Goal: Task Accomplishment & Management: Use online tool/utility

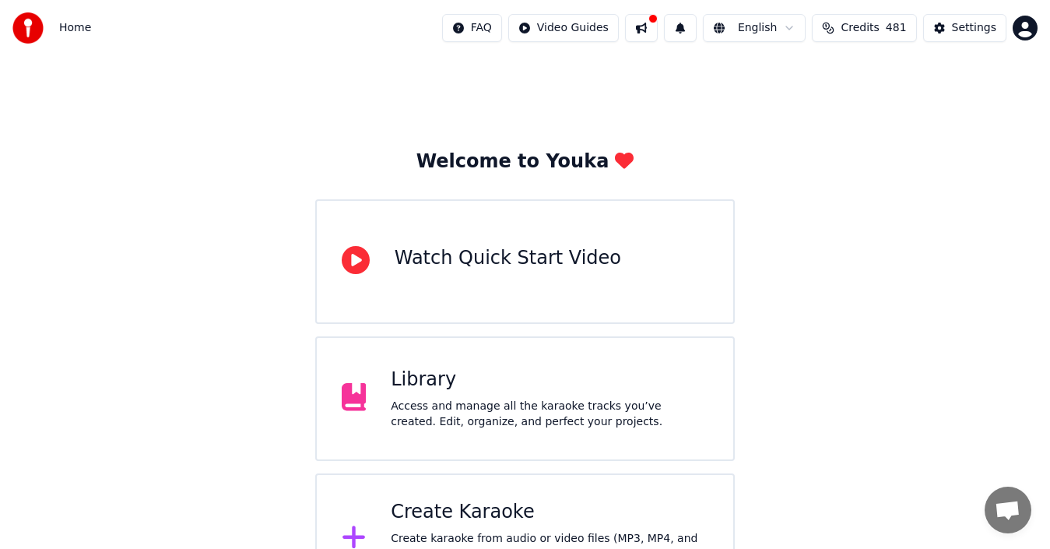
click at [516, 424] on div "Access and manage all the karaoke tracks you’ve created. Edit, organize, and pe…" at bounding box center [550, 414] width 318 height 31
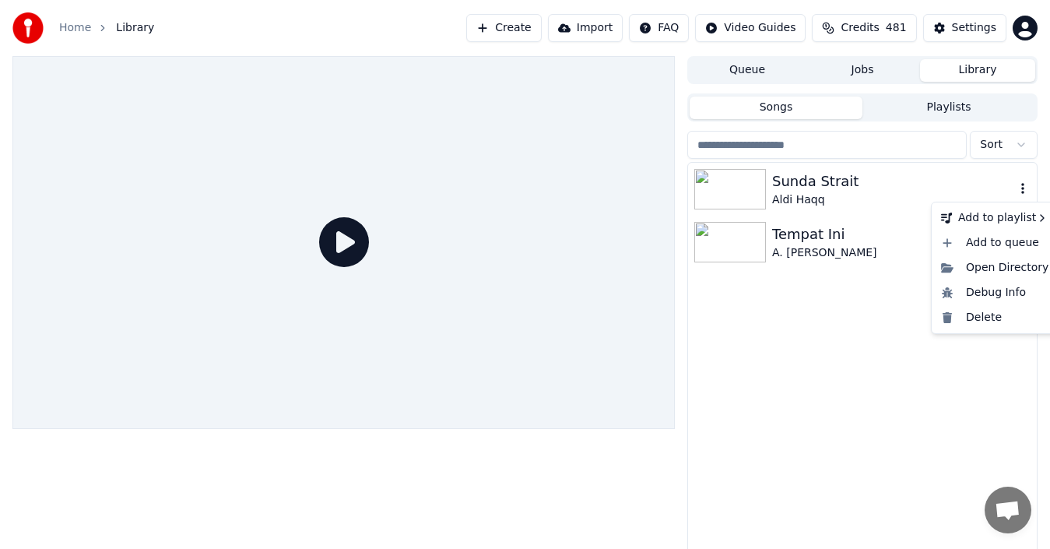
click at [1024, 192] on icon "button" at bounding box center [1023, 188] width 3 height 11
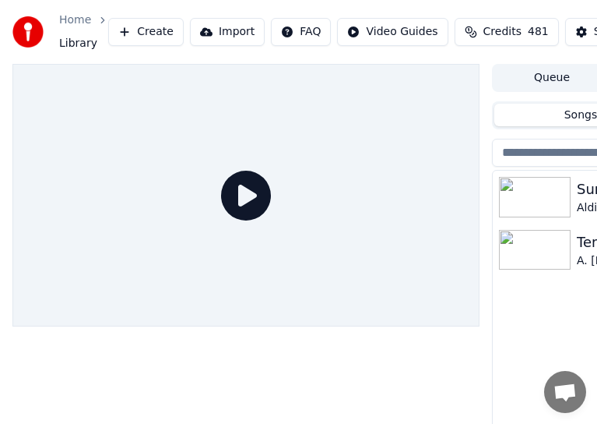
drag, startPoint x: 417, startPoint y: 3, endPoint x: 277, endPoint y: 5, distance: 139.4
click at [277, 5] on div "Home Library Create Import FAQ Video Guides Credits 481 Settings" at bounding box center [298, 32] width 597 height 64
drag, startPoint x: 354, startPoint y: 1, endPoint x: 245, endPoint y: 5, distance: 109.1
click at [245, 5] on div "Home Library Create Import FAQ Video Guides Credits 481 Settings" at bounding box center [298, 32] width 597 height 64
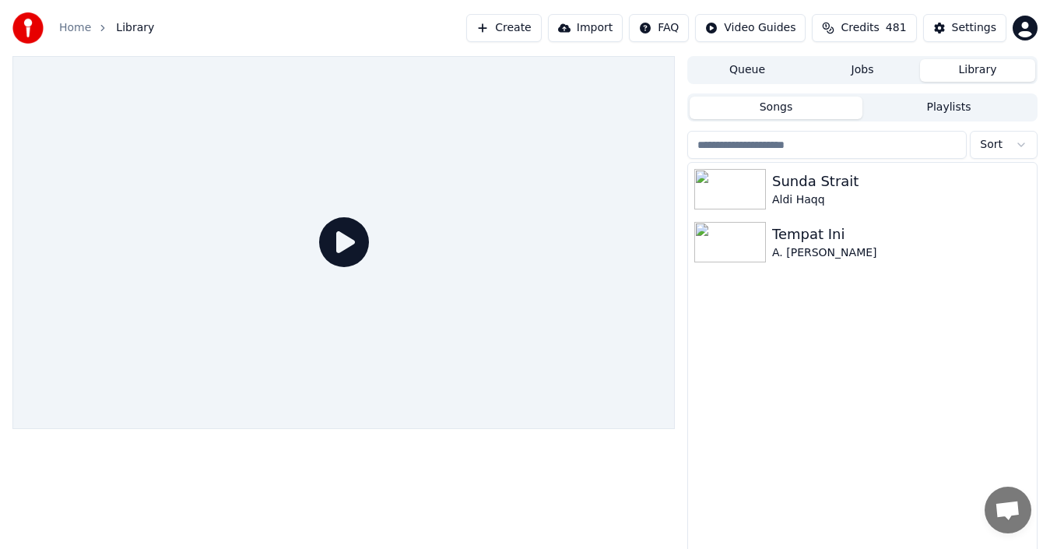
click at [77, 26] on link "Home" at bounding box center [75, 28] width 32 height 16
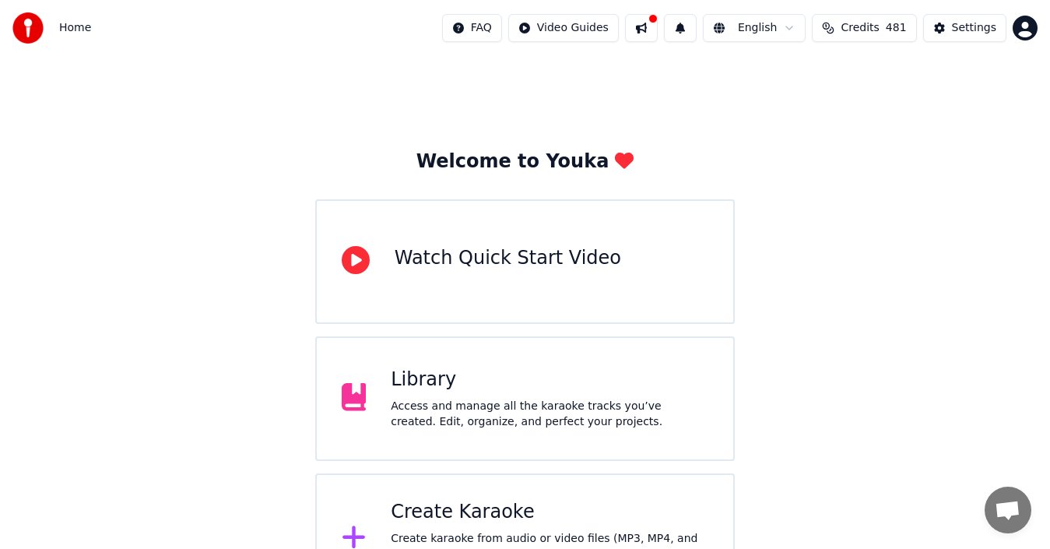
click at [521, 265] on div "Watch Quick Start Video" at bounding box center [508, 258] width 227 height 25
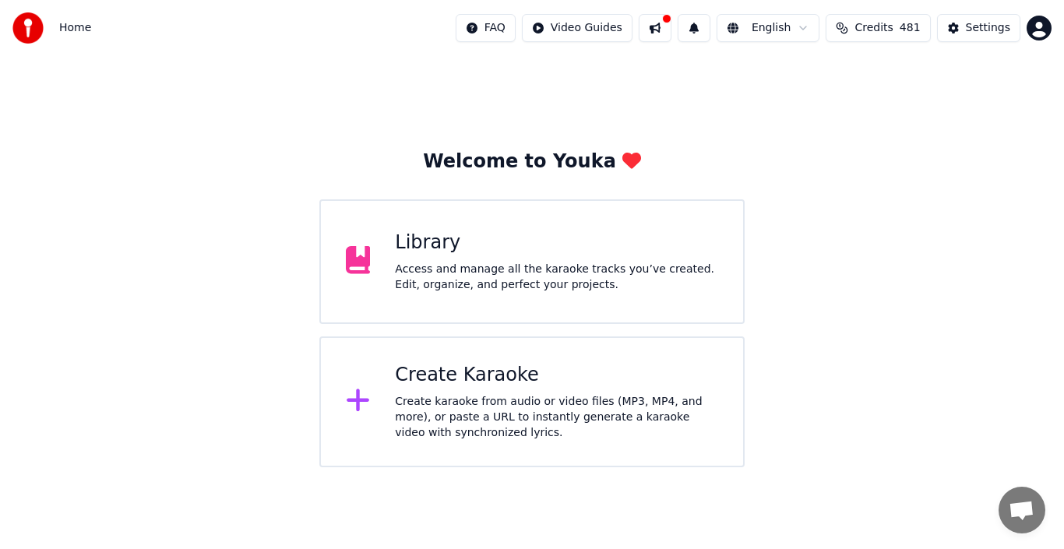
click at [420, 244] on div "Library" at bounding box center [556, 242] width 323 height 25
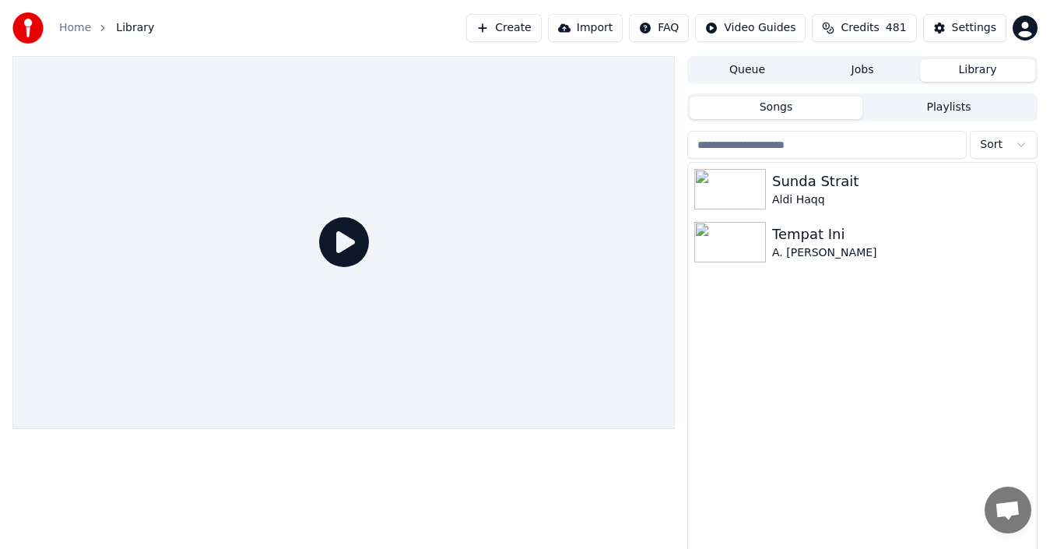
click at [68, 24] on link "Home" at bounding box center [75, 28] width 32 height 16
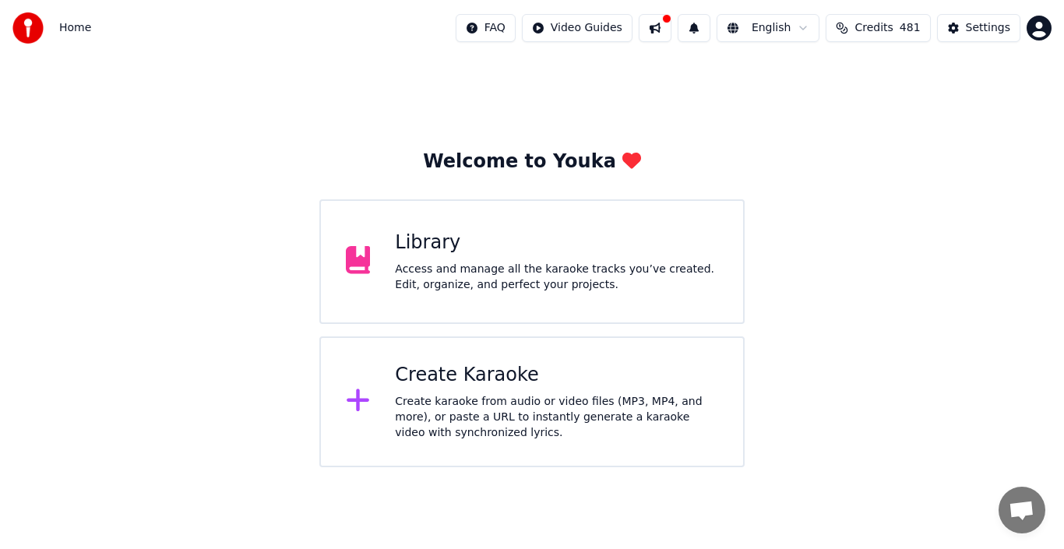
click at [886, 26] on span "Credits" at bounding box center [873, 28] width 38 height 16
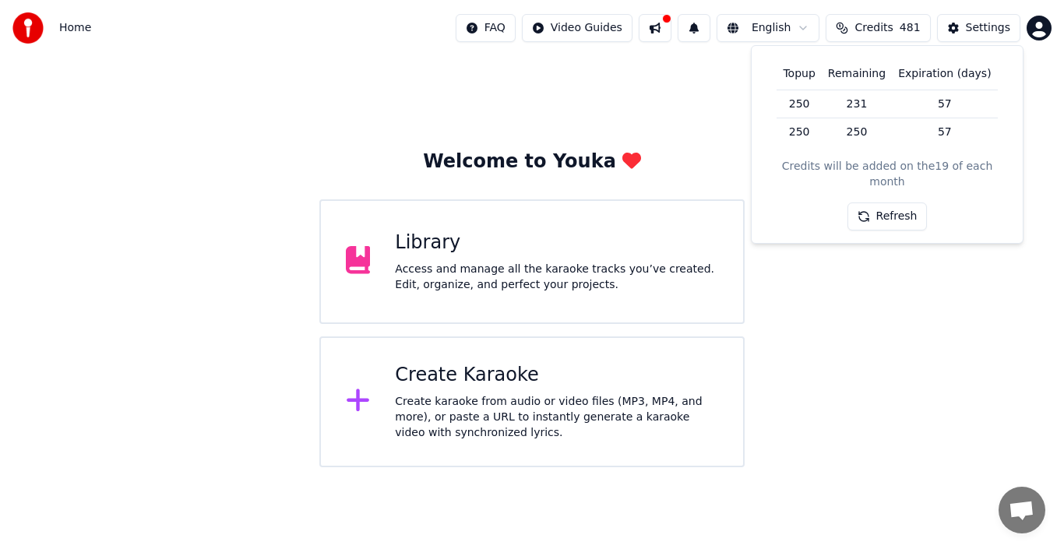
click at [887, 26] on span "Credits" at bounding box center [873, 28] width 38 height 16
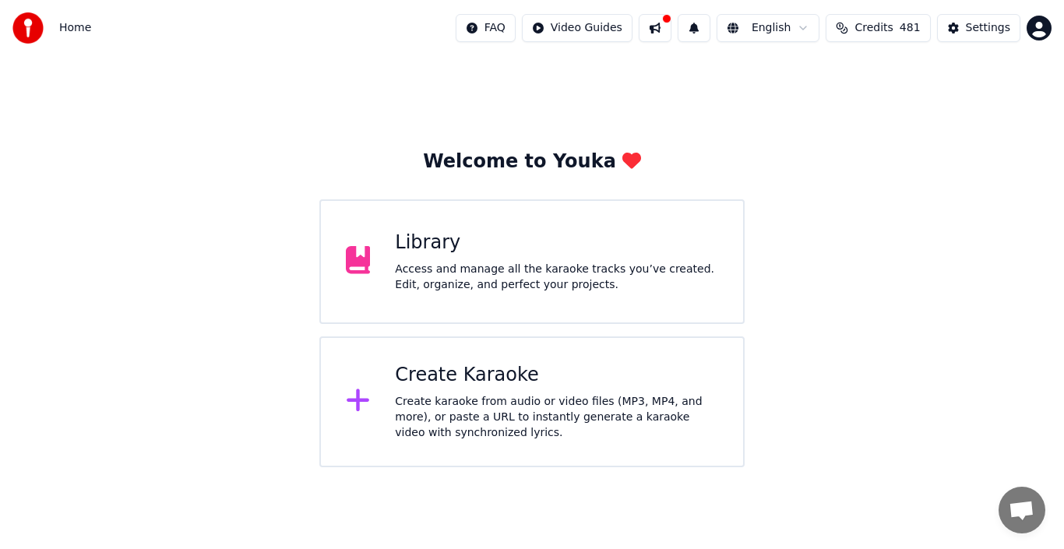
click at [450, 372] on div "Create Karaoke" at bounding box center [556, 375] width 323 height 25
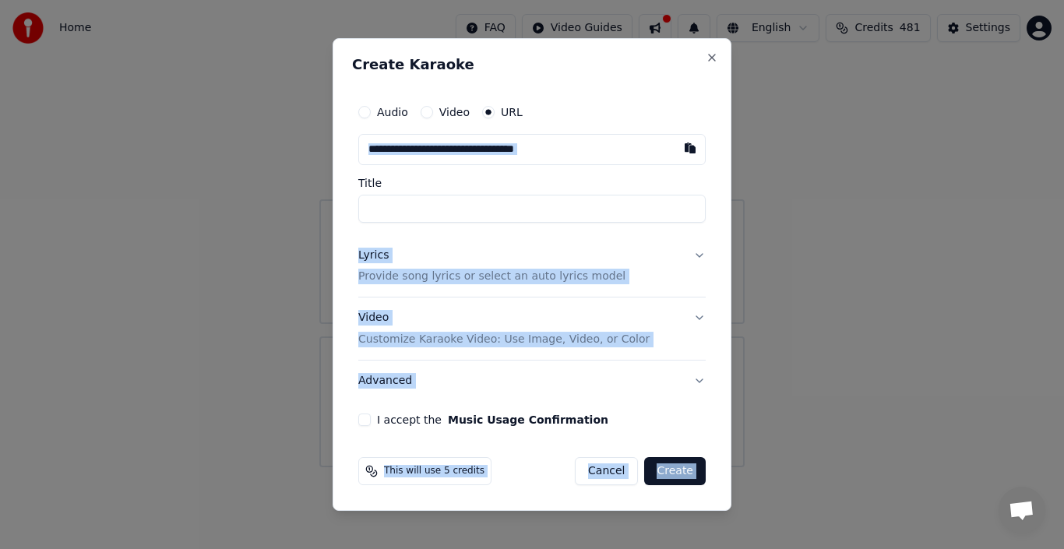
click at [712, 63] on div "Create Karaoke Audio Video URL Title Lyrics Provide song lyrics or select an au…" at bounding box center [532, 274] width 399 height 473
click at [706, 59] on button "Close" at bounding box center [711, 57] width 12 height 12
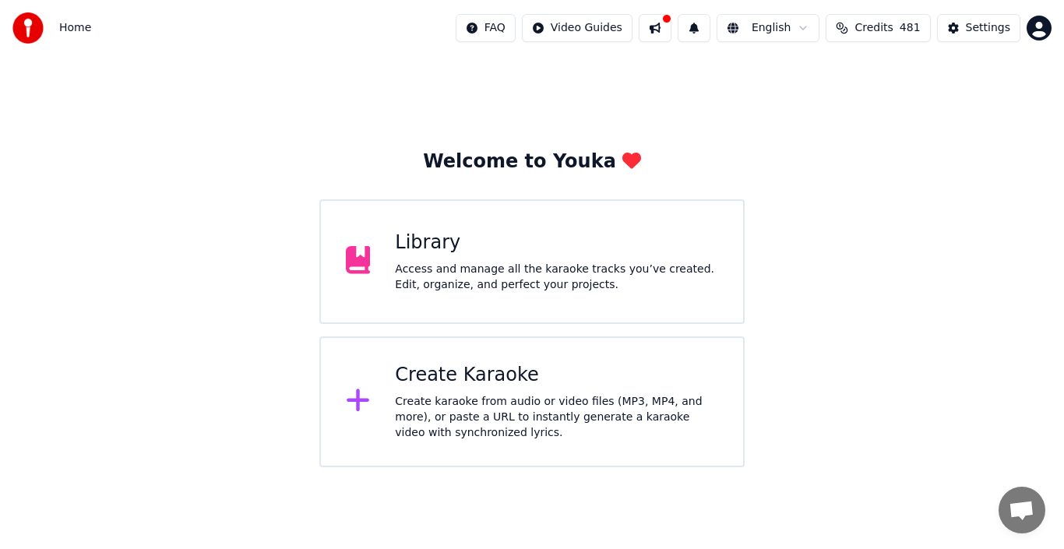
click at [449, 368] on div "Create Karaoke" at bounding box center [556, 375] width 323 height 25
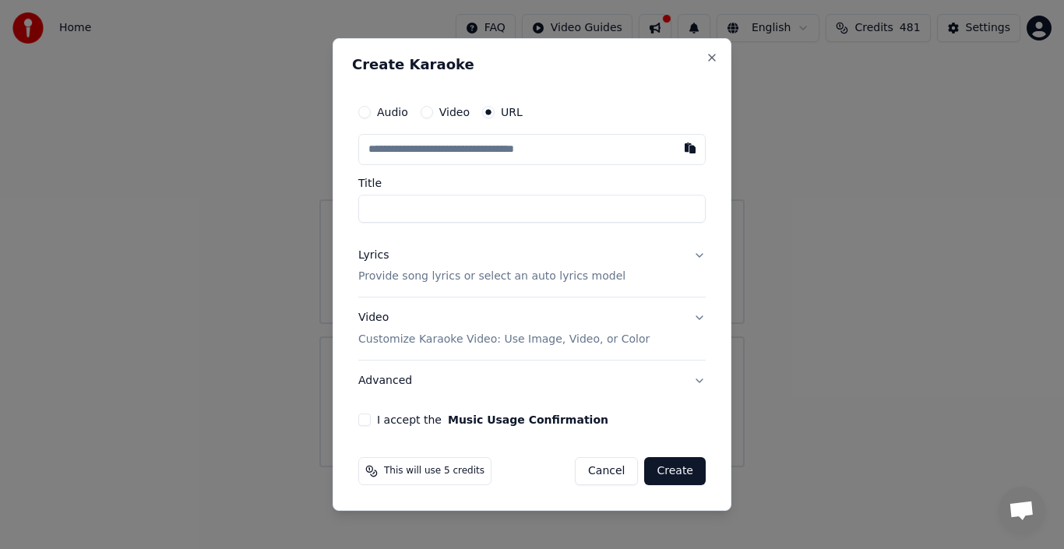
click at [435, 153] on input "text" at bounding box center [531, 149] width 347 height 31
type input "**********"
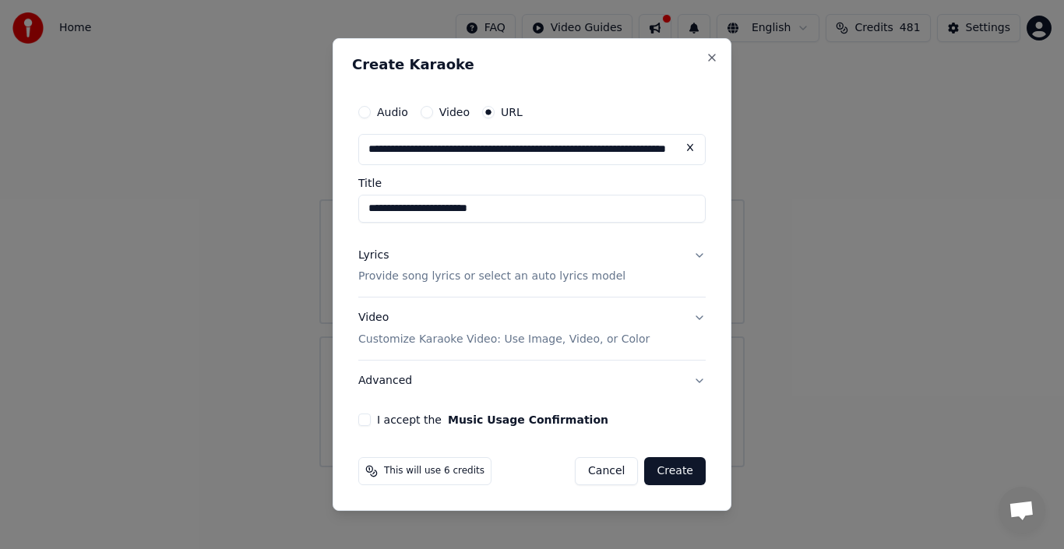
type input "**********"
click at [701, 253] on button "Lyrics Provide song lyrics or select an auto lyrics model" at bounding box center [531, 266] width 347 height 62
type input "**********"
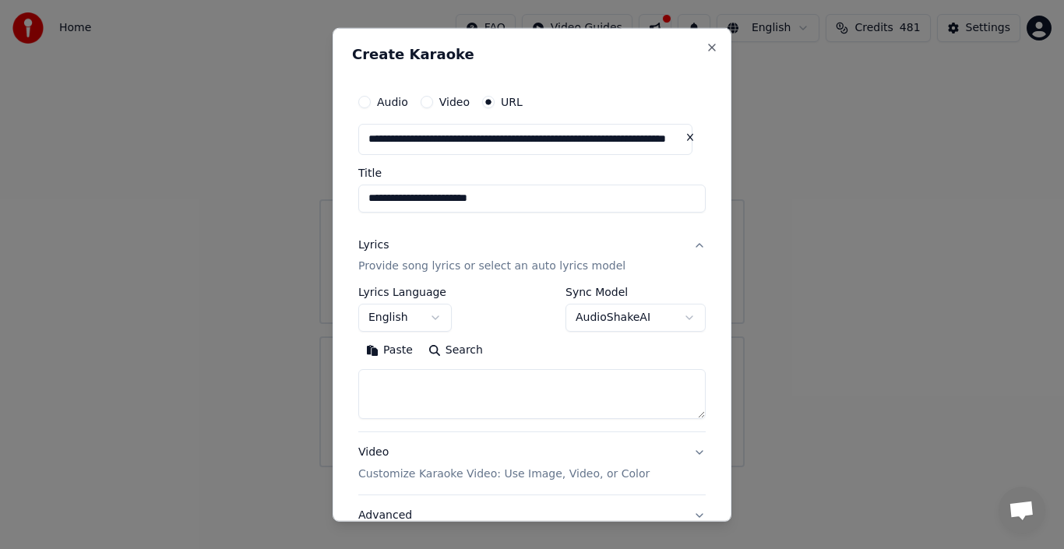
click at [438, 317] on button "English" at bounding box center [404, 318] width 93 height 28
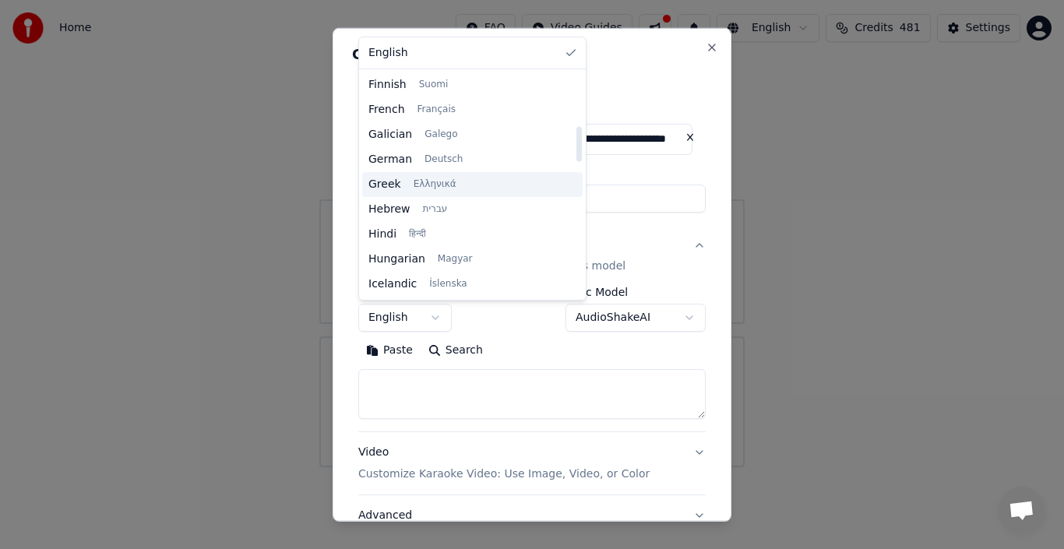
scroll to position [389, 0]
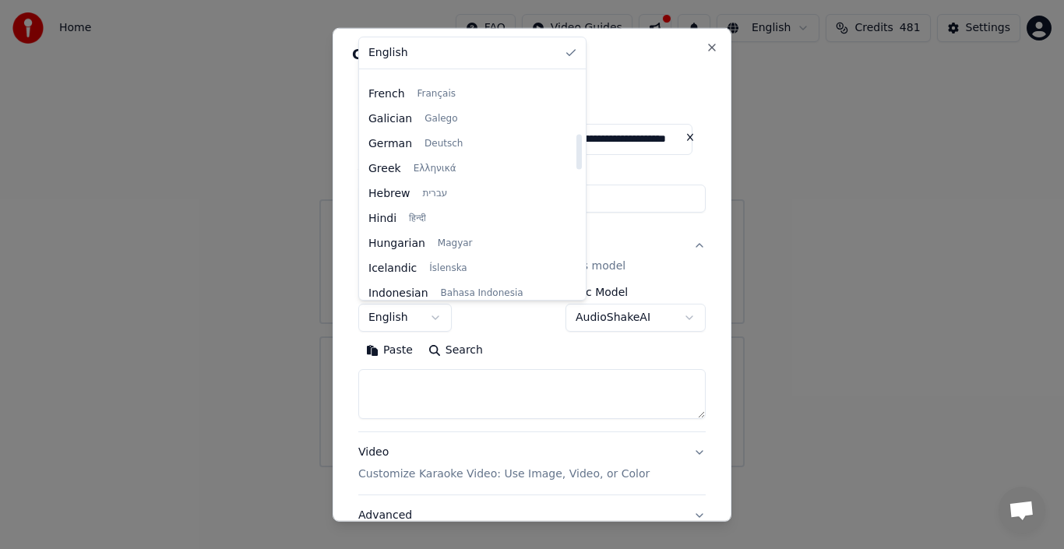
select select "**"
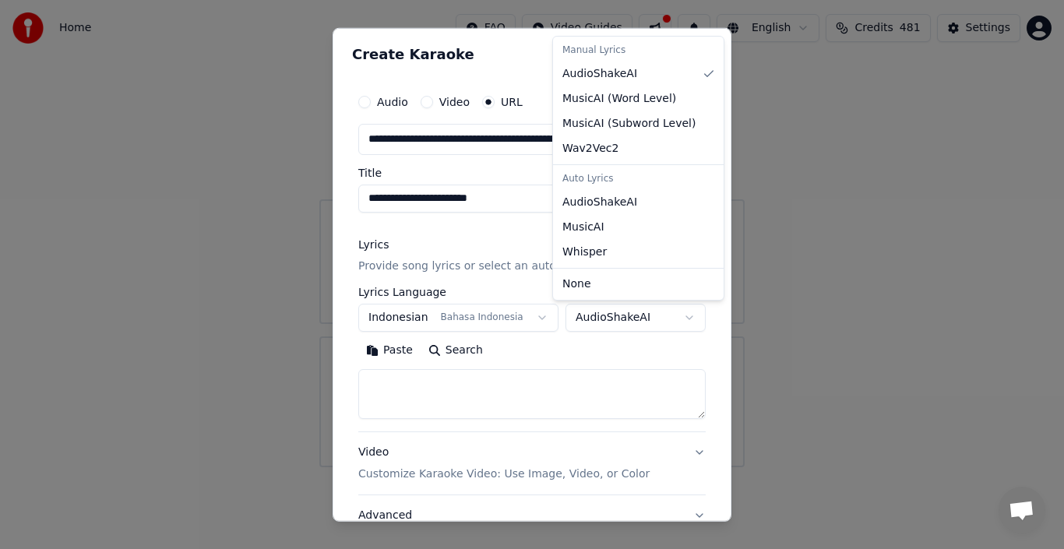
click at [671, 318] on body "**********" at bounding box center [532, 233] width 1064 height 467
click at [473, 230] on body "**********" at bounding box center [532, 233] width 1064 height 467
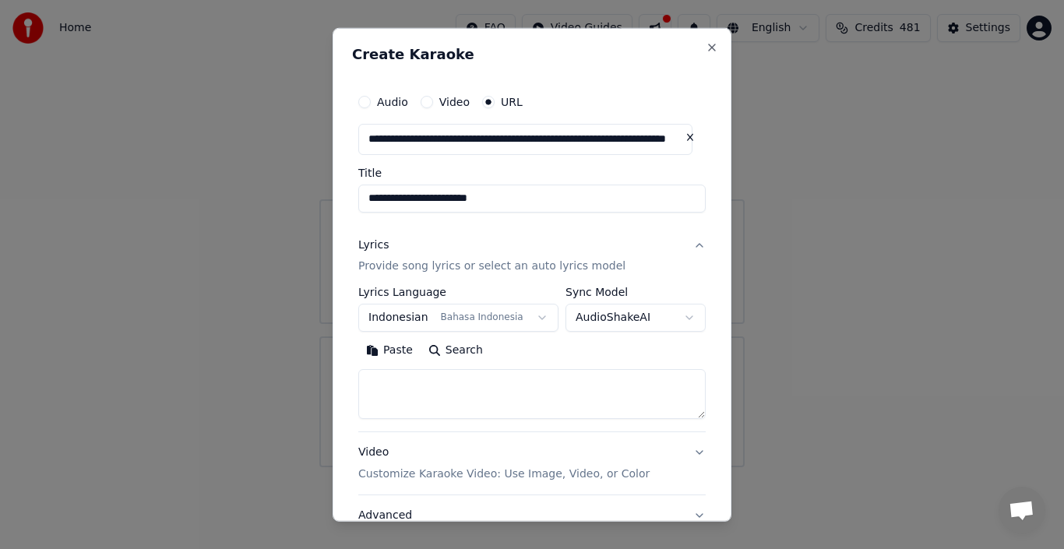
click at [451, 267] on p "Provide song lyrics or select an auto lyrics model" at bounding box center [491, 267] width 267 height 16
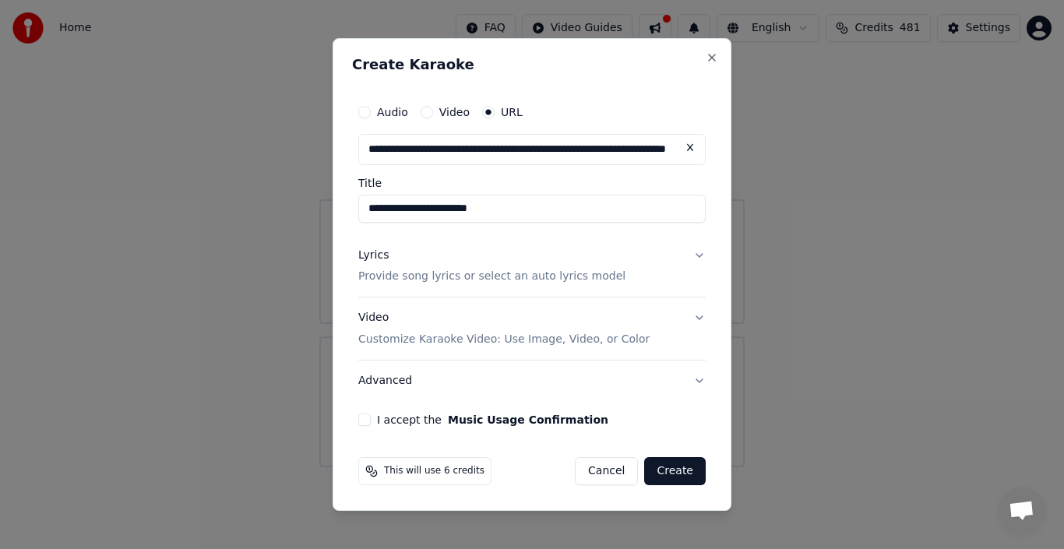
click at [609, 273] on button "Lyrics Provide song lyrics or select an auto lyrics model" at bounding box center [531, 266] width 347 height 62
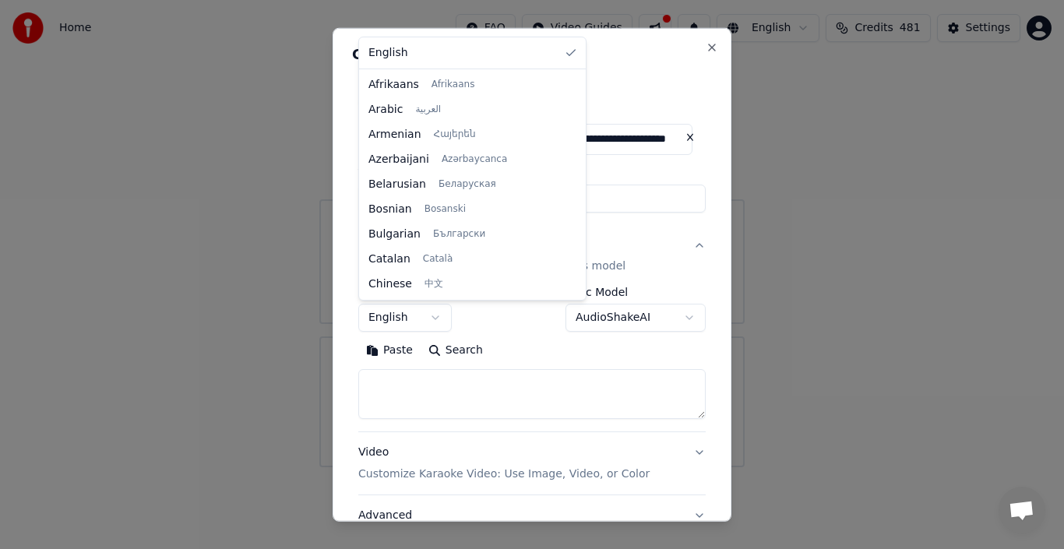
click at [429, 316] on body "**********" at bounding box center [532, 233] width 1064 height 467
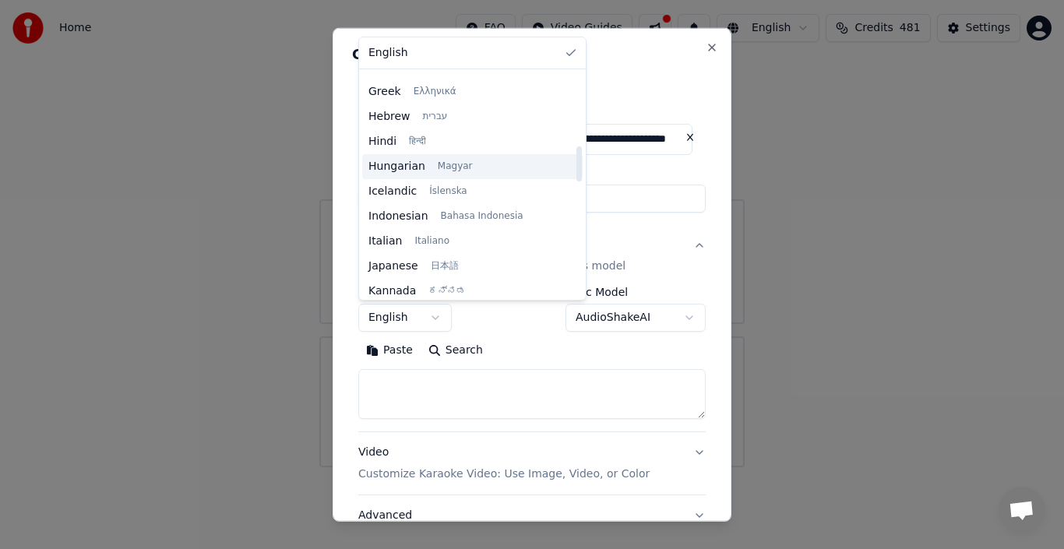
scroll to position [467, 0]
select select "**"
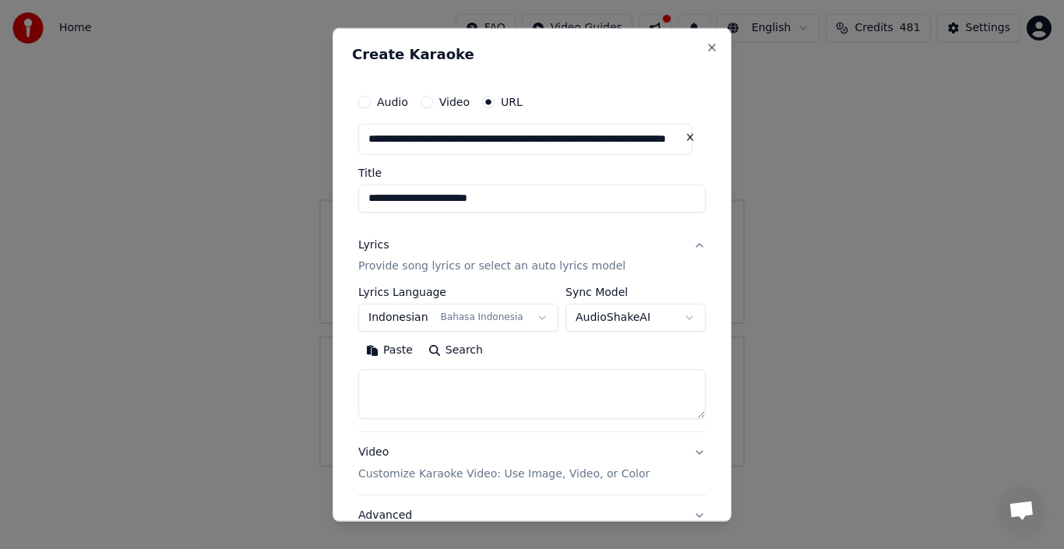
click at [411, 387] on textarea at bounding box center [531, 394] width 347 height 50
paste textarea "**********"
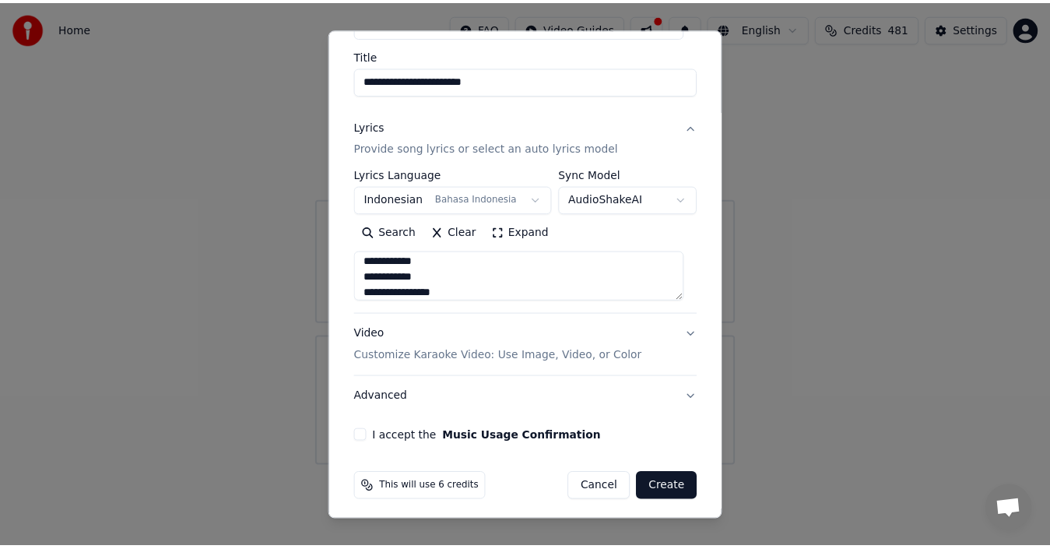
scroll to position [124, 0]
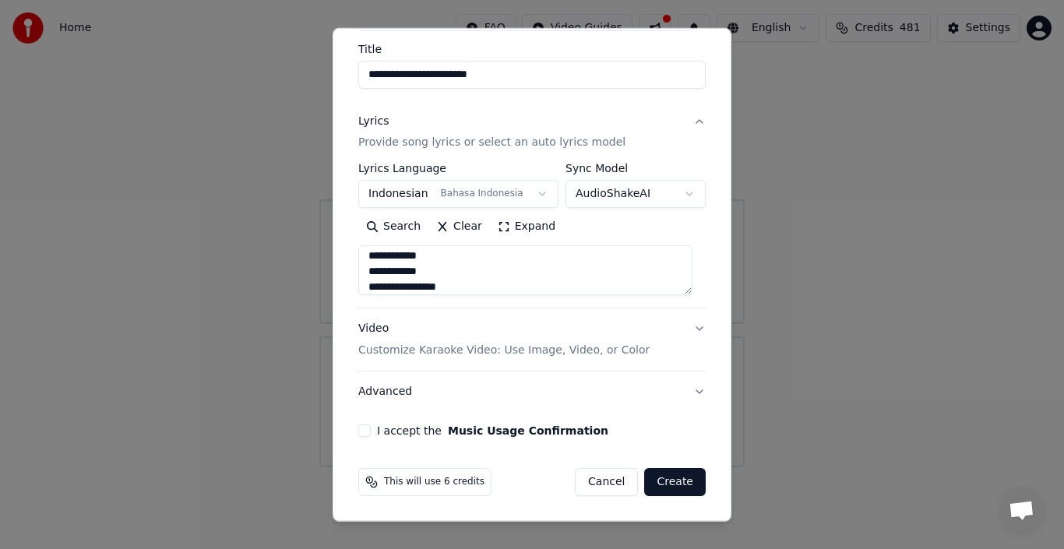
type textarea "**********"
click at [363, 431] on button "I accept the Music Usage Confirmation" at bounding box center [364, 430] width 12 height 12
click at [660, 480] on button "Create" at bounding box center [675, 482] width 62 height 28
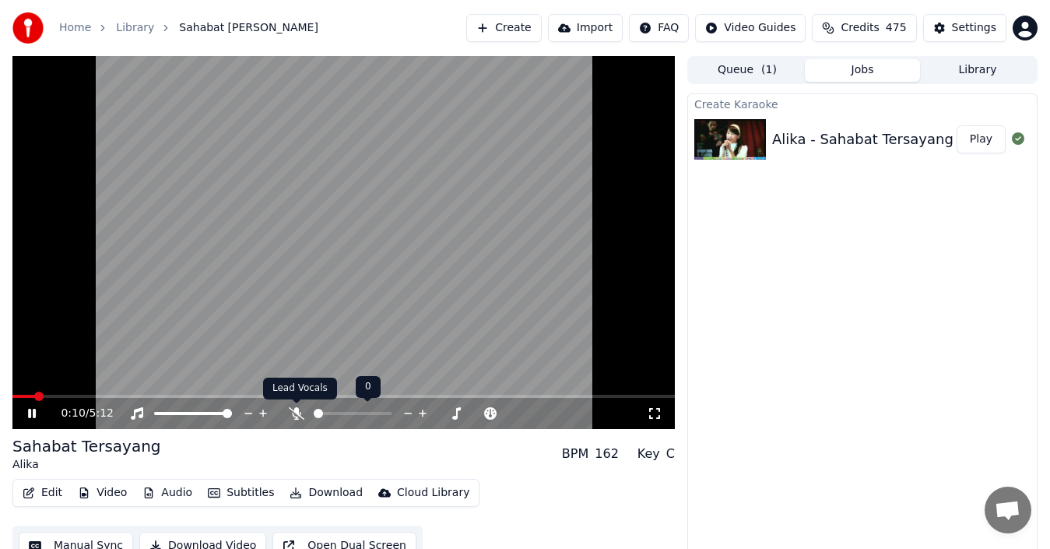
click at [297, 416] on icon at bounding box center [297, 413] width 16 height 12
click at [350, 414] on span at bounding box center [353, 413] width 78 height 3
click at [360, 417] on span at bounding box center [358, 413] width 9 height 9
click at [182, 412] on span at bounding box center [193, 413] width 78 height 3
click at [201, 413] on span at bounding box center [196, 413] width 9 height 9
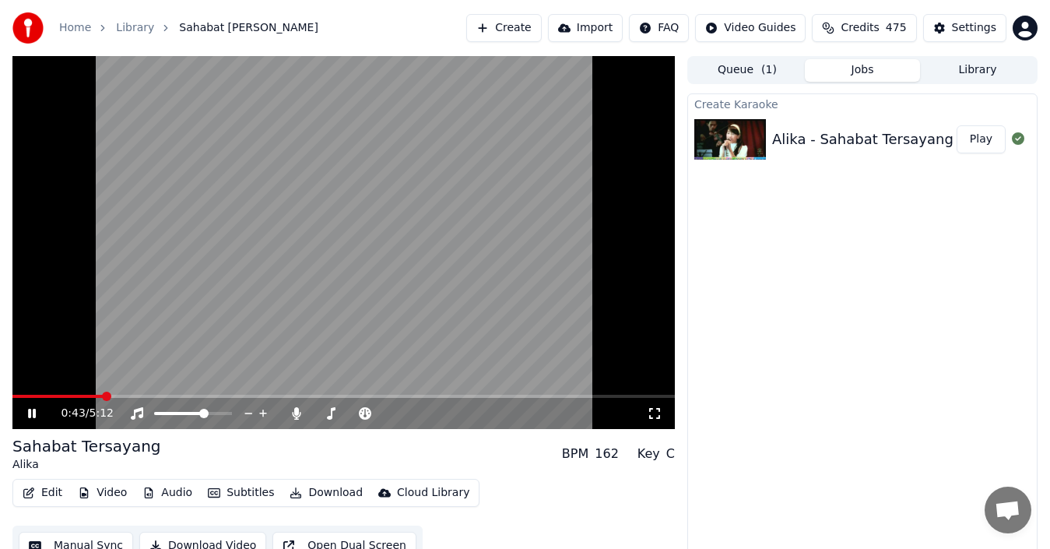
click at [103, 395] on span at bounding box center [343, 396] width 663 height 3
click at [151, 399] on div "0:43 / 5:12" at bounding box center [343, 413] width 663 height 31
click at [160, 399] on div "0:44 / 5:12" at bounding box center [343, 413] width 663 height 31
click at [167, 392] on video at bounding box center [343, 242] width 663 height 373
click at [167, 397] on span at bounding box center [343, 396] width 663 height 3
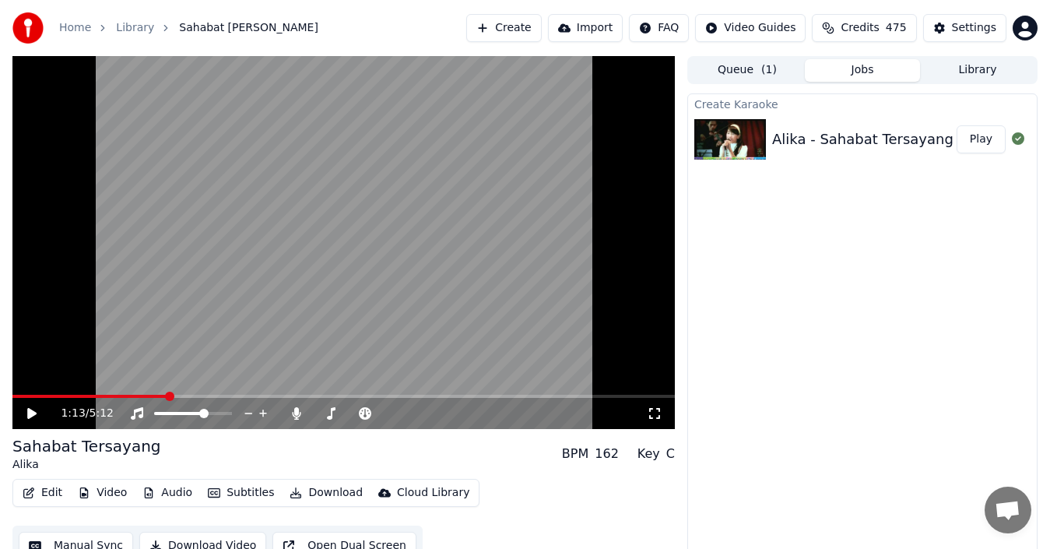
click at [51, 393] on video at bounding box center [343, 242] width 663 height 373
click at [38, 396] on span at bounding box center [25, 396] width 26 height 3
click at [376, 413] on span at bounding box center [353, 413] width 78 height 3
click at [211, 416] on span at bounding box center [209, 413] width 9 height 9
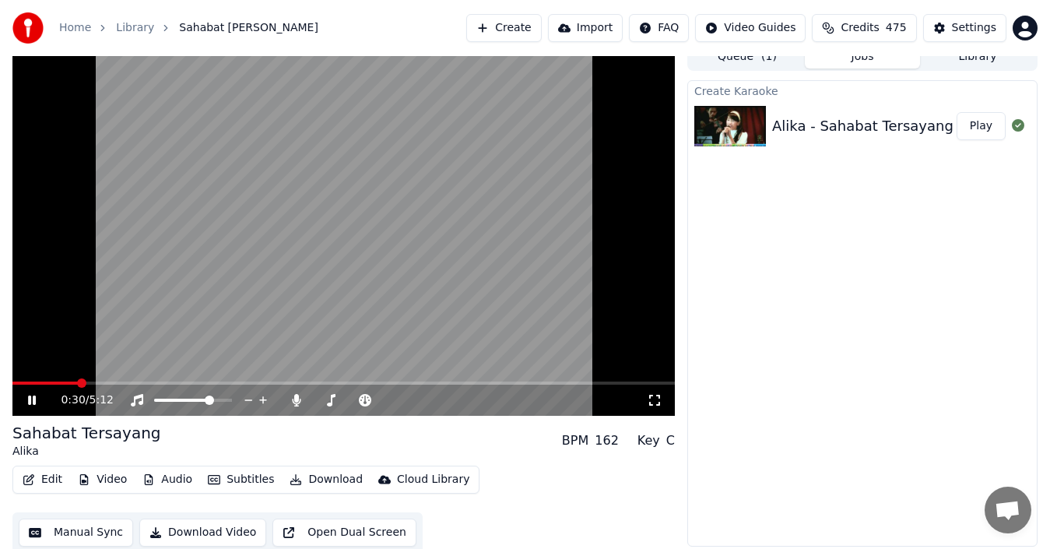
scroll to position [17, 0]
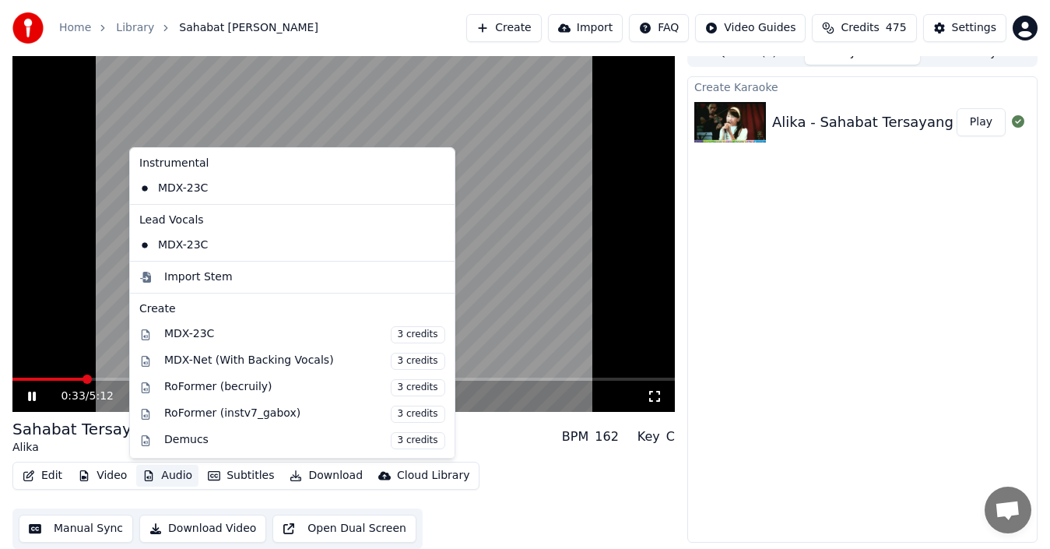
click at [163, 478] on button "Audio" at bounding box center [167, 476] width 62 height 22
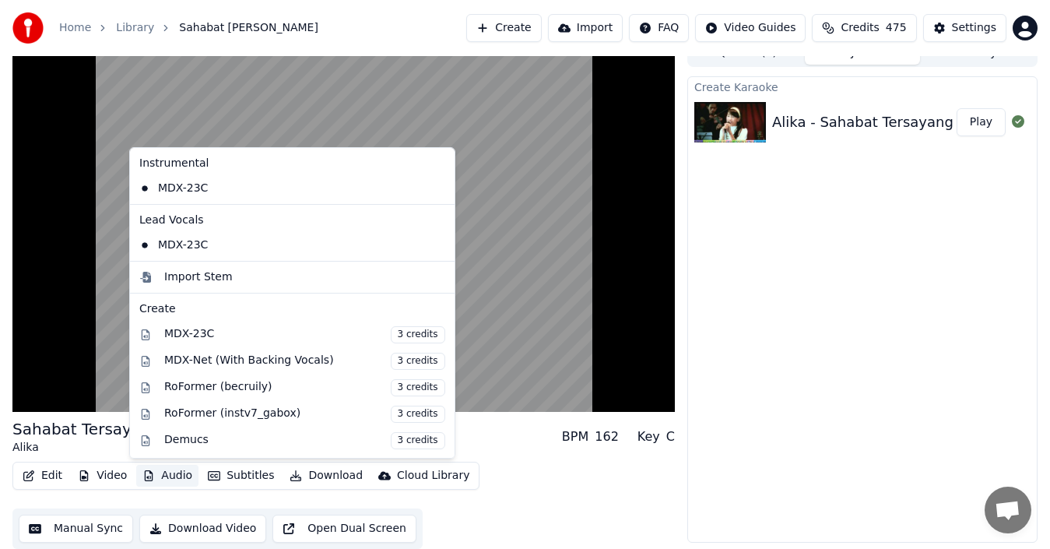
click at [163, 476] on button "Audio" at bounding box center [167, 476] width 62 height 22
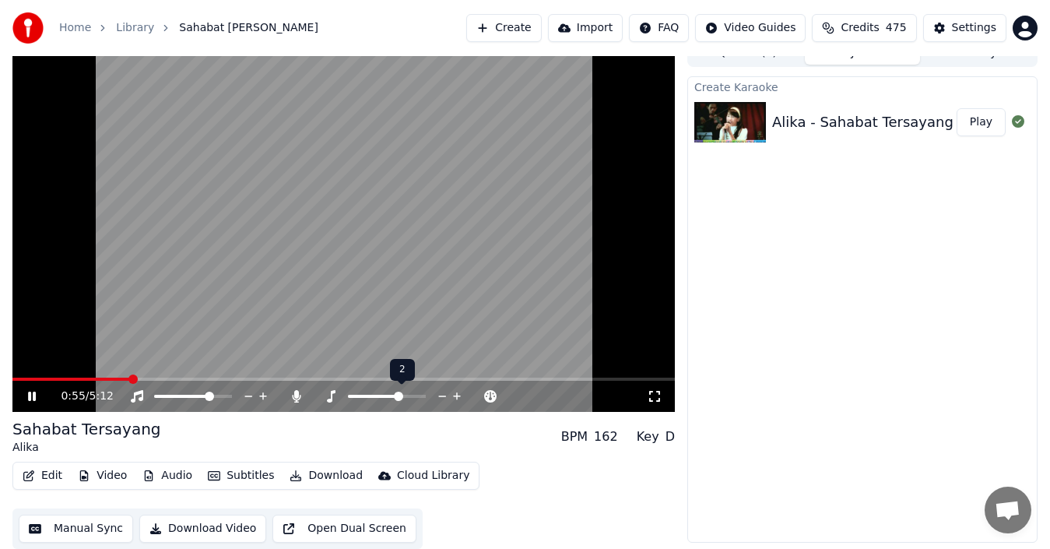
click at [398, 396] on span at bounding box center [398, 396] width 9 height 9
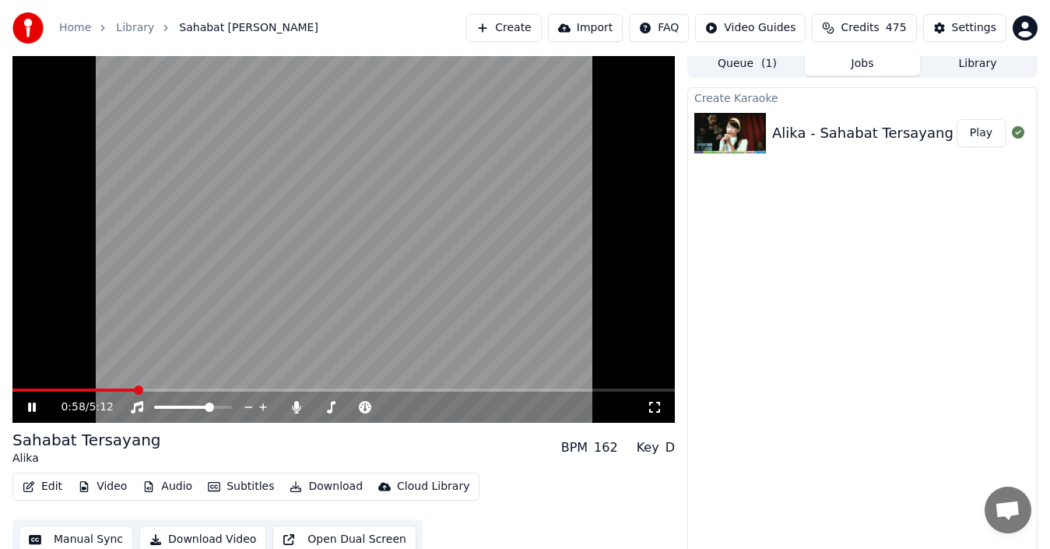
scroll to position [0, 0]
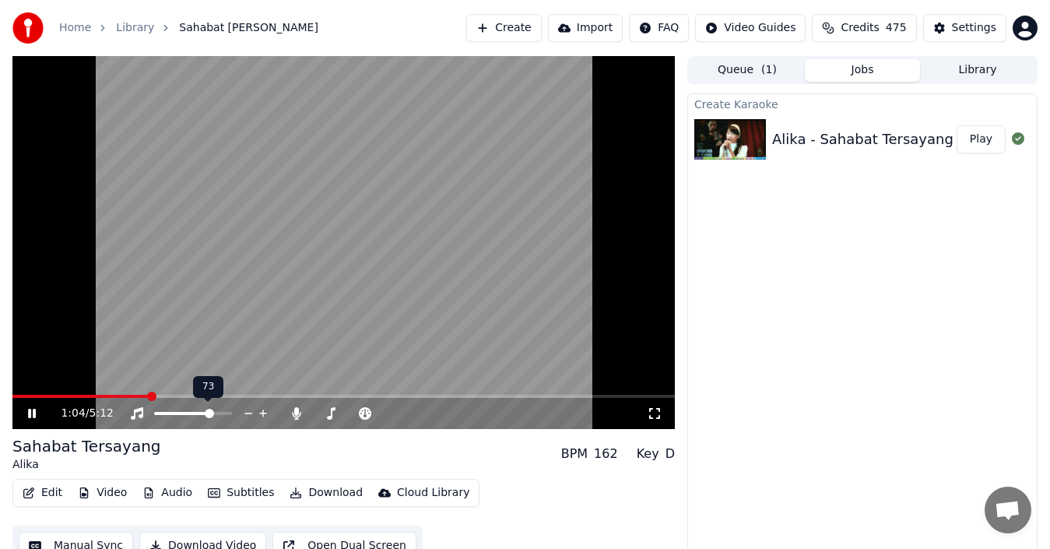
click at [171, 410] on div at bounding box center [207, 414] width 125 height 16
click at [173, 415] on div at bounding box center [207, 414] width 125 height 16
click at [177, 412] on span at bounding box center [182, 413] width 57 height 3
click at [200, 413] on span at bounding box center [199, 413] width 9 height 9
click at [283, 285] on video at bounding box center [343, 242] width 663 height 373
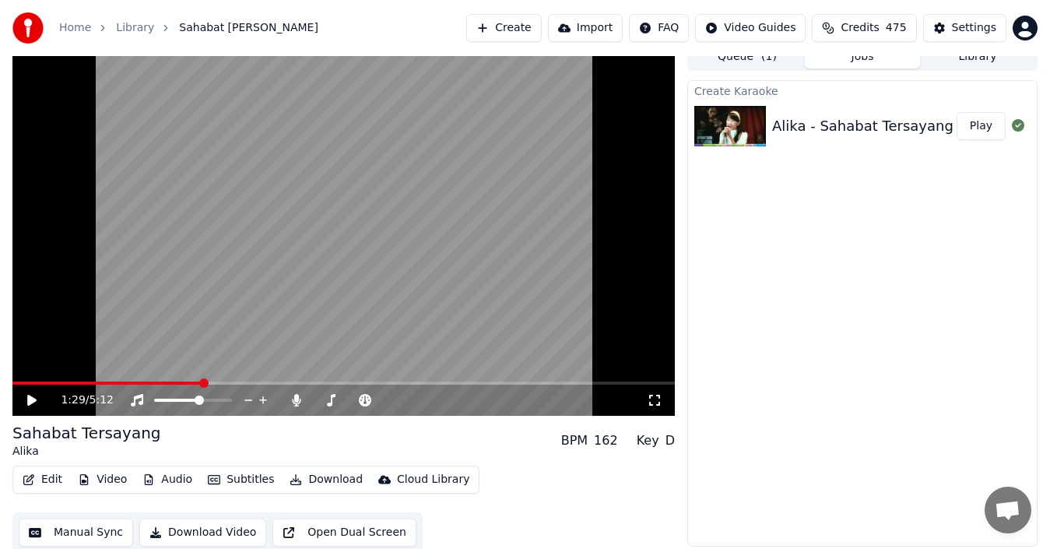
scroll to position [17, 0]
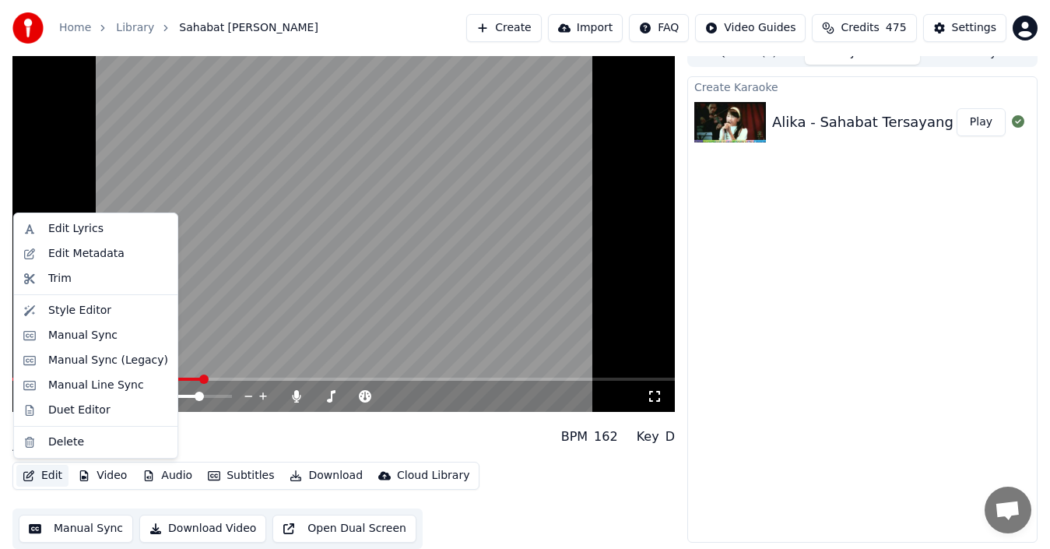
click at [49, 473] on button "Edit" at bounding box center [42, 476] width 52 height 22
click at [449, 428] on div "Sahabat [PERSON_NAME] BPM 162 Key D" at bounding box center [343, 436] width 663 height 37
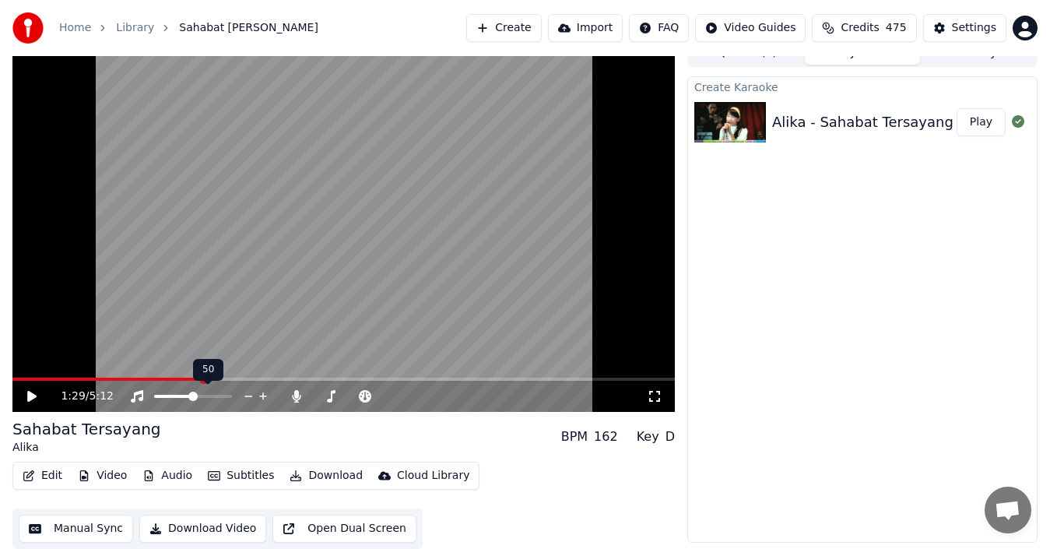
click at [193, 399] on span at bounding box center [192, 396] width 9 height 9
click at [32, 396] on icon at bounding box center [31, 396] width 9 height 11
click at [30, 401] on icon at bounding box center [43, 396] width 36 height 12
click at [34, 395] on icon at bounding box center [31, 396] width 9 height 11
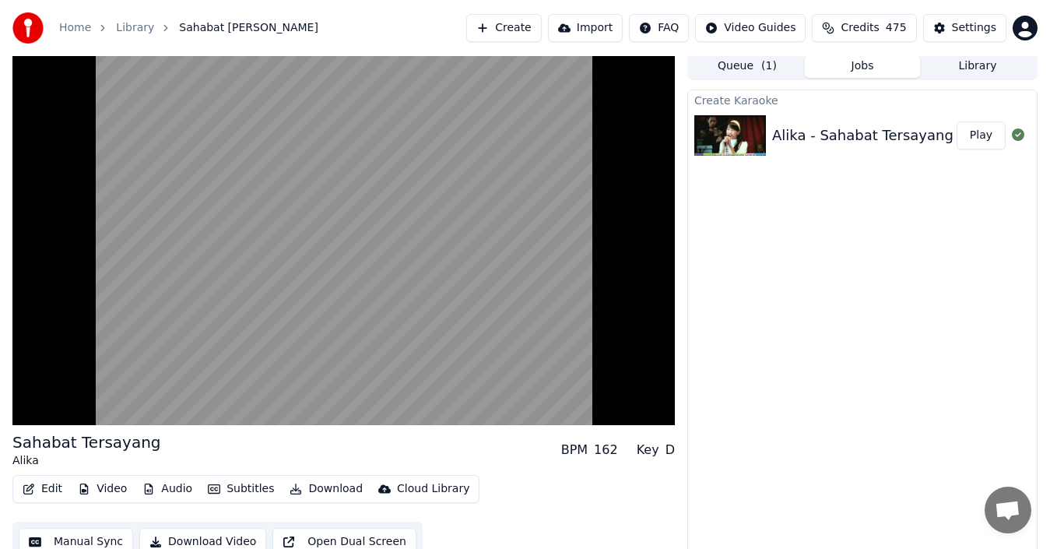
scroll to position [0, 0]
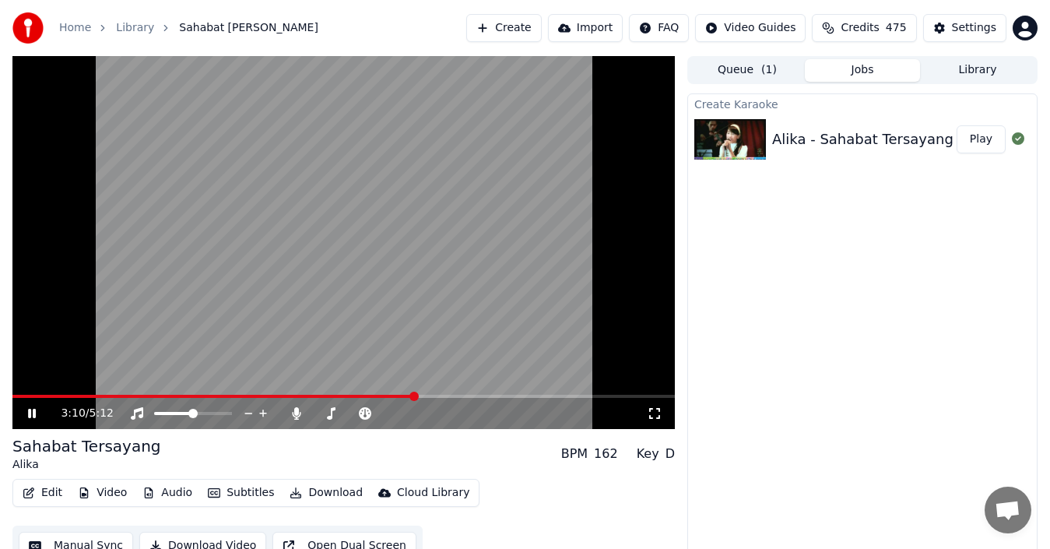
click at [33, 414] on icon at bounding box center [43, 413] width 36 height 12
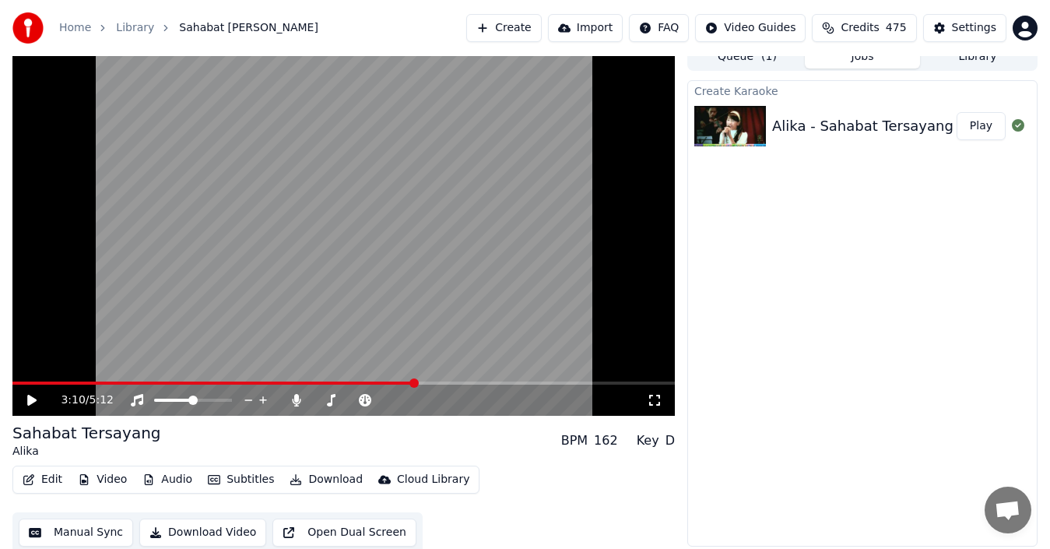
scroll to position [17, 0]
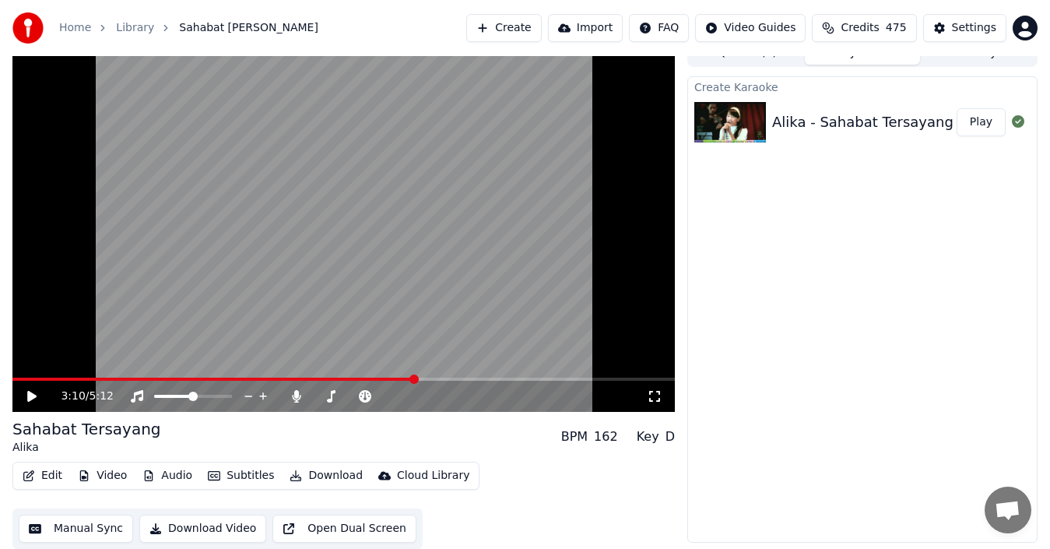
click at [74, 29] on link "Home" at bounding box center [75, 28] width 32 height 16
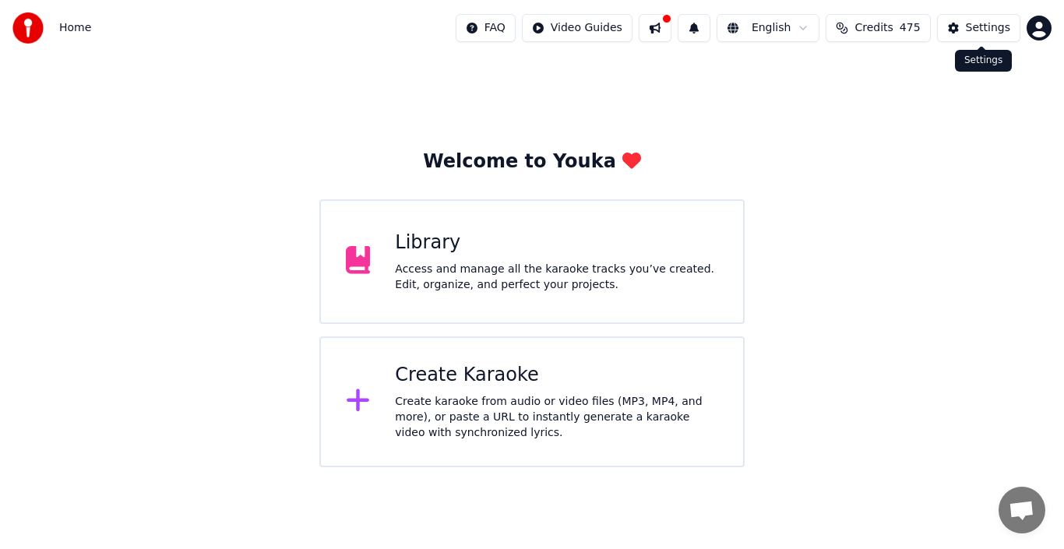
click at [976, 27] on div "Settings" at bounding box center [988, 28] width 44 height 16
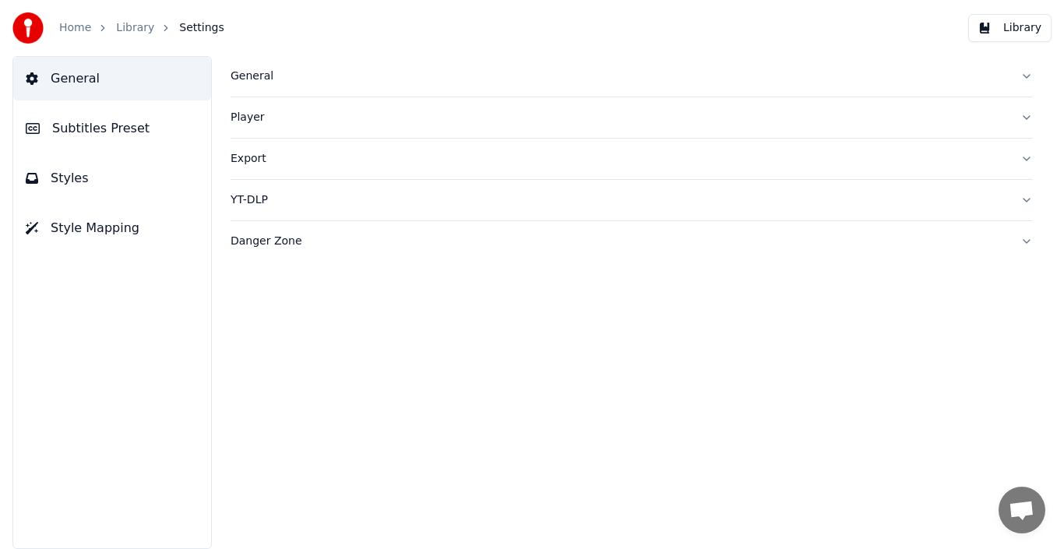
click at [87, 176] on button "Styles" at bounding box center [112, 179] width 198 height 44
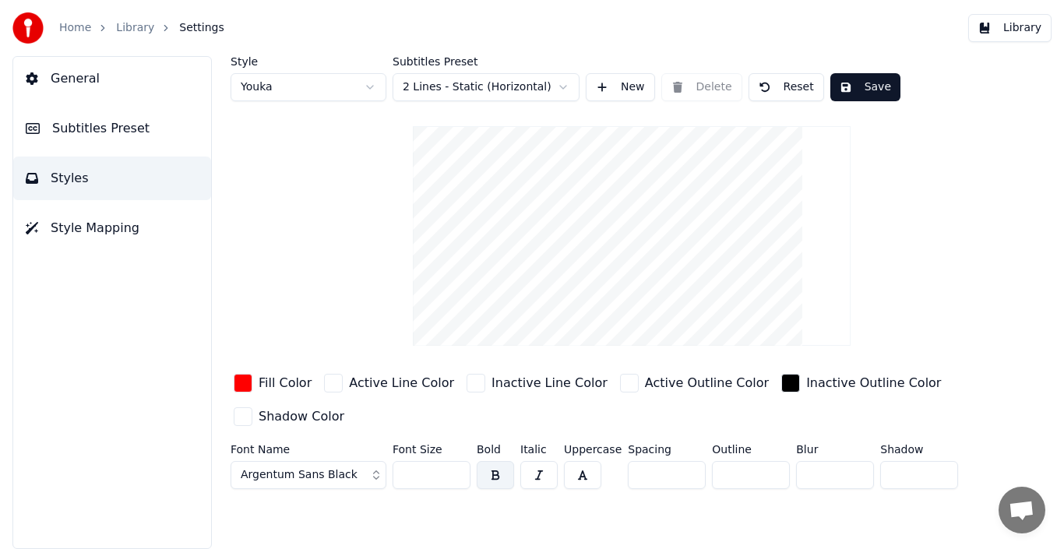
click at [132, 28] on link "Library" at bounding box center [135, 28] width 38 height 16
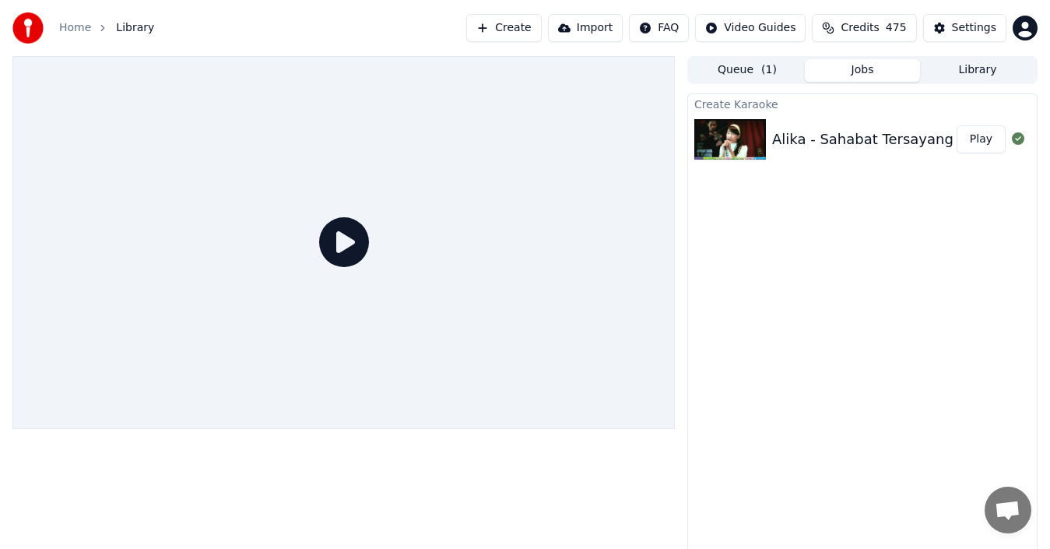
click at [340, 241] on icon at bounding box center [344, 242] width 50 height 50
click at [355, 258] on icon at bounding box center [344, 242] width 50 height 50
click at [991, 146] on button "Play" at bounding box center [981, 139] width 49 height 28
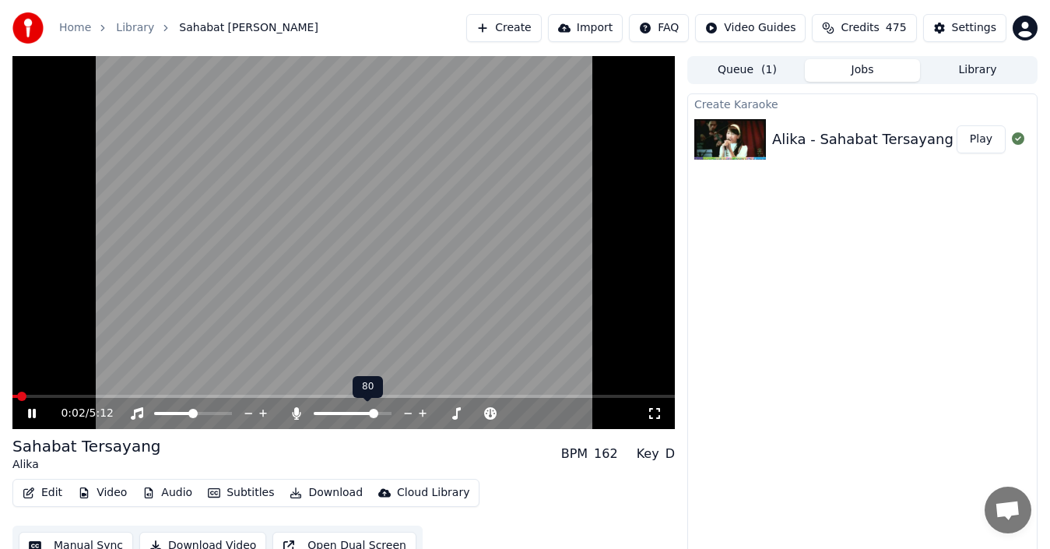
click at [347, 410] on div at bounding box center [366, 414] width 125 height 16
click at [350, 413] on span at bounding box center [332, 413] width 37 height 3
click at [359, 416] on span at bounding box center [358, 413] width 9 height 9
click at [188, 417] on span at bounding box center [188, 413] width 9 height 9
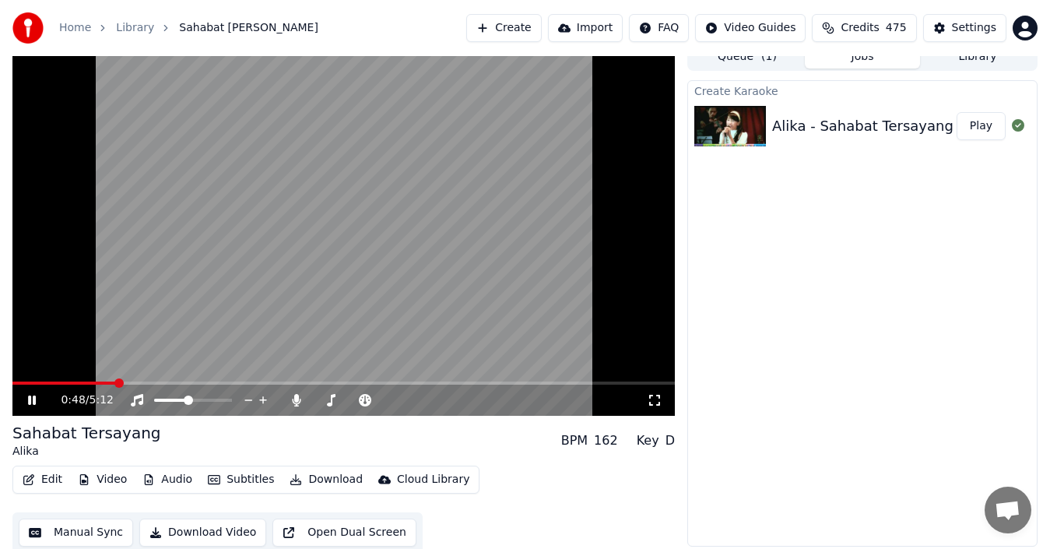
scroll to position [17, 0]
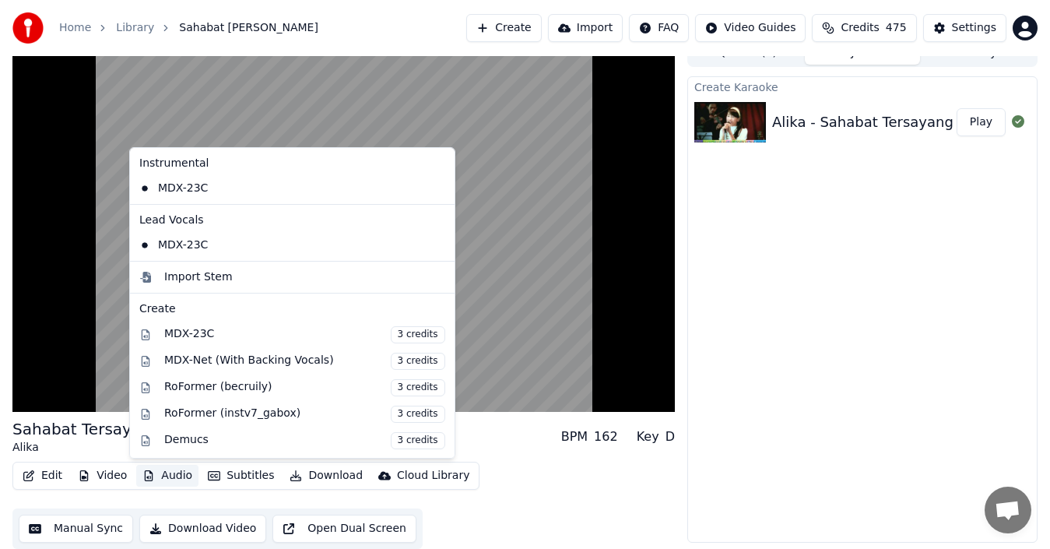
click at [161, 474] on button "Audio" at bounding box center [167, 476] width 62 height 22
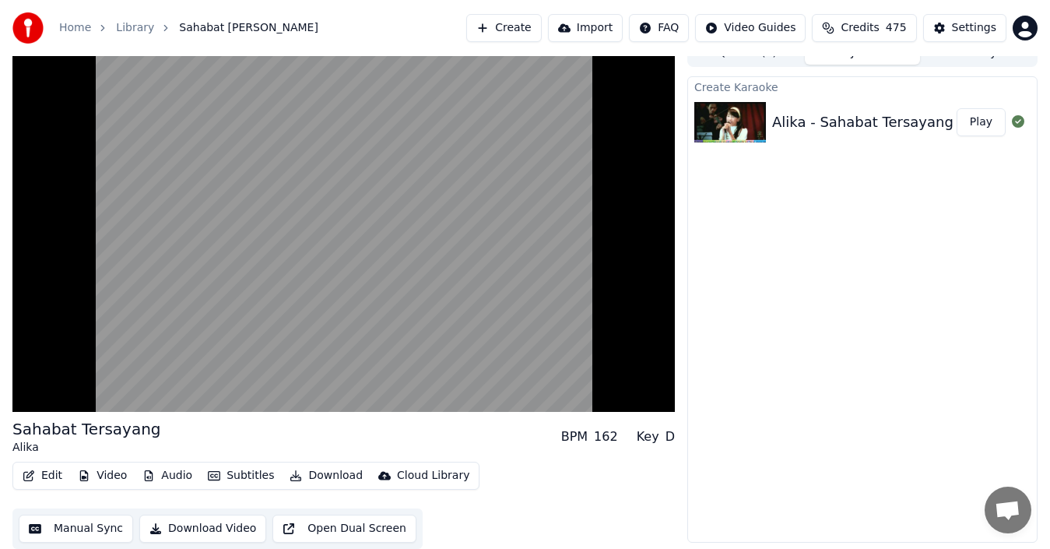
click at [467, 435] on div "Sahabat [PERSON_NAME] BPM 162 Key D" at bounding box center [343, 436] width 663 height 37
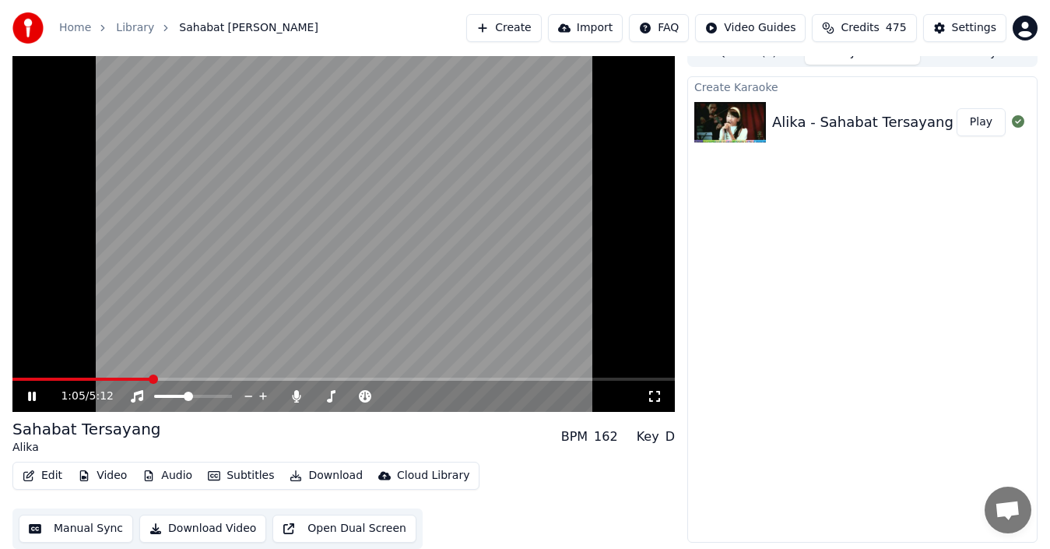
click at [35, 393] on icon at bounding box center [32, 396] width 8 height 9
click at [952, 26] on button "Settings" at bounding box center [965, 28] width 83 height 28
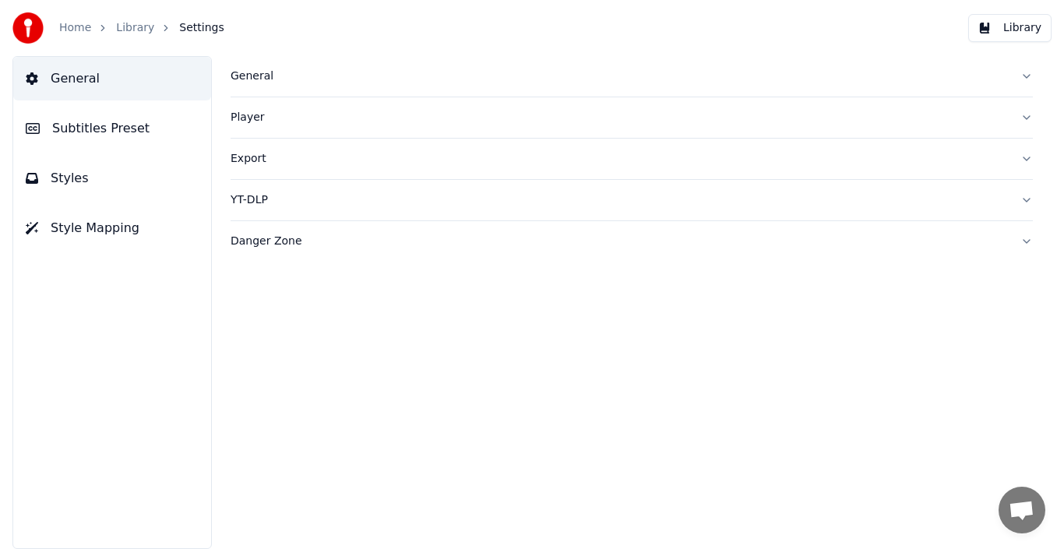
click at [142, 125] on button "Subtitles Preset" at bounding box center [112, 129] width 198 height 44
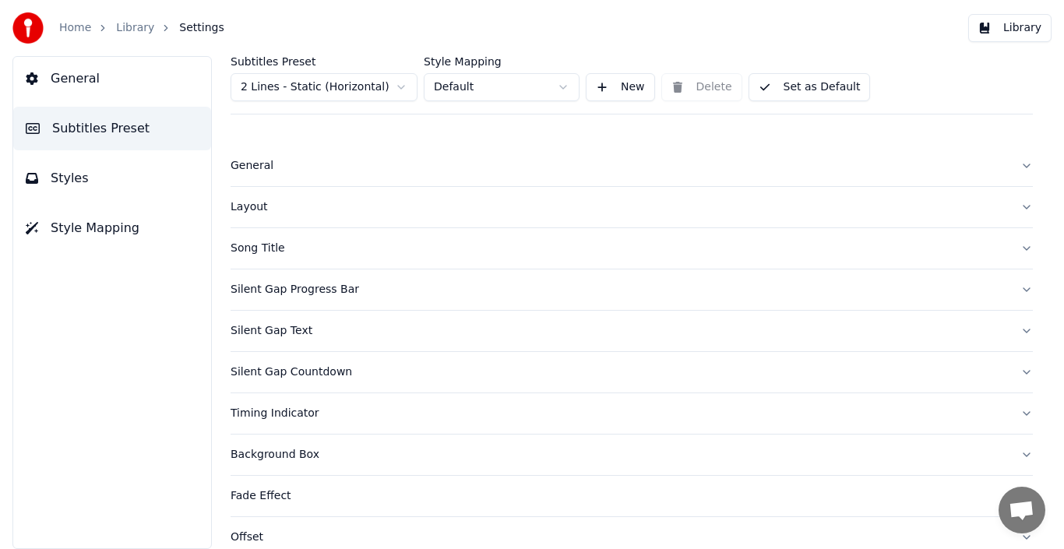
click at [252, 206] on div "Layout" at bounding box center [618, 207] width 777 height 16
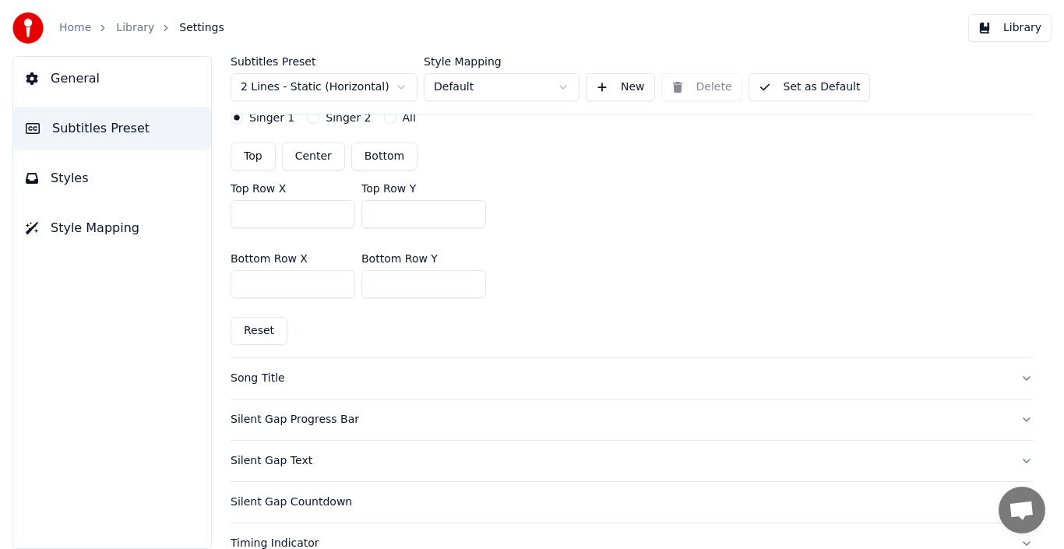
scroll to position [389, 0]
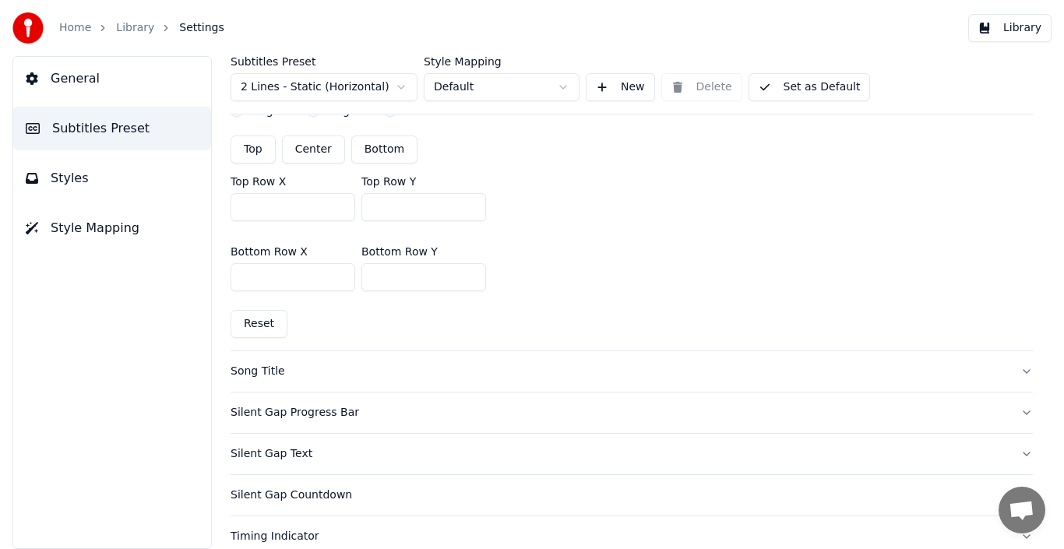
click at [259, 373] on div "Song Title" at bounding box center [618, 372] width 777 height 16
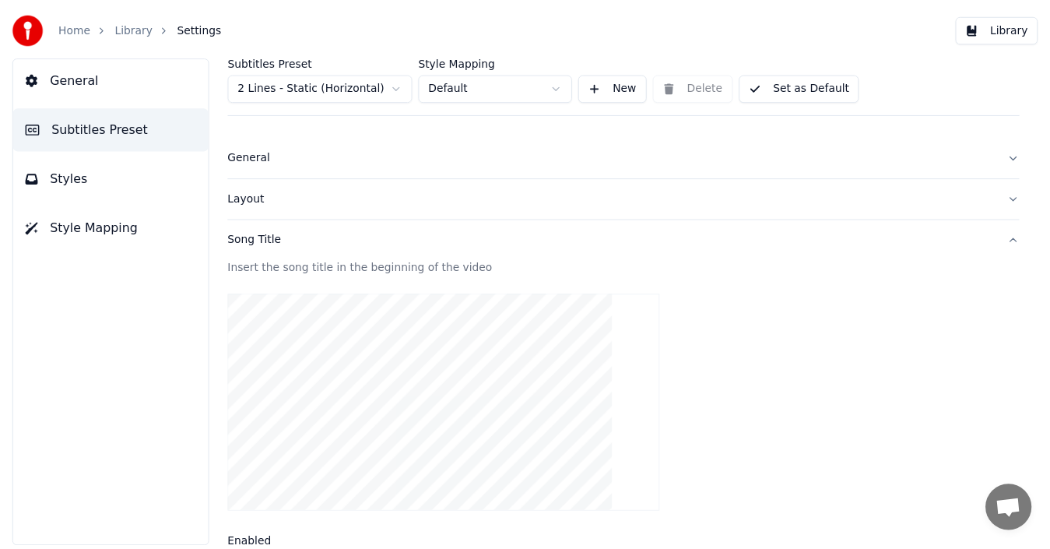
scroll to position [0, 0]
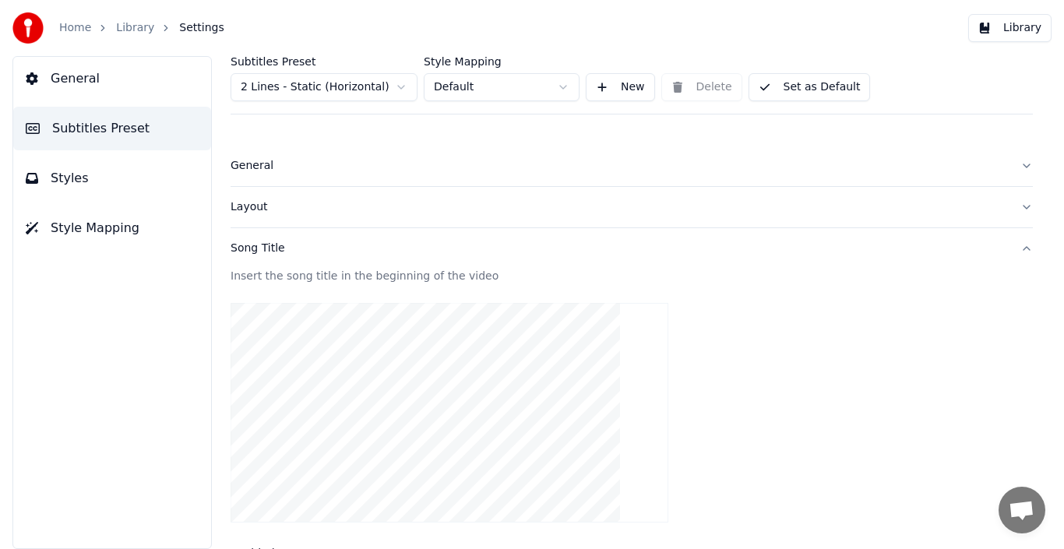
click at [257, 206] on div "Layout" at bounding box center [618, 207] width 777 height 16
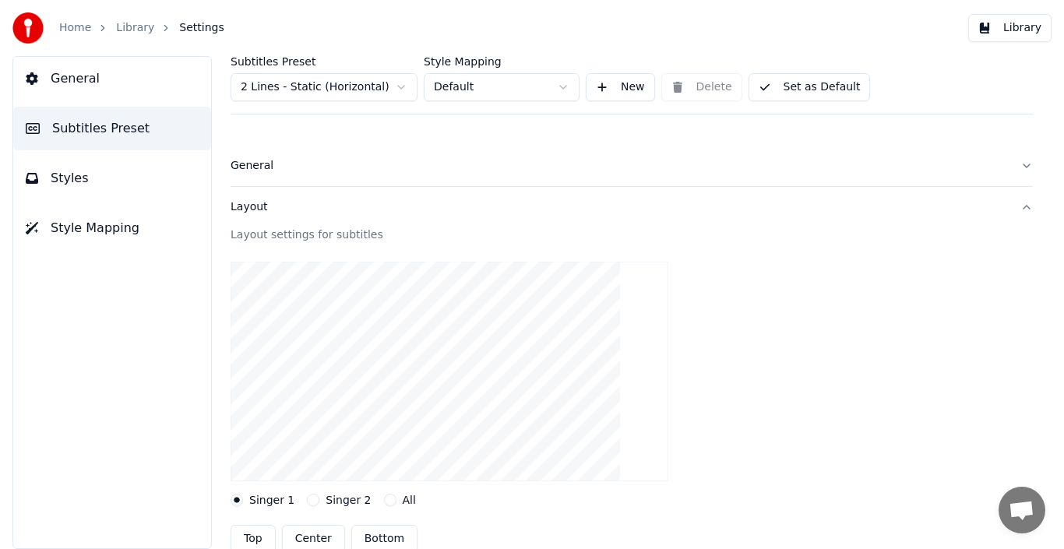
click at [122, 27] on link "Library" at bounding box center [135, 28] width 38 height 16
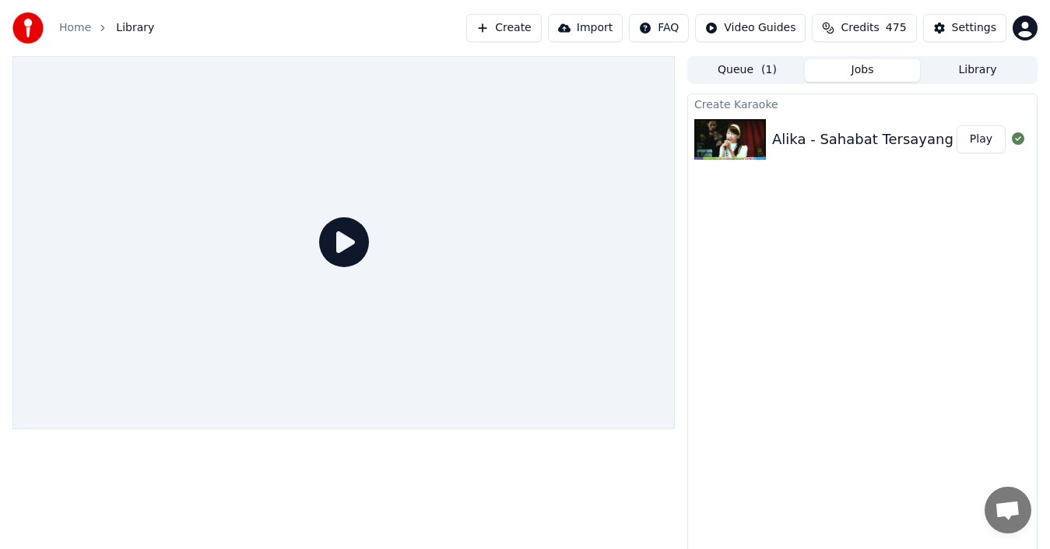
click at [979, 141] on button "Play" at bounding box center [981, 139] width 49 height 28
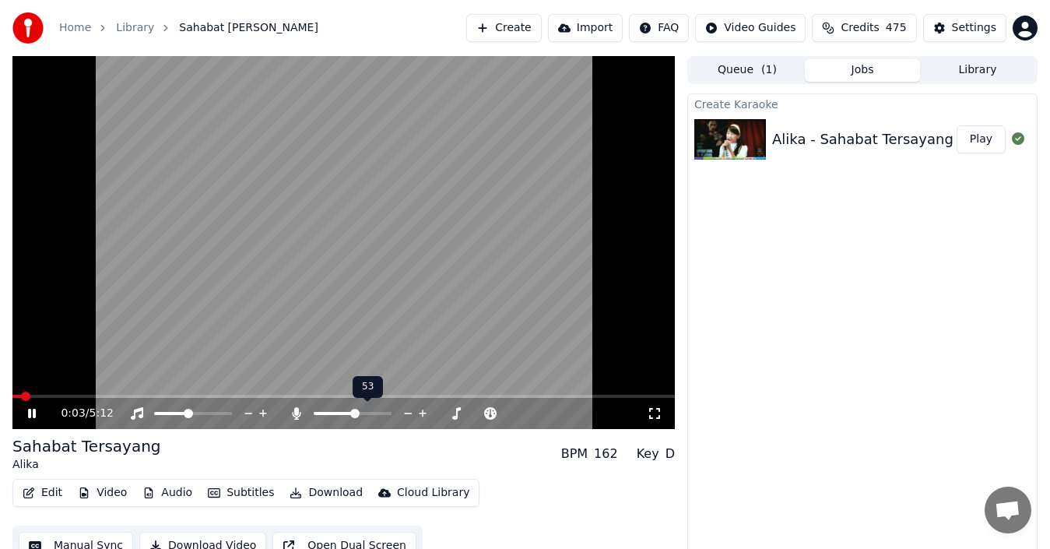
click at [355, 413] on span at bounding box center [354, 413] width 9 height 9
click at [396, 415] on span at bounding box center [393, 413] width 9 height 9
click at [33, 414] on icon at bounding box center [32, 413] width 8 height 9
click at [31, 417] on icon at bounding box center [31, 413] width 9 height 11
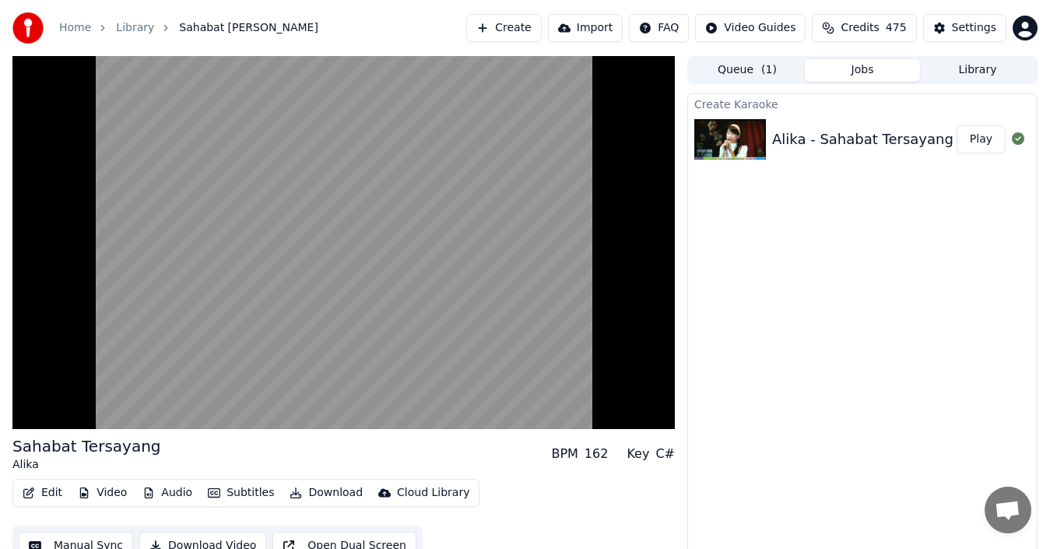
click at [747, 72] on button "Queue ( 1 )" at bounding box center [747, 70] width 115 height 23
click at [856, 64] on button "Jobs" at bounding box center [862, 70] width 115 height 23
click at [968, 67] on button "Library" at bounding box center [977, 70] width 115 height 23
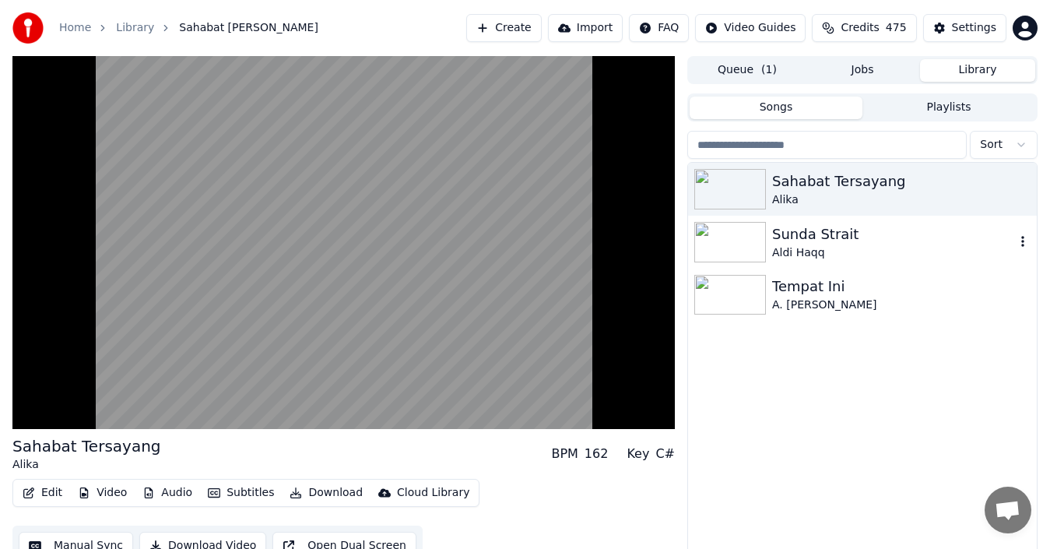
click at [831, 245] on div "Aldi Haqq" at bounding box center [893, 253] width 243 height 16
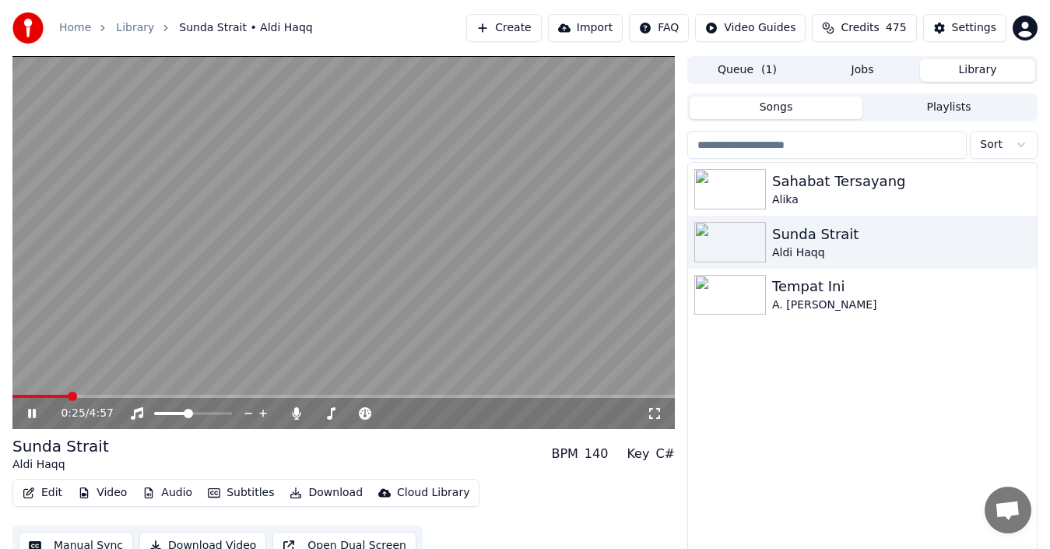
click at [30, 412] on icon at bounding box center [32, 413] width 8 height 9
click at [34, 414] on icon at bounding box center [31, 413] width 9 height 11
click at [798, 293] on div "Tempat Ini" at bounding box center [893, 287] width 243 height 22
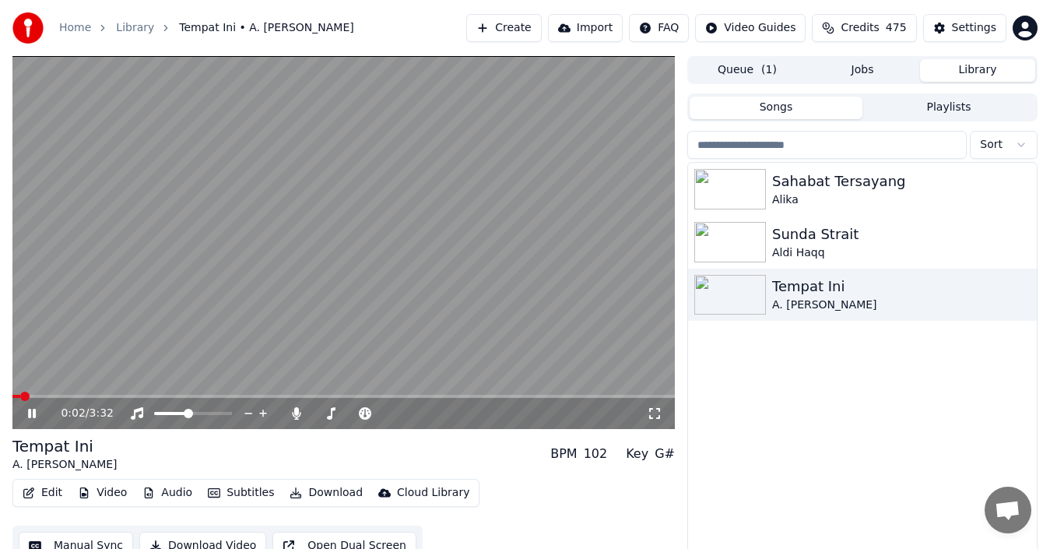
click at [151, 396] on span at bounding box center [343, 396] width 663 height 3
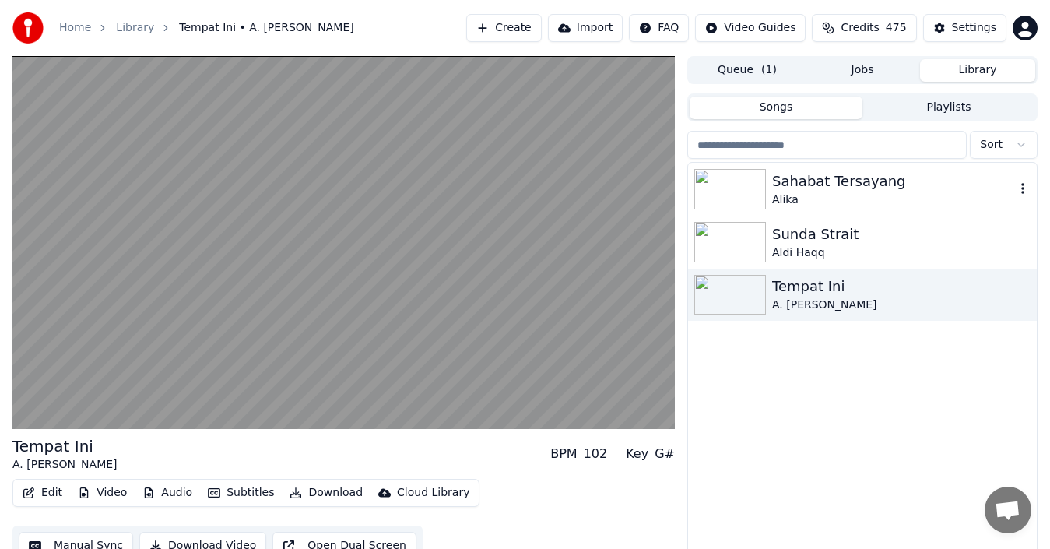
click at [849, 185] on div "Sahabat Tersayang" at bounding box center [893, 182] width 243 height 22
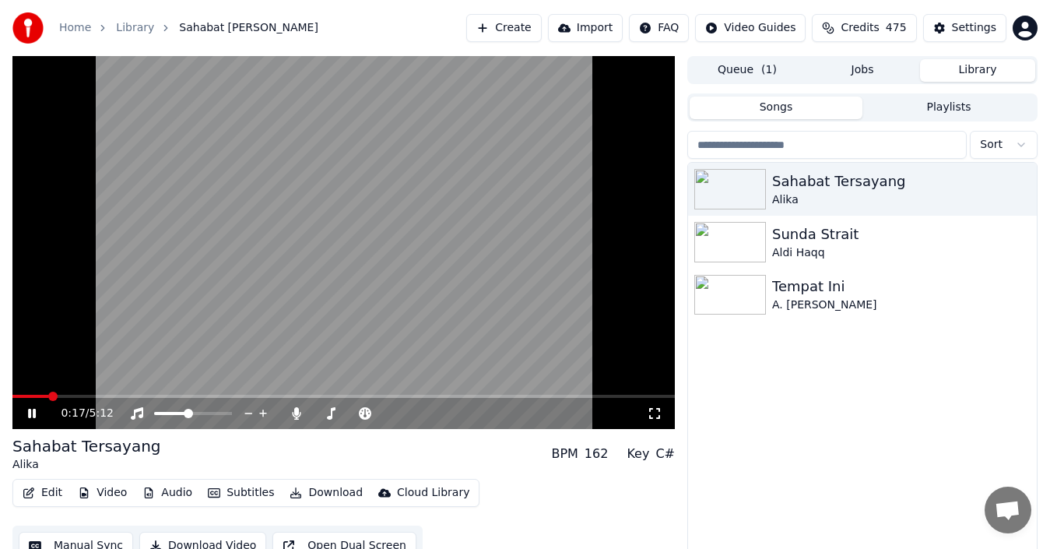
click at [48, 397] on span at bounding box center [343, 396] width 663 height 3
click at [87, 396] on span at bounding box center [343, 396] width 663 height 3
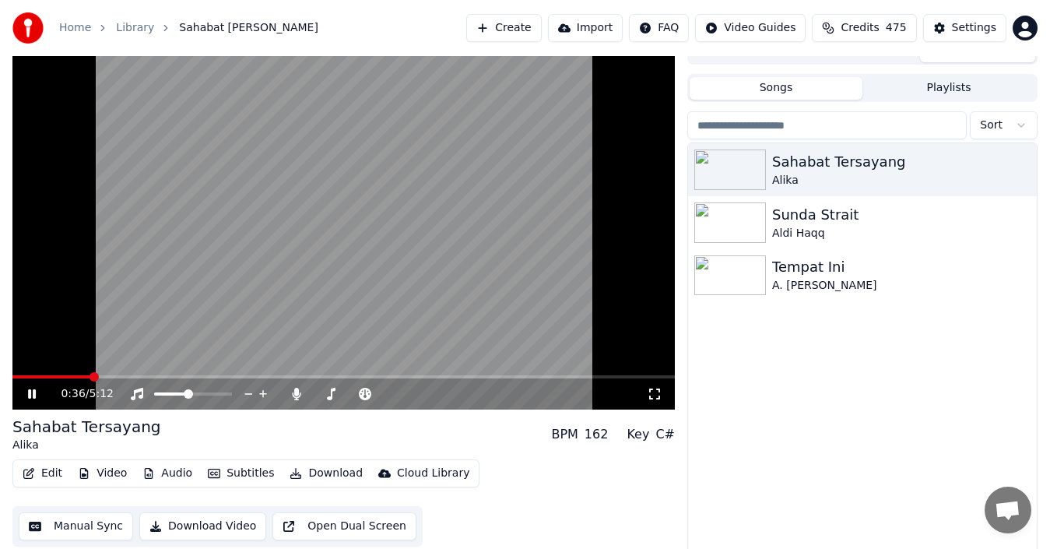
scroll to position [25, 0]
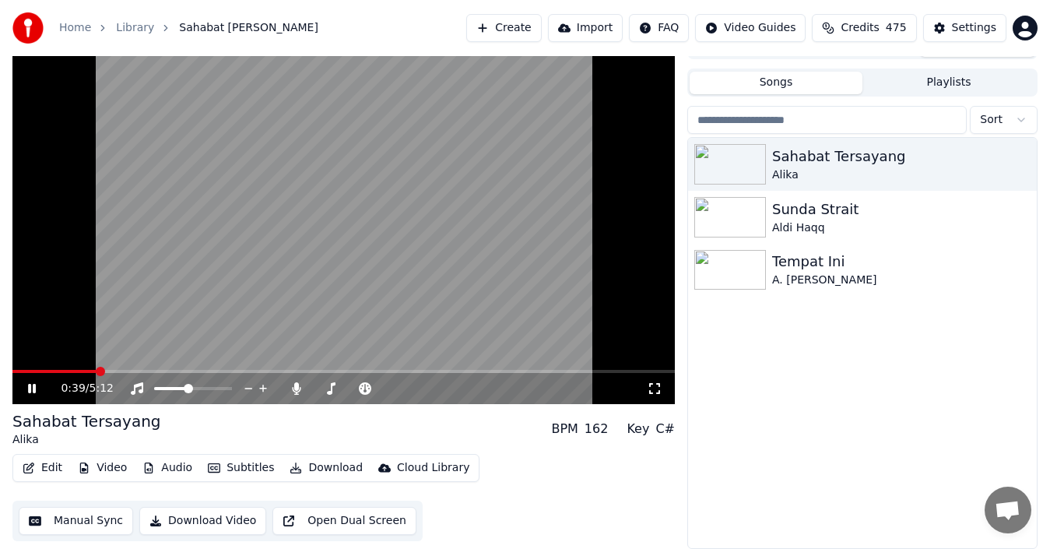
click at [164, 466] on button "Audio" at bounding box center [167, 468] width 62 height 22
click at [735, 435] on div "Sahabat Tersayang [PERSON_NAME] [PERSON_NAME] Aldi [PERSON_NAME] Tempat Ini A. …" at bounding box center [862, 343] width 349 height 410
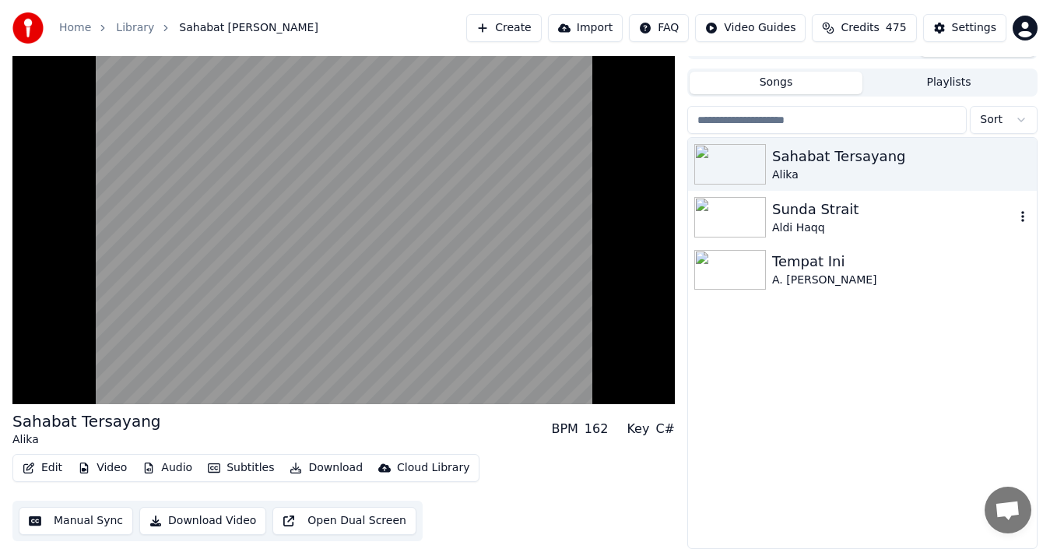
click at [843, 209] on div "Sunda Strait" at bounding box center [893, 210] width 243 height 22
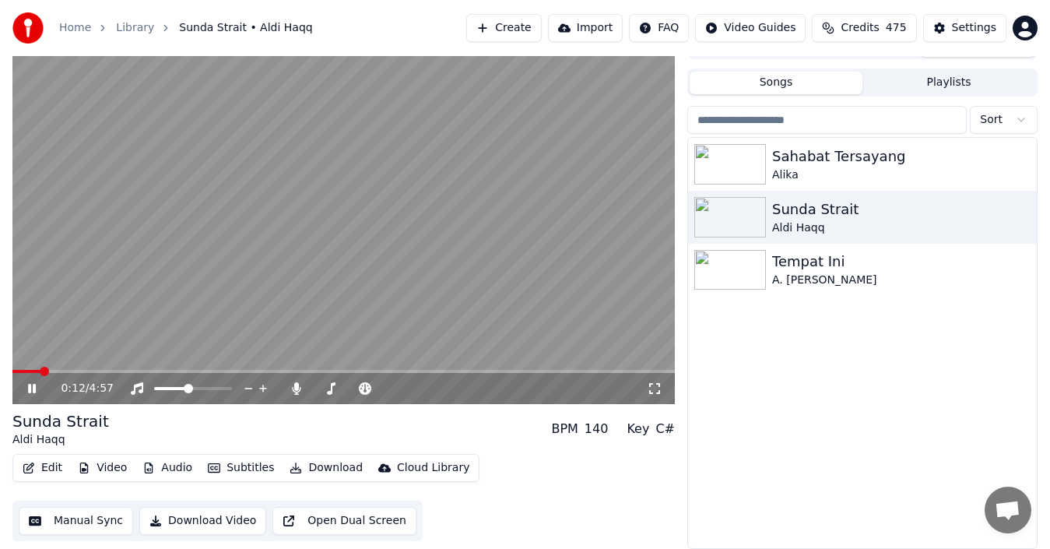
click at [36, 385] on icon at bounding box center [32, 388] width 8 height 9
click at [36, 385] on icon at bounding box center [43, 388] width 36 height 12
click at [36, 385] on icon at bounding box center [32, 388] width 8 height 9
click at [825, 157] on div "Sahabat Tersayang" at bounding box center [893, 157] width 243 height 22
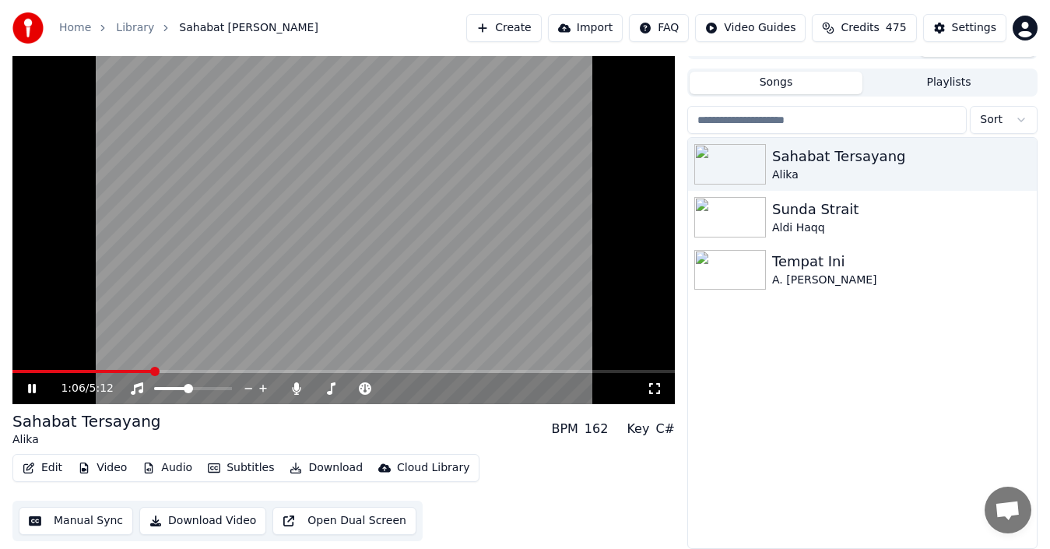
click at [152, 370] on span at bounding box center [343, 371] width 663 height 3
click at [32, 390] on icon at bounding box center [43, 388] width 36 height 12
click at [799, 262] on div "Tempat Ini" at bounding box center [893, 262] width 243 height 22
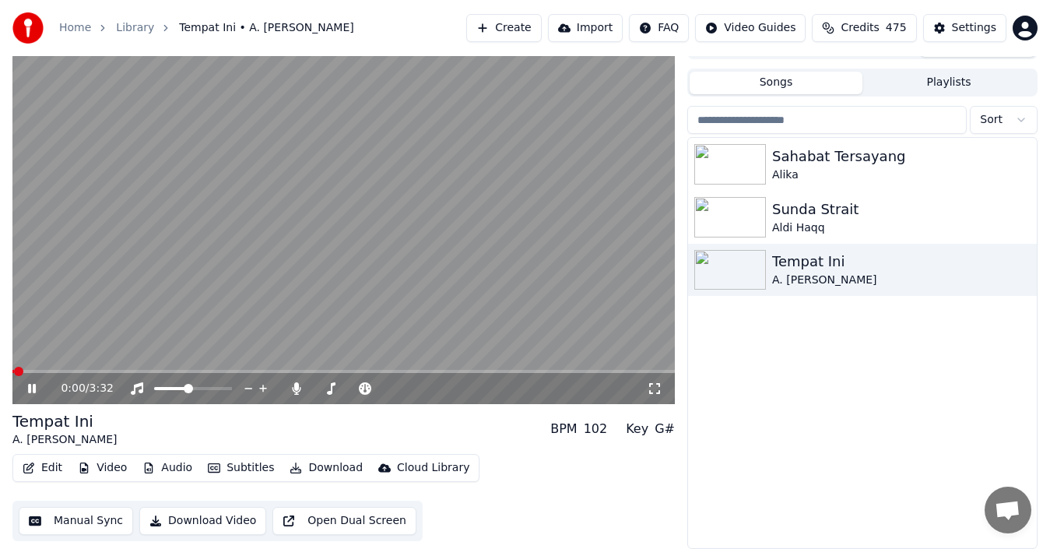
click at [157, 373] on div "0:00 / 3:32" at bounding box center [343, 388] width 663 height 31
click at [160, 370] on span at bounding box center [343, 371] width 663 height 3
click at [272, 371] on span at bounding box center [343, 371] width 663 height 3
click at [35, 391] on icon at bounding box center [32, 388] width 8 height 9
click at [800, 153] on div "Sahabat Tersayang" at bounding box center [893, 157] width 243 height 22
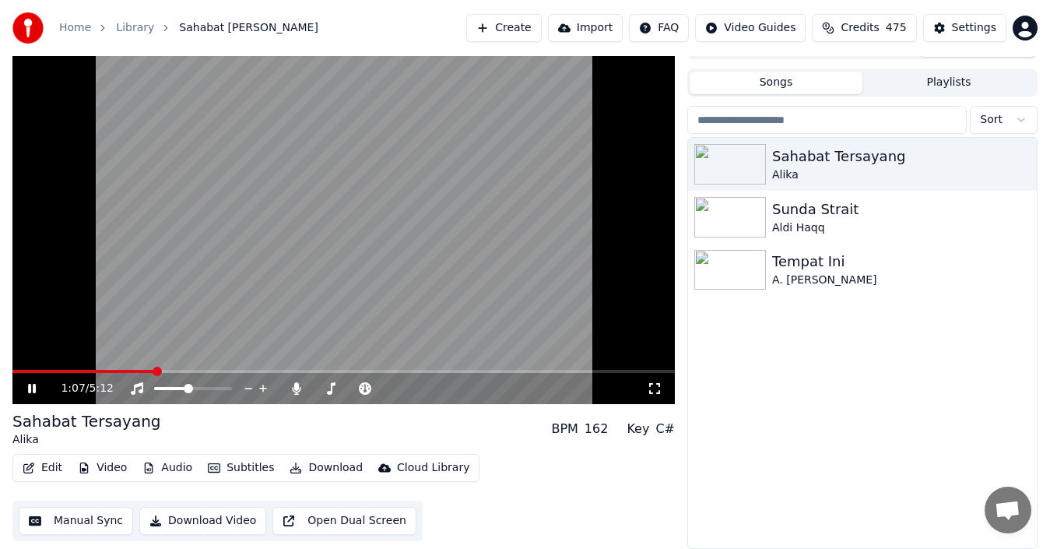
click at [155, 372] on span at bounding box center [343, 371] width 663 height 3
click at [180, 300] on video at bounding box center [343, 217] width 663 height 373
click at [818, 211] on div "Sunda Strait" at bounding box center [893, 210] width 243 height 22
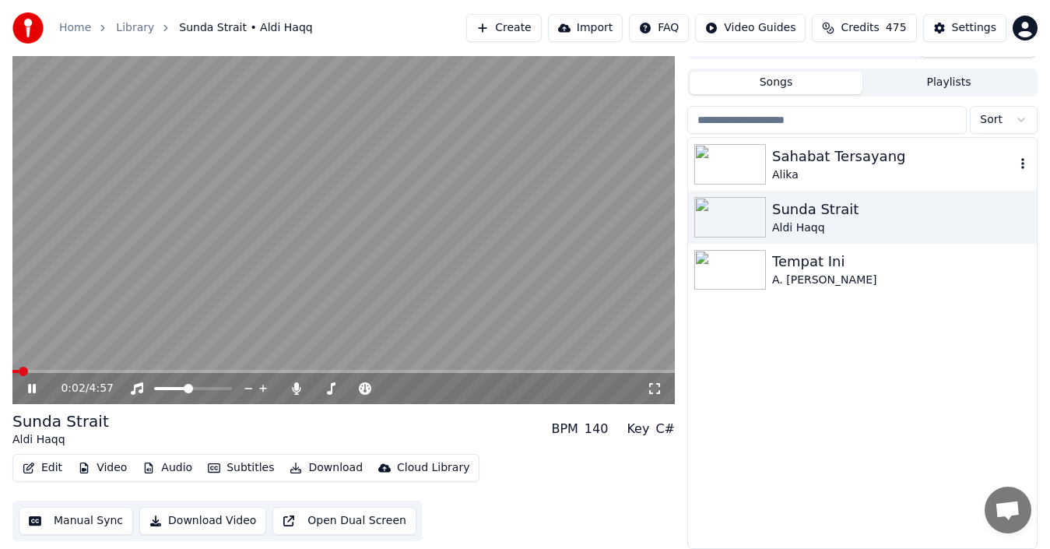
click at [857, 162] on div "Sahabat Tersayang" at bounding box center [893, 157] width 243 height 22
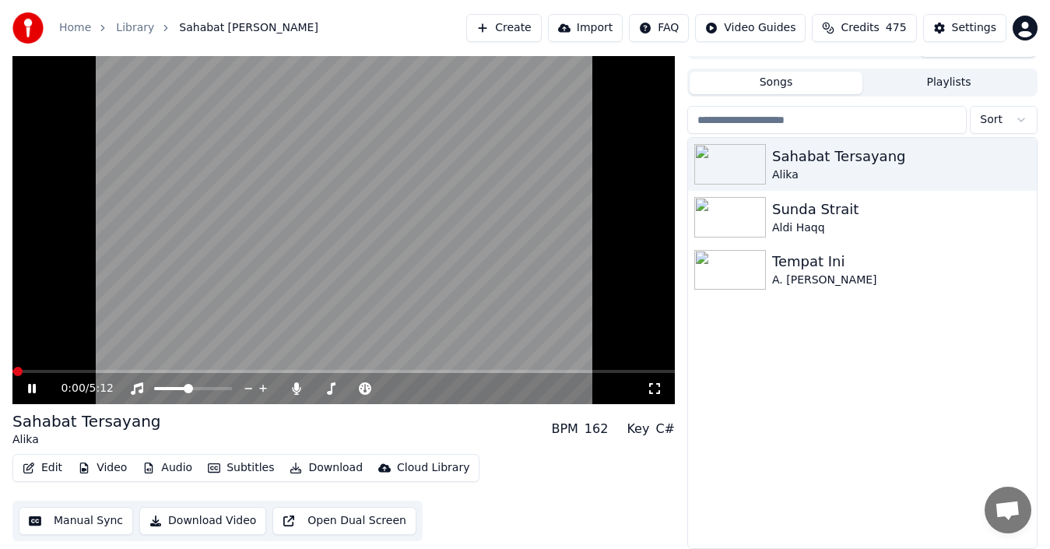
click at [174, 370] on span at bounding box center [343, 371] width 663 height 3
click at [36, 392] on icon at bounding box center [43, 388] width 36 height 12
click at [959, 30] on div "Settings" at bounding box center [974, 28] width 44 height 16
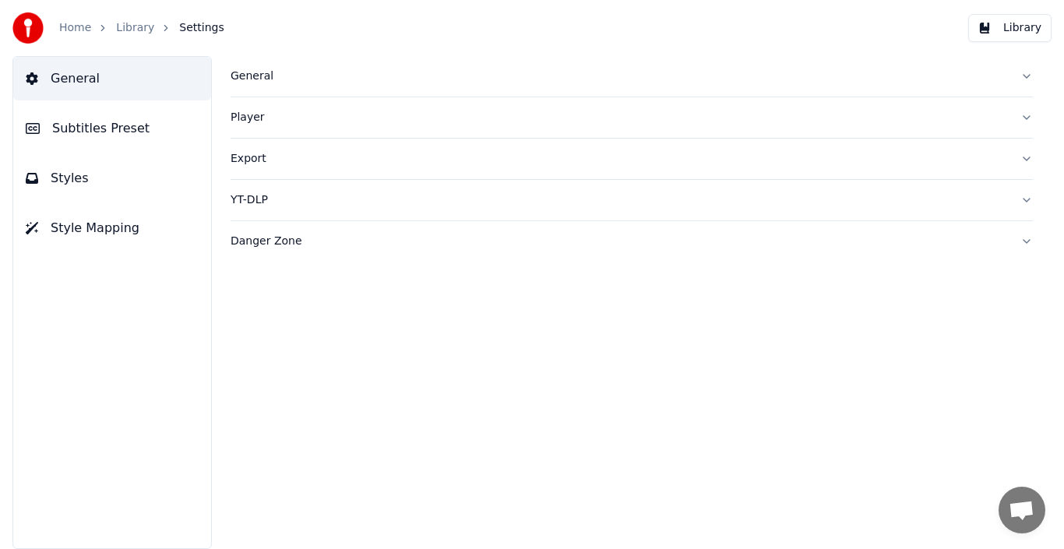
click at [79, 182] on span "Styles" at bounding box center [70, 178] width 38 height 19
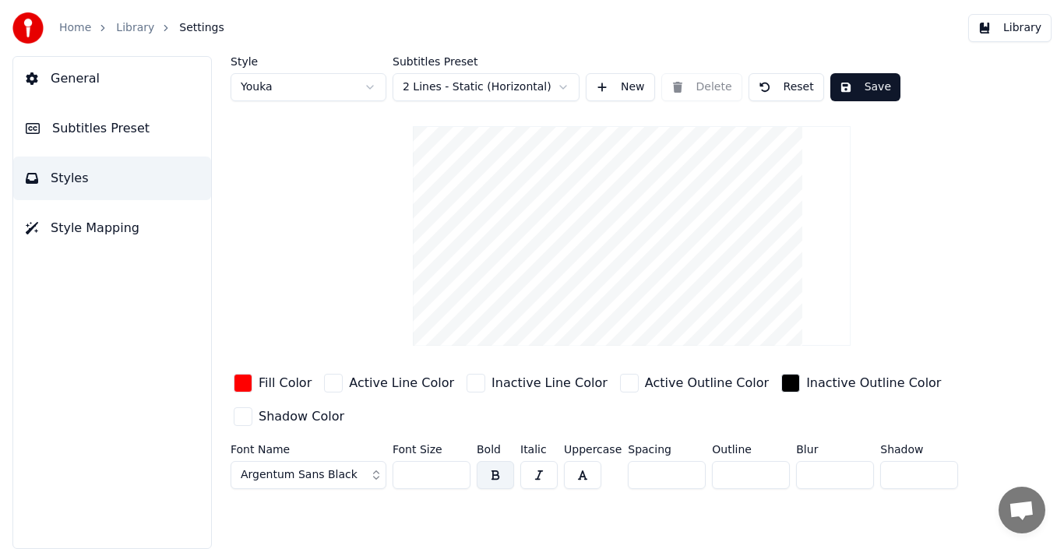
click at [133, 409] on div "General Subtitles Preset Styles Style Mapping" at bounding box center [111, 302] width 199 height 493
click at [86, 30] on link "Home" at bounding box center [75, 28] width 32 height 16
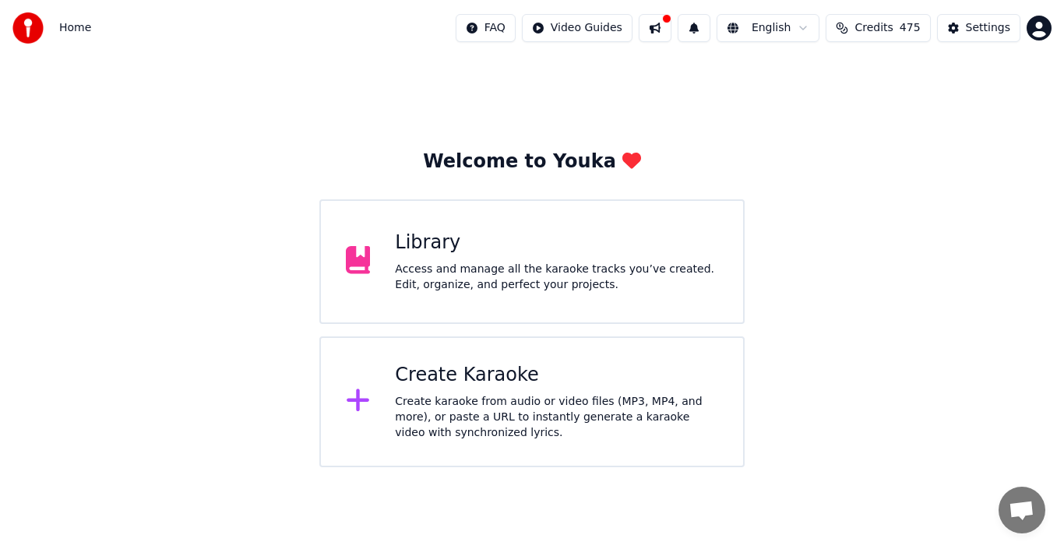
click at [445, 379] on div "Create Karaoke" at bounding box center [556, 375] width 323 height 25
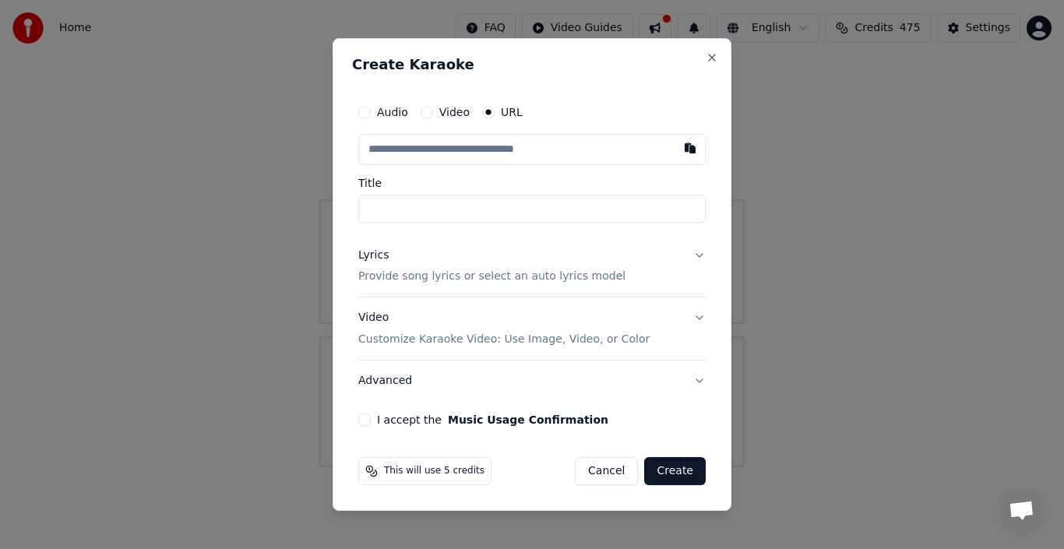
click at [538, 149] on input "text" at bounding box center [531, 149] width 347 height 31
click at [478, 150] on input "text" at bounding box center [531, 149] width 347 height 31
paste input "**********"
type input "**********"
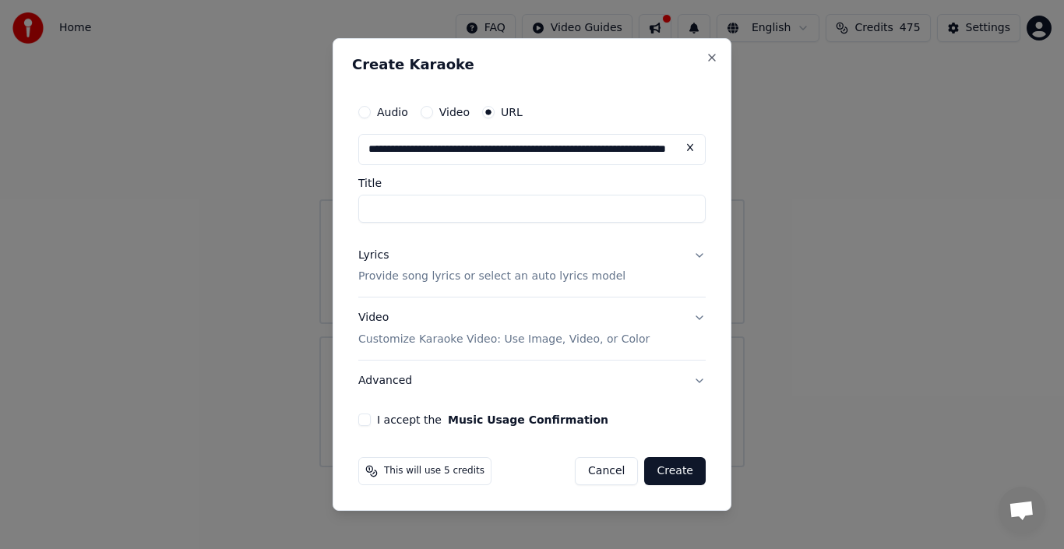
type input "**********"
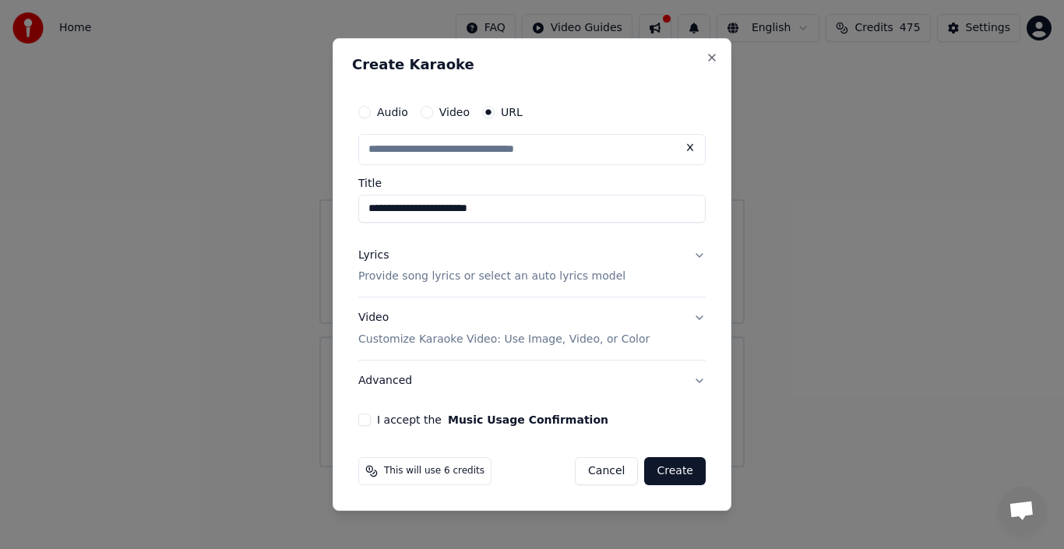
scroll to position [0, 0]
click at [700, 252] on button "Lyrics Provide song lyrics or select an auto lyrics model" at bounding box center [531, 266] width 347 height 62
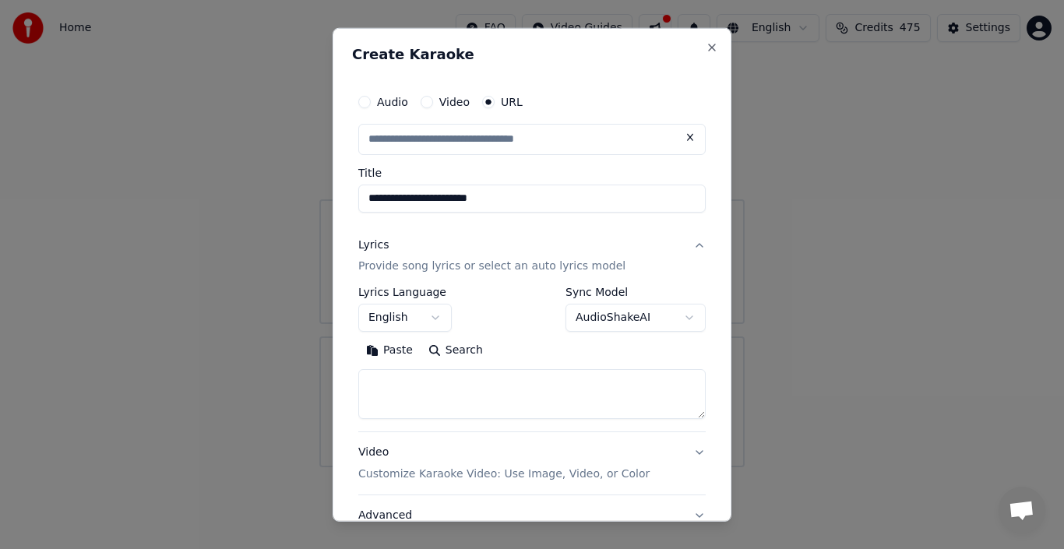
type input "**********"
click at [439, 314] on body "**********" at bounding box center [532, 233] width 1064 height 467
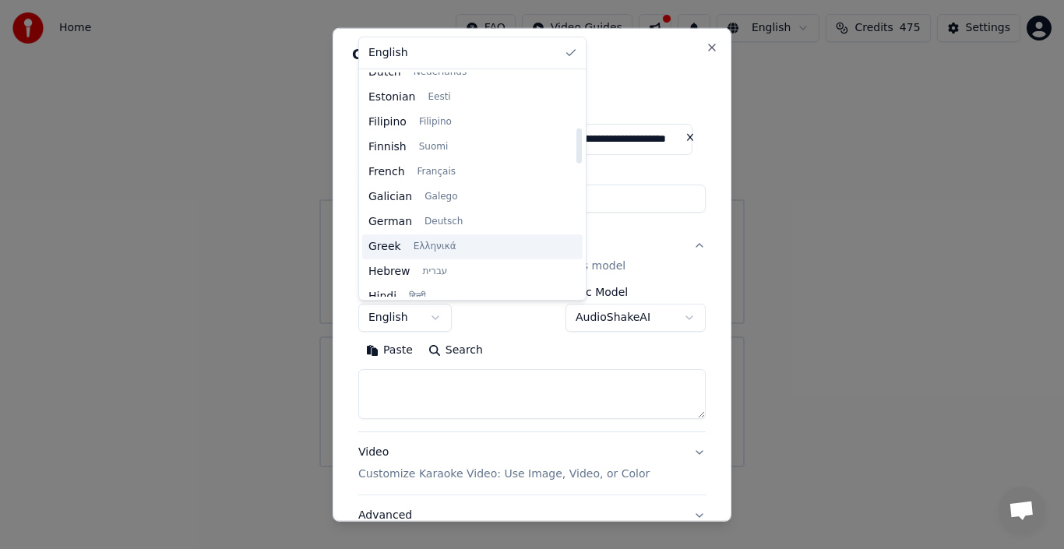
scroll to position [389, 0]
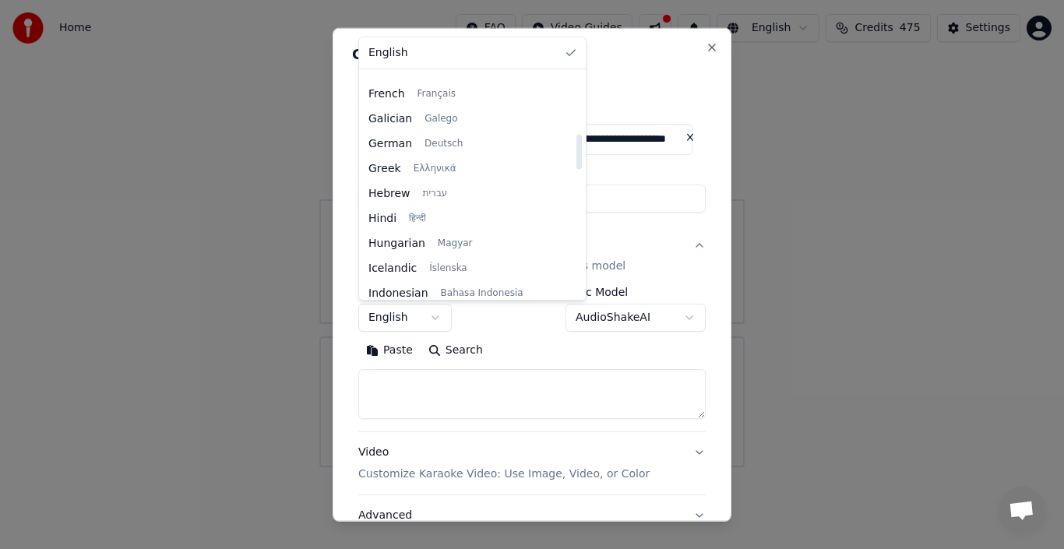
select select "**"
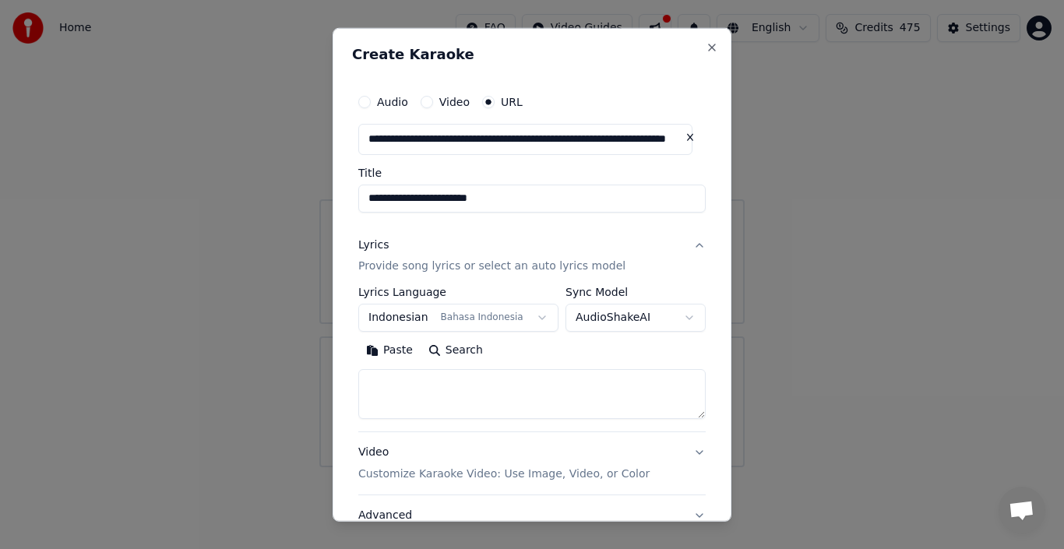
click at [677, 316] on body "**********" at bounding box center [532, 233] width 1064 height 467
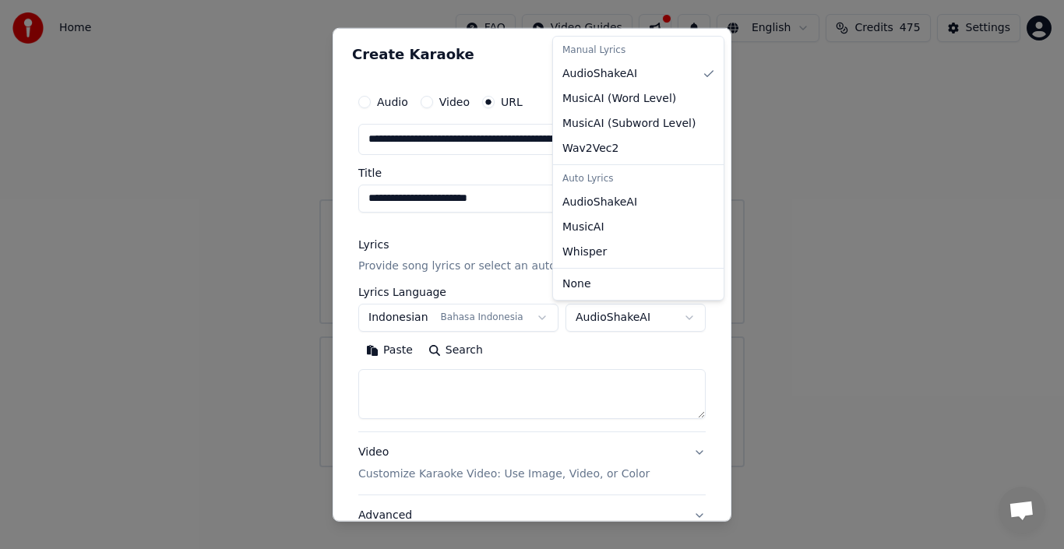
select select "**********"
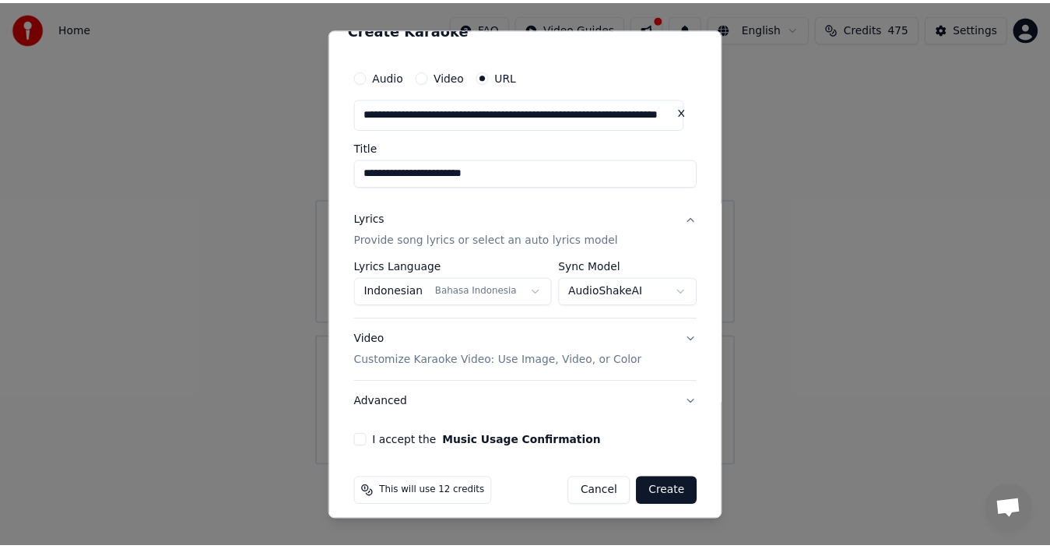
scroll to position [37, 0]
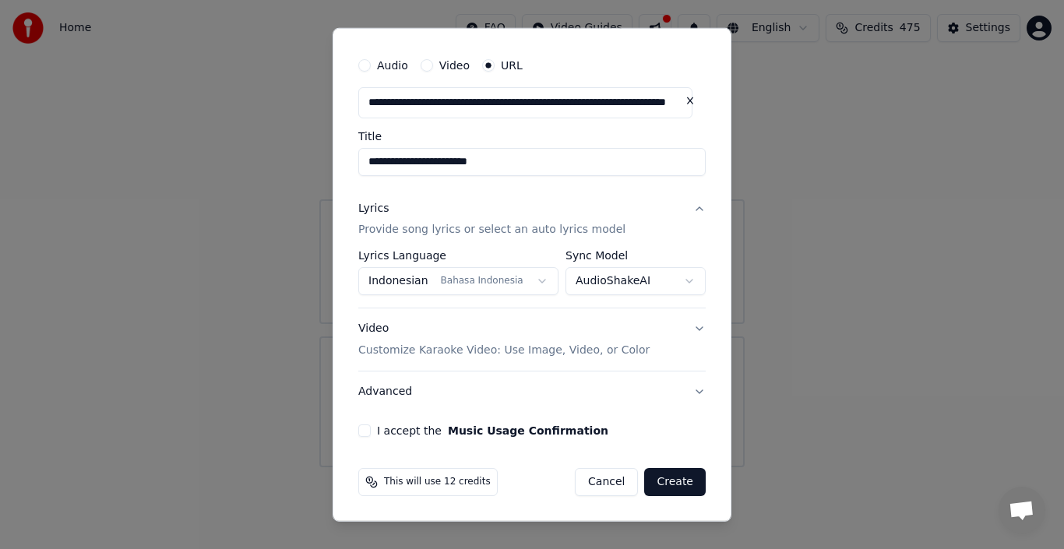
click at [368, 432] on button "I accept the Music Usage Confirmation" at bounding box center [364, 430] width 12 height 12
click at [656, 478] on button "Create" at bounding box center [675, 482] width 62 height 28
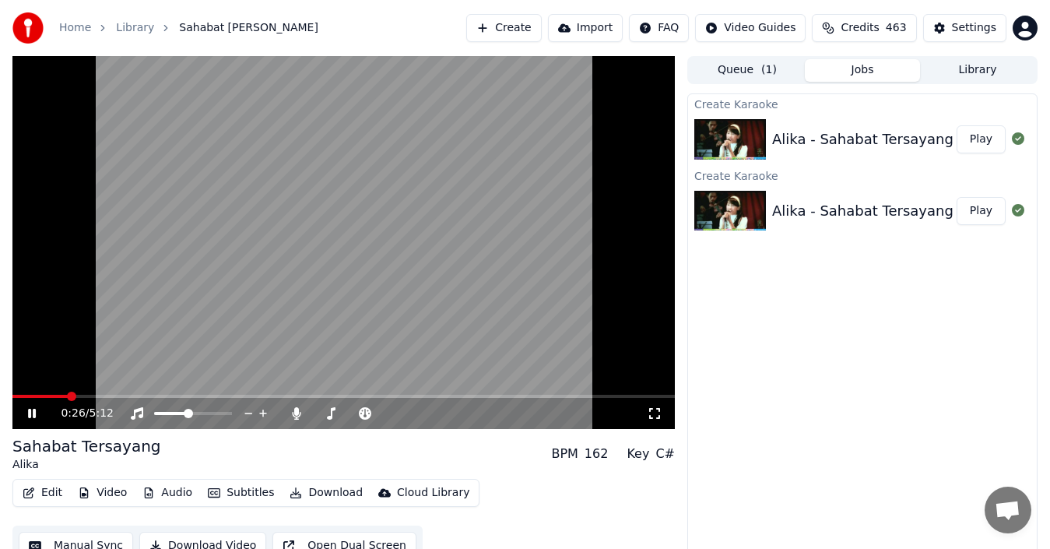
click at [67, 397] on span at bounding box center [343, 396] width 663 height 3
click at [93, 396] on span at bounding box center [343, 396] width 663 height 3
click at [986, 217] on button "Play" at bounding box center [981, 211] width 49 height 28
click at [154, 396] on span at bounding box center [343, 396] width 663 height 3
click at [984, 135] on button "Play" at bounding box center [981, 139] width 49 height 28
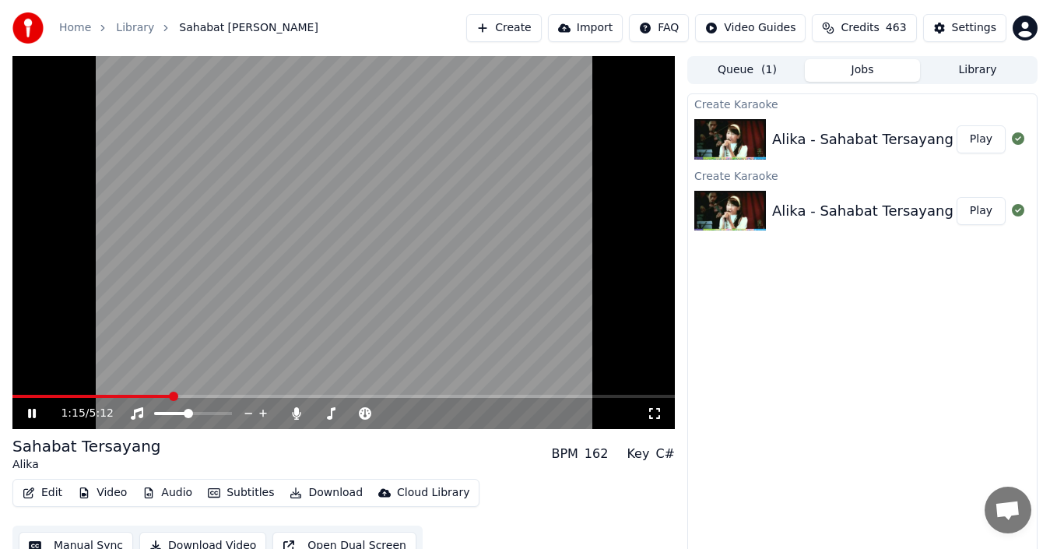
click at [171, 396] on span at bounding box center [343, 396] width 663 height 3
click at [38, 412] on icon at bounding box center [43, 413] width 36 height 12
click at [990, 71] on button "Library" at bounding box center [977, 70] width 115 height 23
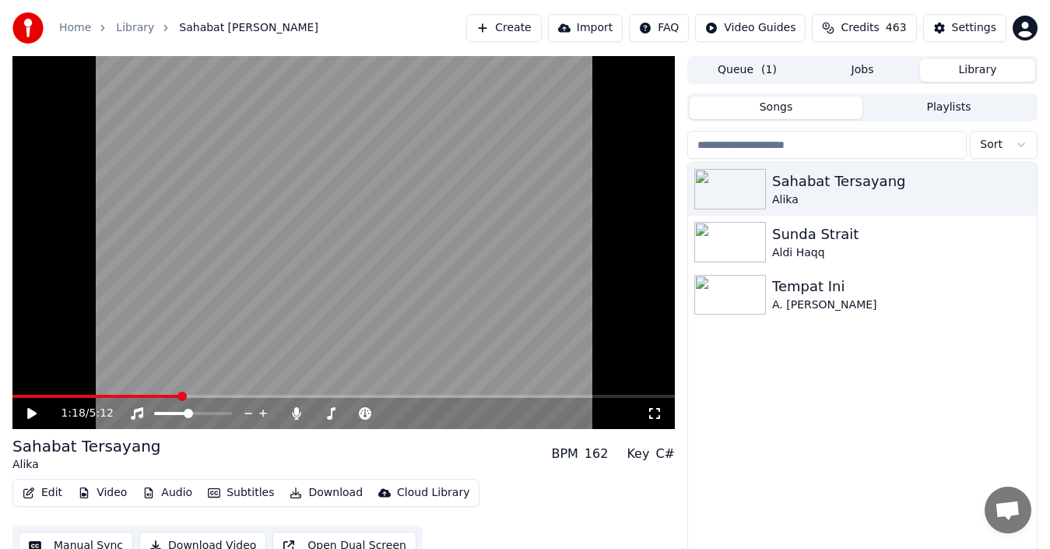
drag, startPoint x: 536, startPoint y: 270, endPoint x: 518, endPoint y: 280, distance: 20.2
click at [536, 271] on video at bounding box center [343, 242] width 663 height 373
click at [420, 259] on video at bounding box center [343, 242] width 663 height 373
click at [283, 340] on video at bounding box center [343, 242] width 663 height 373
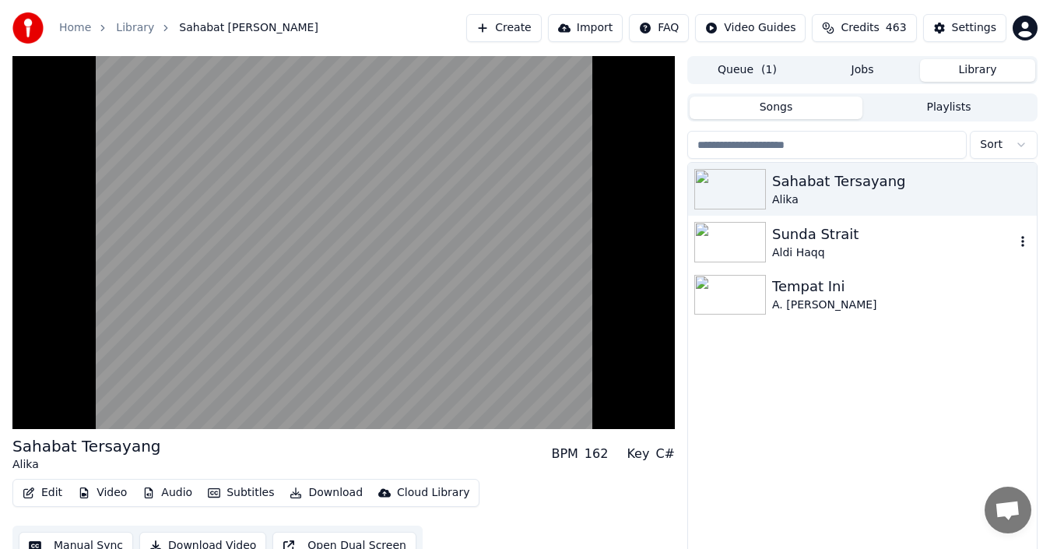
click at [802, 238] on div "Sunda Strait" at bounding box center [893, 234] width 243 height 22
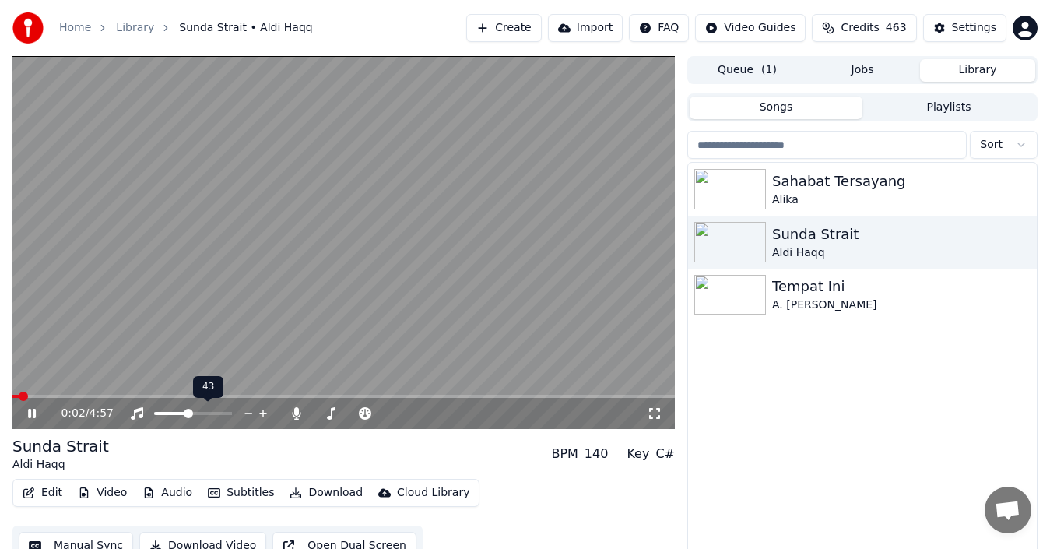
click at [265, 410] on icon at bounding box center [263, 414] width 15 height 16
click at [232, 418] on span at bounding box center [227, 413] width 9 height 9
click at [178, 410] on div at bounding box center [207, 414] width 125 height 16
click at [776, 308] on div "A. [PERSON_NAME]" at bounding box center [893, 305] width 243 height 16
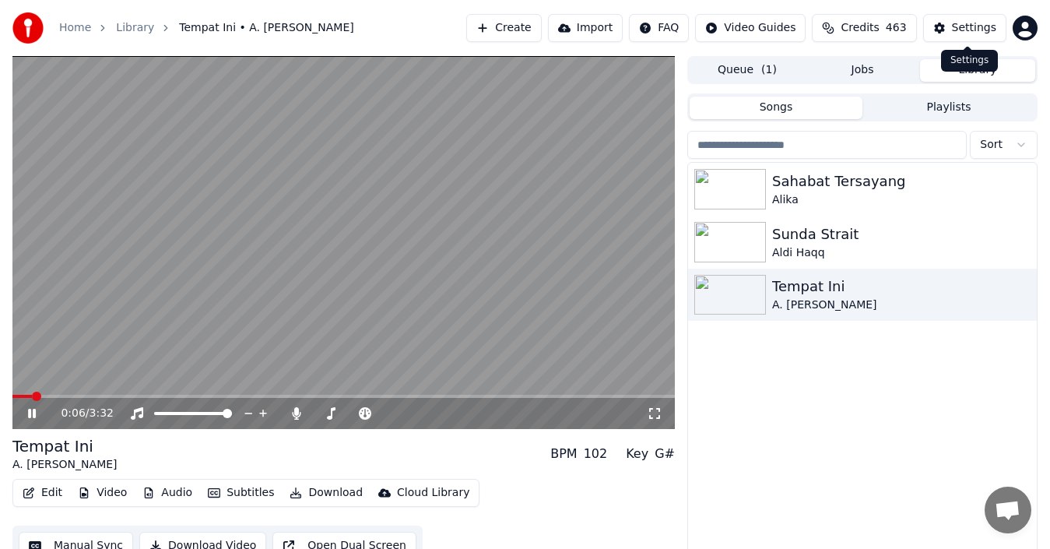
click at [963, 31] on div "Settings" at bounding box center [974, 28] width 44 height 16
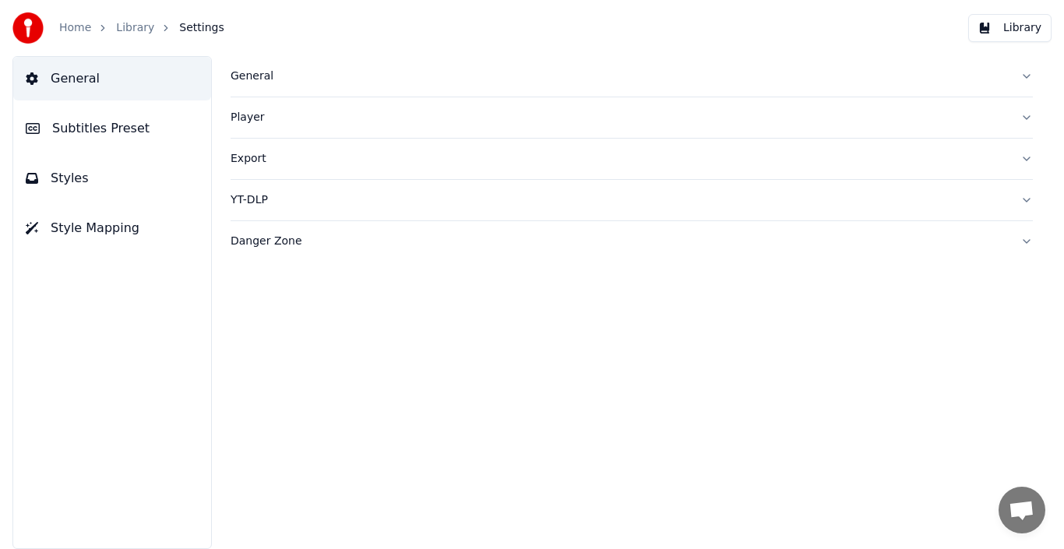
click at [96, 177] on button "Styles" at bounding box center [112, 179] width 198 height 44
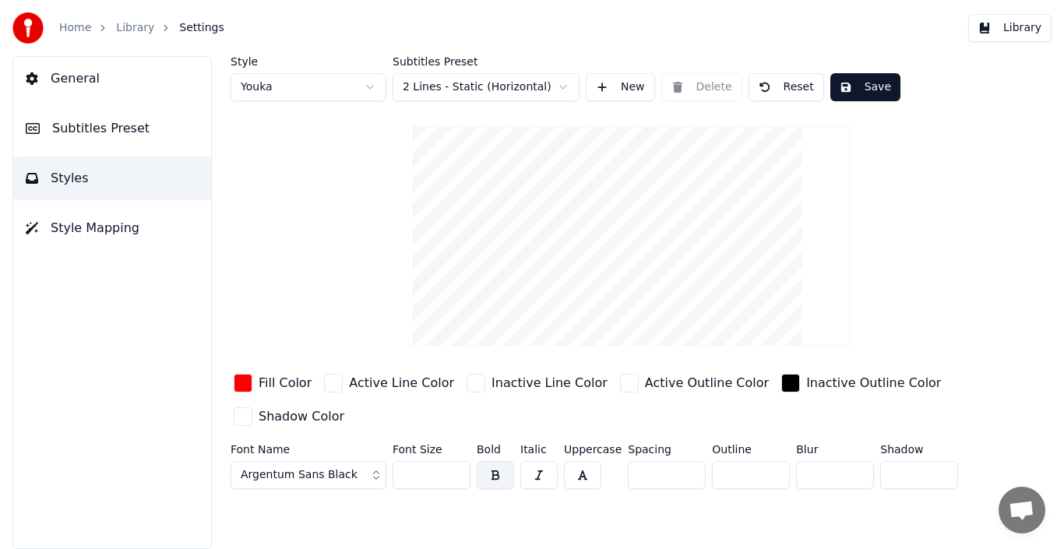
click at [108, 125] on span "Subtitles Preset" at bounding box center [100, 128] width 97 height 19
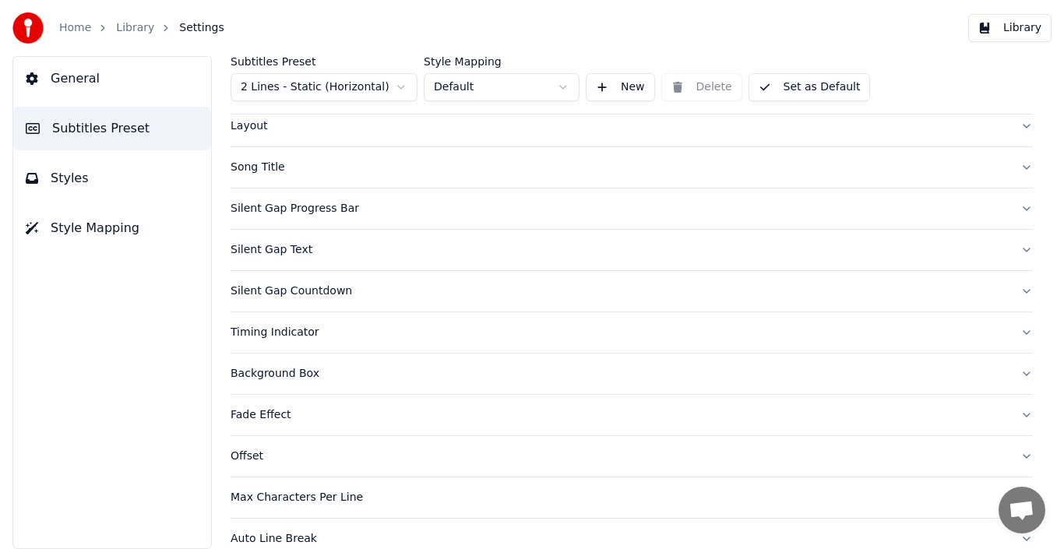
scroll to position [145, 0]
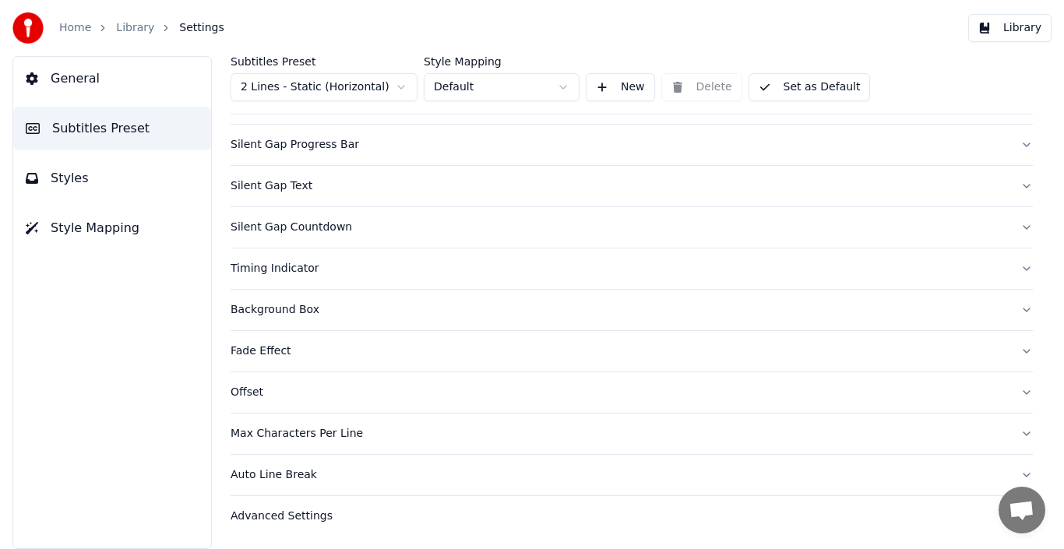
click at [280, 516] on div "Advanced Settings" at bounding box center [618, 516] width 777 height 16
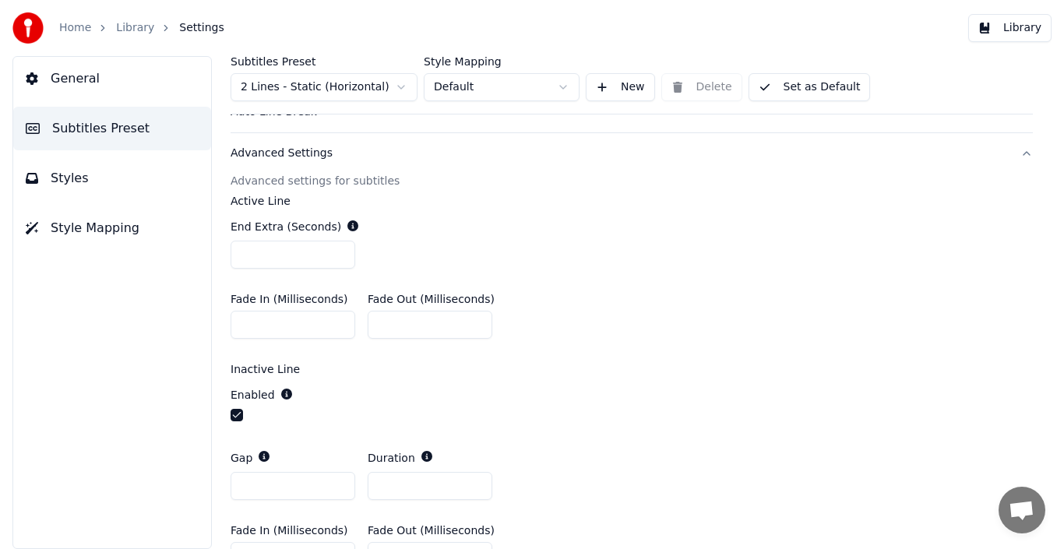
scroll to position [600, 0]
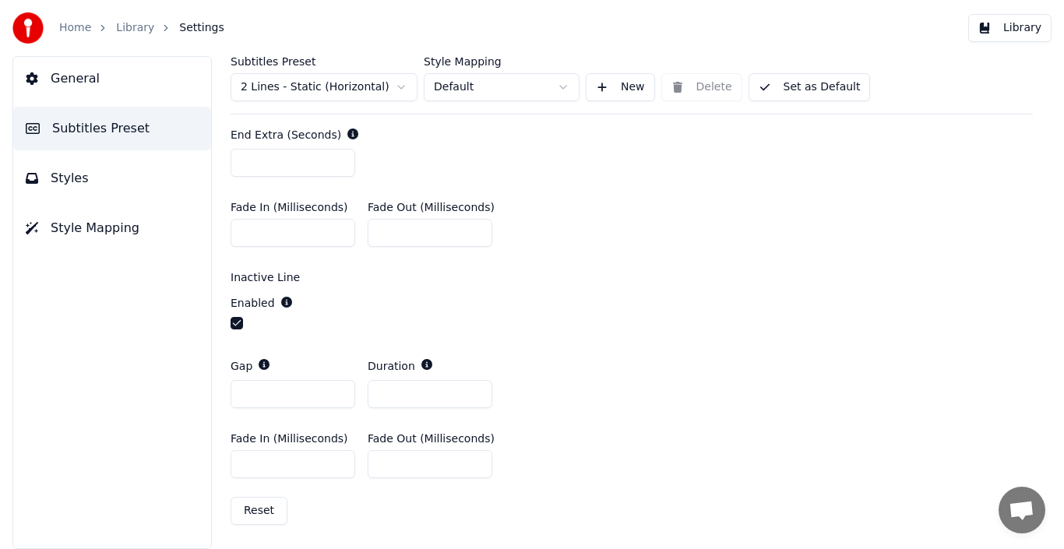
click at [77, 167] on button "Styles" at bounding box center [112, 179] width 198 height 44
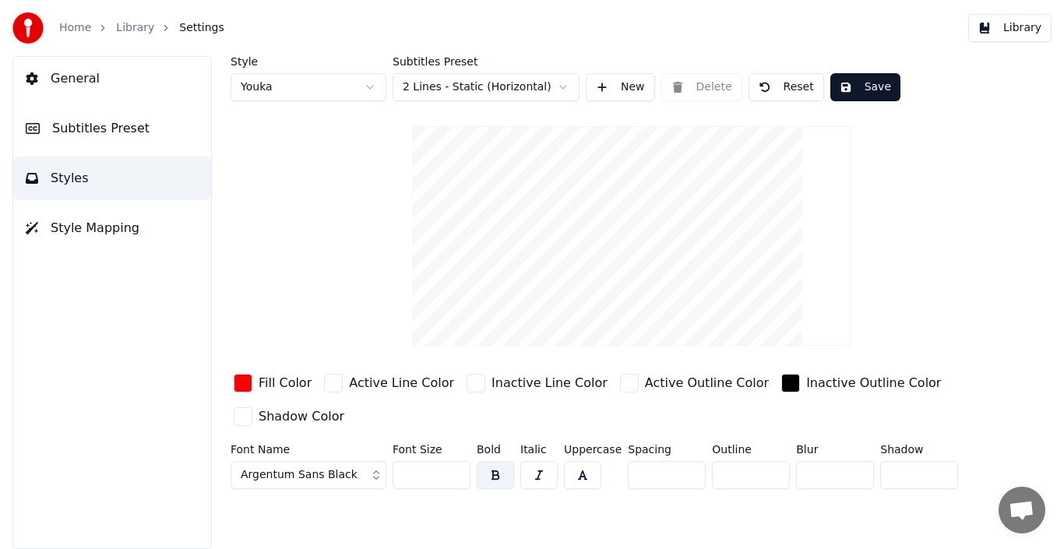
click at [80, 213] on button "Style Mapping" at bounding box center [112, 228] width 198 height 44
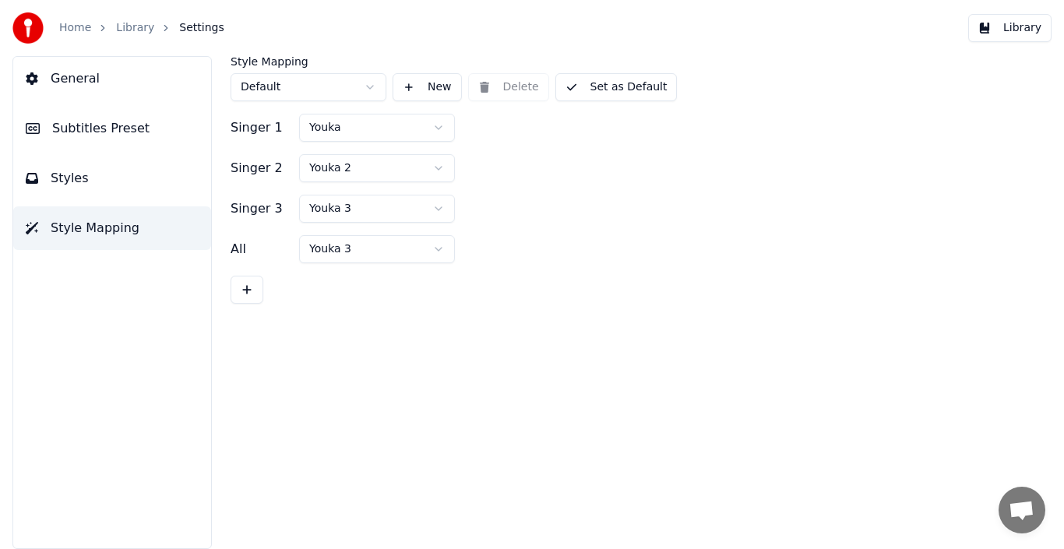
click at [82, 75] on span "General" at bounding box center [75, 78] width 49 height 19
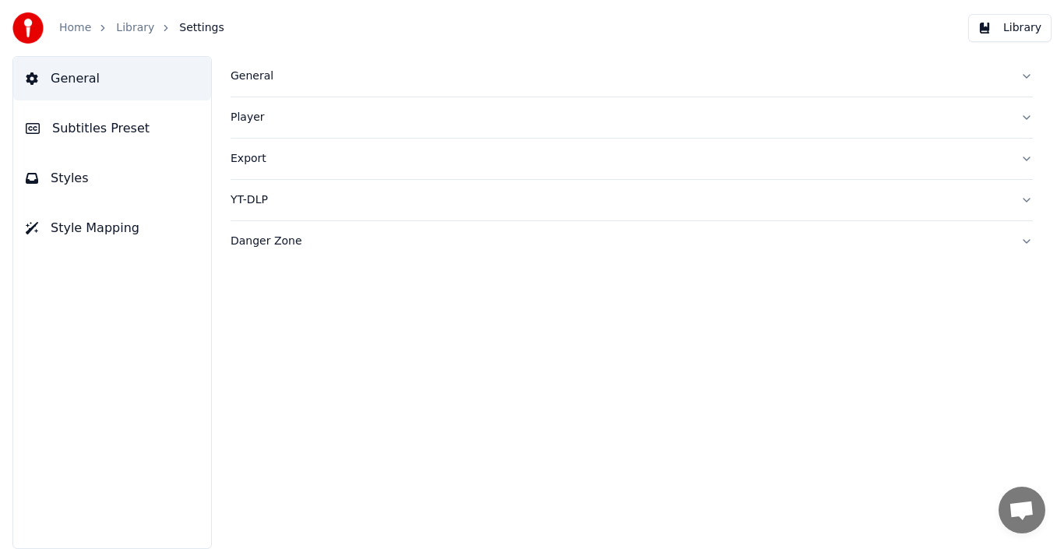
click at [73, 121] on span "Subtitles Preset" at bounding box center [100, 128] width 97 height 19
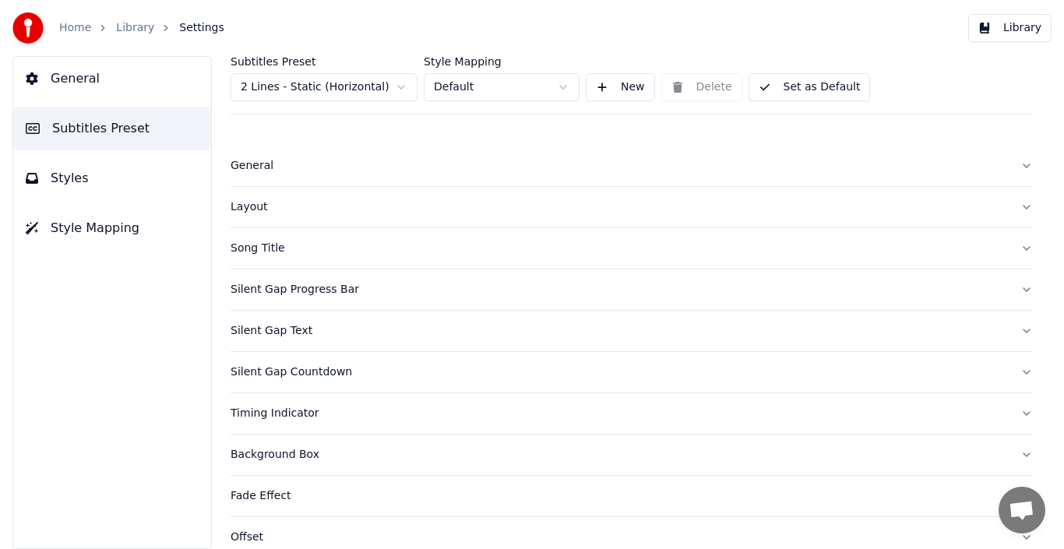
click at [69, 170] on span "Styles" at bounding box center [70, 178] width 38 height 19
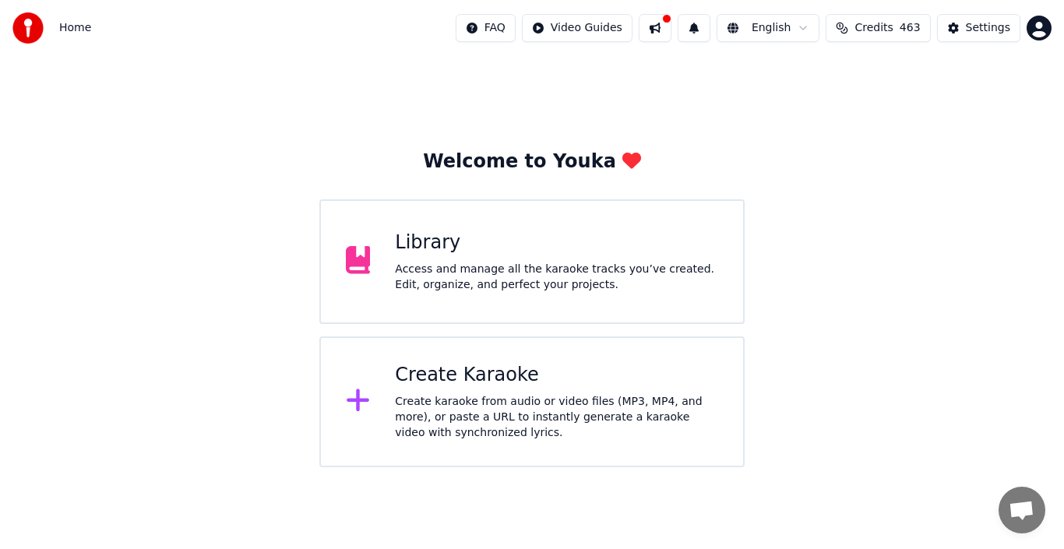
click at [419, 285] on div "Access and manage all the karaoke tracks you’ve created. Edit, organize, and pe…" at bounding box center [556, 277] width 323 height 31
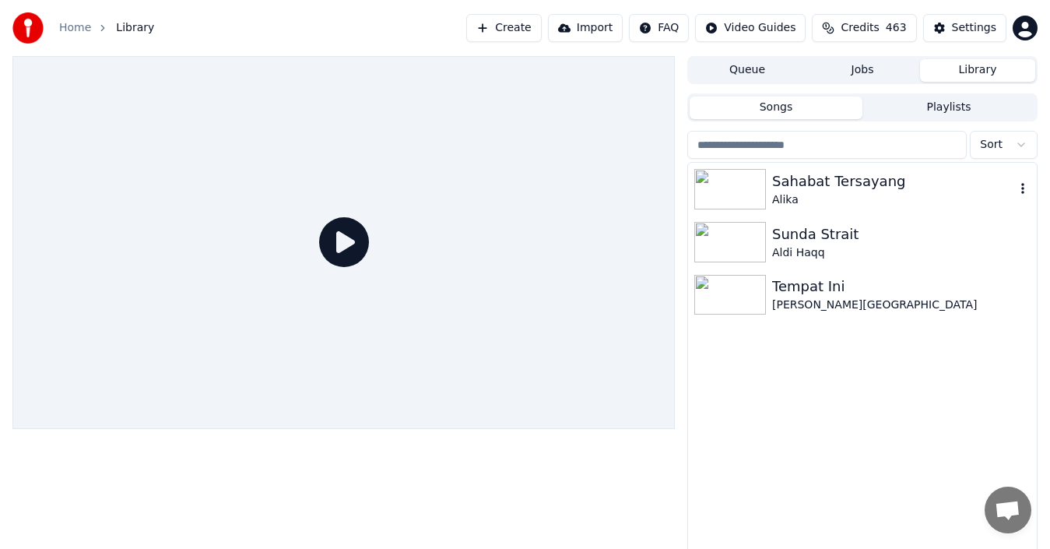
click at [765, 187] on img at bounding box center [731, 189] width 72 height 40
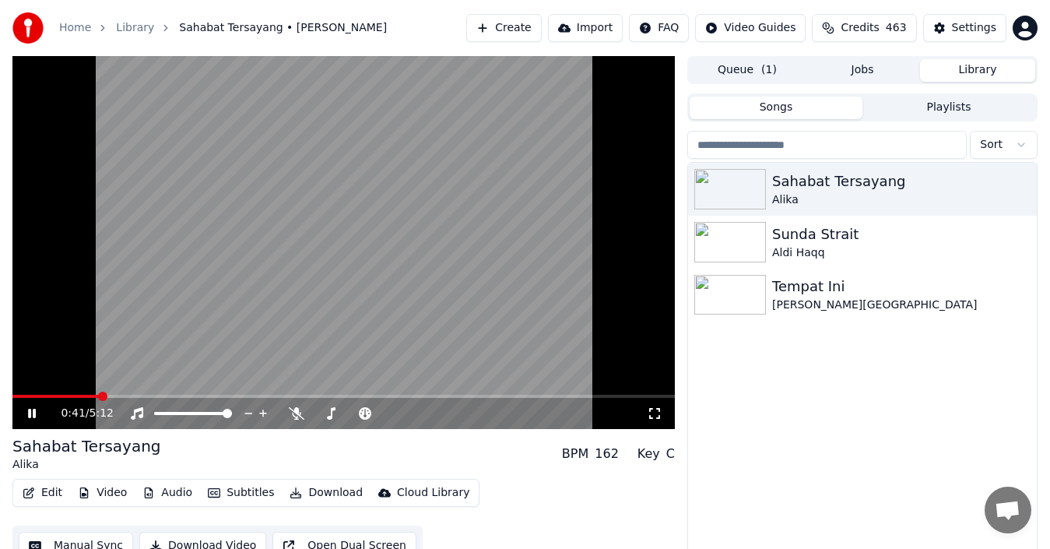
click at [107, 397] on span at bounding box center [102, 396] width 9 height 9
click at [295, 210] on video at bounding box center [343, 242] width 663 height 373
click at [831, 234] on div "Sunda Strait" at bounding box center [893, 234] width 243 height 22
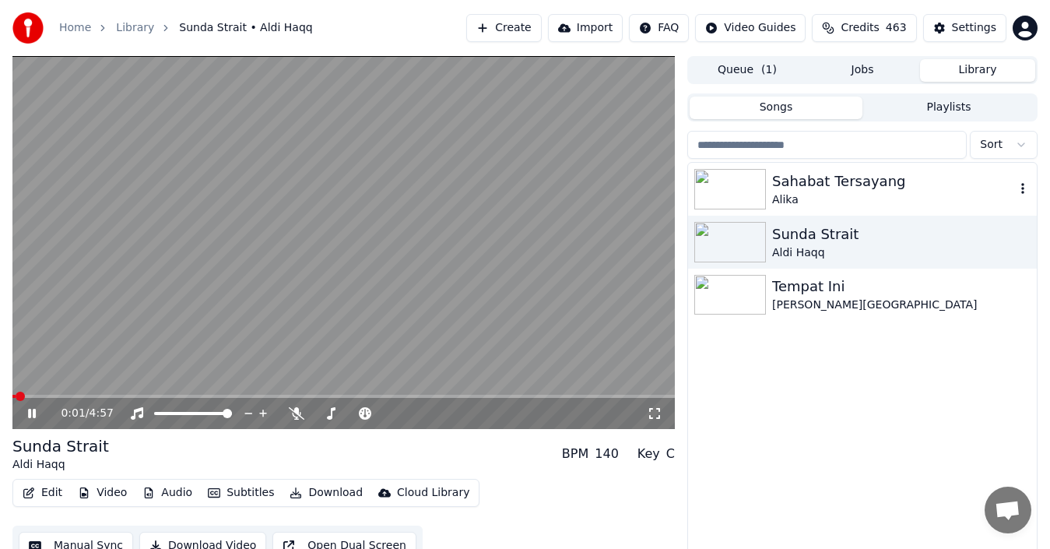
click at [797, 178] on div "Sahabat Tersayang" at bounding box center [893, 182] width 243 height 22
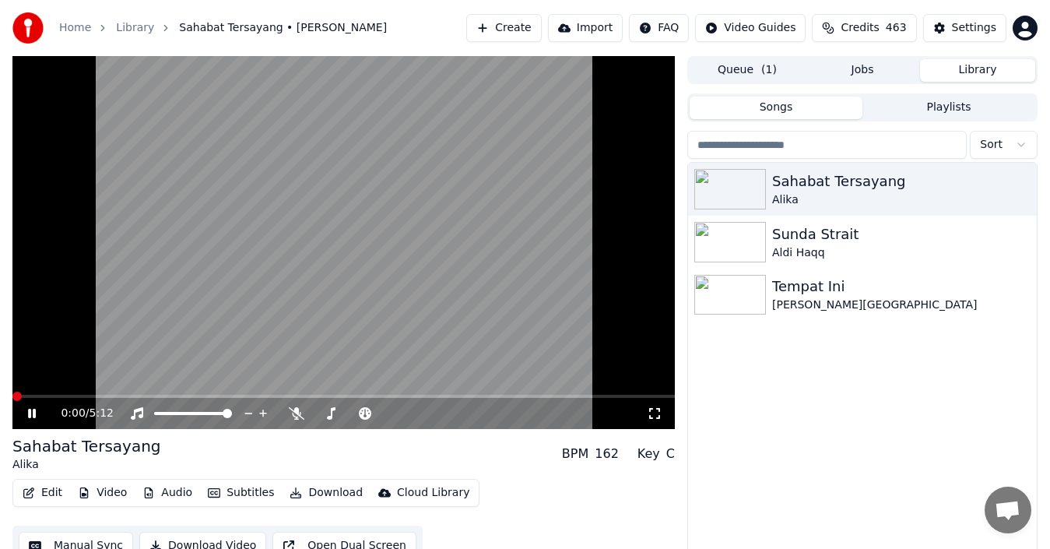
click at [239, 396] on span at bounding box center [343, 396] width 663 height 3
click at [216, 395] on span at bounding box center [126, 396] width 228 height 3
click at [199, 399] on div "1:36 / 5:12" at bounding box center [343, 413] width 663 height 31
click at [175, 395] on span at bounding box center [115, 396] width 207 height 3
click at [150, 395] on span at bounding box center [81, 396] width 138 height 3
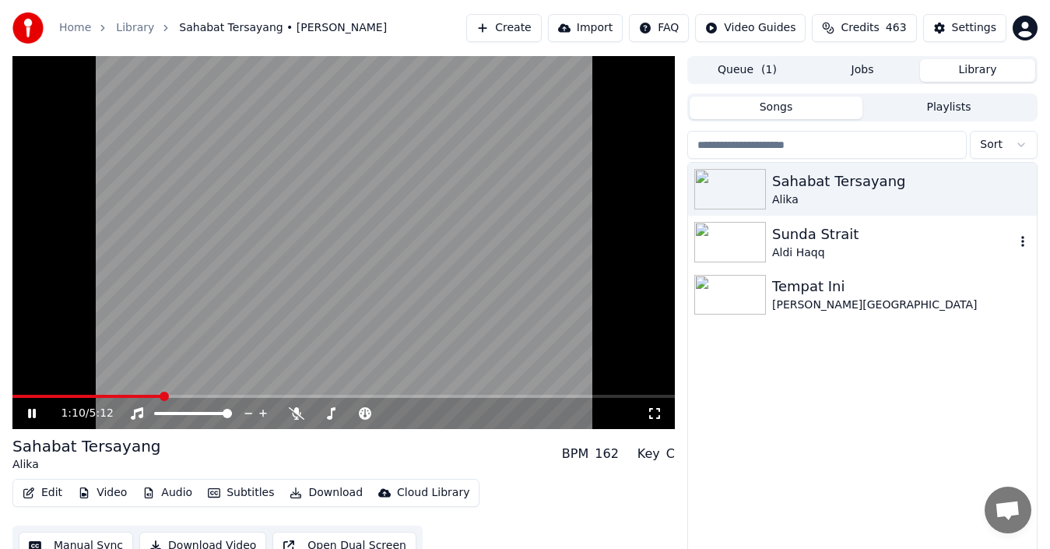
click at [793, 228] on div "Sunda Strait" at bounding box center [893, 234] width 243 height 22
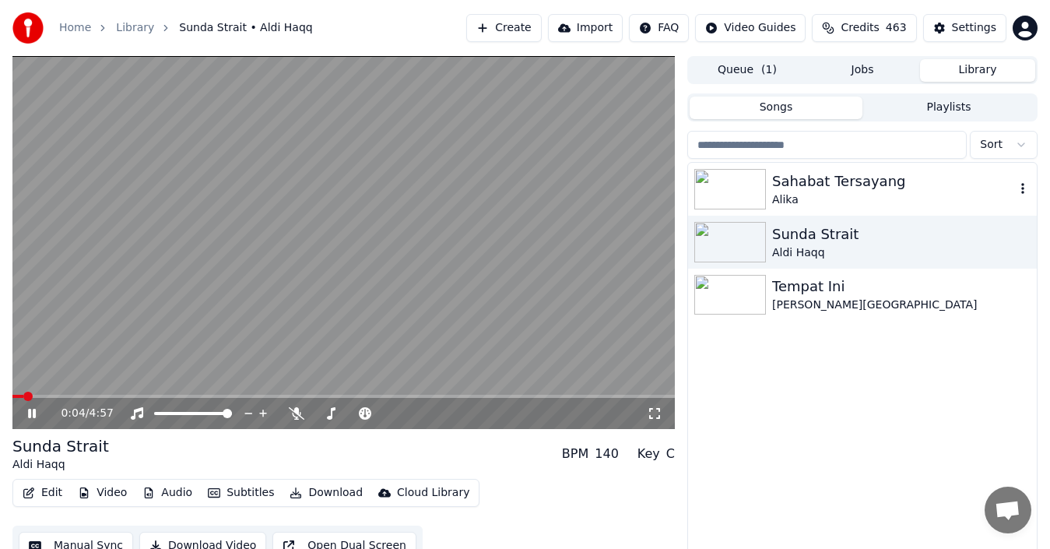
click at [867, 182] on div "Sahabat Tersayang" at bounding box center [893, 182] width 243 height 22
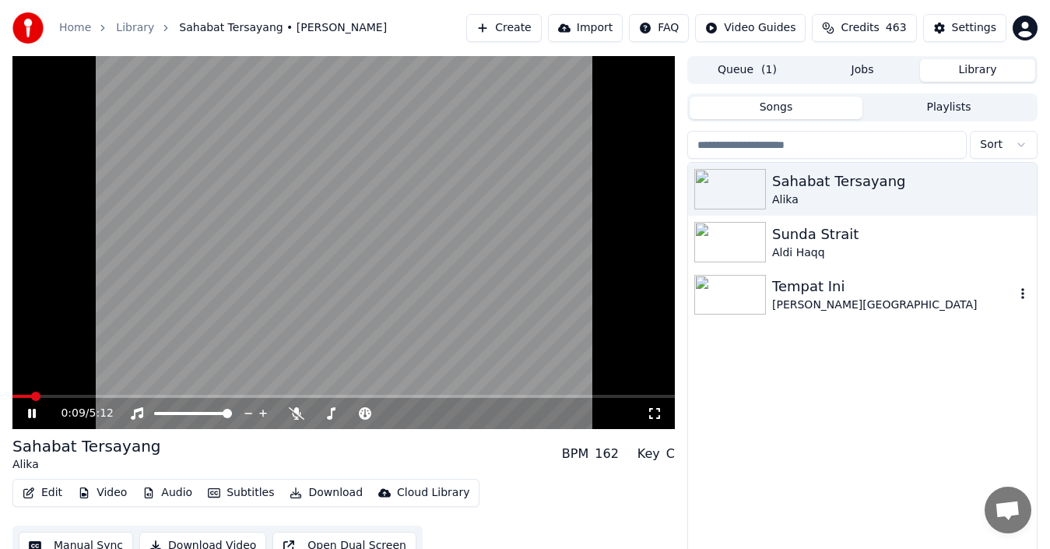
click at [810, 281] on div "Tempat Ini" at bounding box center [893, 287] width 243 height 22
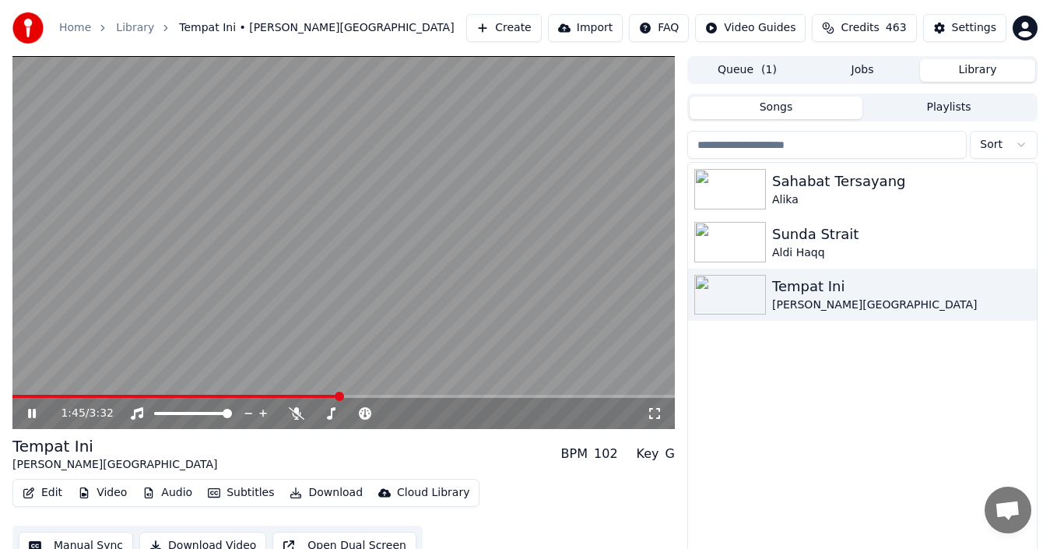
click at [339, 395] on span at bounding box center [343, 396] width 663 height 3
click at [850, 177] on div "Sahabat Tersayang" at bounding box center [893, 182] width 243 height 22
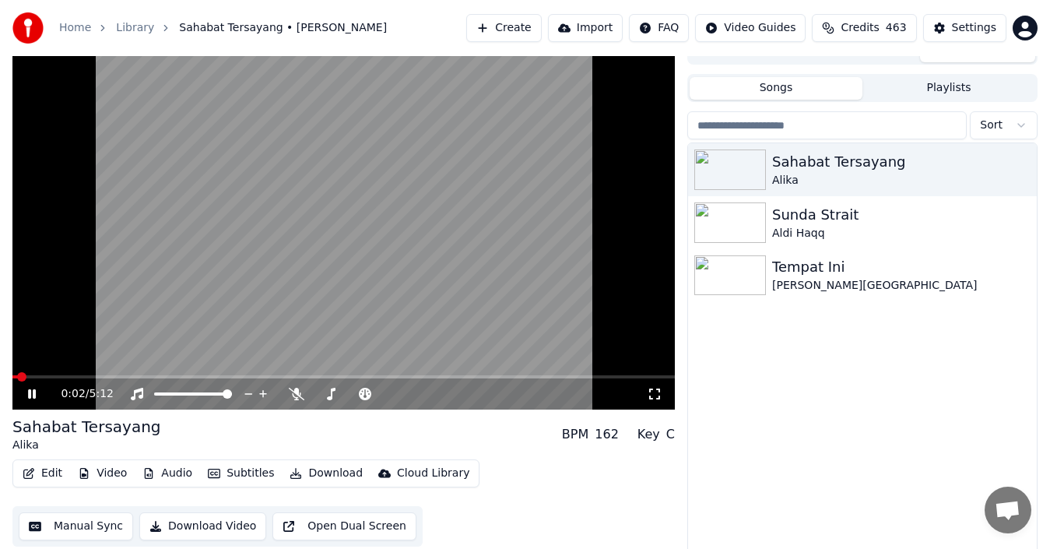
scroll to position [25, 0]
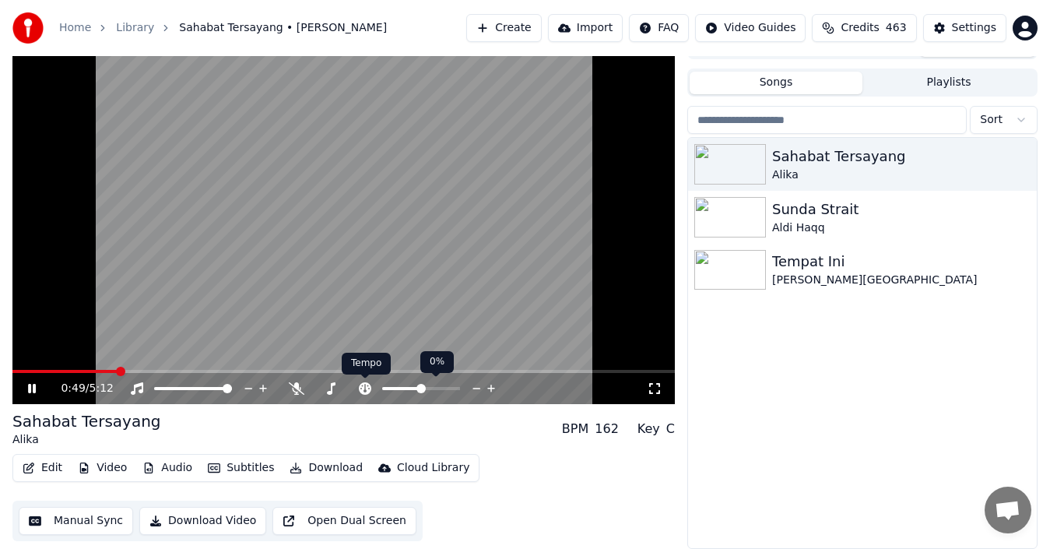
click at [367, 389] on icon at bounding box center [365, 388] width 12 height 12
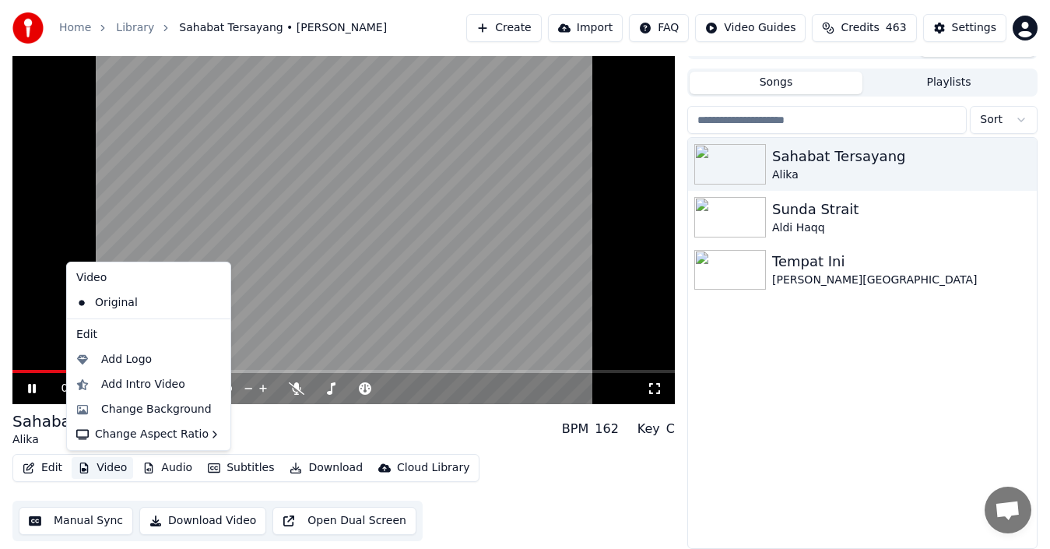
click at [107, 472] on button "Video" at bounding box center [103, 468] width 62 height 22
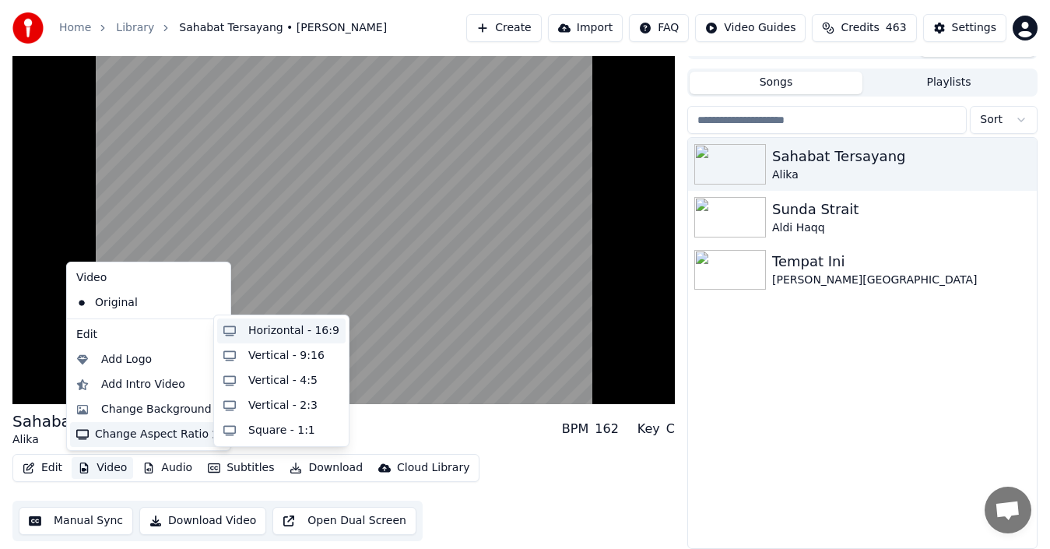
click at [297, 333] on div "Horizontal - 16:9" at bounding box center [293, 331] width 91 height 16
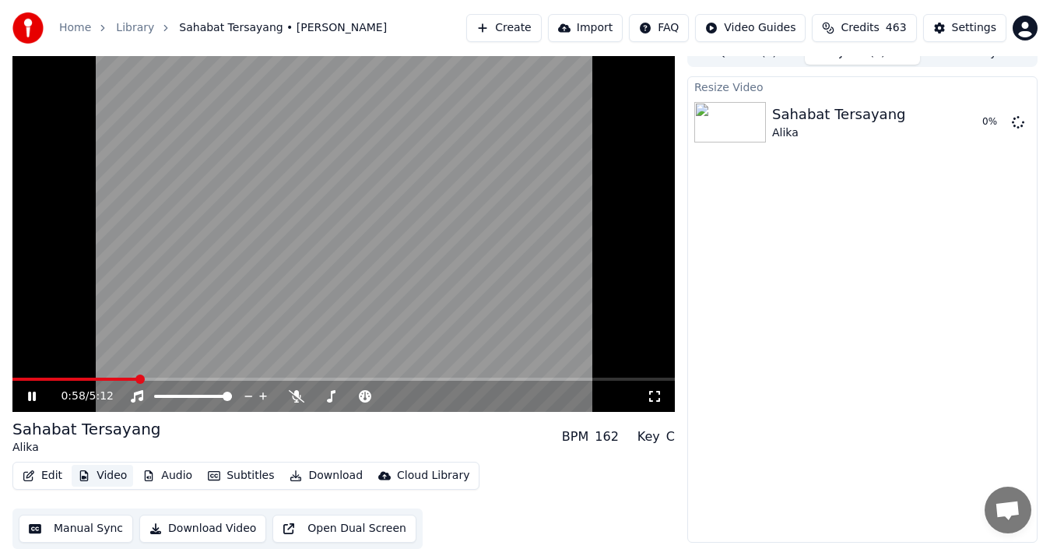
scroll to position [17, 0]
click at [116, 480] on button "Video" at bounding box center [103, 476] width 62 height 22
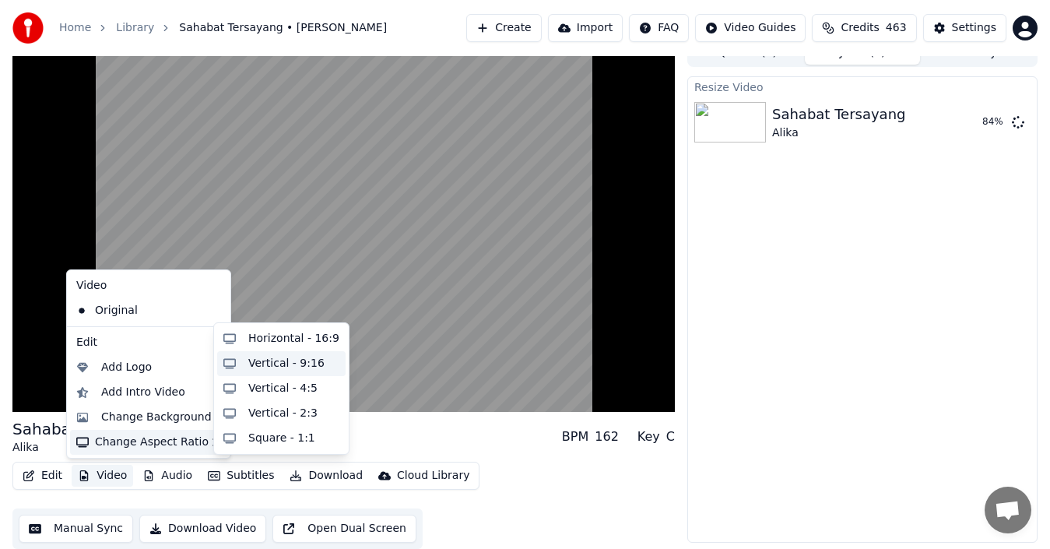
click at [283, 367] on div "Vertical - 9:16" at bounding box center [286, 364] width 76 height 16
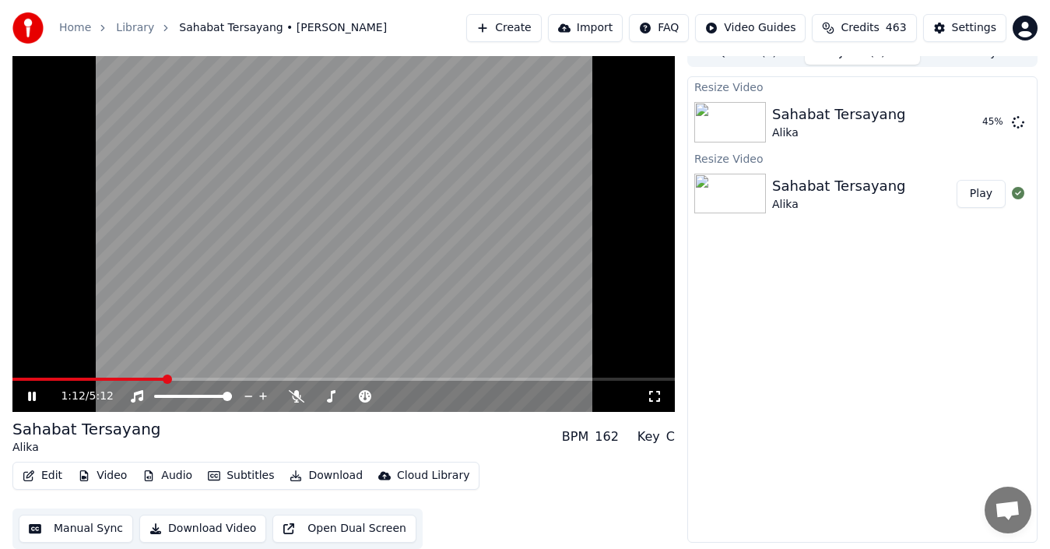
click at [980, 192] on button "Play" at bounding box center [981, 194] width 49 height 28
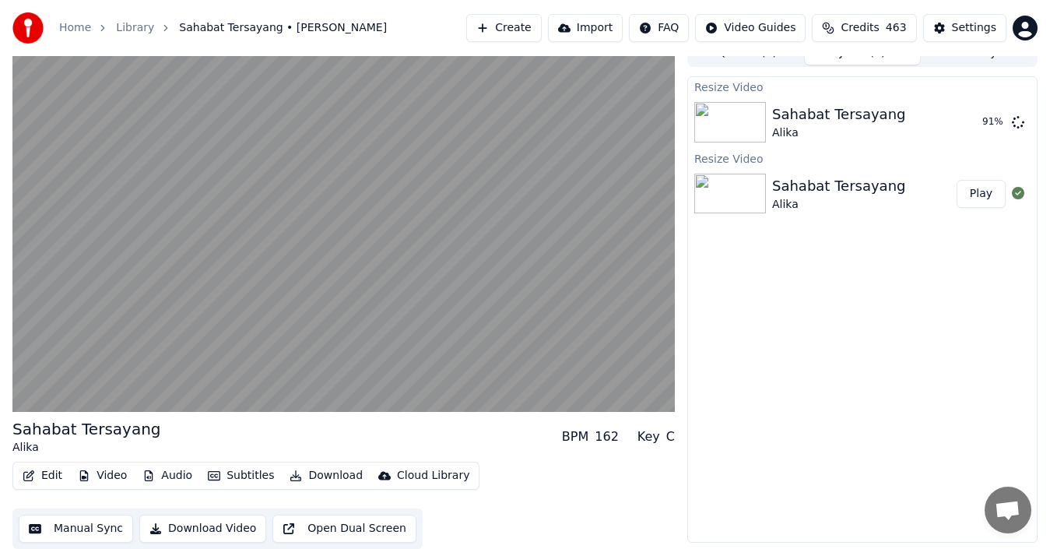
click at [985, 197] on button "Play" at bounding box center [981, 194] width 49 height 28
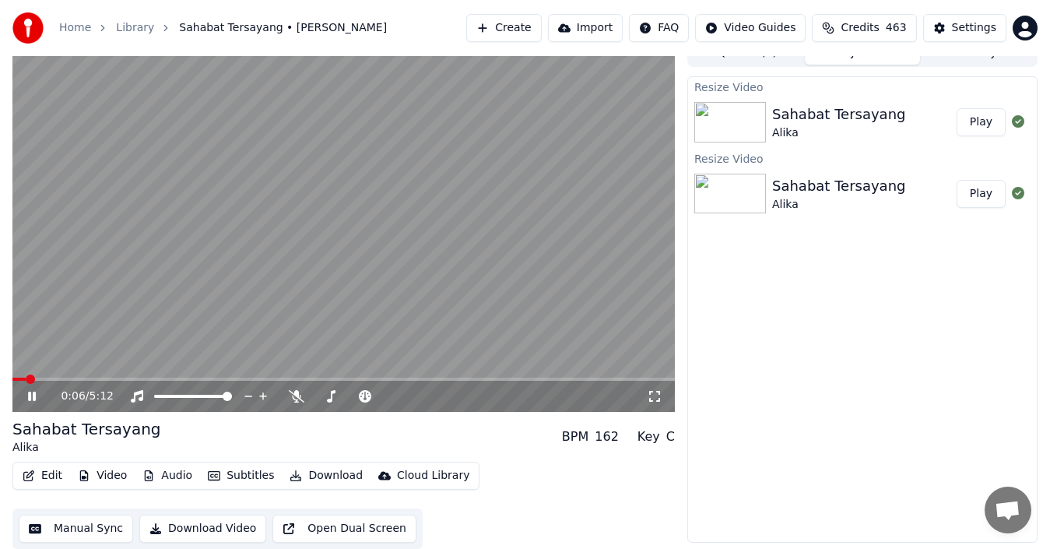
click at [58, 375] on video at bounding box center [343, 225] width 663 height 373
click at [91, 384] on span at bounding box center [94, 379] width 9 height 9
click at [122, 389] on div "0:37 / 5:12" at bounding box center [343, 396] width 663 height 31
click at [125, 382] on span at bounding box center [127, 379] width 9 height 9
click at [100, 477] on button "Video" at bounding box center [103, 476] width 62 height 22
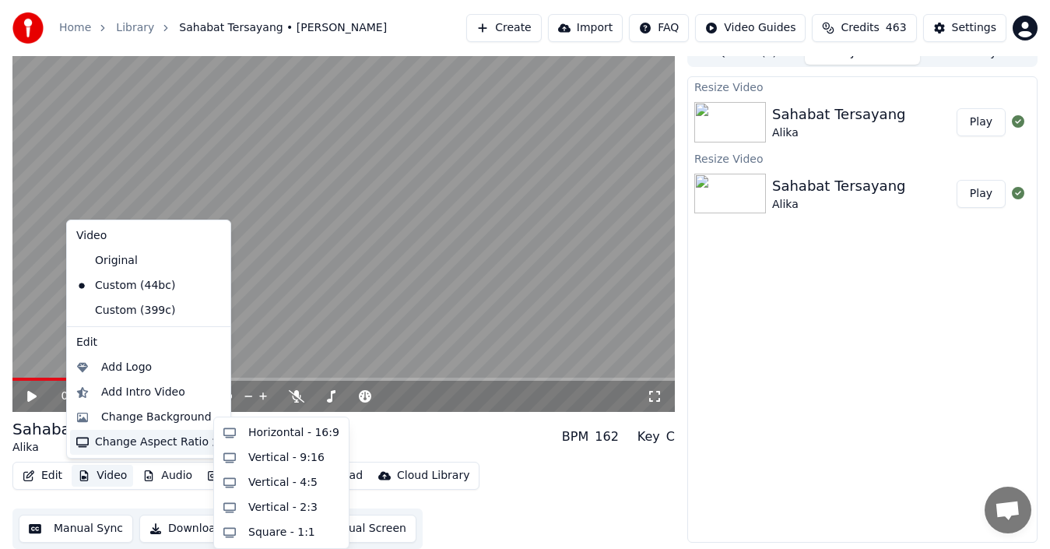
click at [924, 272] on div "Resize Video Sahabat Tersayang Alika Play Resize Video Sahabat Tersayang Alika …" at bounding box center [863, 309] width 350 height 466
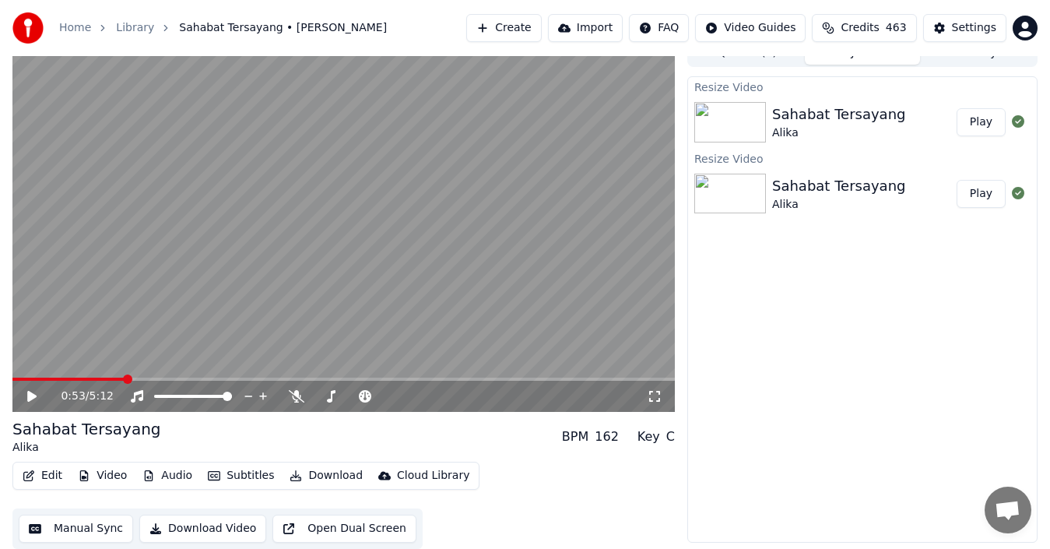
click at [987, 120] on button "Play" at bounding box center [981, 122] width 49 height 28
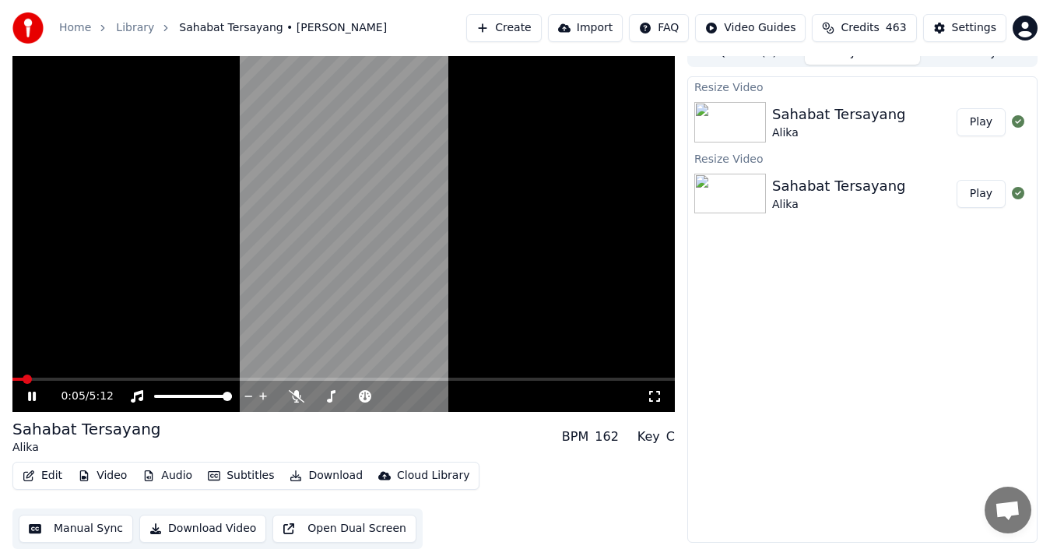
click at [174, 378] on span at bounding box center [343, 379] width 663 height 3
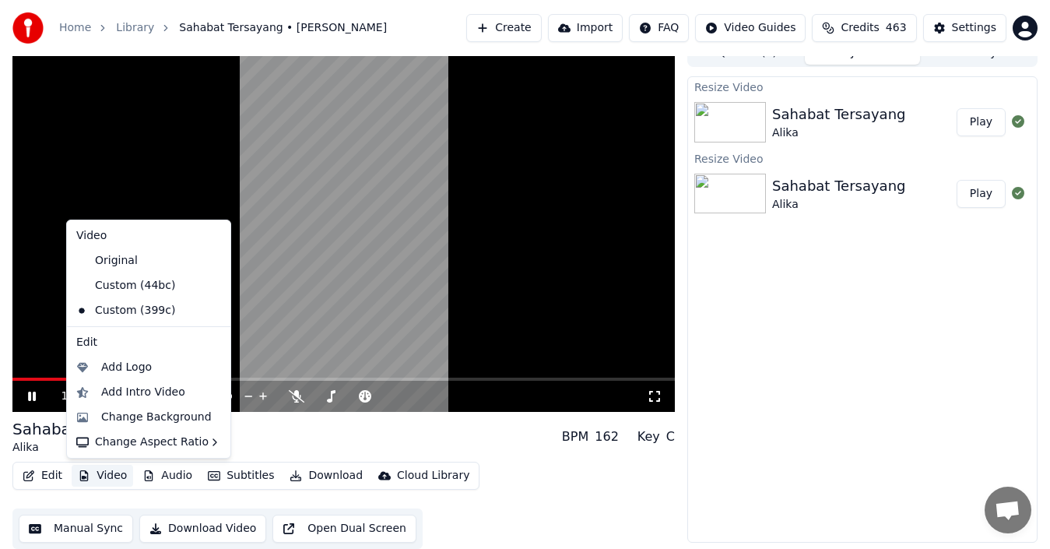
click at [107, 473] on button "Video" at bounding box center [103, 476] width 62 height 22
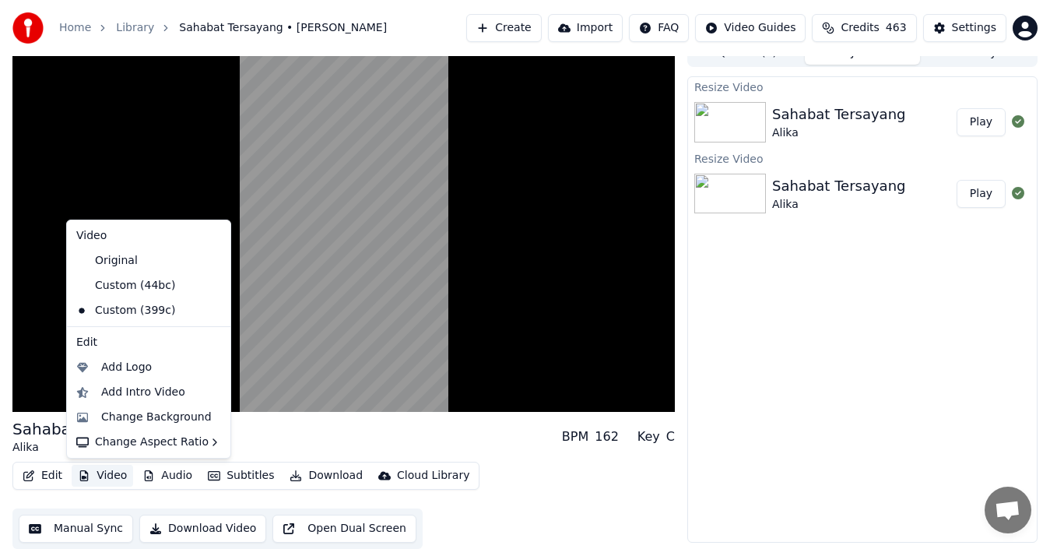
click at [210, 287] on icon at bounding box center [218, 286] width 17 height 12
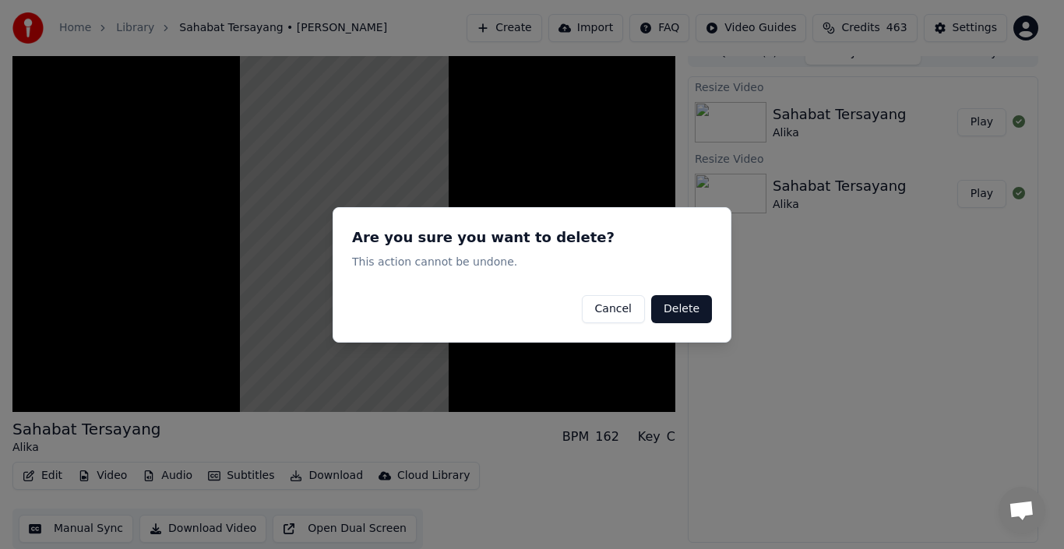
click at [690, 314] on button "Delete" at bounding box center [681, 308] width 61 height 28
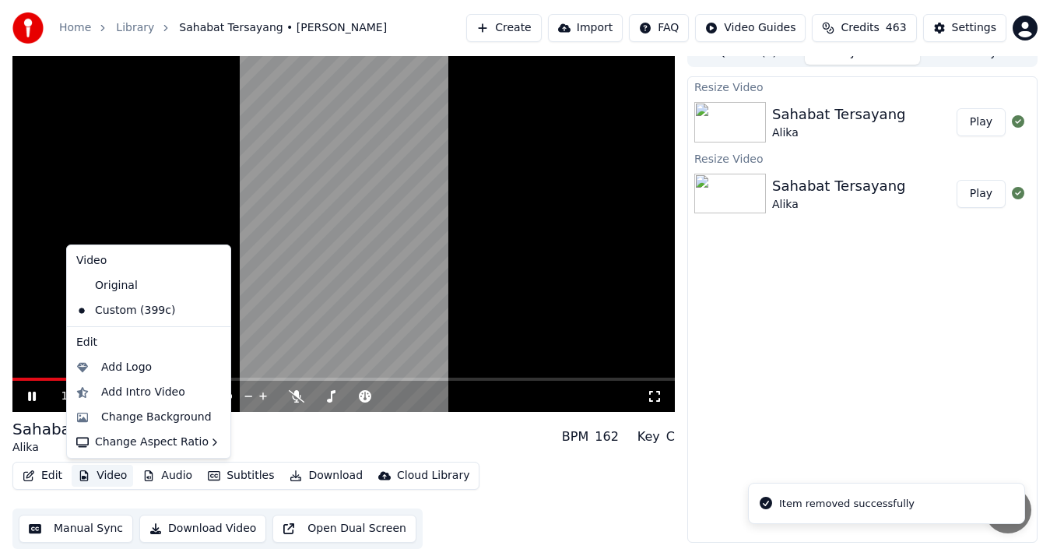
click at [103, 472] on button "Video" at bounding box center [103, 476] width 62 height 22
click at [210, 307] on icon at bounding box center [215, 310] width 11 height 12
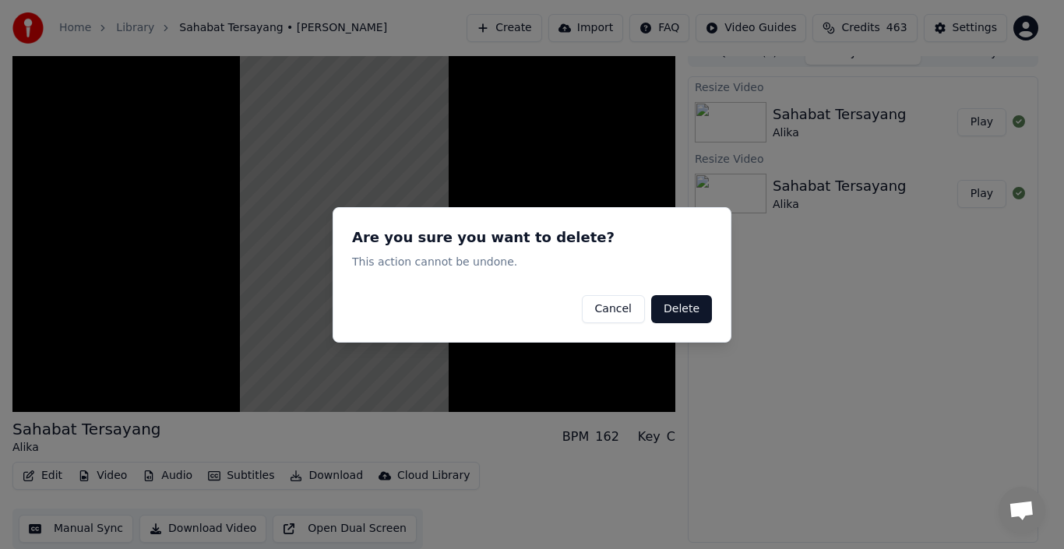
click at [684, 301] on button "Delete" at bounding box center [681, 308] width 61 height 28
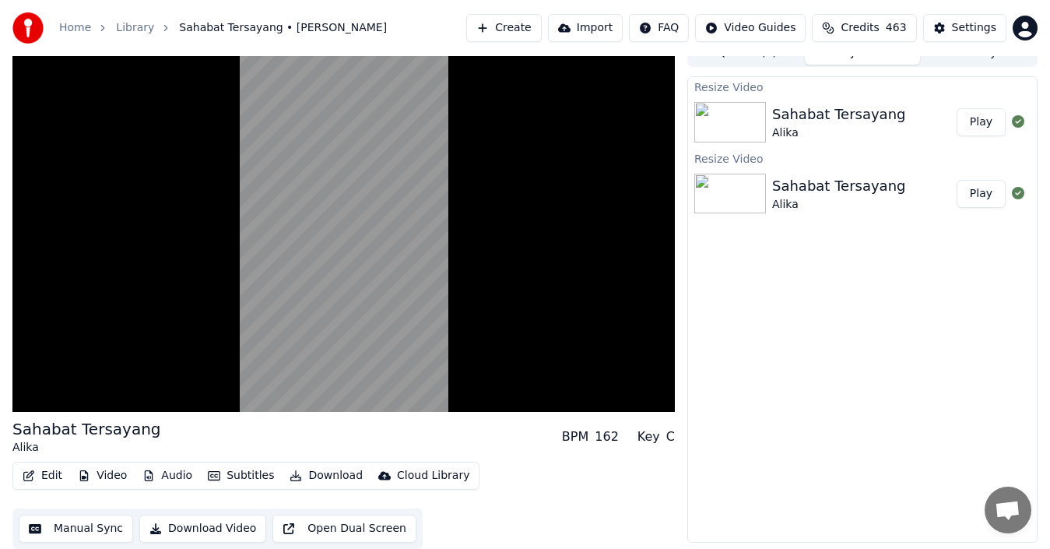
click at [118, 473] on button "Video" at bounding box center [103, 476] width 62 height 22
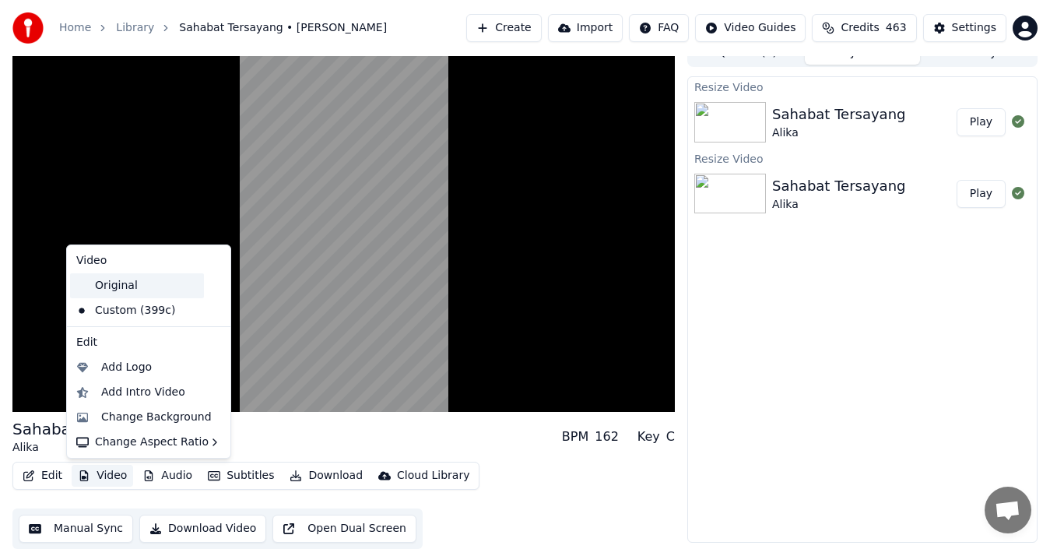
click at [145, 287] on div "Original" at bounding box center [137, 285] width 134 height 25
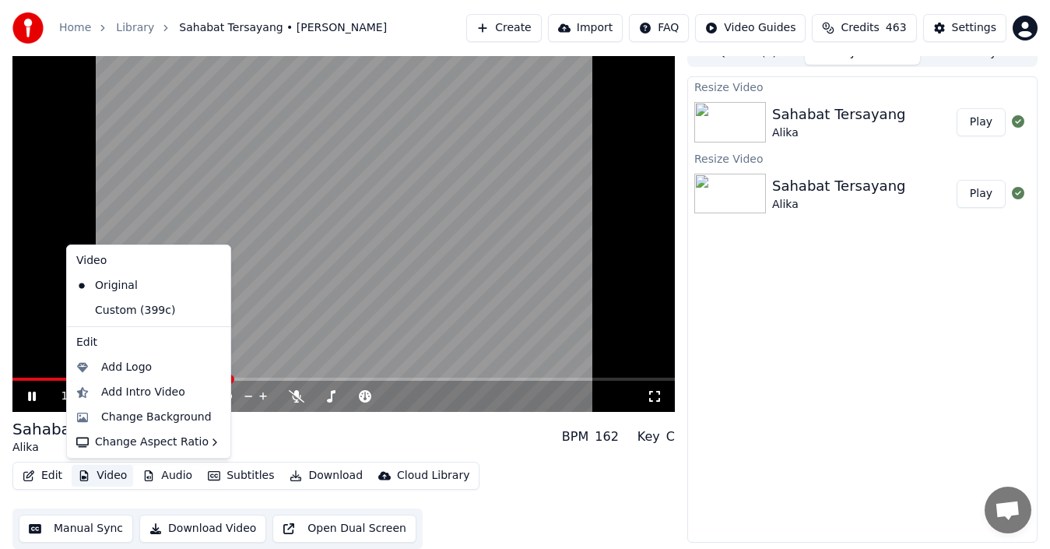
click at [102, 482] on button "Video" at bounding box center [103, 476] width 62 height 22
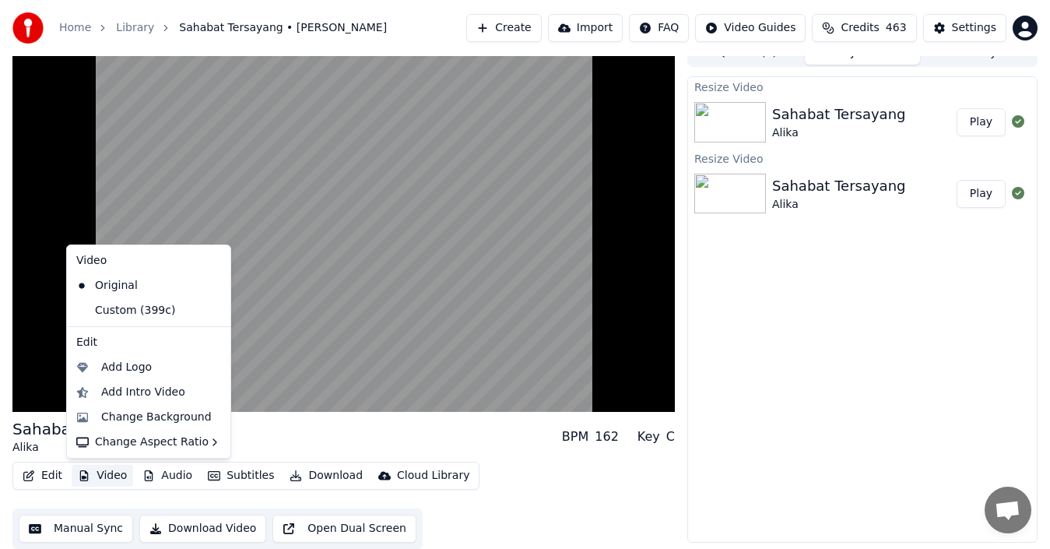
click at [210, 313] on icon at bounding box center [215, 310] width 11 height 12
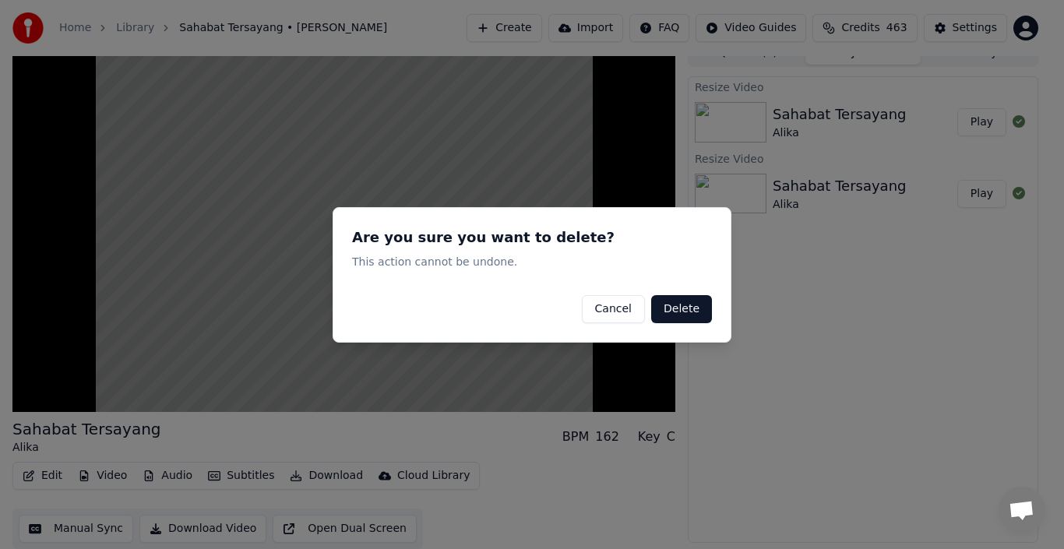
click at [685, 304] on button "Delete" at bounding box center [681, 308] width 61 height 28
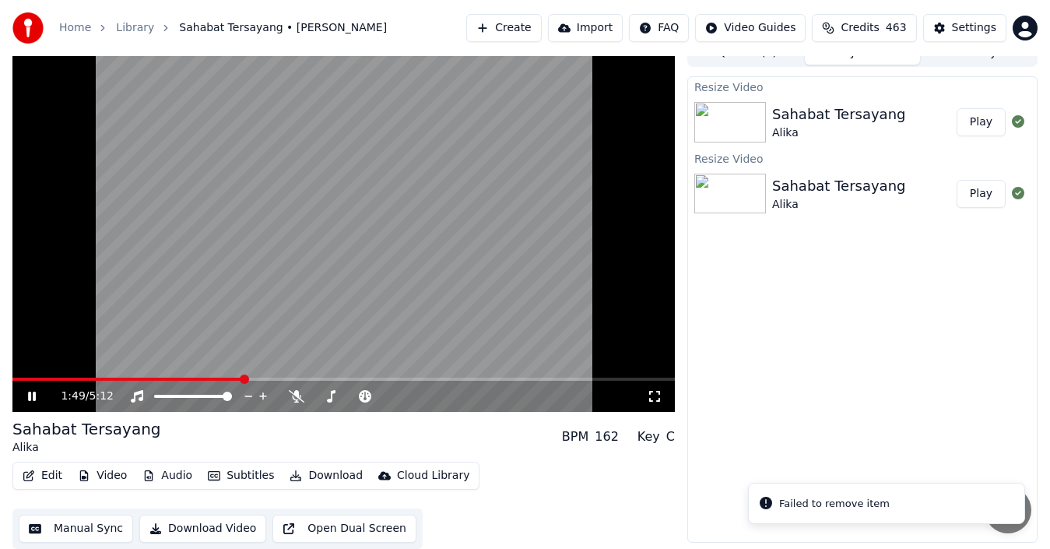
click at [96, 473] on button "Video" at bounding box center [103, 476] width 62 height 22
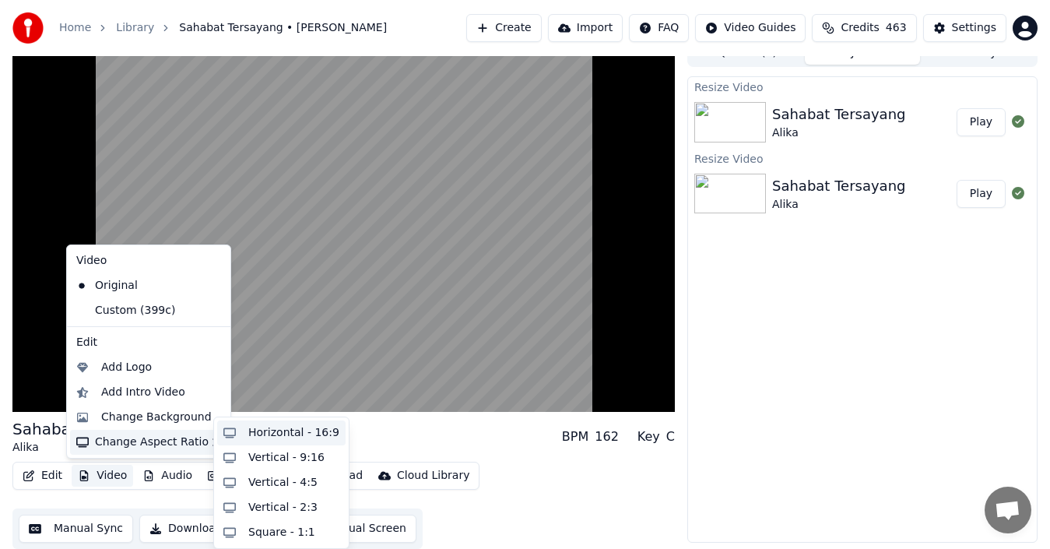
click at [269, 436] on div "Horizontal - 16:9" at bounding box center [293, 433] width 91 height 16
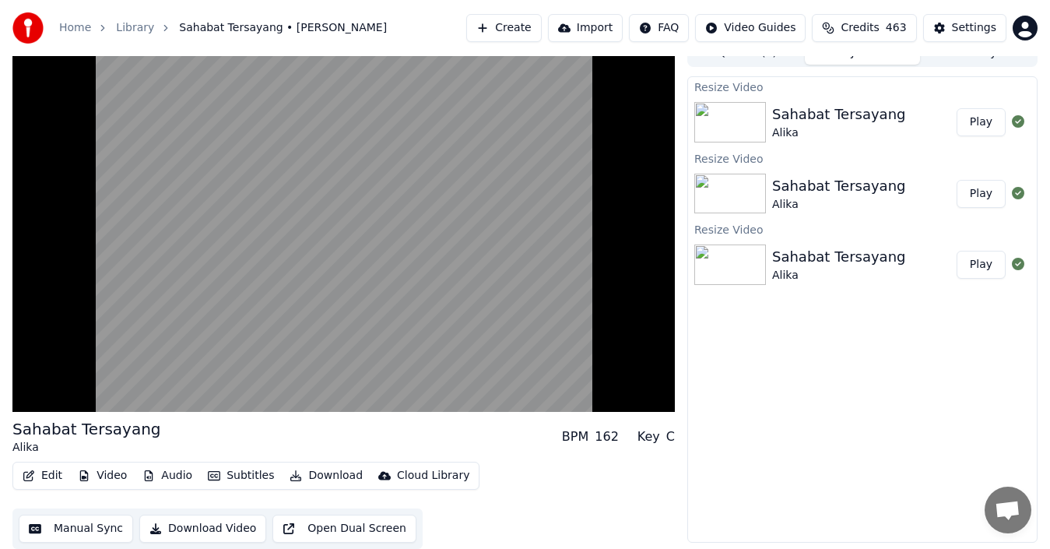
click at [983, 122] on button "Play" at bounding box center [981, 122] width 49 height 28
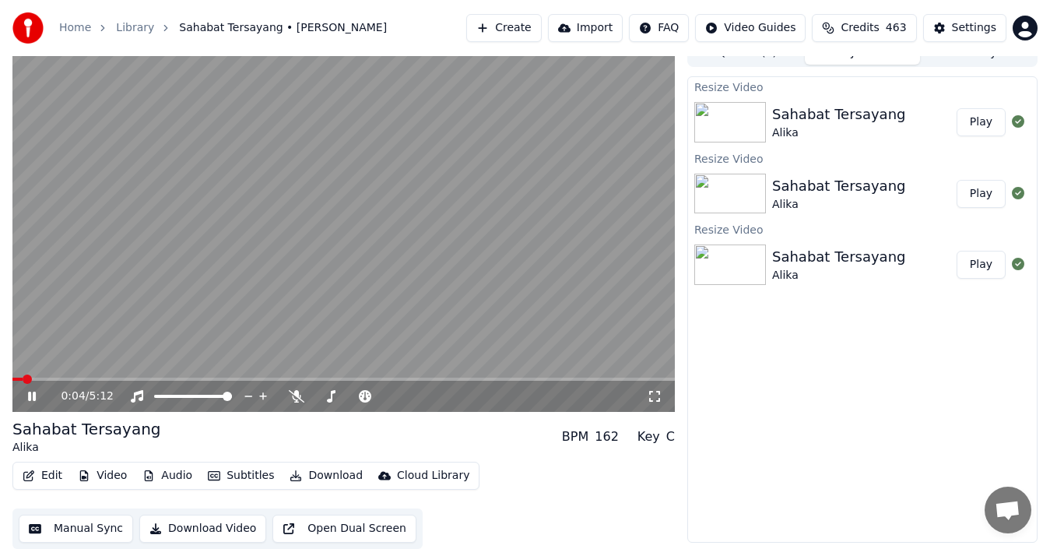
drag, startPoint x: 49, startPoint y: 375, endPoint x: 75, endPoint y: 378, distance: 26.0
click at [77, 378] on div "0:04 / 5:12" at bounding box center [343, 225] width 663 height 373
click at [89, 384] on span at bounding box center [92, 379] width 9 height 9
click at [132, 382] on span at bounding box center [127, 379] width 9 height 9
click at [311, 178] on video at bounding box center [343, 225] width 663 height 373
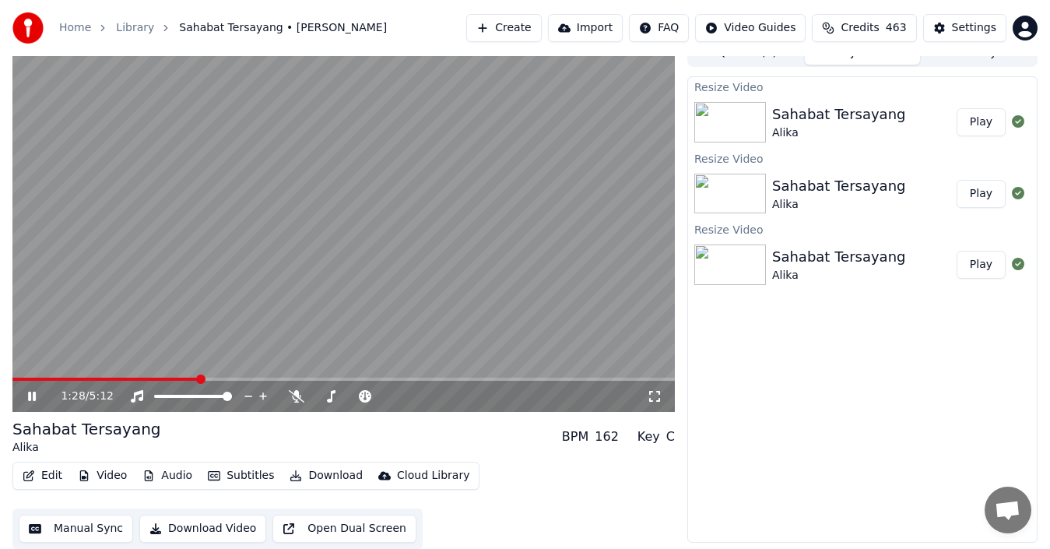
click at [30, 396] on icon at bounding box center [32, 396] width 8 height 9
click at [375, 234] on video at bounding box center [343, 225] width 663 height 373
click at [331, 399] on div at bounding box center [366, 397] width 125 height 16
click at [339, 396] on span at bounding box center [353, 396] width 78 height 3
click at [342, 301] on video at bounding box center [343, 225] width 663 height 373
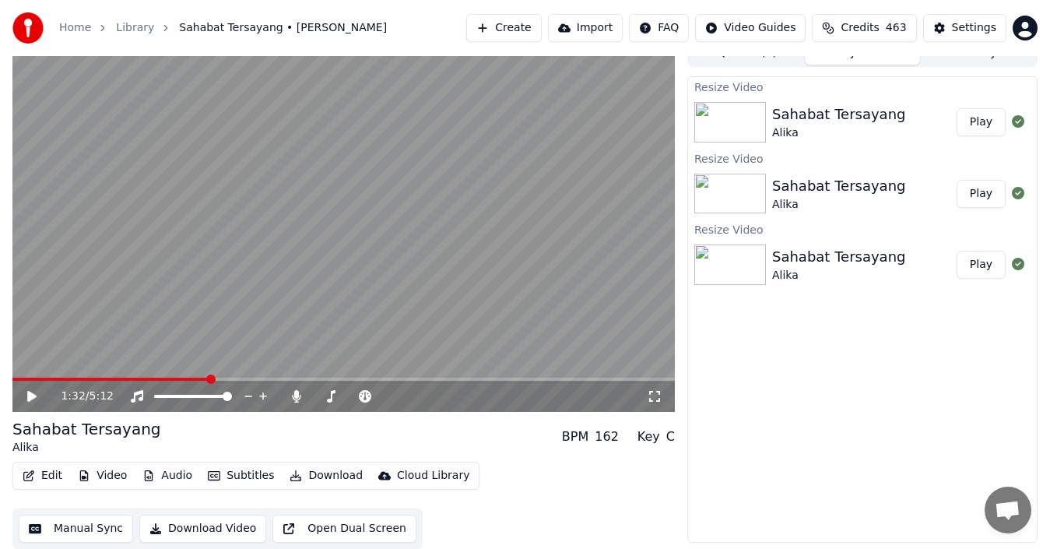
click at [416, 236] on video at bounding box center [343, 225] width 663 height 373
click at [356, 399] on div at bounding box center [366, 397] width 125 height 16
click at [355, 395] on span at bounding box center [353, 396] width 78 height 3
click at [378, 398] on span at bounding box center [375, 396] width 9 height 9
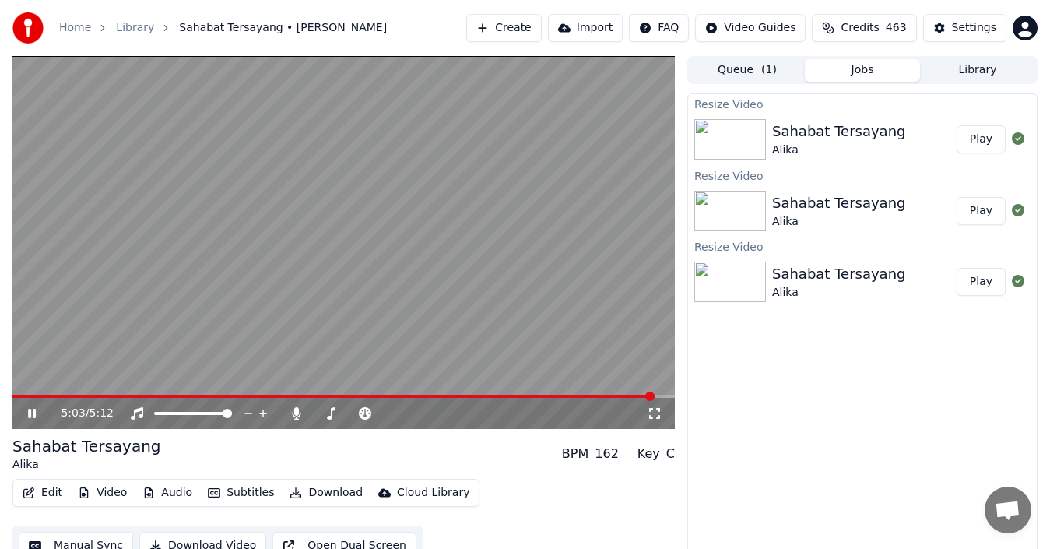
click at [37, 413] on icon at bounding box center [43, 413] width 36 height 12
click at [538, 31] on button "Create" at bounding box center [504, 28] width 76 height 28
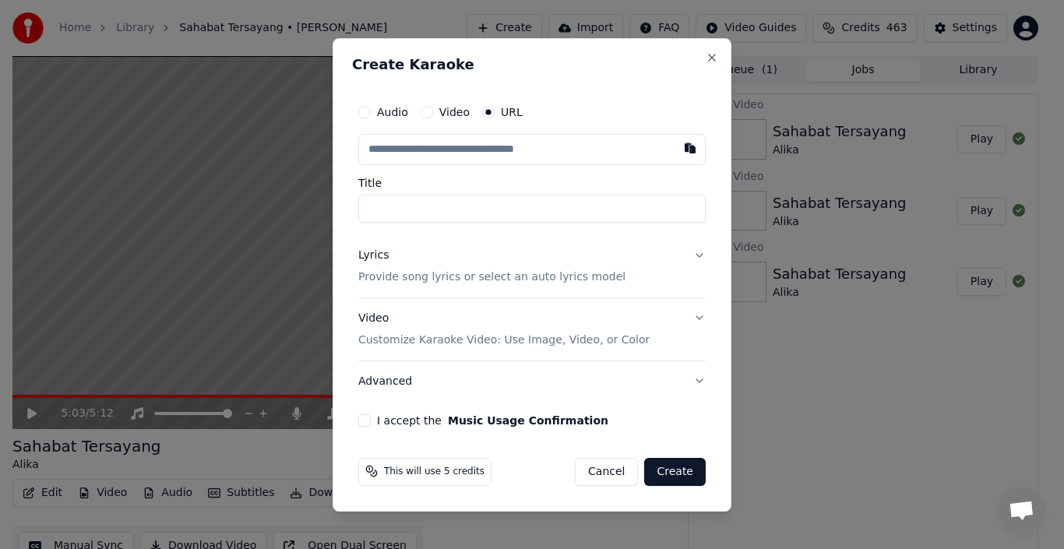
click at [445, 151] on input "text" at bounding box center [531, 149] width 347 height 31
type input "**********"
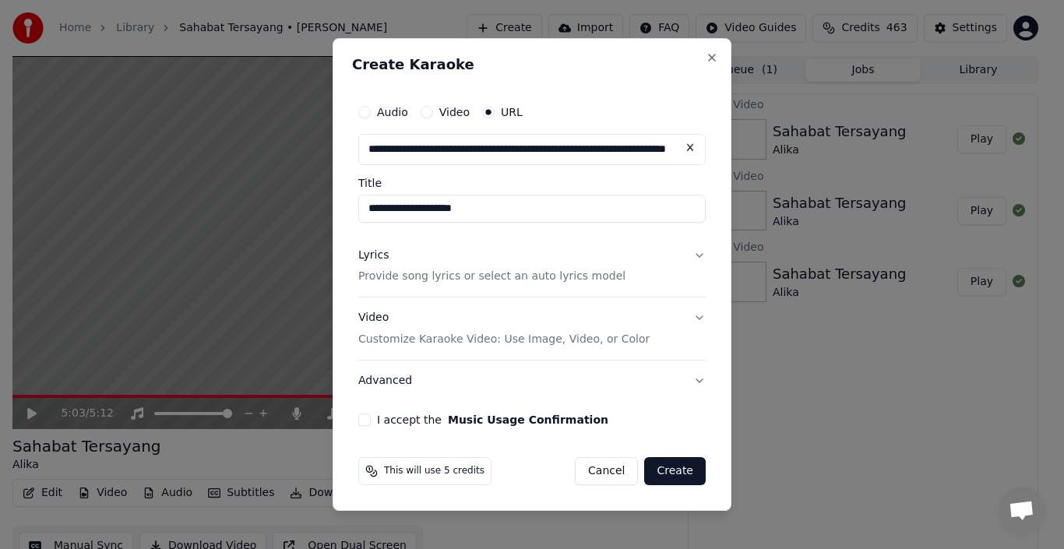
type input "**********"
click at [699, 255] on button "Lyrics Provide song lyrics or select an auto lyrics model" at bounding box center [531, 266] width 347 height 62
type input "**********"
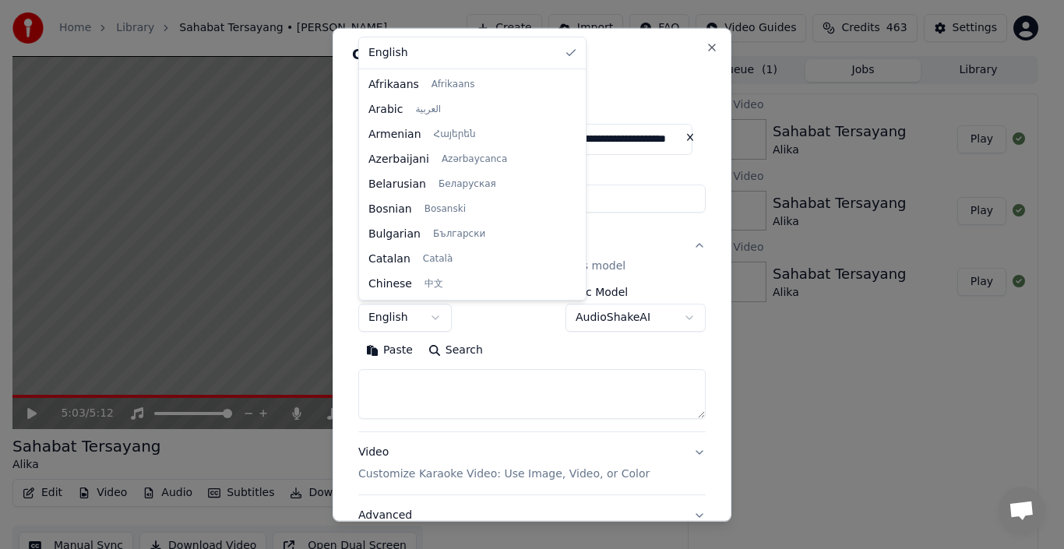
click at [435, 322] on body "**********" at bounding box center [525, 274] width 1050 height 549
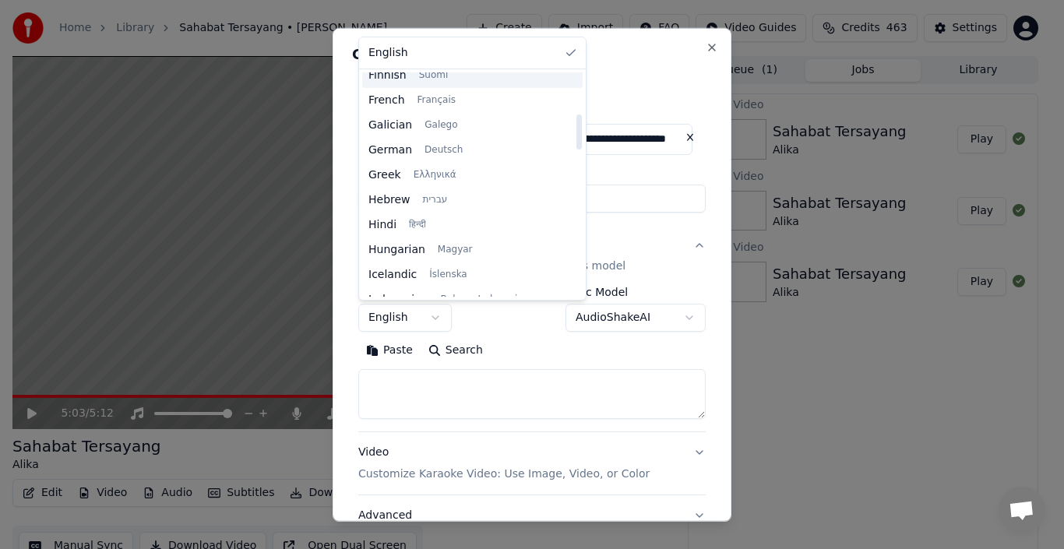
scroll to position [389, 0]
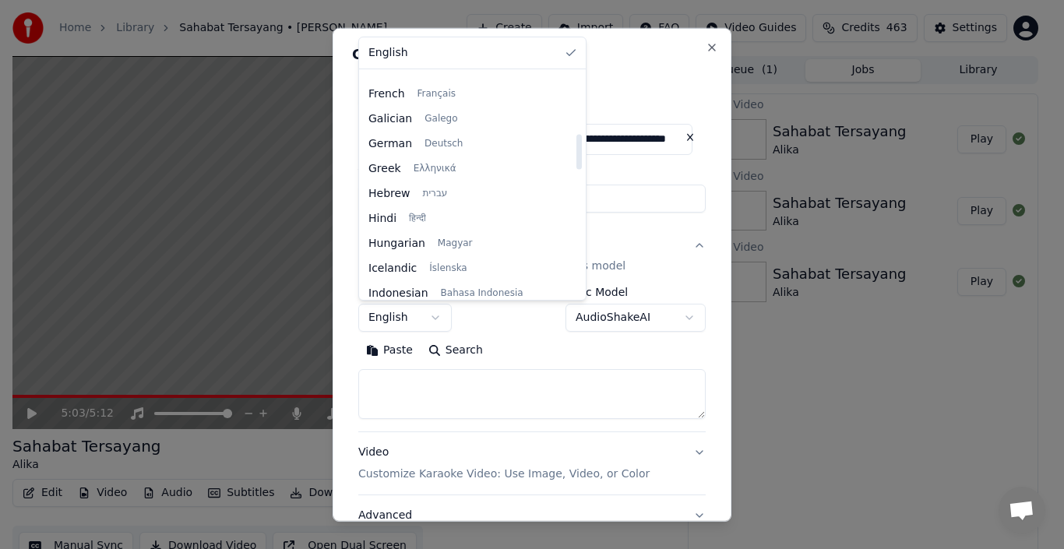
select select "**"
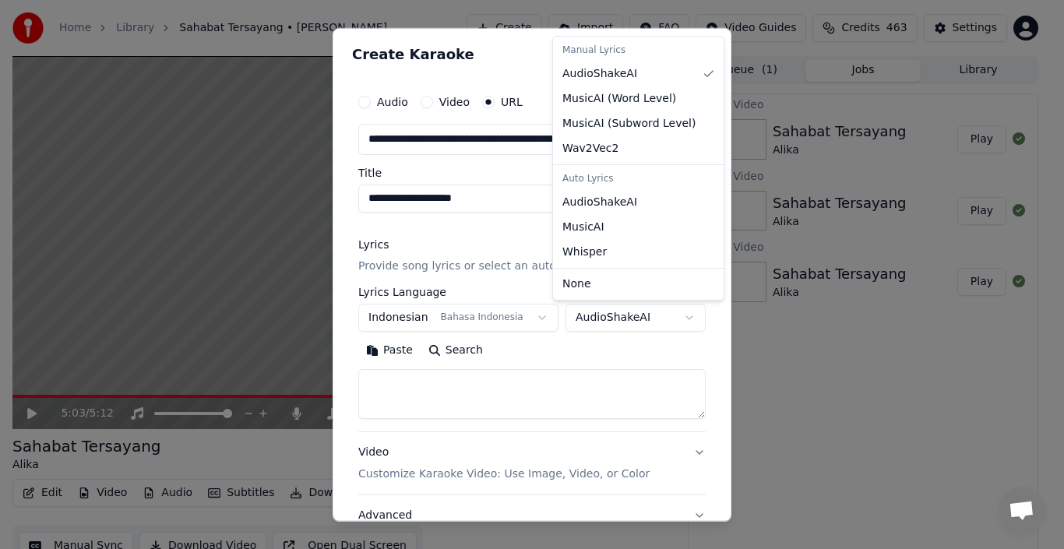
click at [678, 316] on body "**********" at bounding box center [525, 274] width 1050 height 549
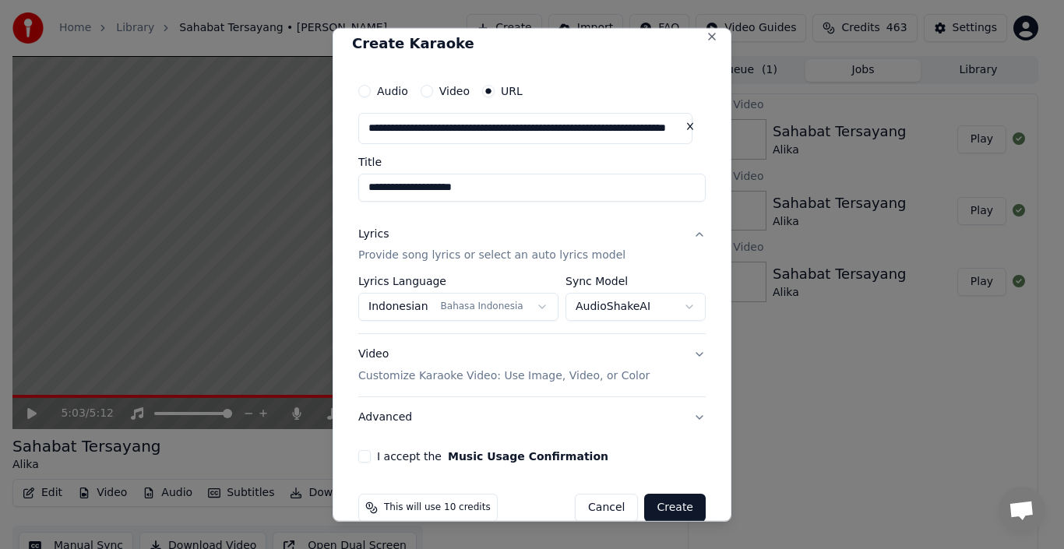
scroll to position [37, 0]
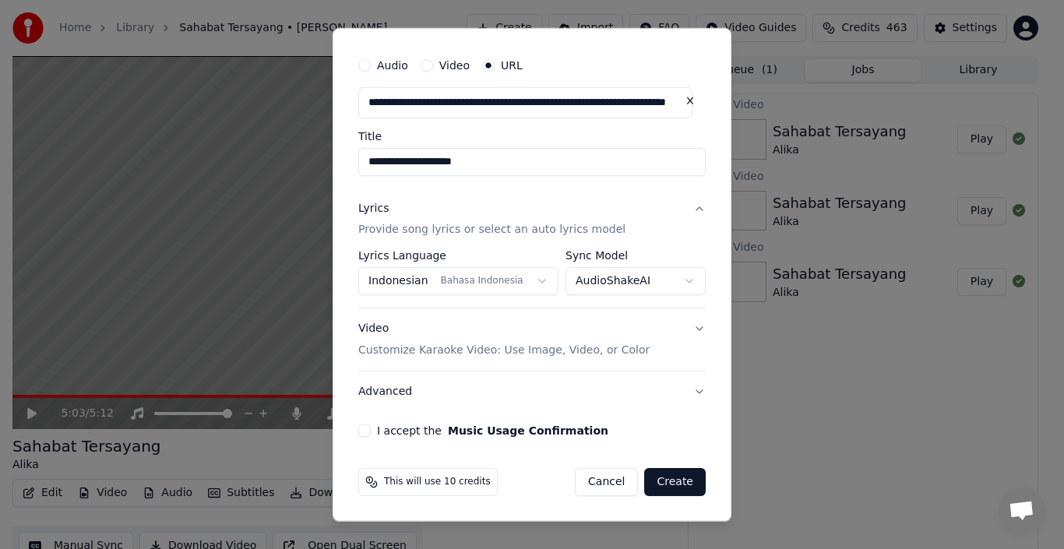
click at [660, 280] on body "**********" at bounding box center [525, 274] width 1050 height 549
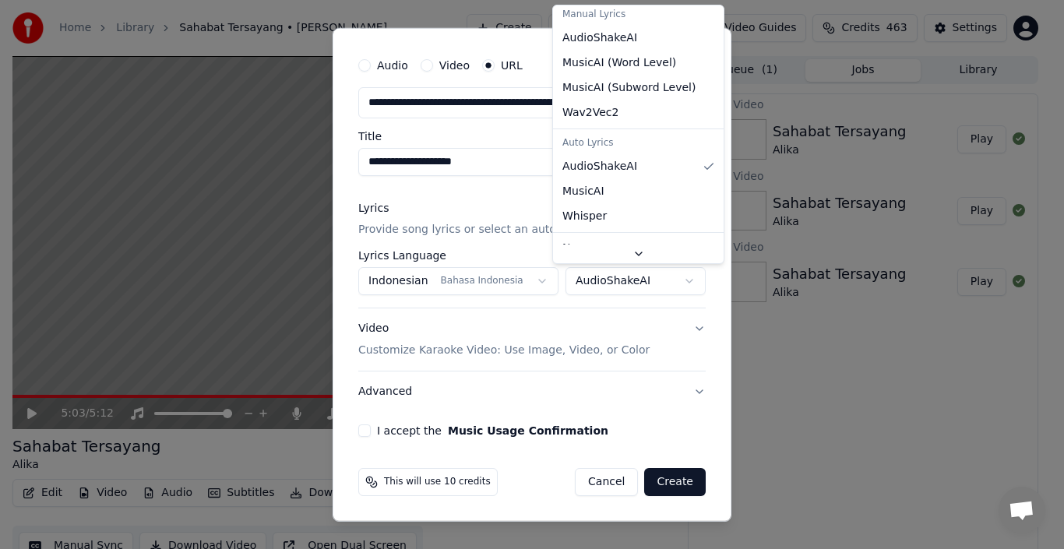
scroll to position [0, 0]
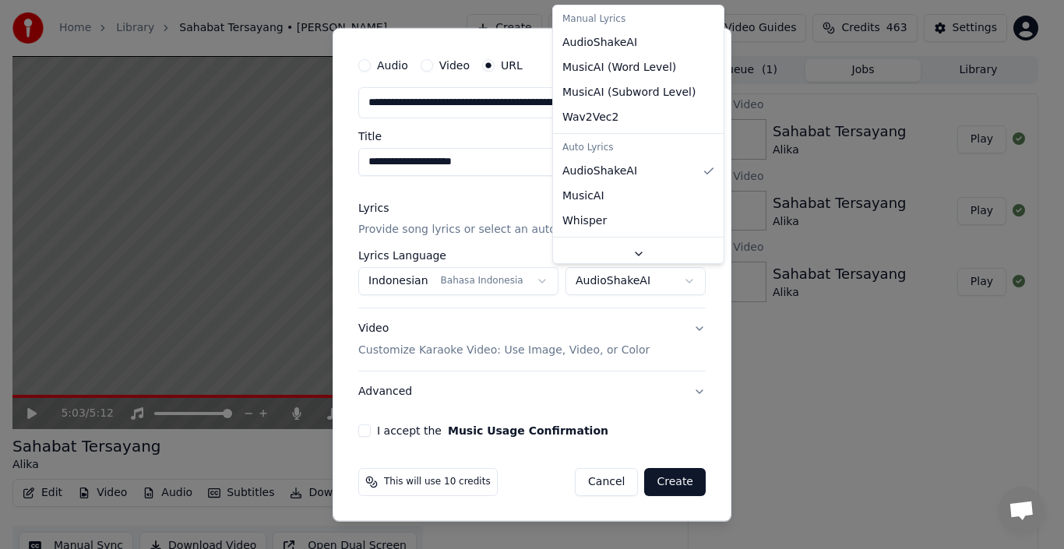
select select "**********"
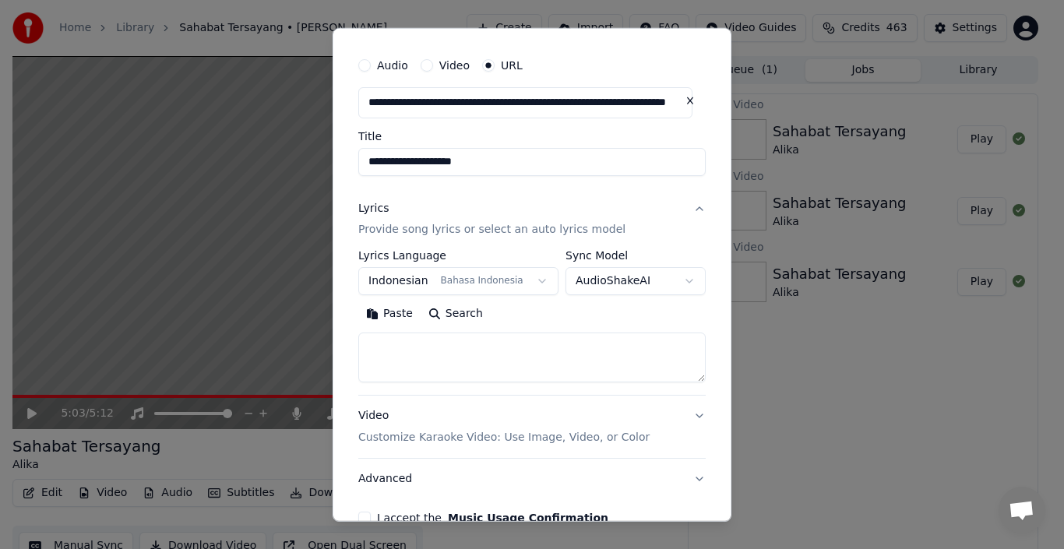
click at [433, 357] on textarea at bounding box center [531, 358] width 347 height 50
paste textarea "**********"
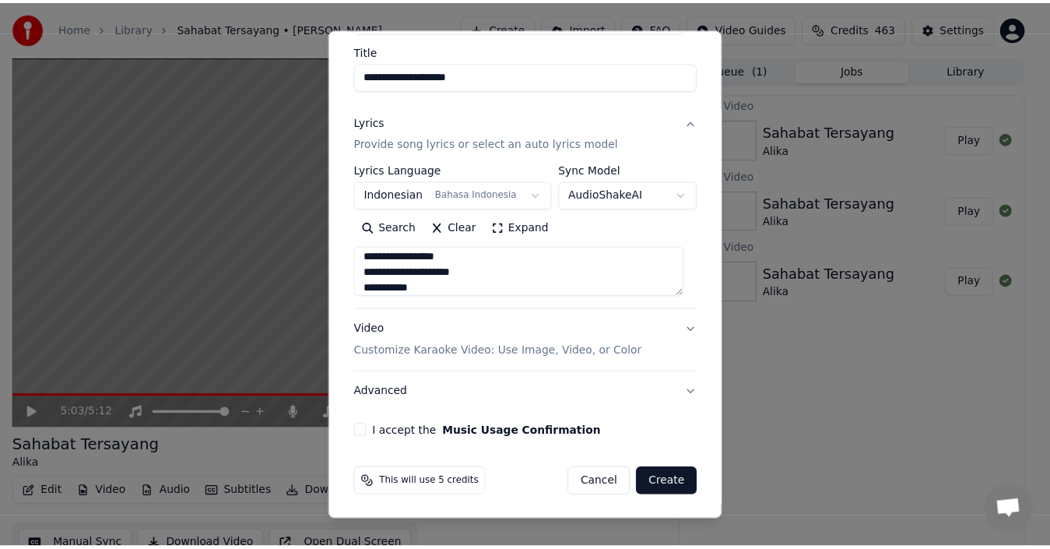
scroll to position [124, 0]
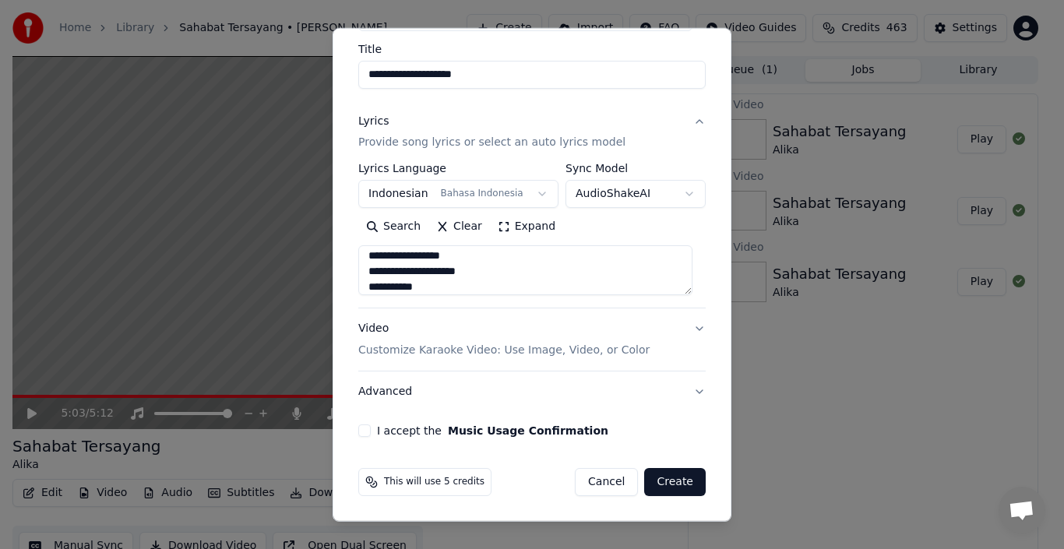
type textarea "**********"
click at [364, 434] on button "I accept the Music Usage Confirmation" at bounding box center [364, 430] width 12 height 12
click at [651, 485] on button "Create" at bounding box center [675, 482] width 62 height 28
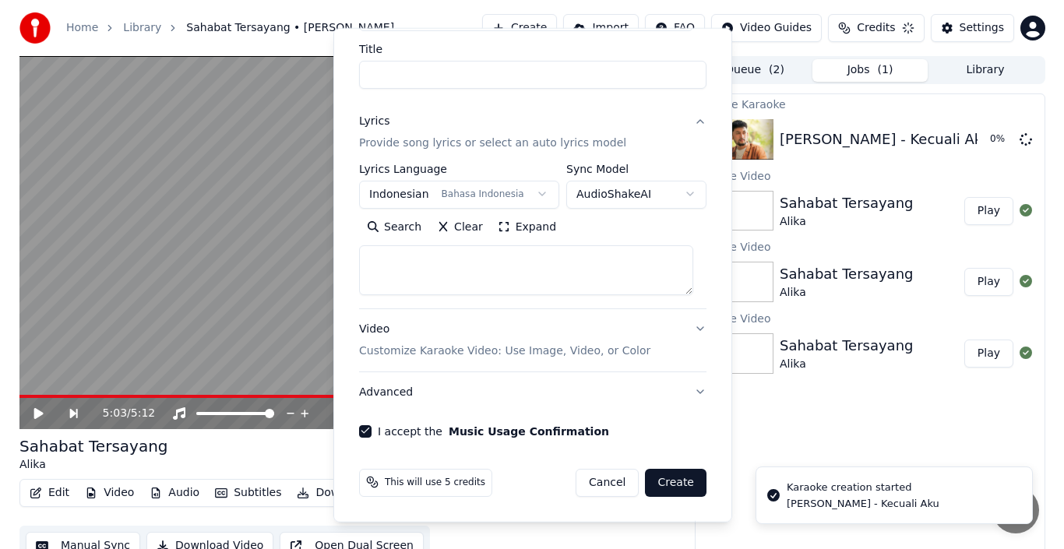
scroll to position [0, 0]
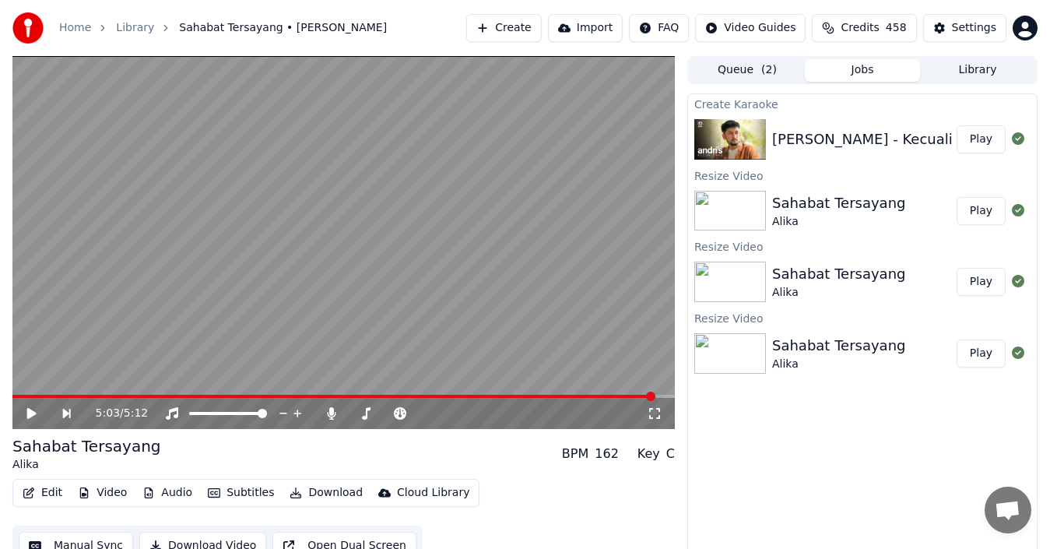
click at [985, 142] on button "Play" at bounding box center [981, 139] width 49 height 28
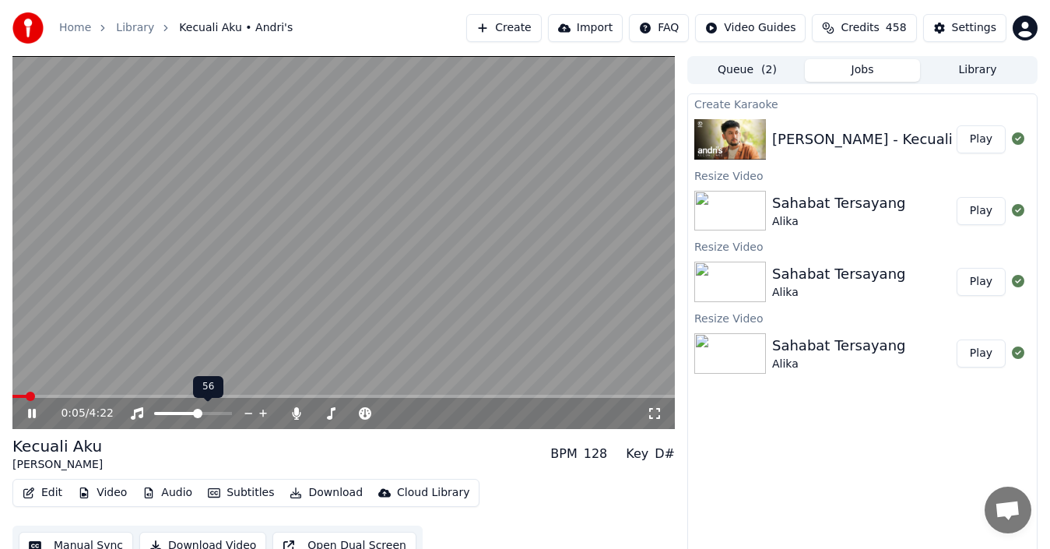
click at [198, 418] on span at bounding box center [197, 413] width 9 height 9
click at [376, 414] on span at bounding box center [375, 413] width 9 height 9
click at [384, 414] on span at bounding box center [381, 413] width 9 height 9
click at [385, 415] on span at bounding box center [386, 413] width 9 height 9
click at [352, 417] on span at bounding box center [351, 413] width 9 height 9
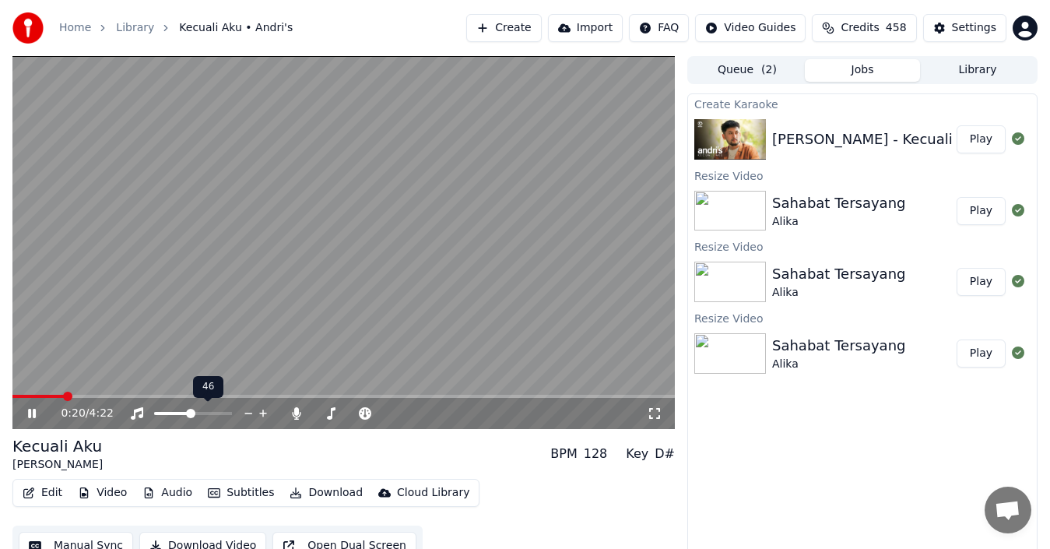
click at [188, 417] on span at bounding box center [190, 413] width 9 height 9
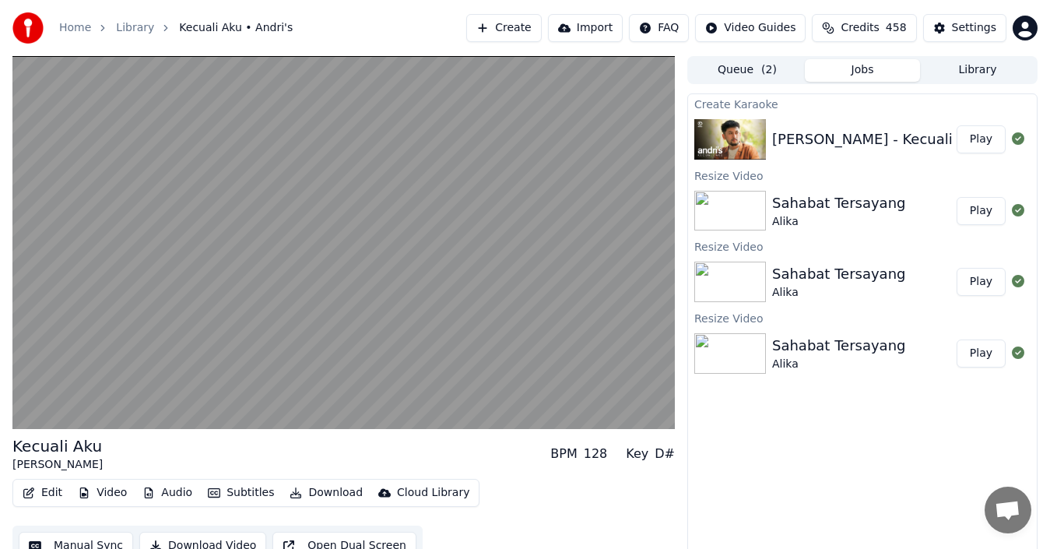
click at [696, 501] on div "Create Karaoke Andri's - Kecuali Aku Play Resize Video Sahabat Tersayang Alika …" at bounding box center [863, 326] width 350 height 466
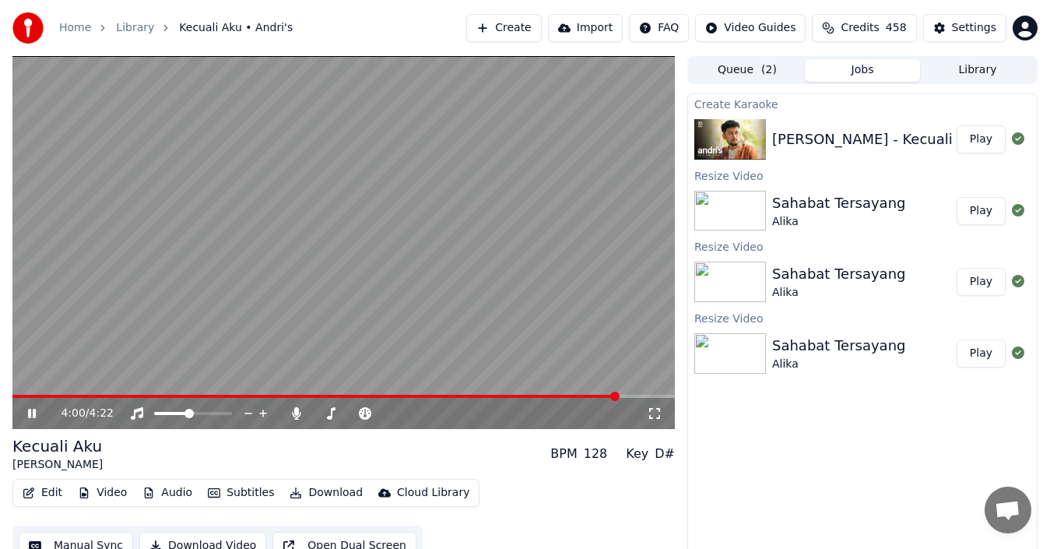
click at [619, 395] on span at bounding box center [315, 396] width 607 height 3
click at [563, 396] on span at bounding box center [320, 396] width 617 height 3
click at [37, 413] on icon at bounding box center [43, 413] width 36 height 12
click at [37, 413] on icon at bounding box center [31, 413] width 9 height 11
click at [583, 396] on span at bounding box center [343, 396] width 663 height 3
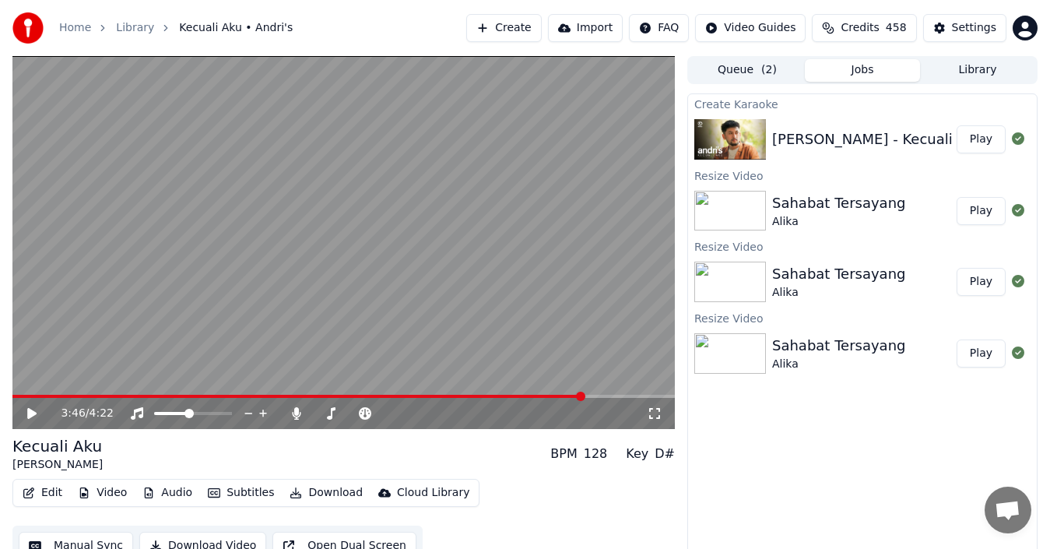
click at [246, 332] on video at bounding box center [343, 242] width 663 height 373
click at [558, 396] on span at bounding box center [285, 396] width 546 height 3
click at [52, 494] on button "Edit" at bounding box center [42, 493] width 52 height 22
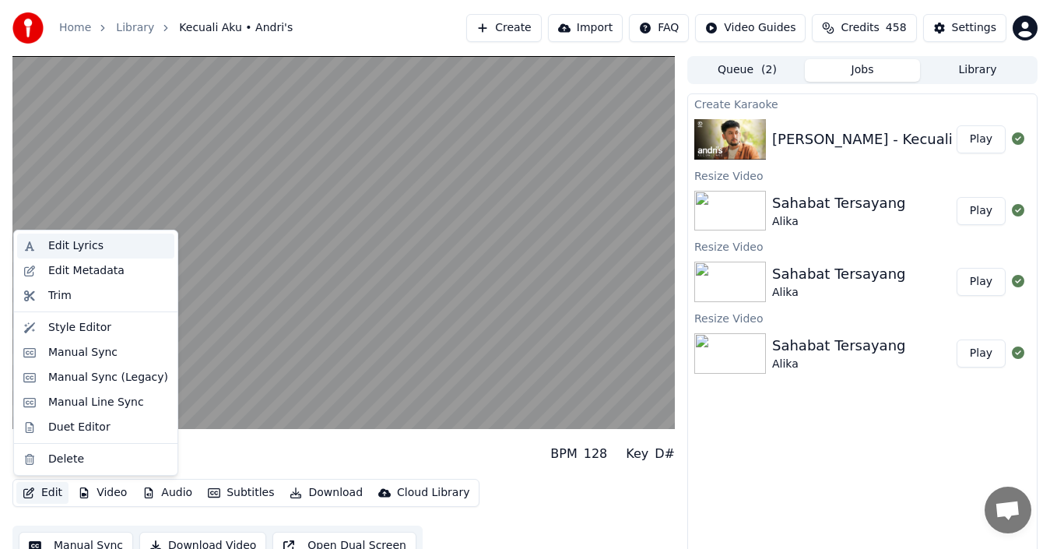
click at [62, 248] on div "Edit Lyrics" at bounding box center [75, 246] width 55 height 16
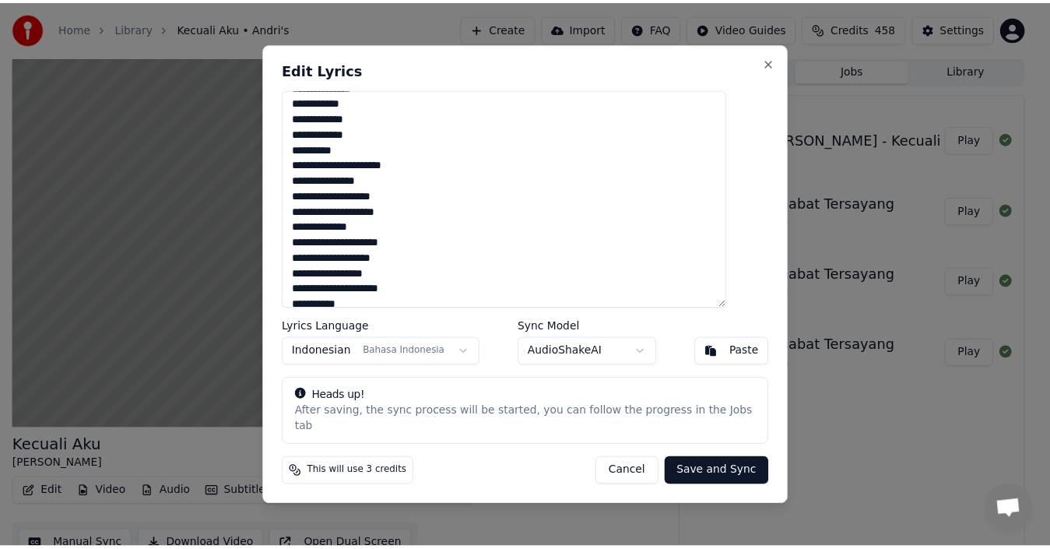
scroll to position [354, 0]
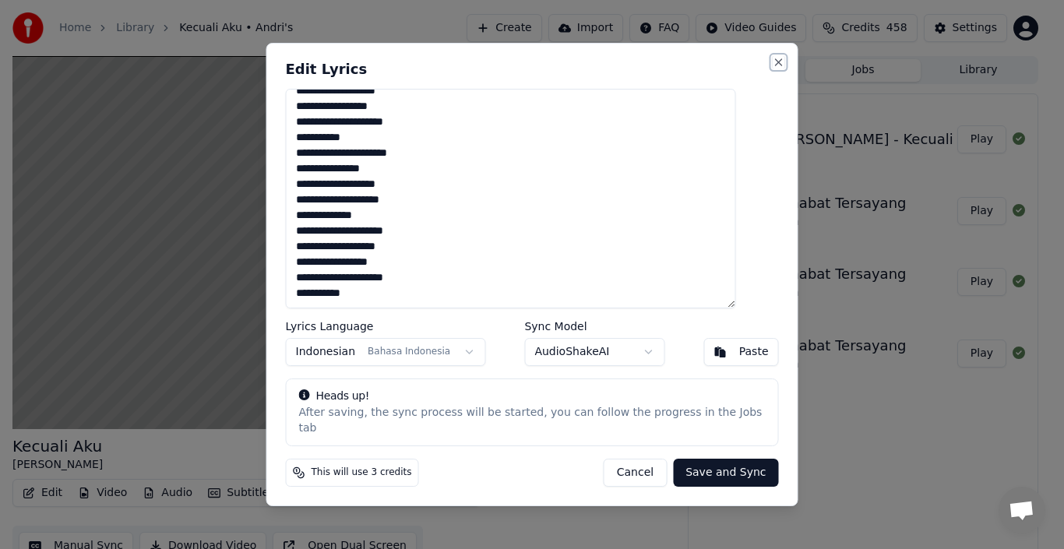
click at [772, 69] on button "Close" at bounding box center [778, 62] width 12 height 12
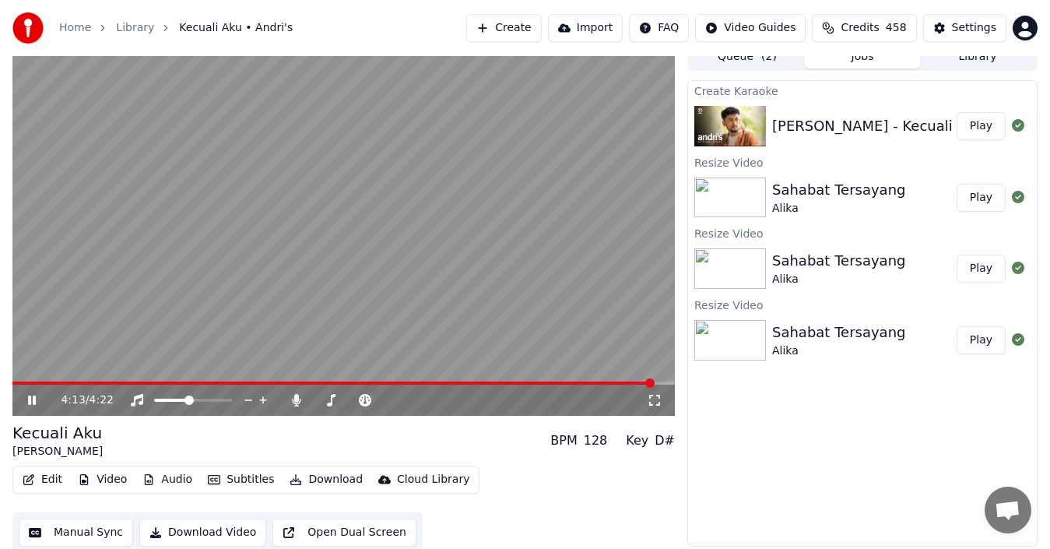
scroll to position [17, 0]
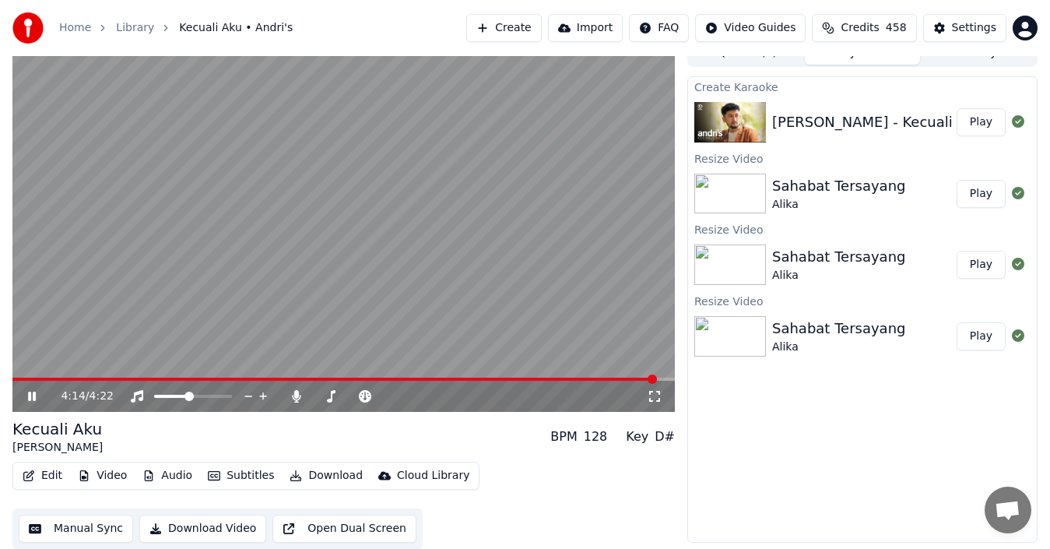
click at [104, 525] on button "Manual Sync" at bounding box center [76, 529] width 114 height 28
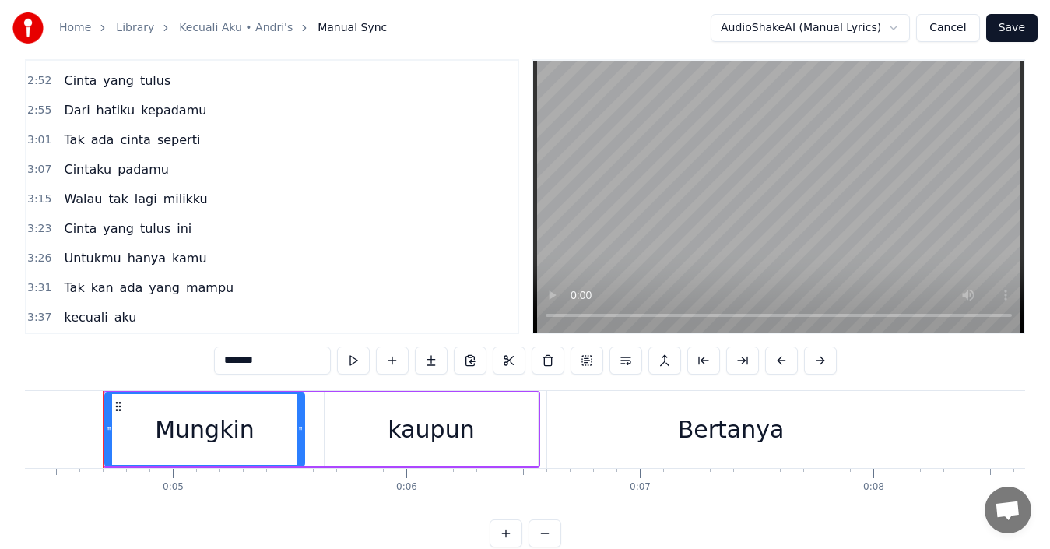
scroll to position [58, 0]
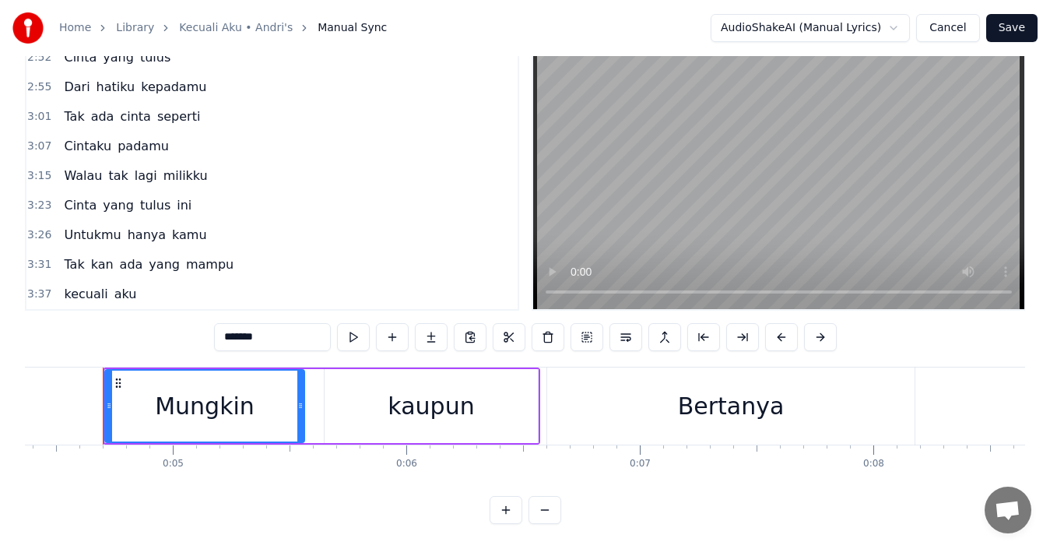
click at [113, 285] on span "aku" at bounding box center [126, 294] width 26 height 18
type input "***"
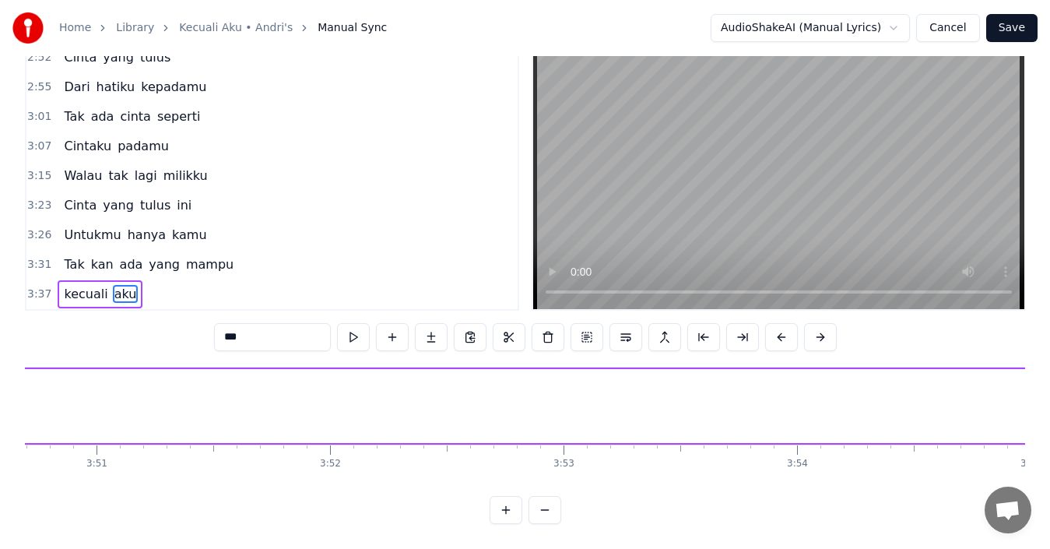
scroll to position [0, 56909]
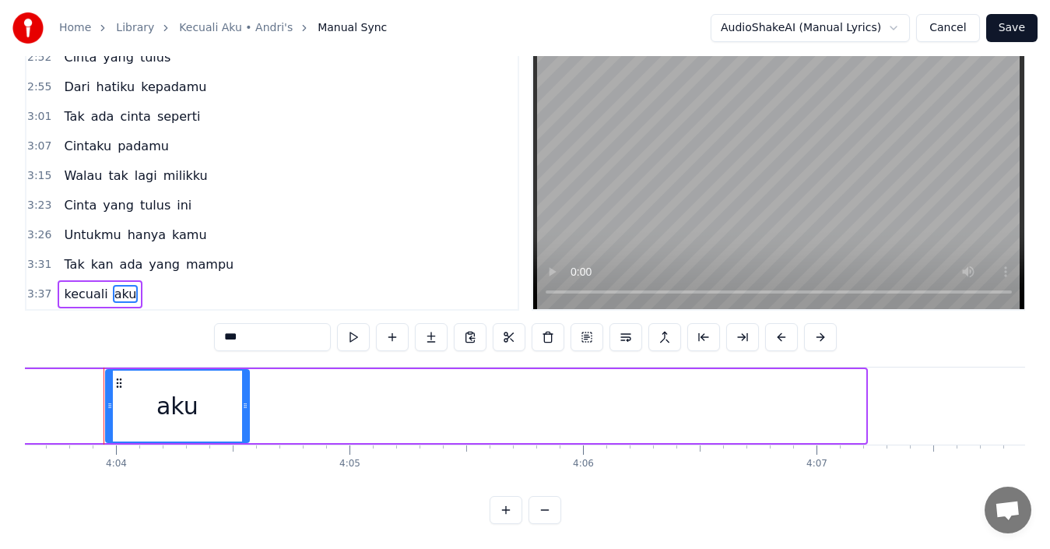
drag, startPoint x: 860, startPoint y: 391, endPoint x: 248, endPoint y: 382, distance: 612.1
click at [242, 381] on div at bounding box center [245, 406] width 6 height 71
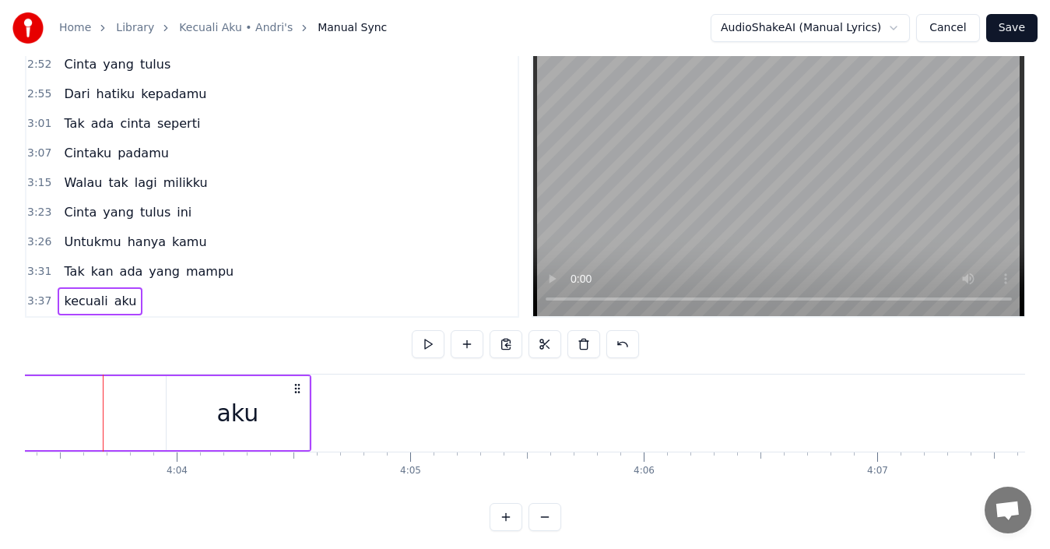
scroll to position [58, 0]
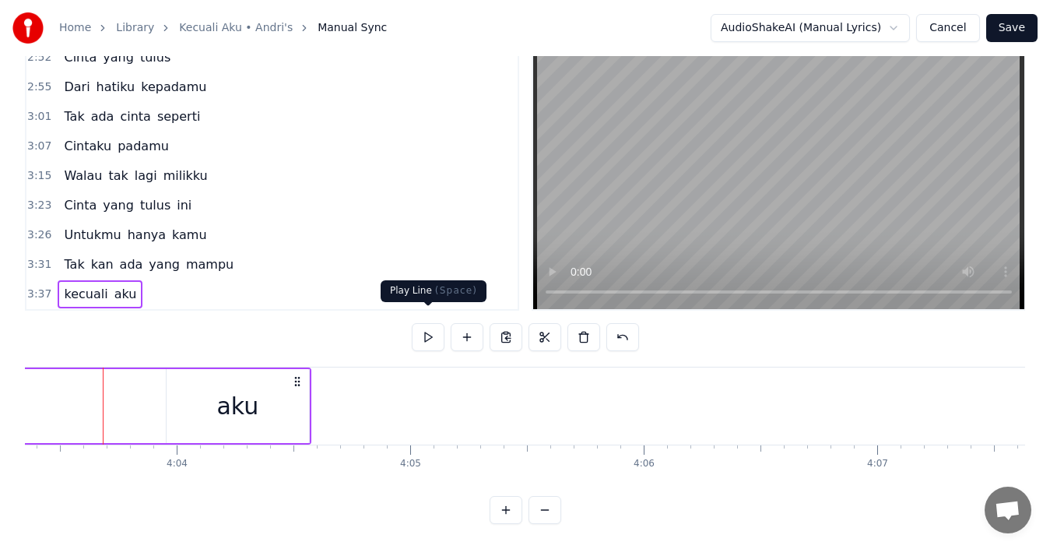
click at [429, 323] on button at bounding box center [428, 337] width 33 height 28
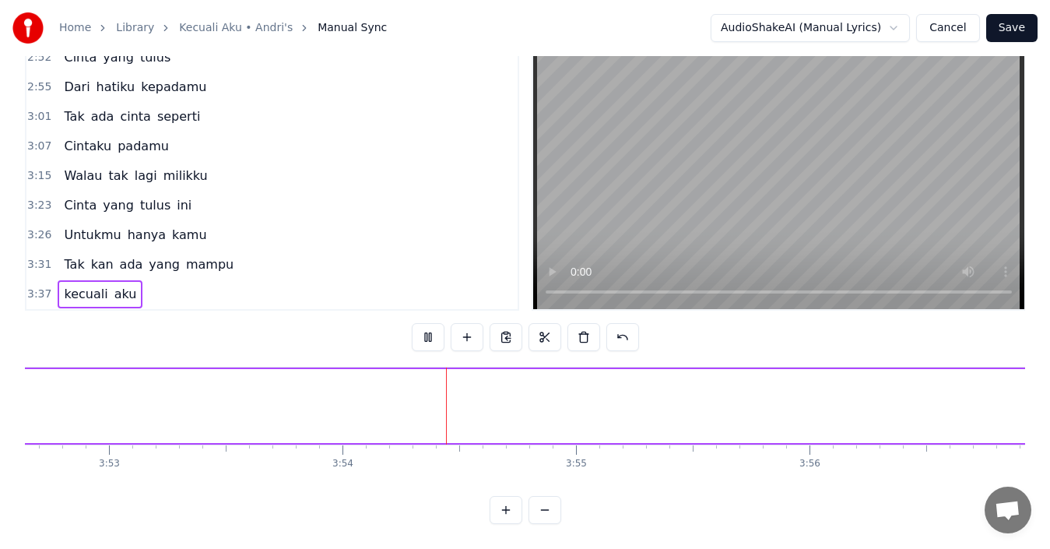
scroll to position [0, 54592]
click at [311, 508] on div "0:04 Mungkin kaupun 0:06 Bertanya tanya 0:11 Apakah cinta ini untukmu 0:18 Takk…" at bounding box center [525, 280] width 1001 height 488
click at [84, 285] on span "kecuali" at bounding box center [85, 294] width 47 height 18
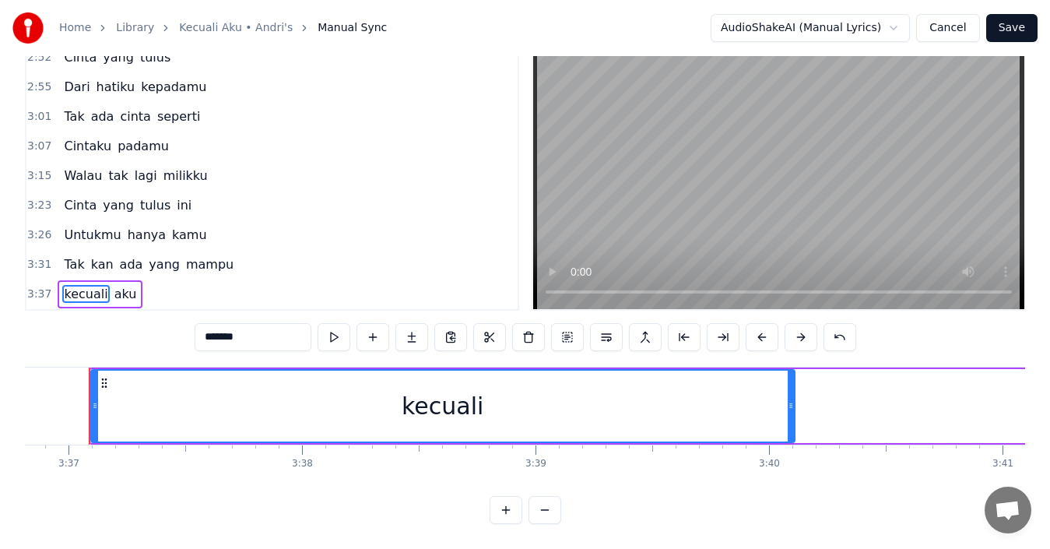
scroll to position [0, 50634]
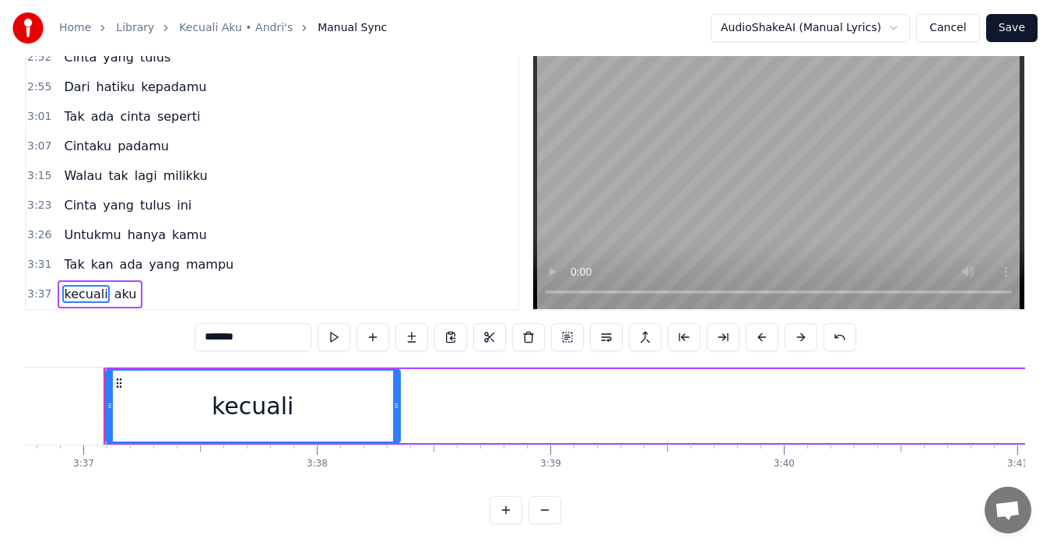
drag, startPoint x: 797, startPoint y: 397, endPoint x: 394, endPoint y: 404, distance: 402.6
click at [394, 404] on div at bounding box center [396, 406] width 6 height 71
click at [114, 280] on div "3:37 kecuali aku" at bounding box center [271, 295] width 491 height 30
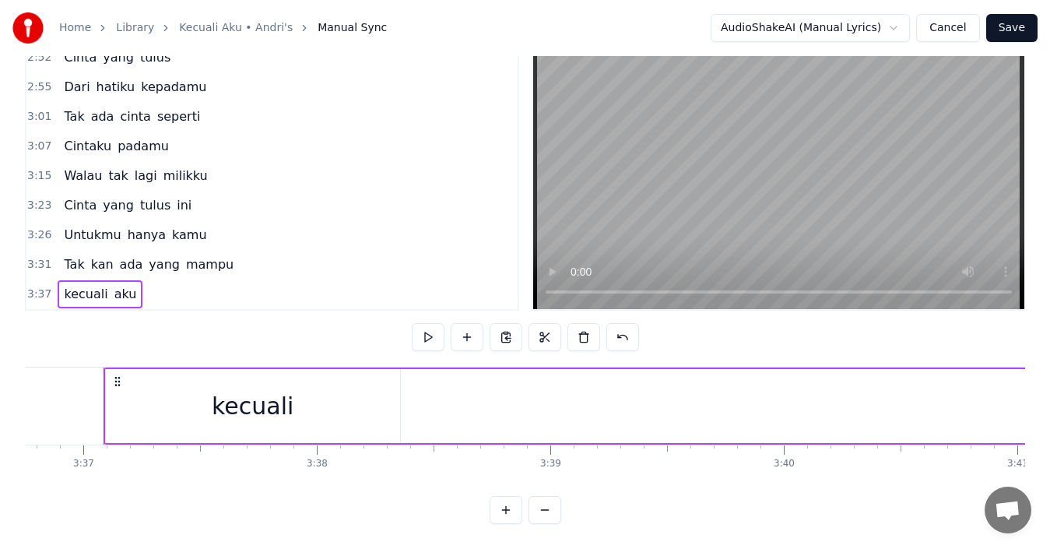
click at [424, 323] on button at bounding box center [428, 337] width 33 height 28
click at [117, 285] on span "aku" at bounding box center [126, 294] width 26 height 18
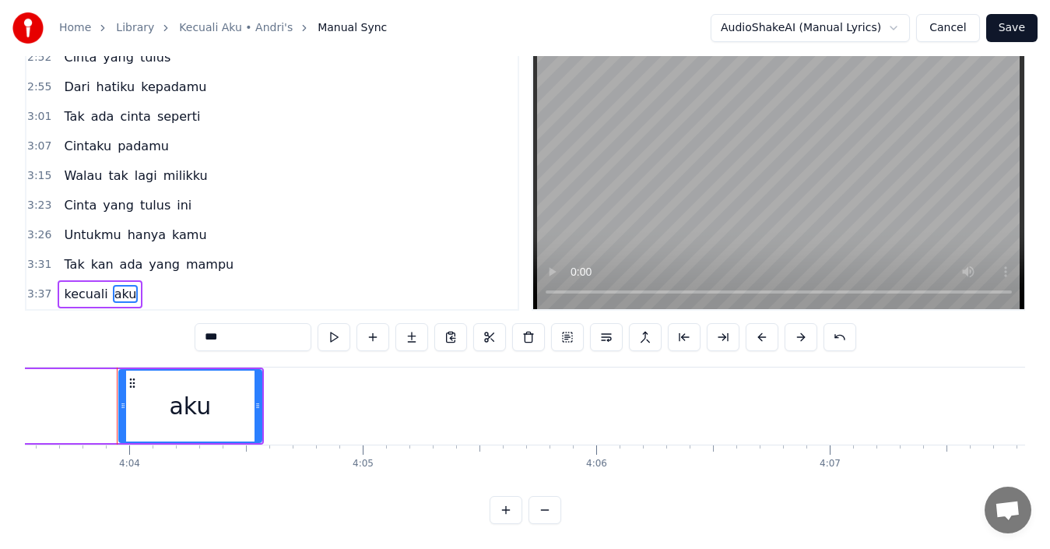
scroll to position [0, 56909]
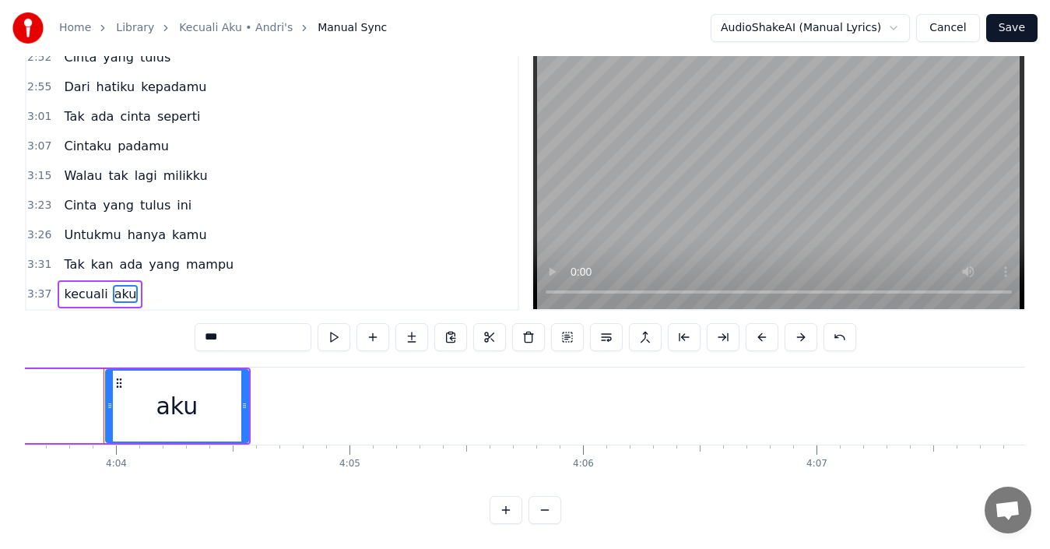
click at [86, 285] on span "kecuali" at bounding box center [85, 294] width 47 height 18
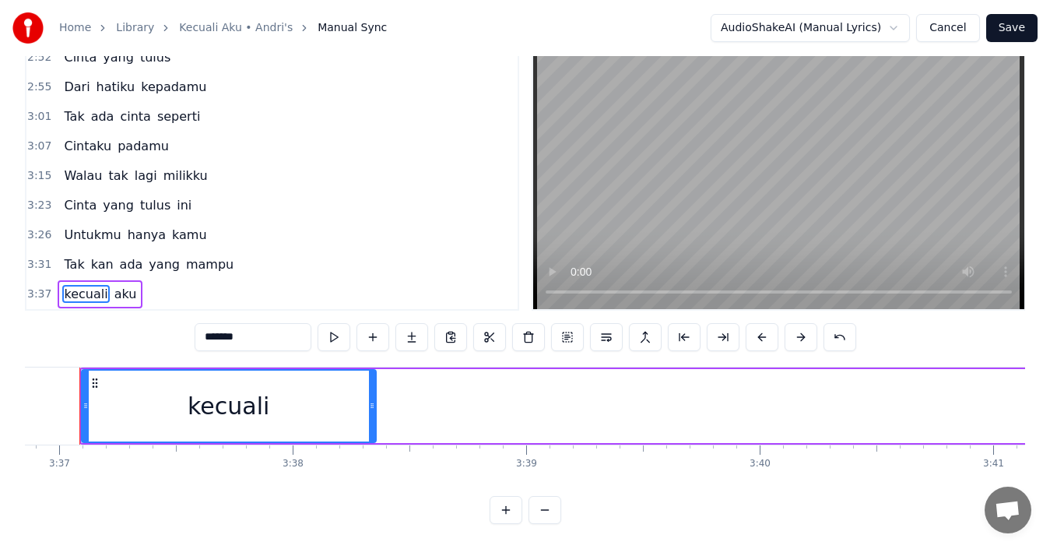
scroll to position [0, 50634]
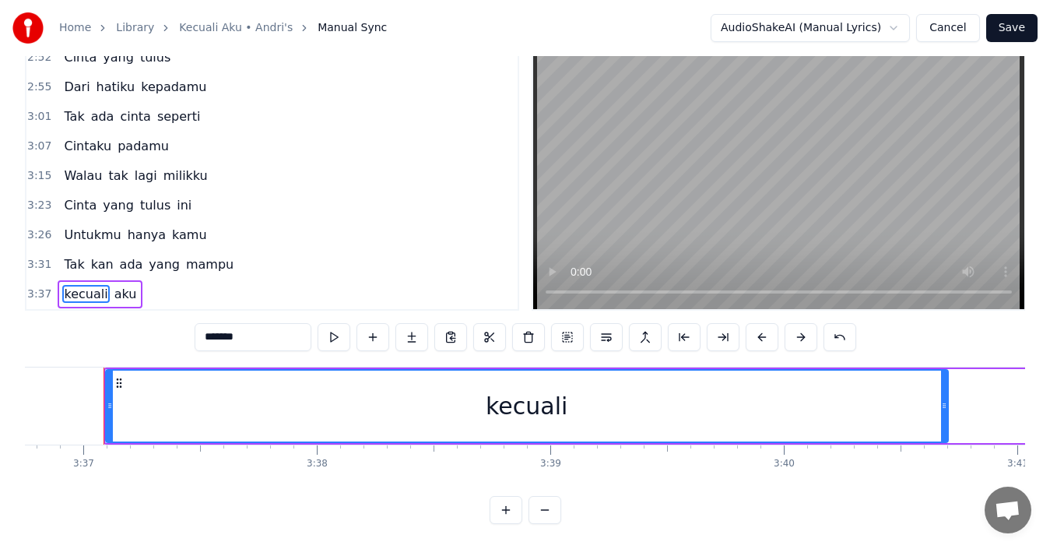
drag, startPoint x: 395, startPoint y: 396, endPoint x: 943, endPoint y: 451, distance: 550.9
click at [943, 451] on div "Mungkin kaupun Bertanya tanya Apakah cinta ini untukmu Takkah kau lihat Betapa …" at bounding box center [525, 425] width 1001 height 117
click at [392, 386] on div "kecuali" at bounding box center [527, 406] width 841 height 71
click at [336, 323] on button at bounding box center [334, 337] width 33 height 28
click at [337, 323] on button at bounding box center [334, 337] width 33 height 28
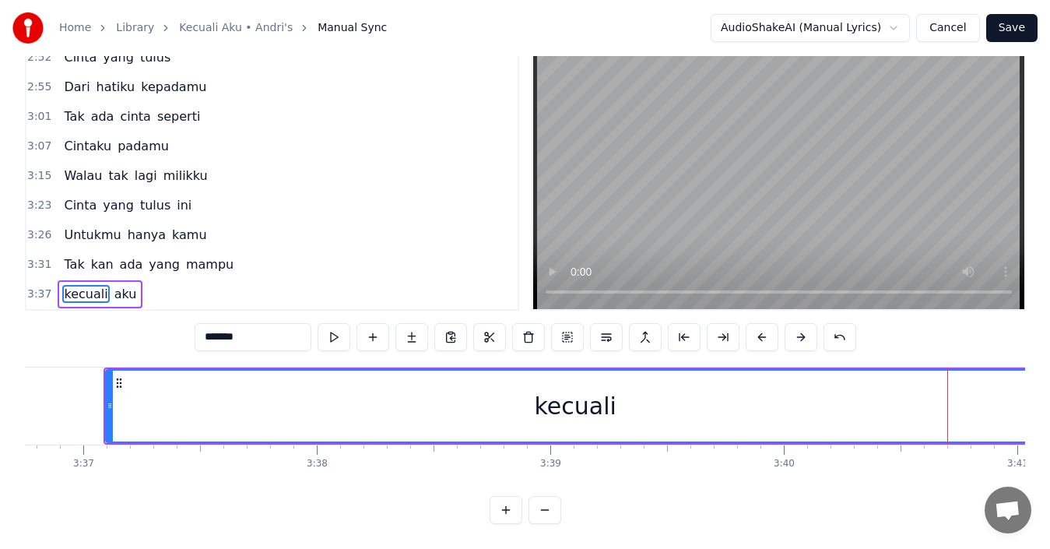
drag, startPoint x: 948, startPoint y: 389, endPoint x: 1040, endPoint y: 384, distance: 92.8
click at [1040, 384] on div "Home Library Kecuali Aku • Andri's Manual Sync AudioShakeAI (Manual Lyrics) Can…" at bounding box center [525, 239] width 1050 height 569
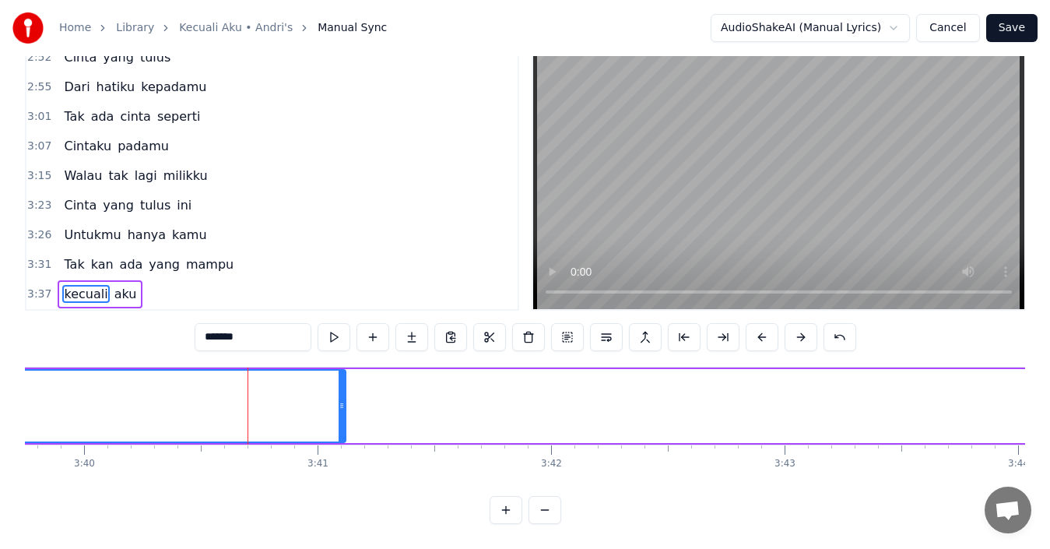
scroll to position [0, 51351]
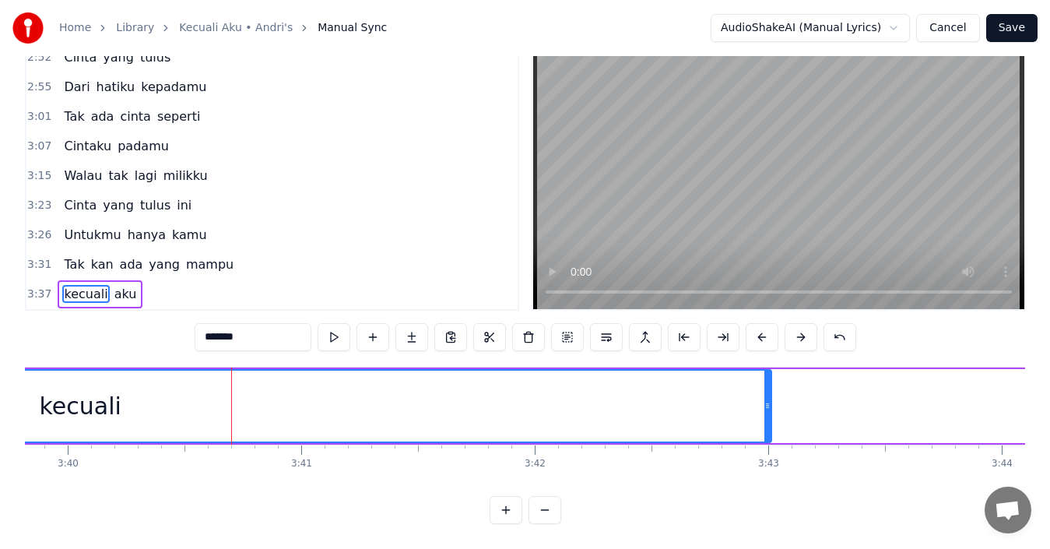
drag, startPoint x: 326, startPoint y: 393, endPoint x: 769, endPoint y: 411, distance: 442.7
click at [769, 411] on div at bounding box center [768, 406] width 6 height 71
click at [211, 326] on input "*******" at bounding box center [253, 337] width 117 height 28
click at [340, 323] on button at bounding box center [334, 337] width 33 height 28
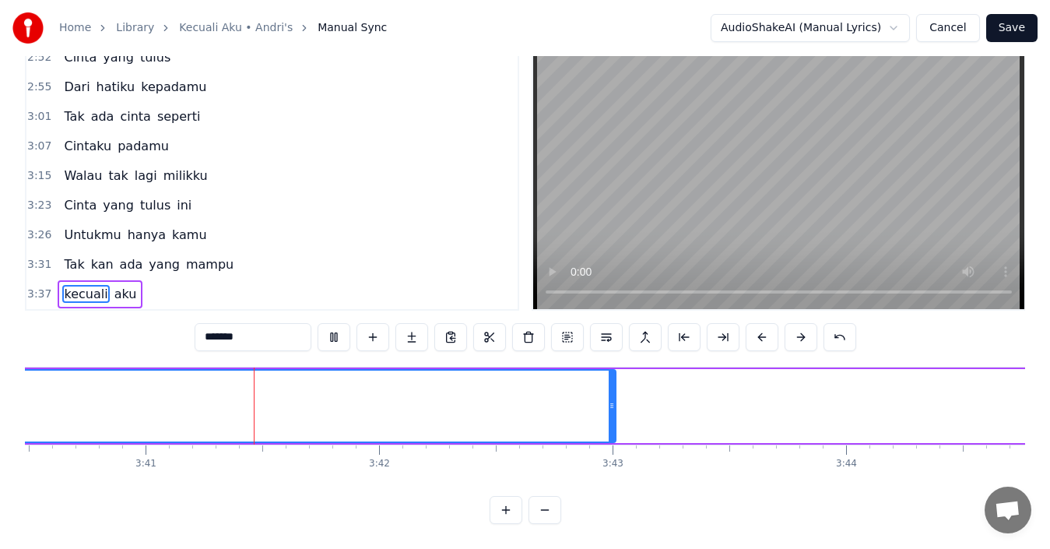
scroll to position [0, 51551]
click at [118, 285] on span "aku" at bounding box center [126, 294] width 26 height 18
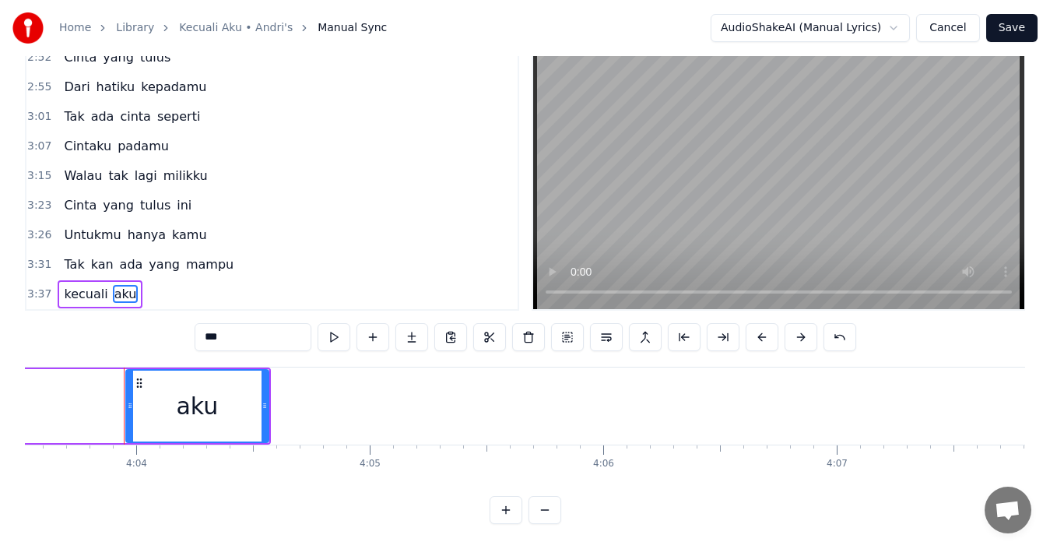
scroll to position [0, 56909]
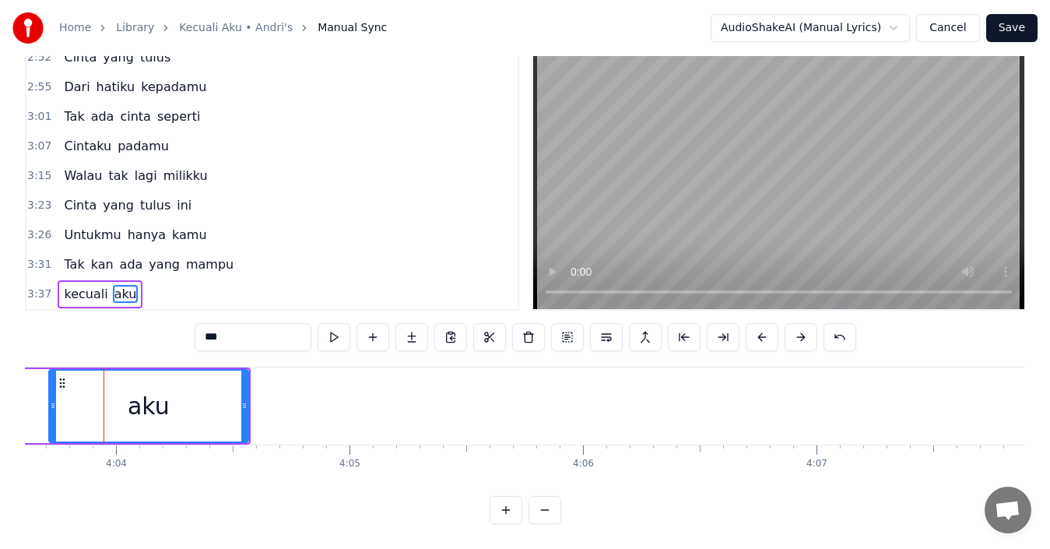
drag, startPoint x: 108, startPoint y: 385, endPoint x: 51, endPoint y: 385, distance: 56.8
click at [51, 385] on div at bounding box center [53, 406] width 6 height 71
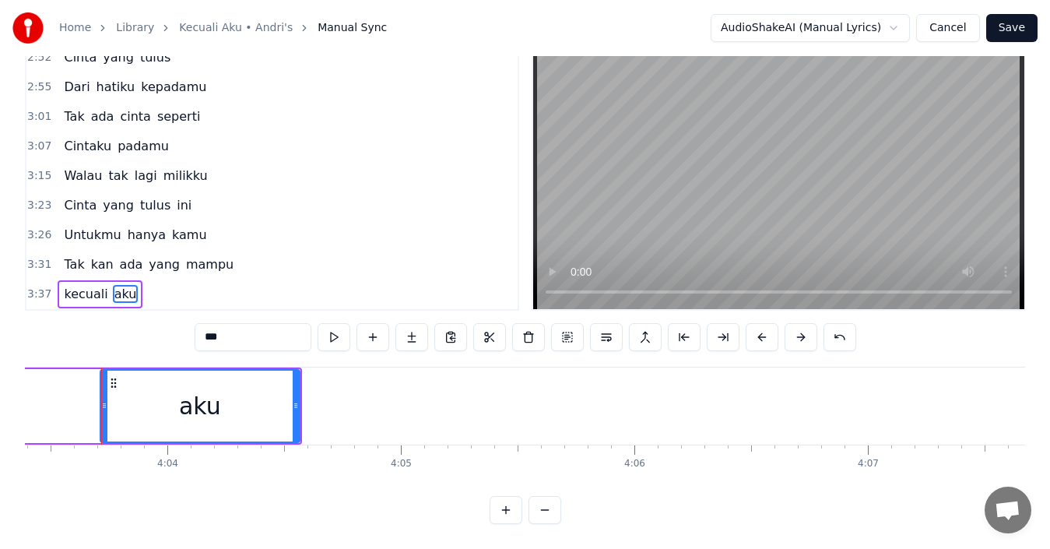
scroll to position [0, 56856]
drag, startPoint x: 104, startPoint y: 391, endPoint x: 19, endPoint y: 391, distance: 84.9
click at [19, 391] on div "Home Library Kecuali Aku • Andri's Manual Sync AudioShakeAI (Manual Lyrics) Can…" at bounding box center [525, 239] width 1050 height 569
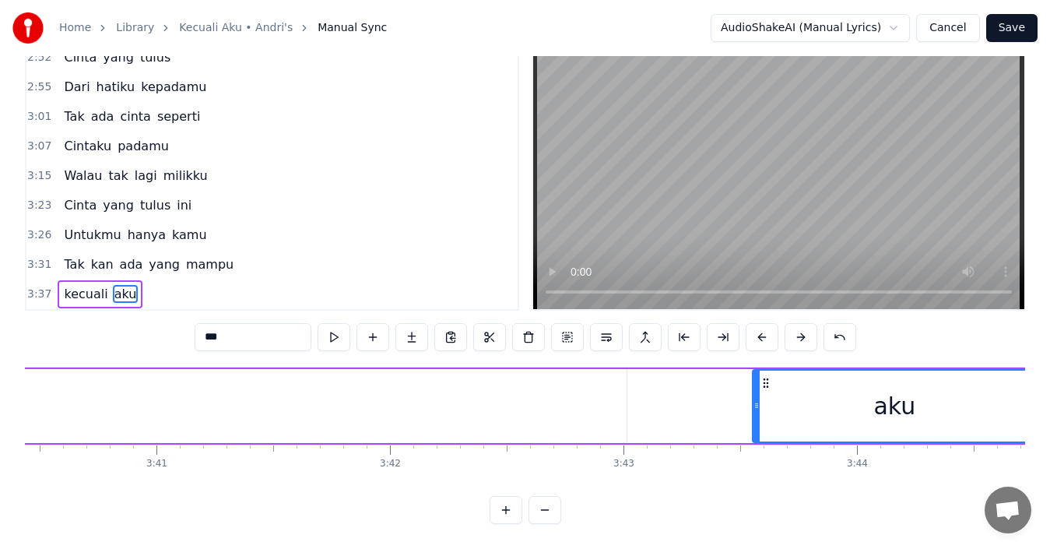
scroll to position [0, 51496]
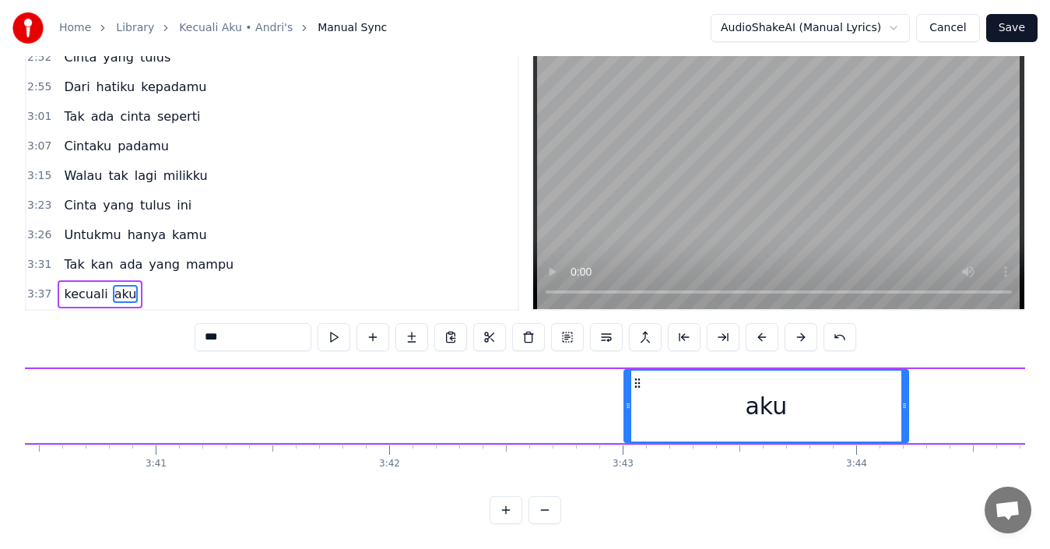
drag, startPoint x: 718, startPoint y: 369, endPoint x: 637, endPoint y: 370, distance: 81.0
click at [636, 382] on circle at bounding box center [635, 382] width 1 height 1
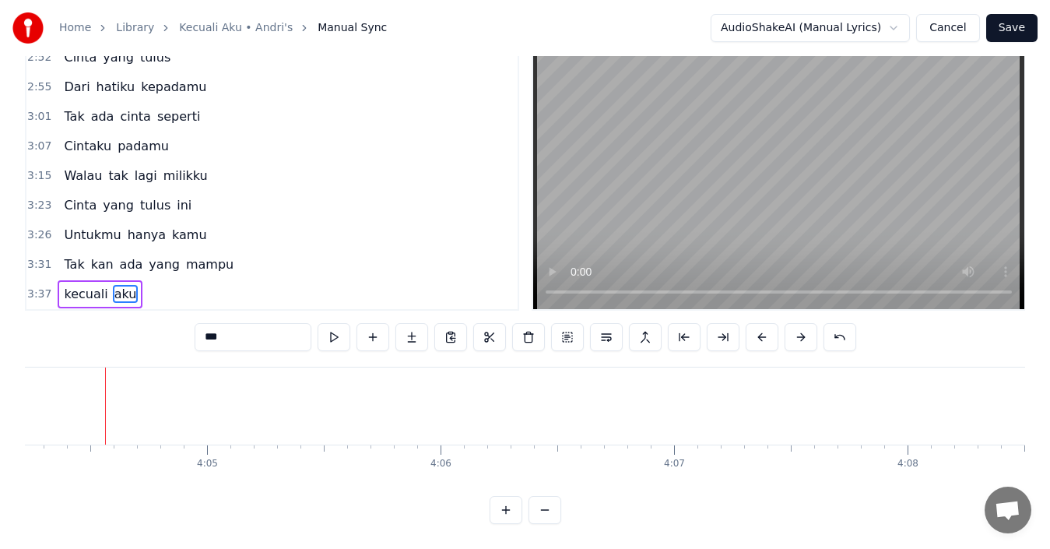
scroll to position [0, 57053]
click at [69, 285] on span "kecuali" at bounding box center [85, 294] width 47 height 18
type input "*******"
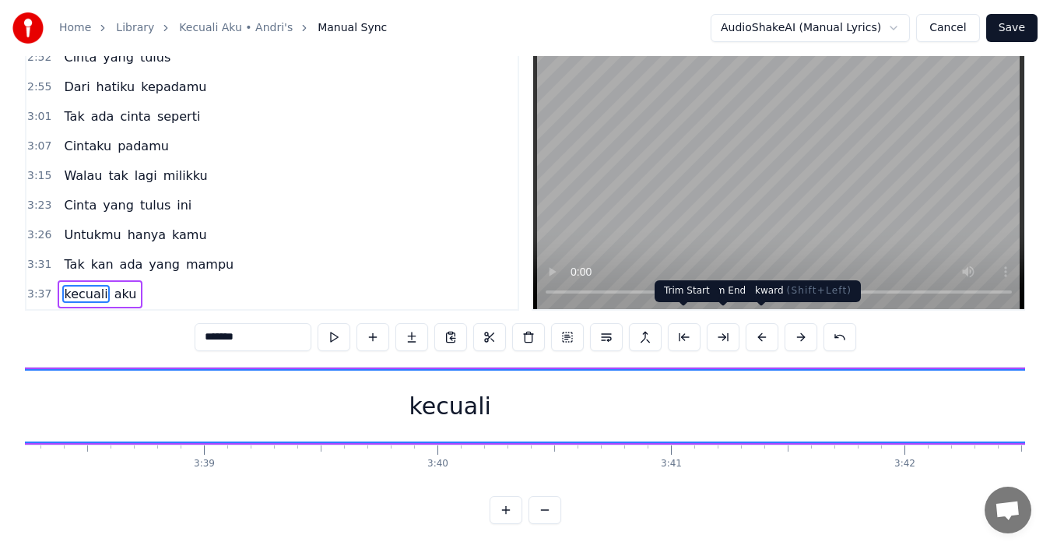
scroll to position [0, 50634]
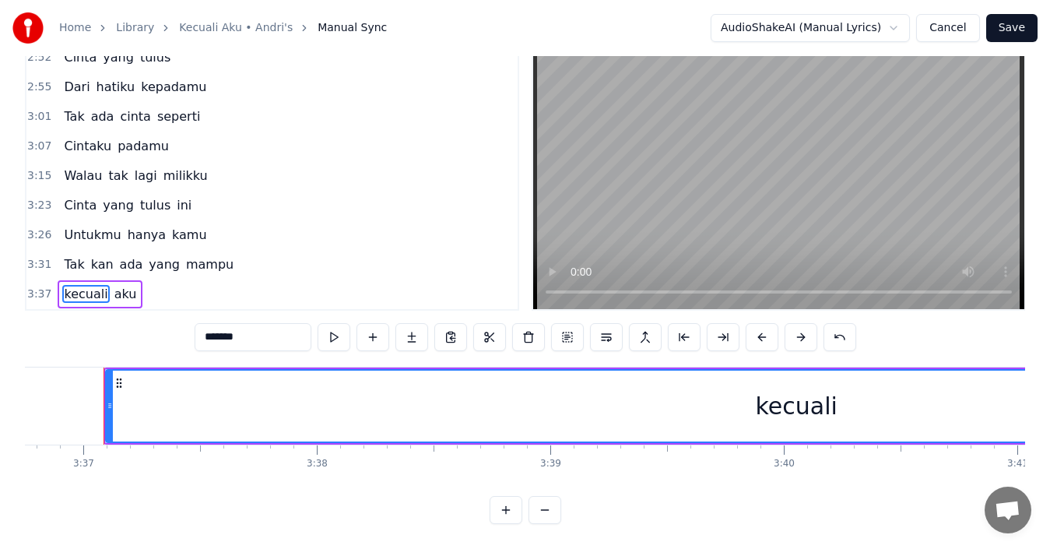
click at [124, 280] on div "kecuali aku" at bounding box center [100, 294] width 85 height 28
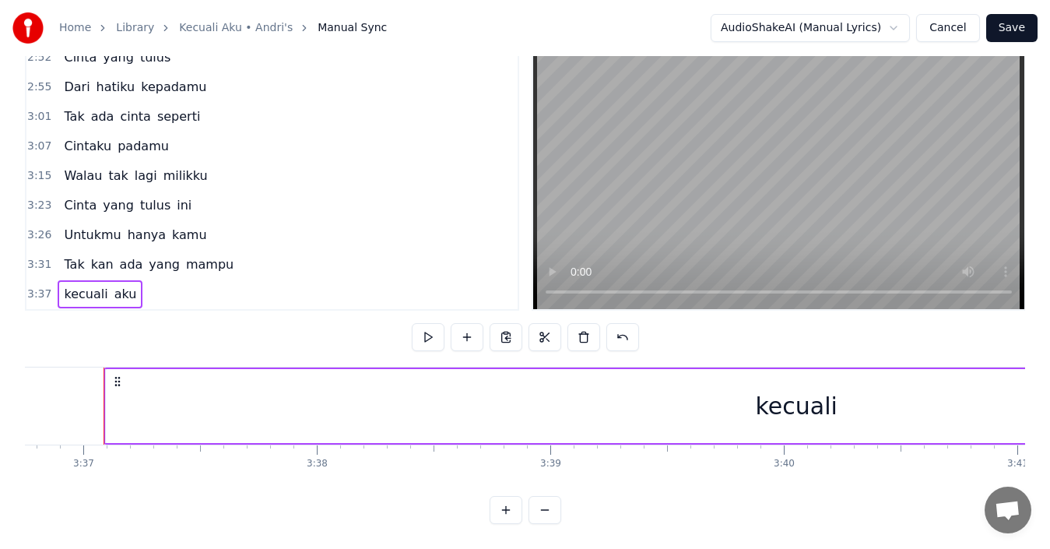
click at [423, 323] on button at bounding box center [428, 337] width 33 height 28
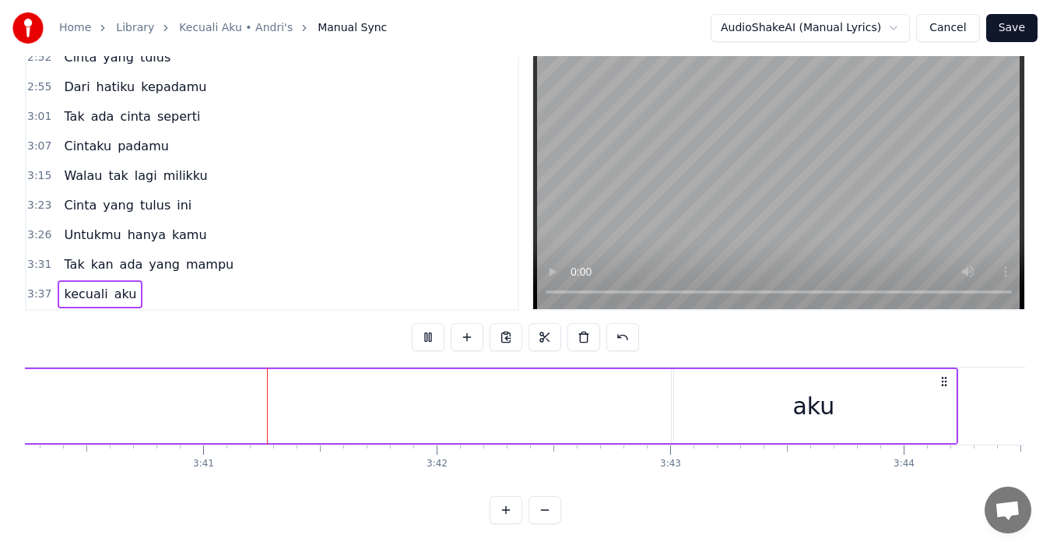
scroll to position [0, 51488]
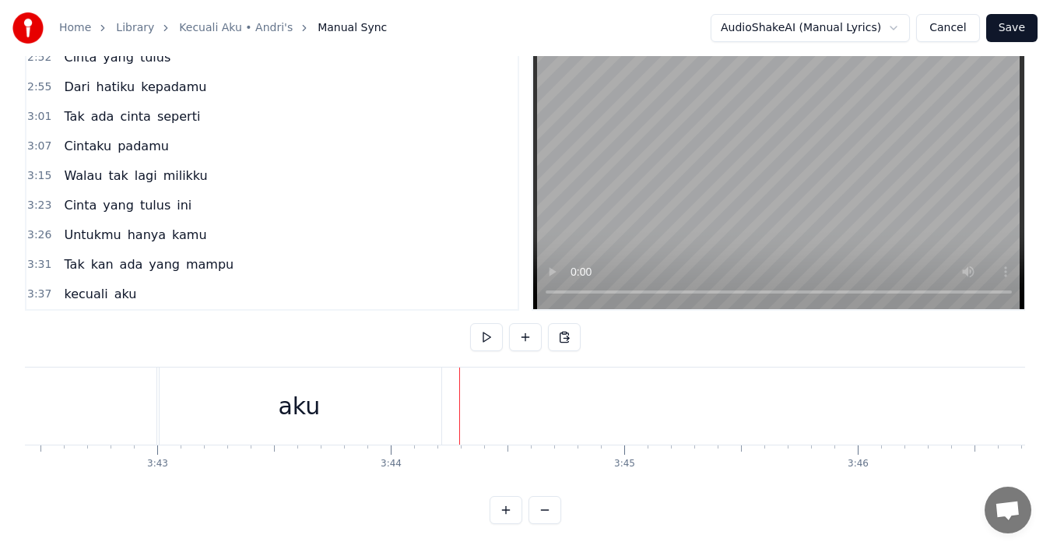
scroll to position [0, 51987]
click at [368, 368] on div "aku" at bounding box center [274, 406] width 284 height 77
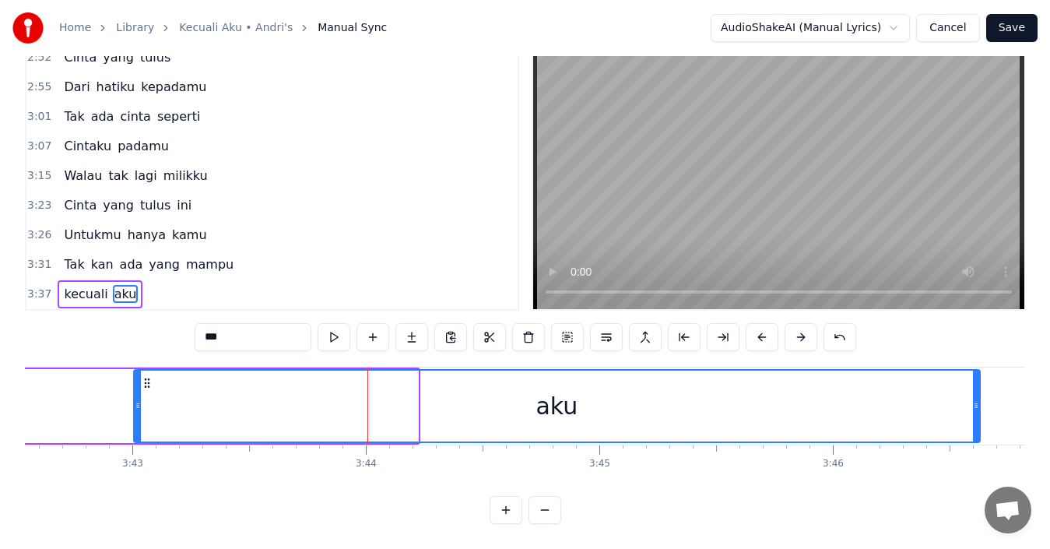
drag, startPoint x: 413, startPoint y: 389, endPoint x: 976, endPoint y: 418, distance: 563.0
click at [976, 418] on div at bounding box center [976, 406] width 6 height 71
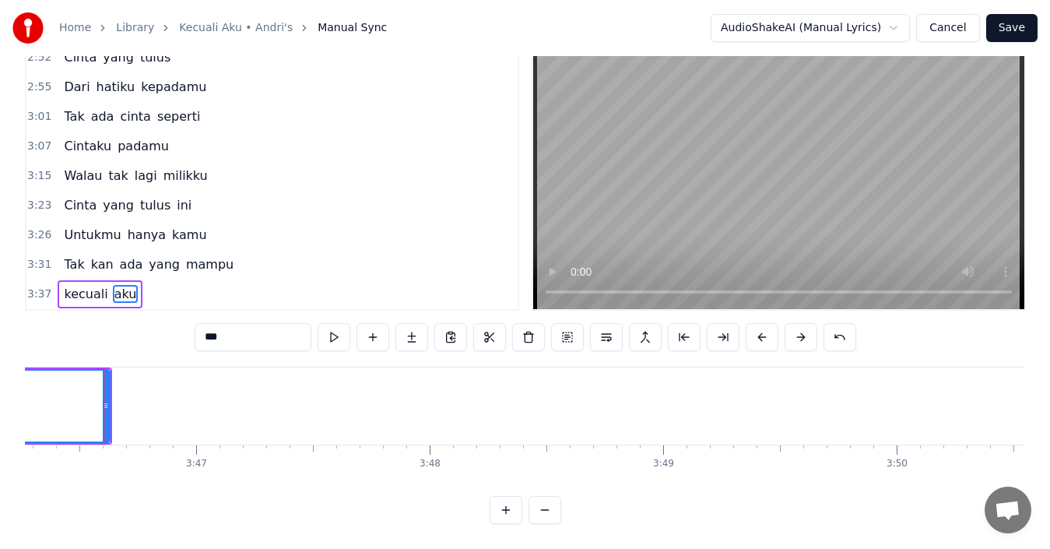
scroll to position [0, 52858]
click at [336, 323] on button at bounding box center [334, 337] width 33 height 28
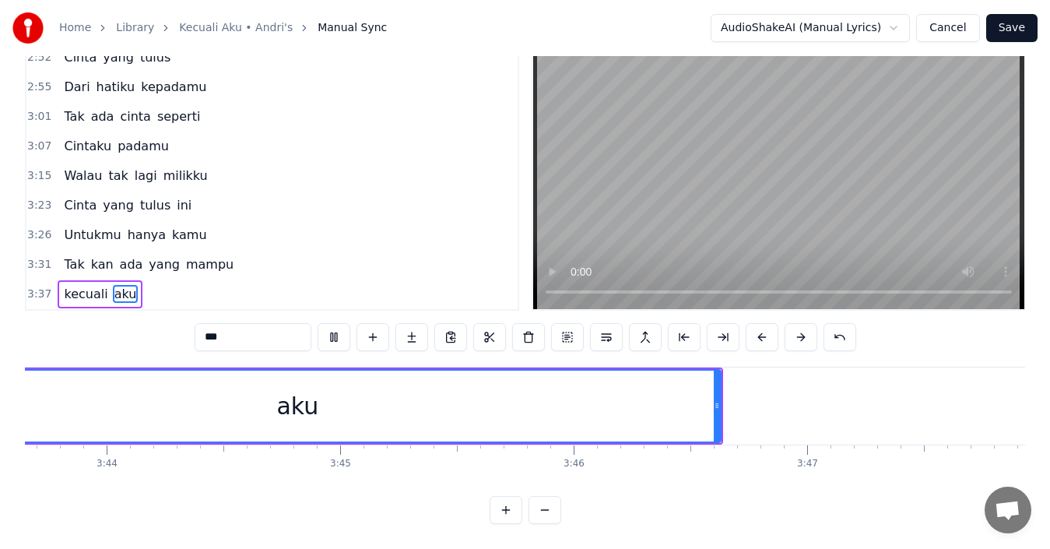
scroll to position [0, 52125]
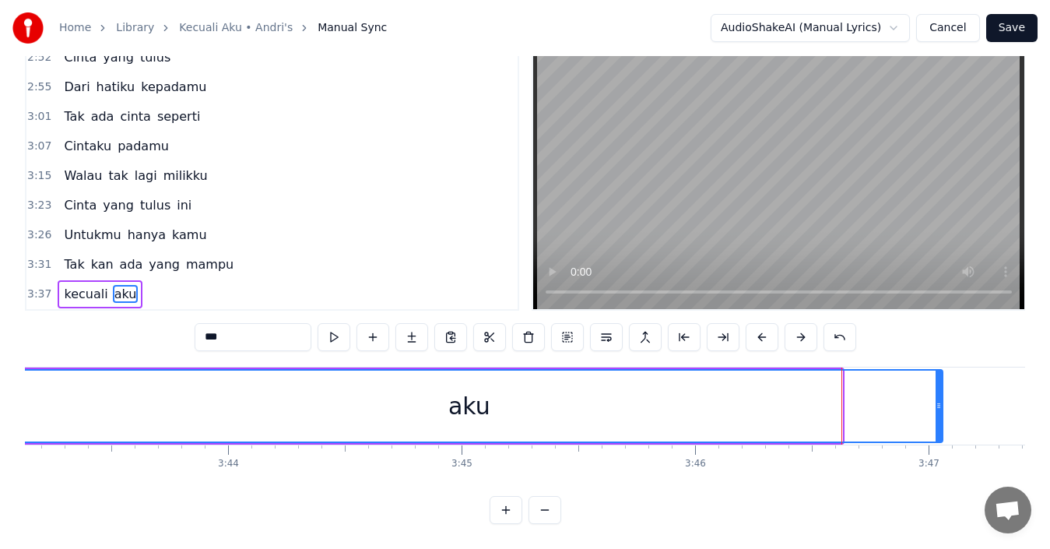
drag, startPoint x: 839, startPoint y: 394, endPoint x: 939, endPoint y: 399, distance: 100.6
click at [939, 399] on div at bounding box center [939, 406] width 6 height 71
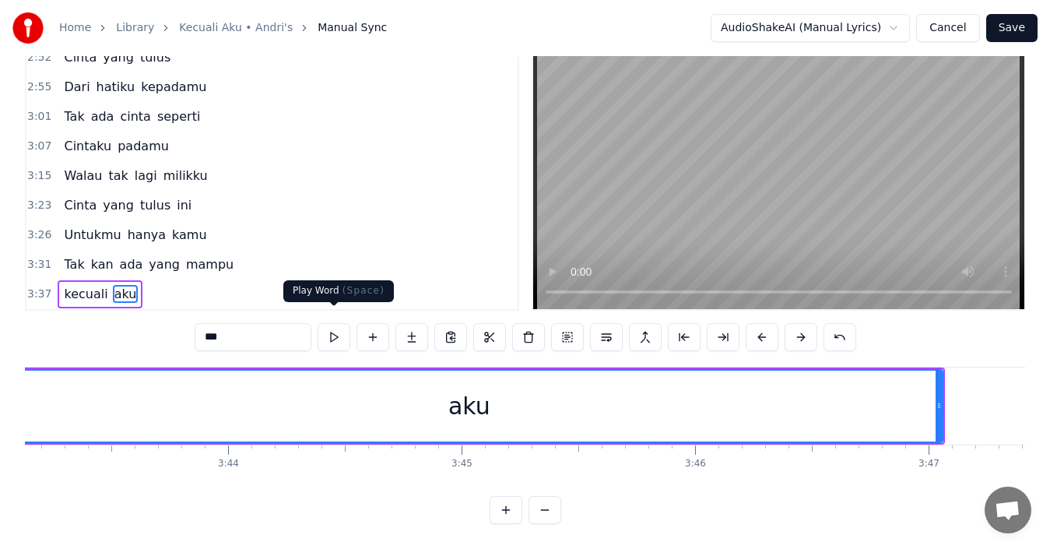
click at [333, 327] on button at bounding box center [334, 337] width 33 height 28
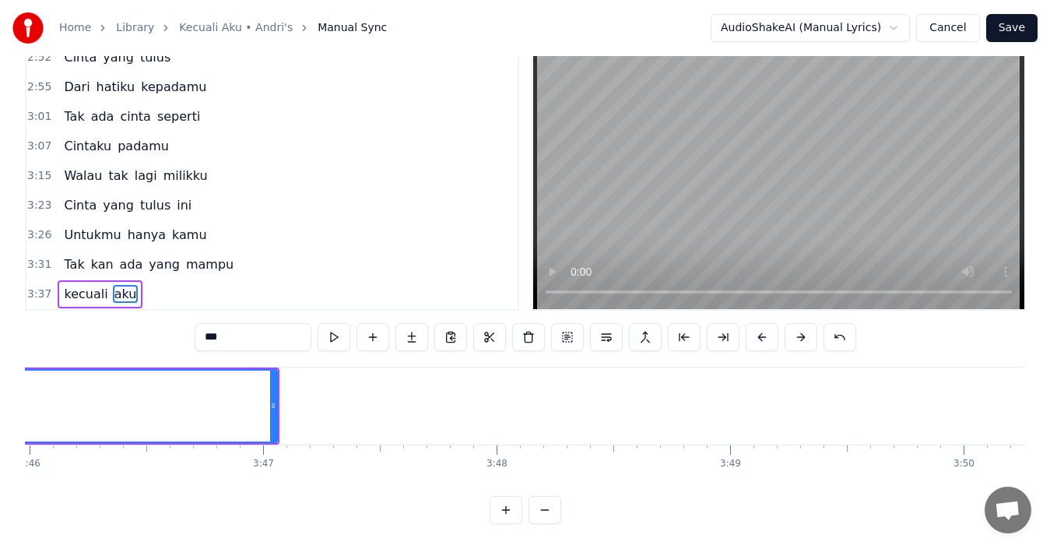
scroll to position [0, 52870]
click at [1019, 23] on button "Save" at bounding box center [1012, 28] width 51 height 28
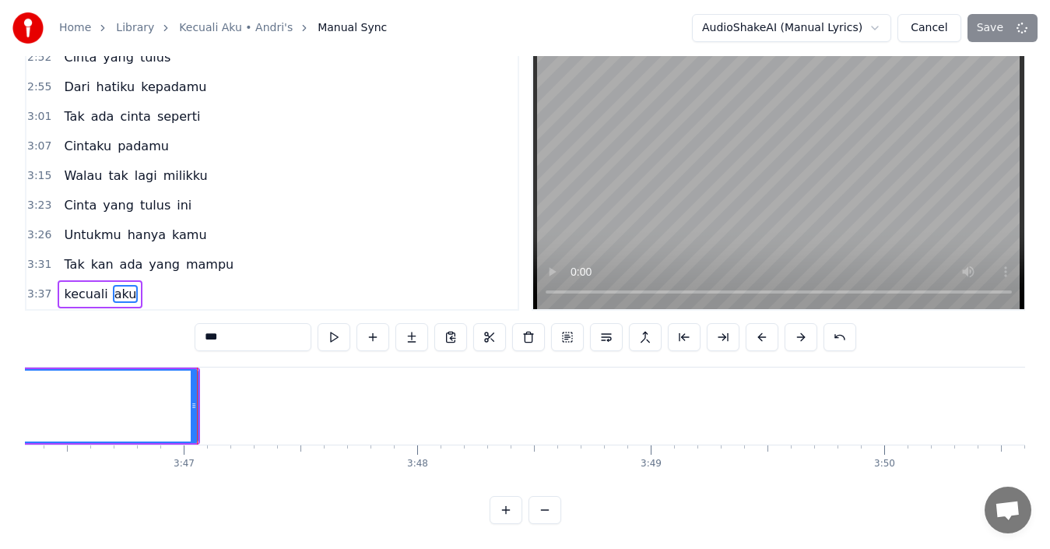
scroll to position [17, 0]
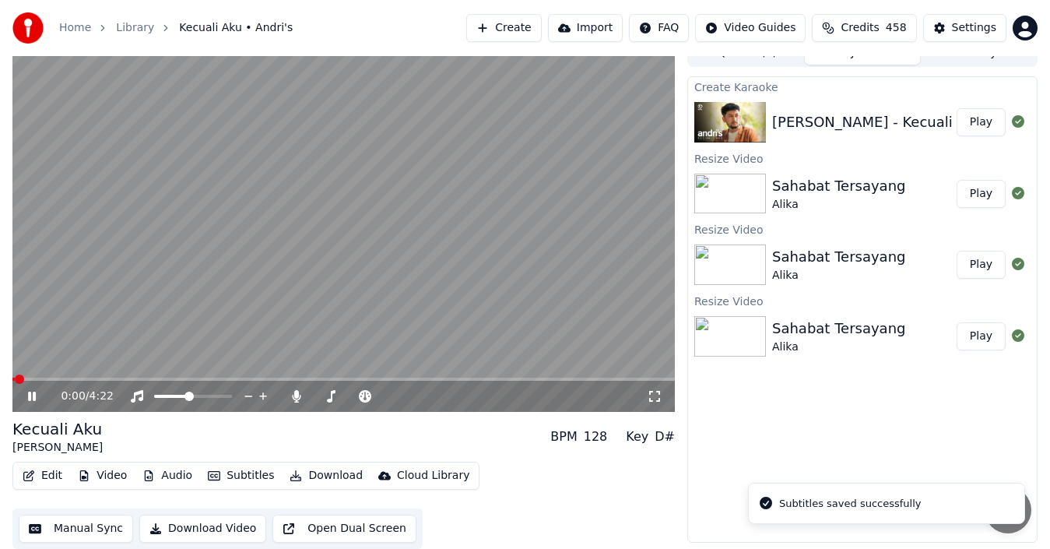
click at [82, 527] on button "Manual Sync" at bounding box center [76, 529] width 114 height 28
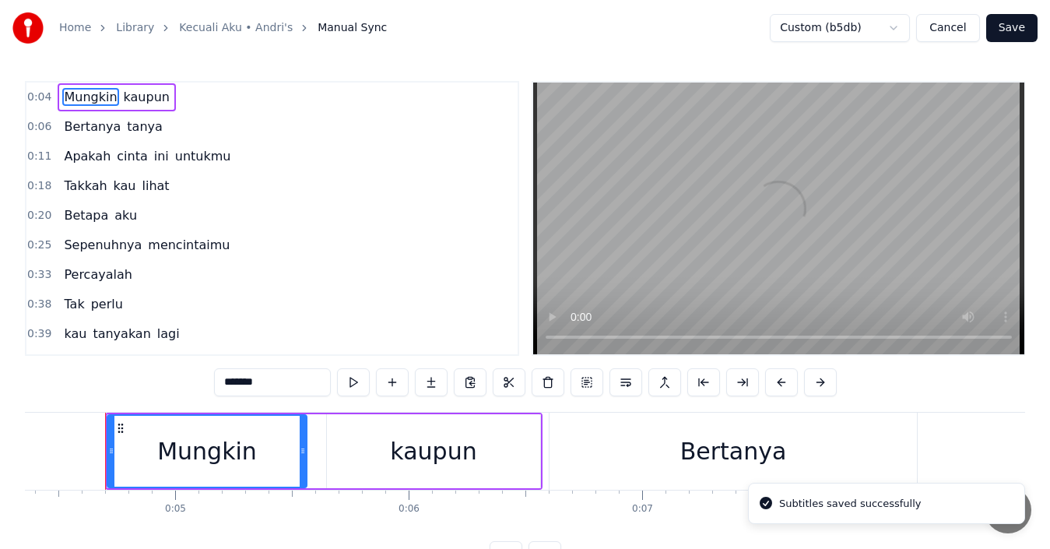
scroll to position [0, 1020]
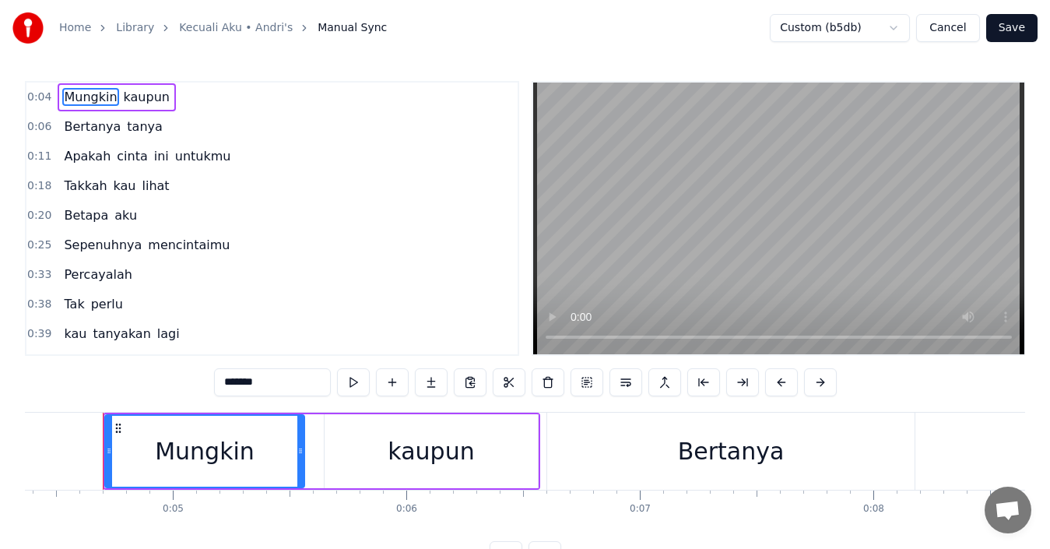
click at [1021, 30] on button "Save" at bounding box center [1012, 28] width 51 height 28
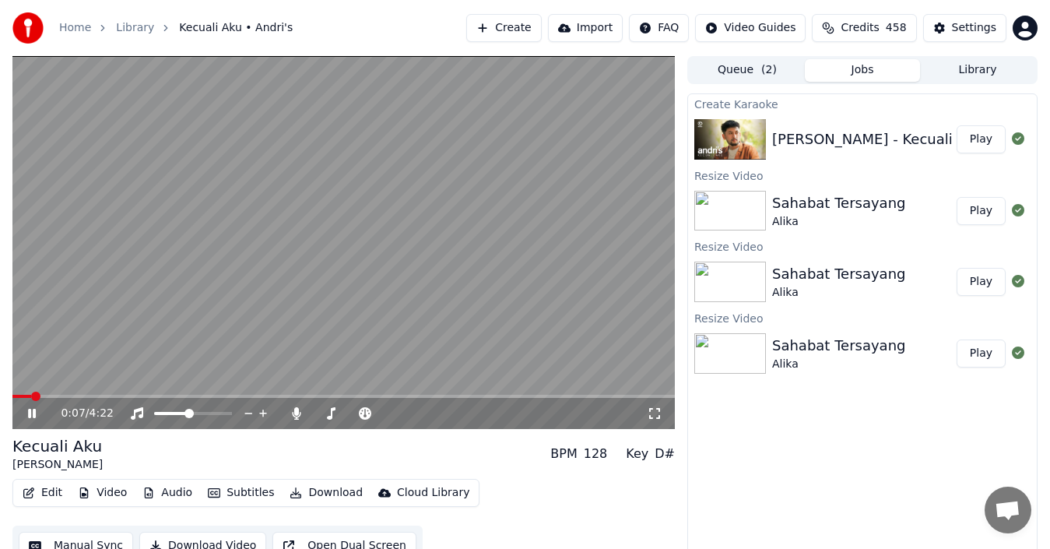
click at [598, 392] on video at bounding box center [343, 242] width 663 height 373
click at [596, 393] on video at bounding box center [343, 242] width 663 height 373
click at [590, 399] on div "0:08 / 4:22" at bounding box center [343, 413] width 663 height 31
click at [589, 398] on div "0:08 / 4:22" at bounding box center [343, 413] width 663 height 31
click at [589, 393] on video at bounding box center [343, 242] width 663 height 373
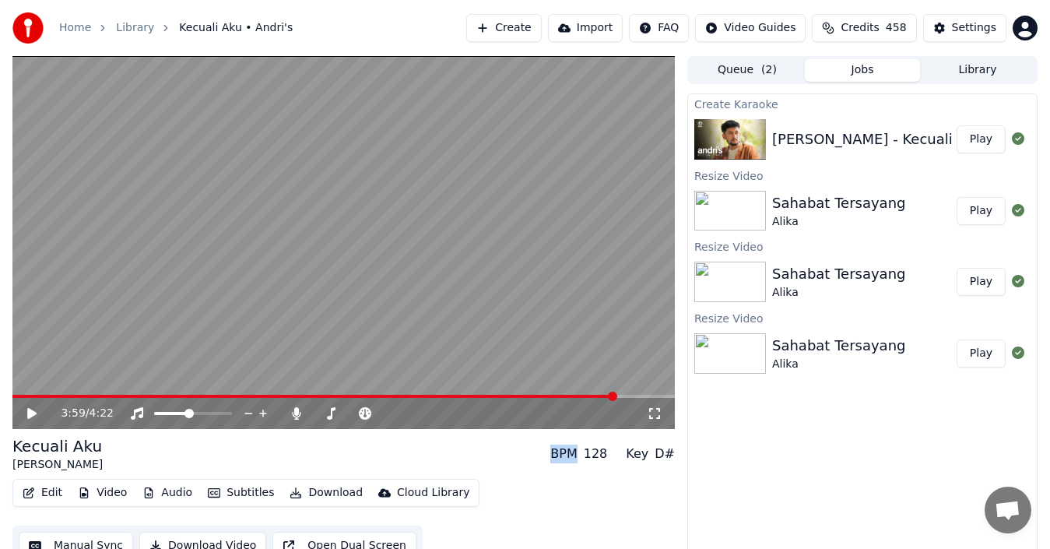
click at [618, 392] on span at bounding box center [612, 396] width 9 height 9
click at [30, 413] on icon at bounding box center [31, 413] width 9 height 11
click at [586, 398] on span at bounding box center [585, 396] width 9 height 9
click at [523, 401] on span at bounding box center [525, 396] width 9 height 9
click at [26, 417] on icon at bounding box center [43, 413] width 36 height 12
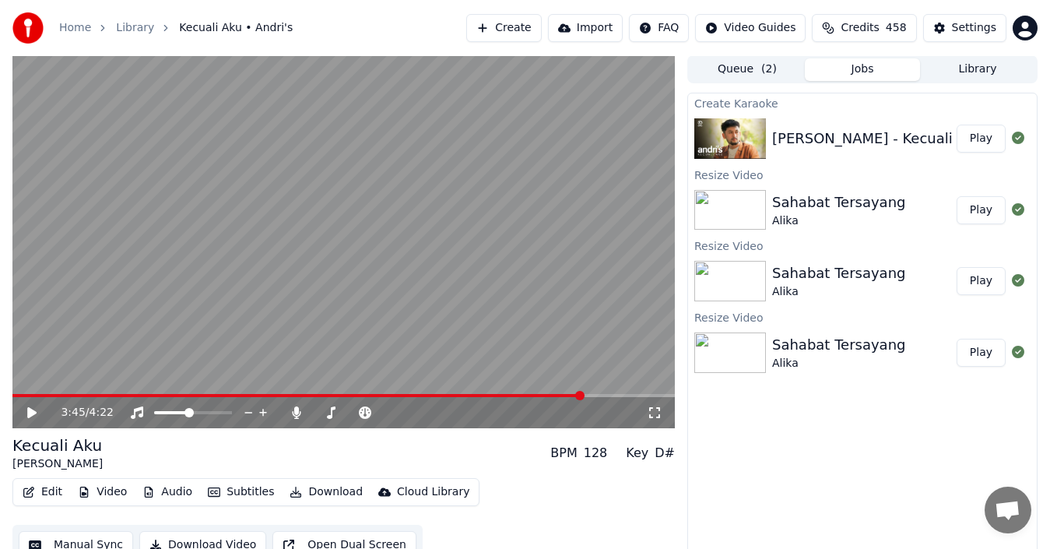
scroll to position [17, 0]
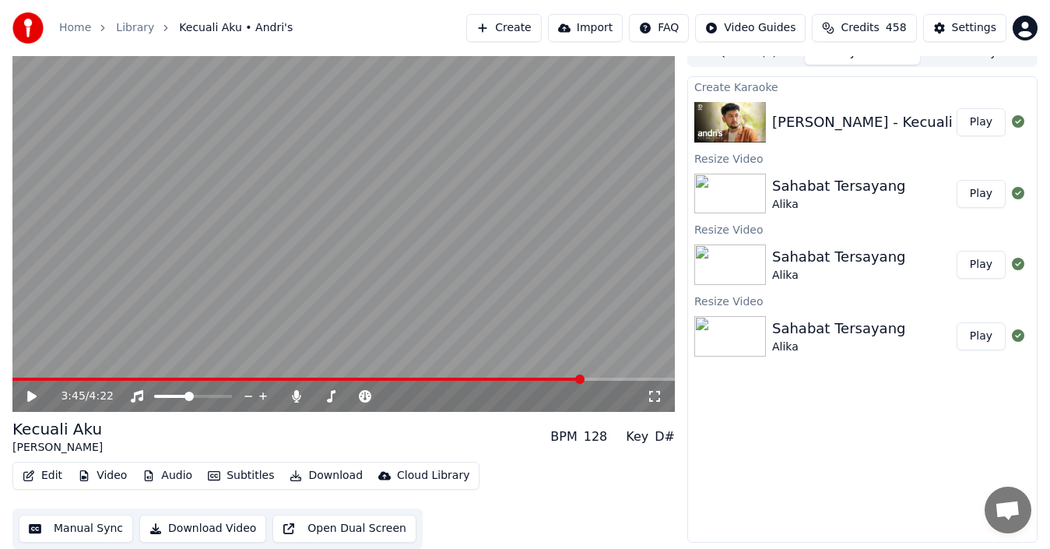
click at [104, 526] on button "Manual Sync" at bounding box center [76, 529] width 114 height 28
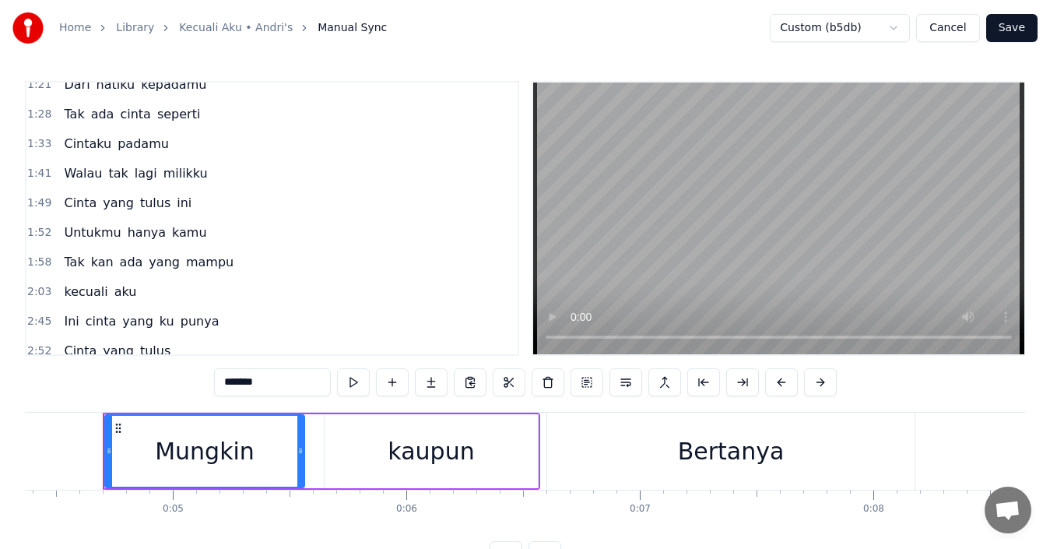
scroll to position [793, 0]
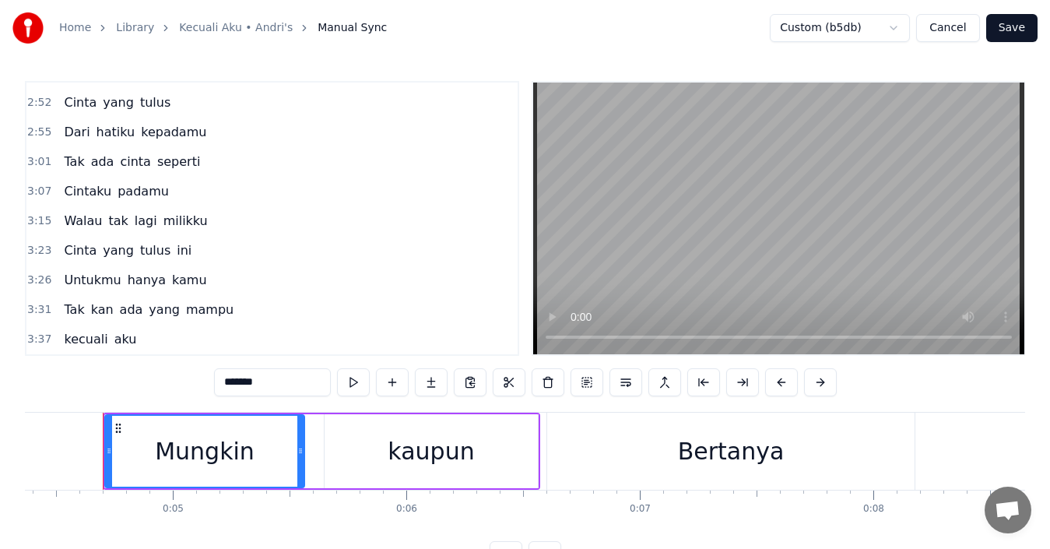
click at [78, 337] on span "kecuali" at bounding box center [85, 339] width 47 height 18
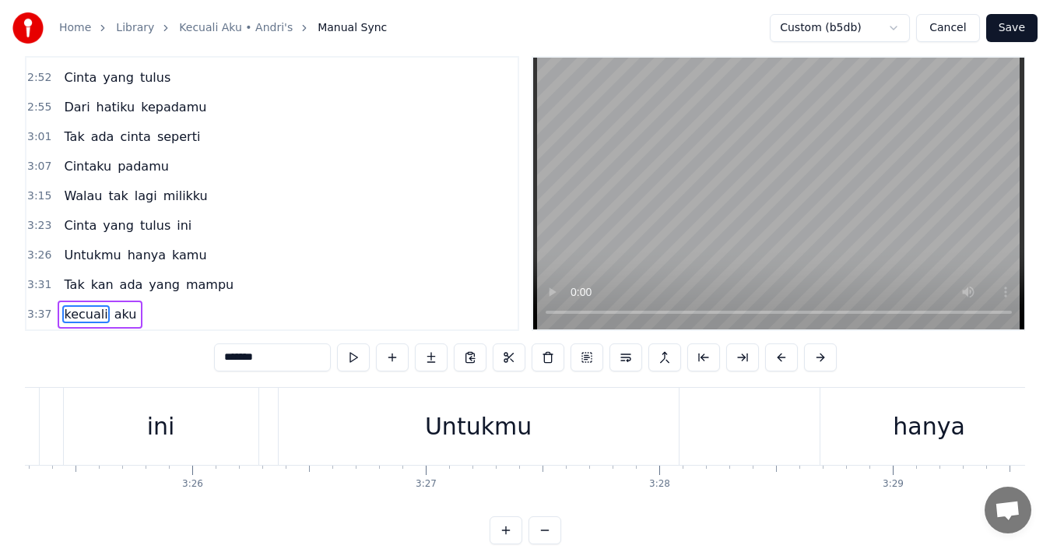
scroll to position [0, 50634]
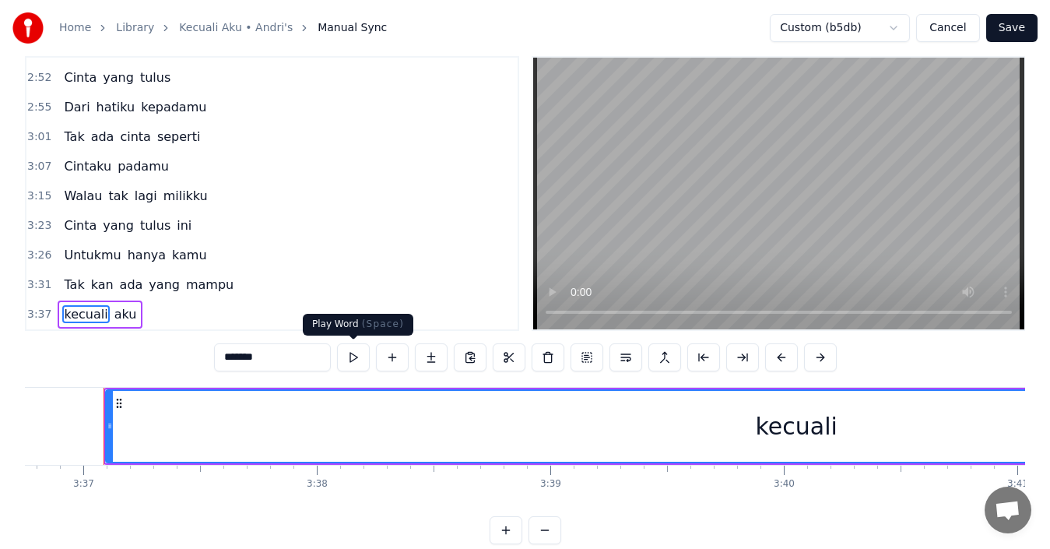
click at [353, 358] on button at bounding box center [353, 357] width 33 height 28
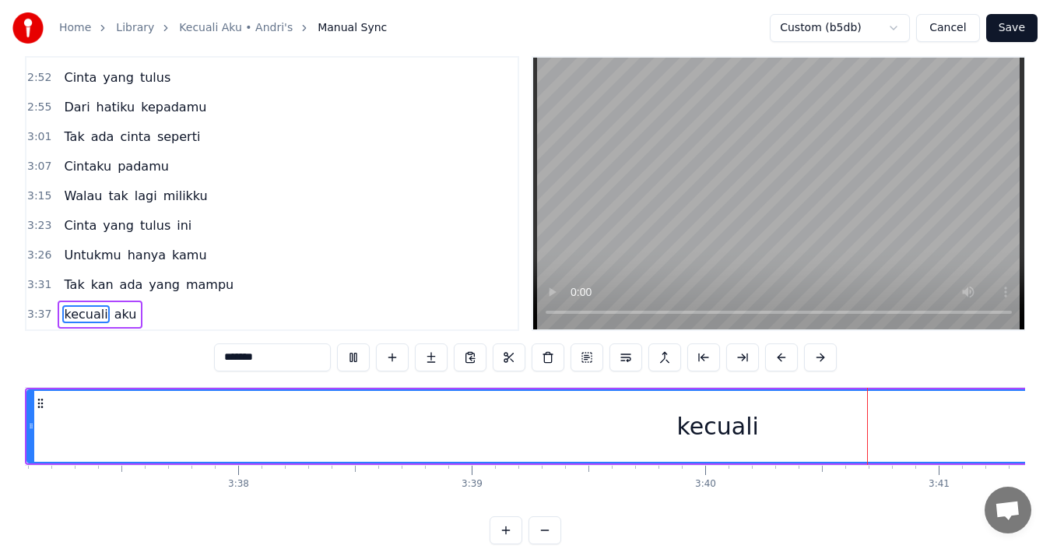
click at [357, 356] on button at bounding box center [353, 357] width 33 height 28
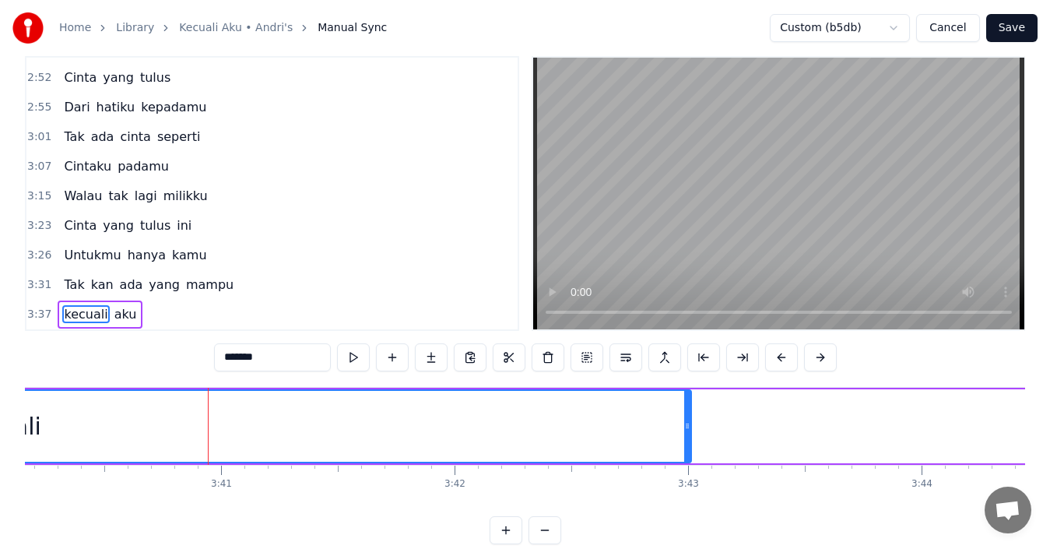
scroll to position [0, 51488]
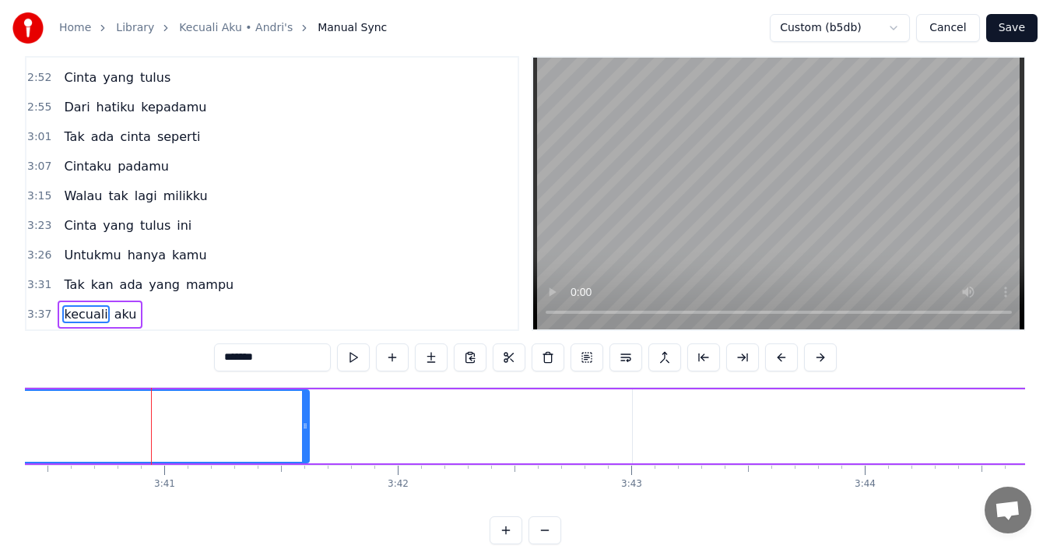
drag, startPoint x: 628, startPoint y: 413, endPoint x: 303, endPoint y: 436, distance: 326.3
click at [303, 436] on div at bounding box center [305, 426] width 6 height 71
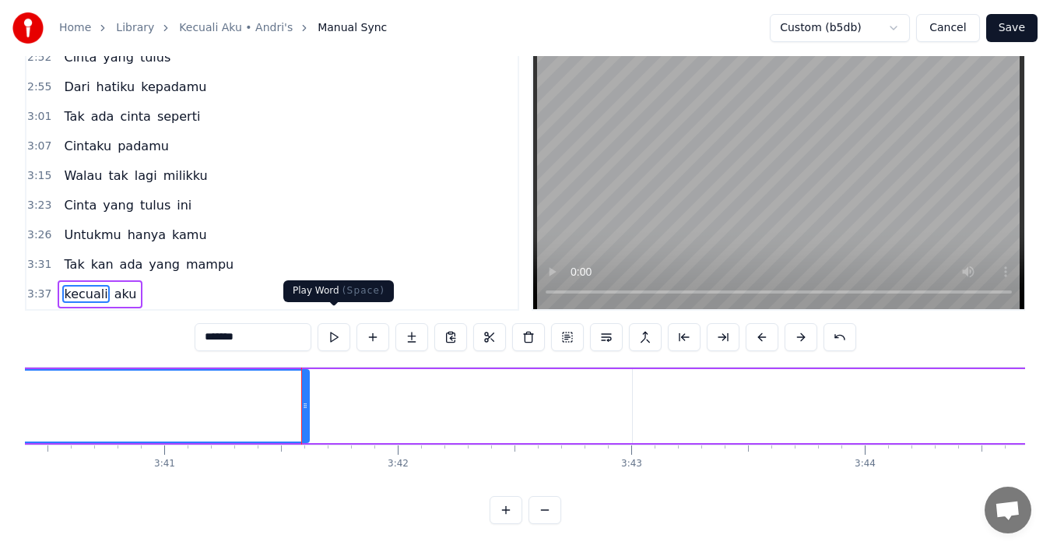
click at [329, 326] on button at bounding box center [334, 337] width 33 height 28
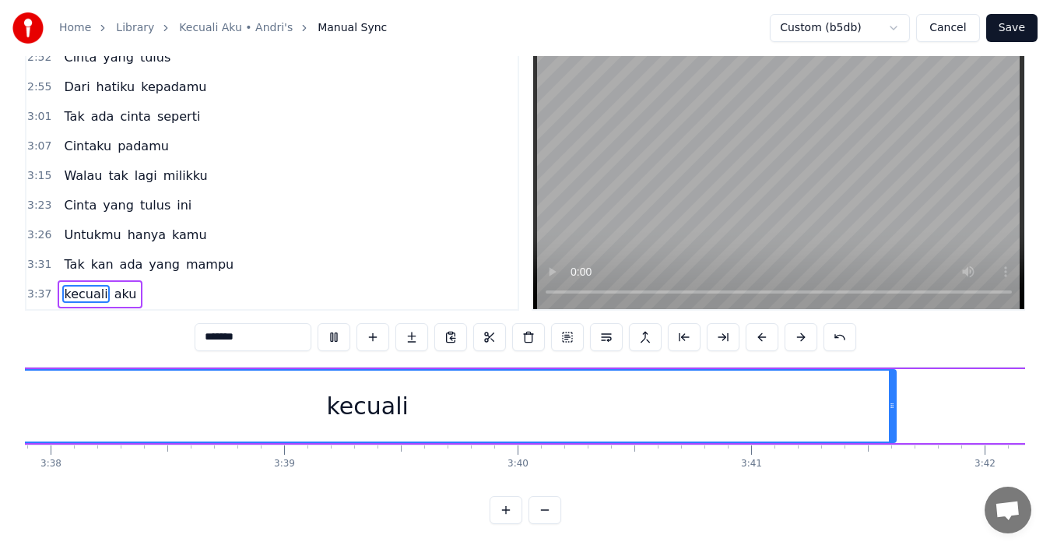
click at [329, 326] on button at bounding box center [334, 337] width 33 height 28
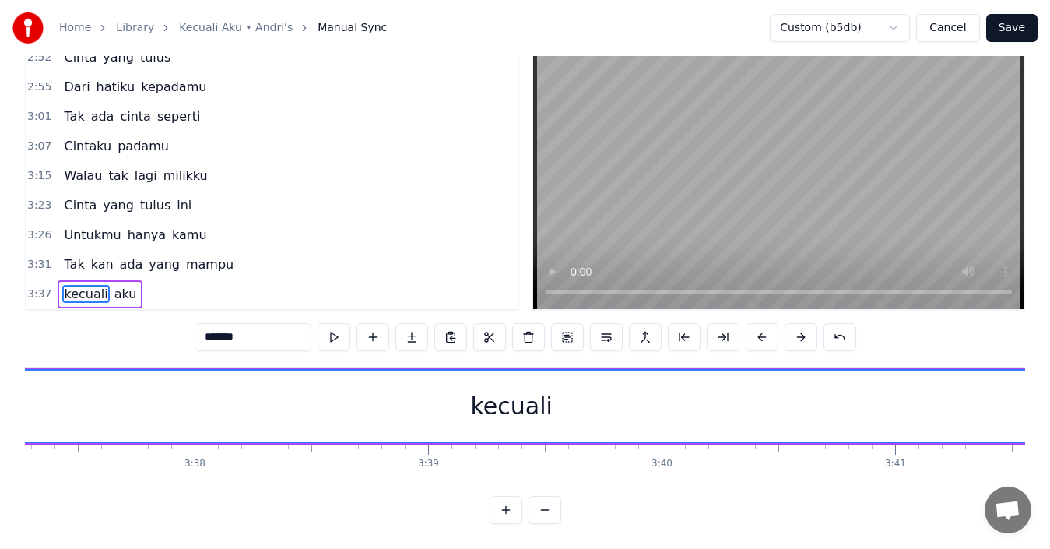
click at [329, 326] on button at bounding box center [334, 337] width 33 height 28
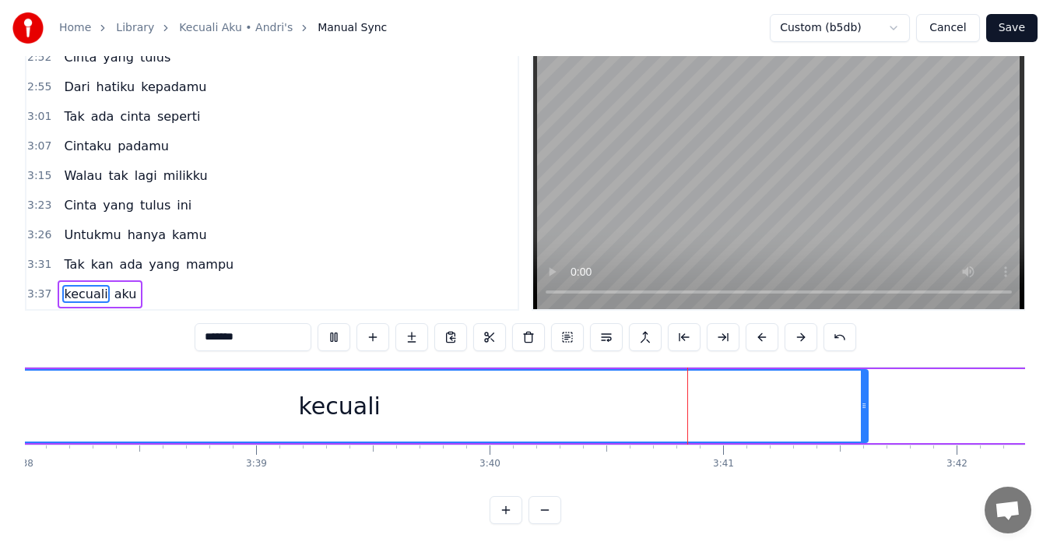
click at [329, 325] on button at bounding box center [334, 337] width 33 height 28
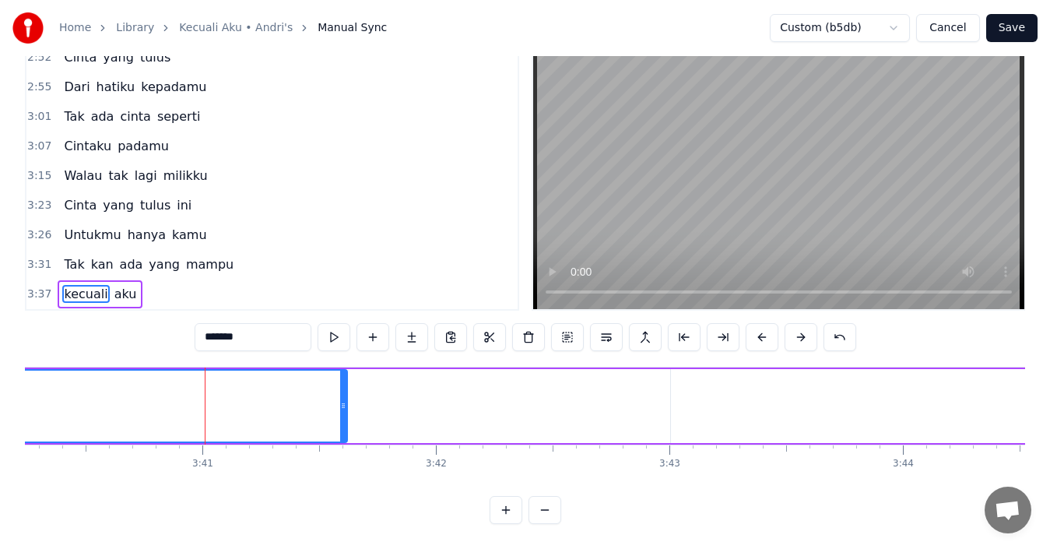
scroll to position [0, 51489]
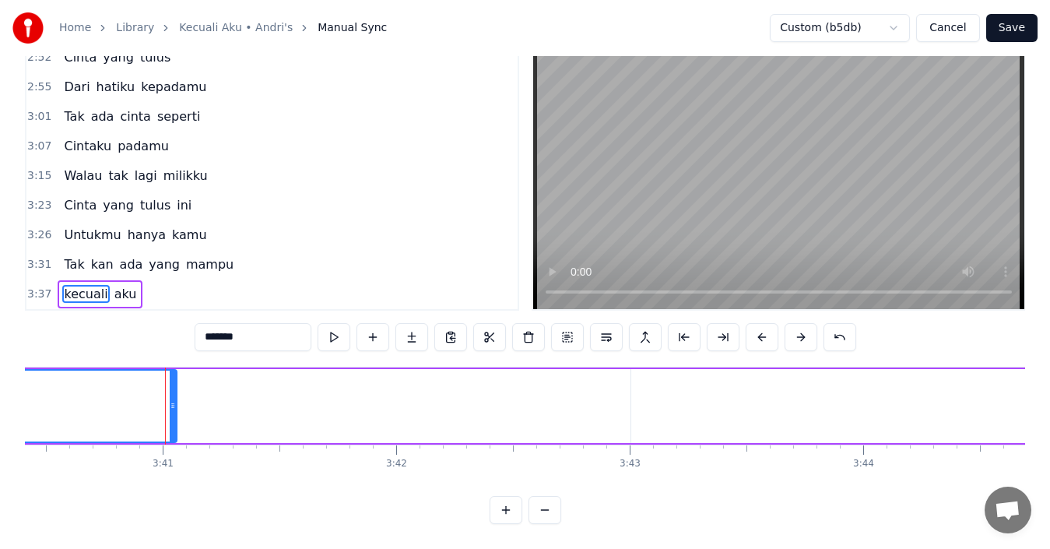
drag, startPoint x: 301, startPoint y: 388, endPoint x: 155, endPoint y: 401, distance: 147.0
click at [170, 401] on div at bounding box center [173, 406] width 6 height 71
click at [332, 323] on button at bounding box center [334, 337] width 33 height 28
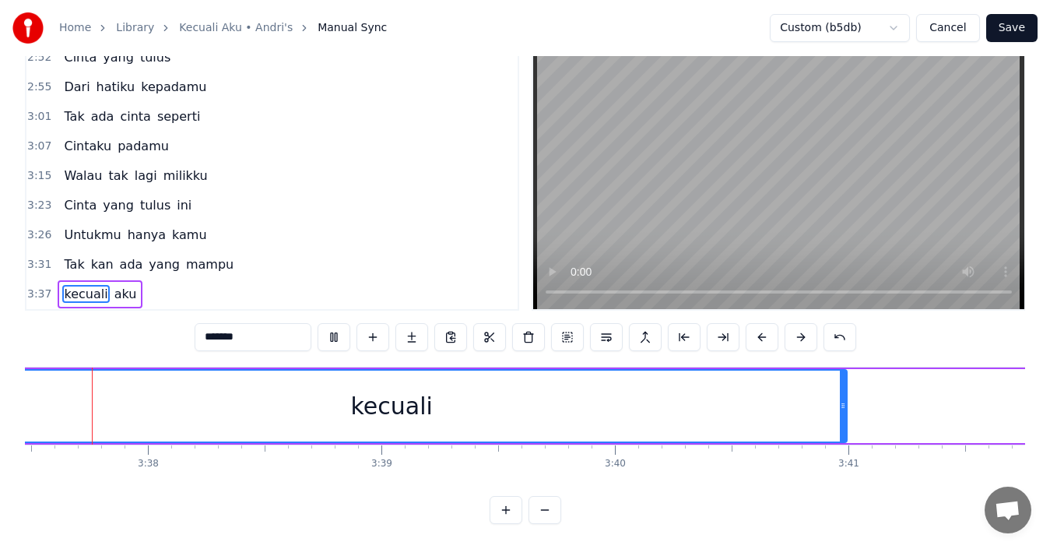
scroll to position [0, 50743]
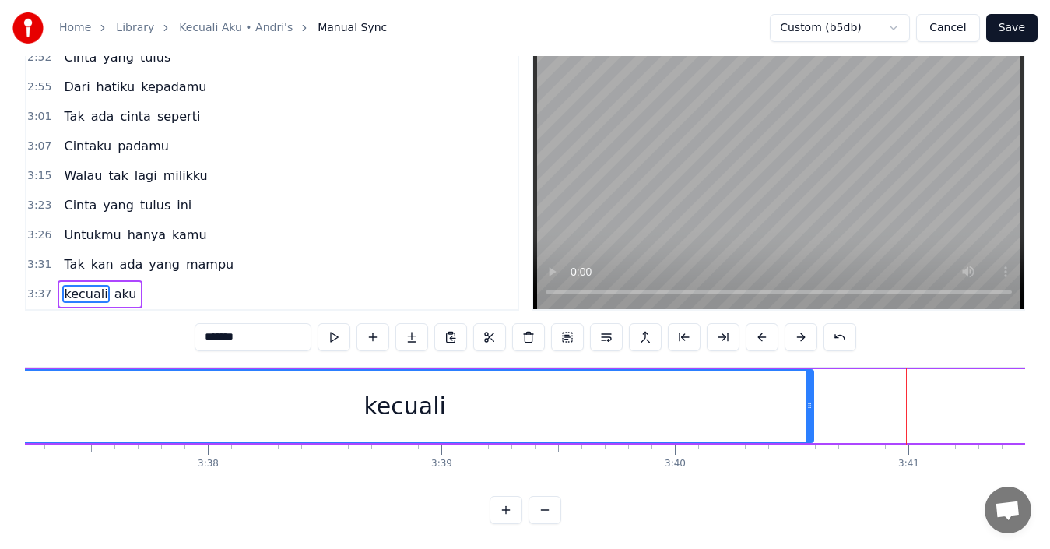
drag, startPoint x: 905, startPoint y: 395, endPoint x: 809, endPoint y: 403, distance: 96.2
click at [809, 403] on div at bounding box center [810, 406] width 6 height 71
click at [340, 329] on button at bounding box center [334, 337] width 33 height 28
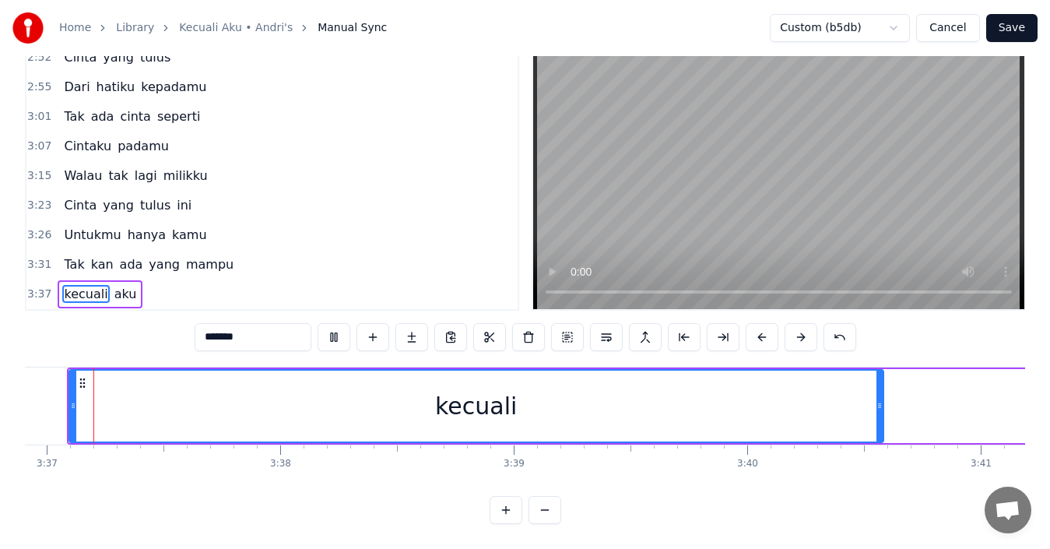
scroll to position [0, 50634]
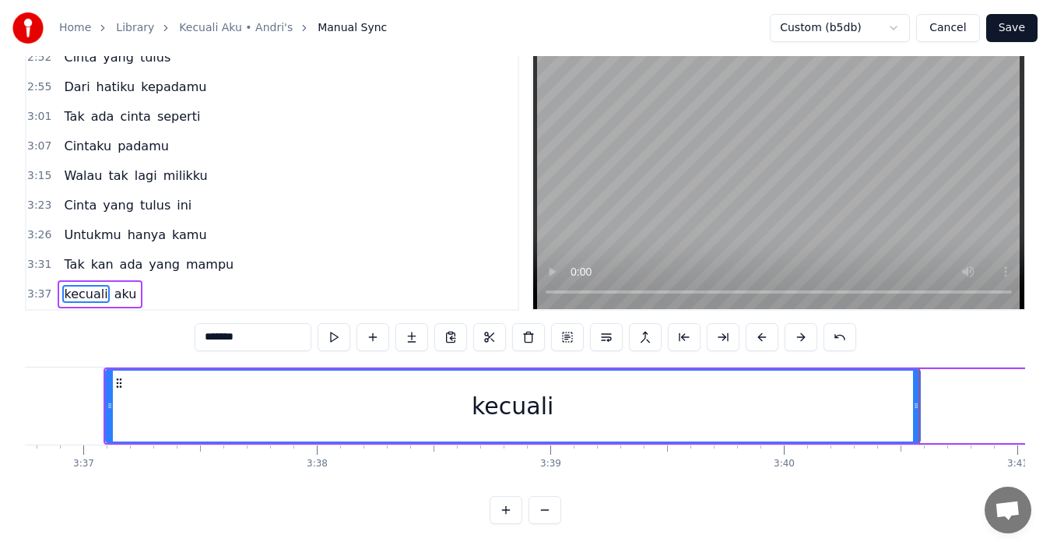
click at [114, 285] on span "aku" at bounding box center [126, 294] width 26 height 18
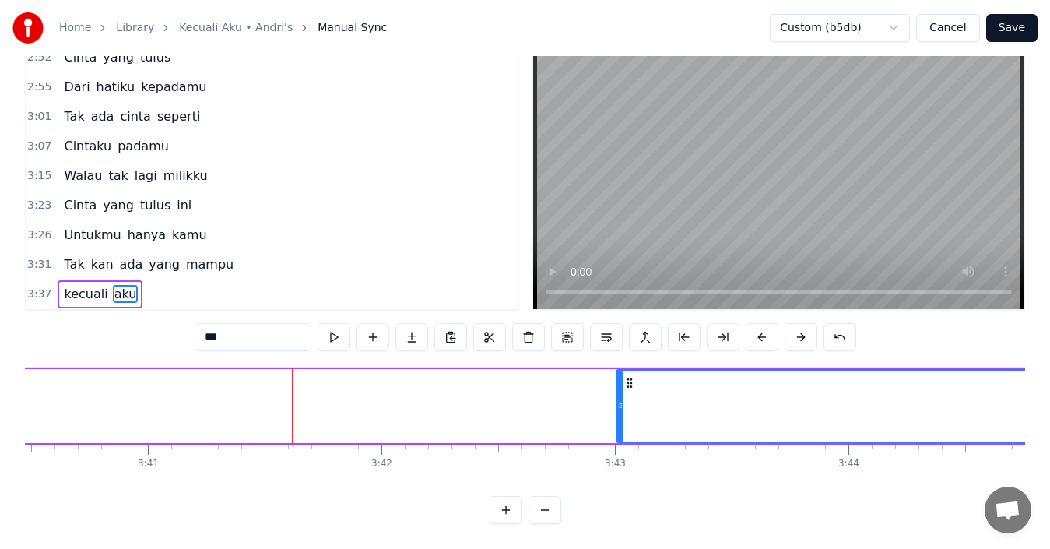
scroll to position [0, 51692]
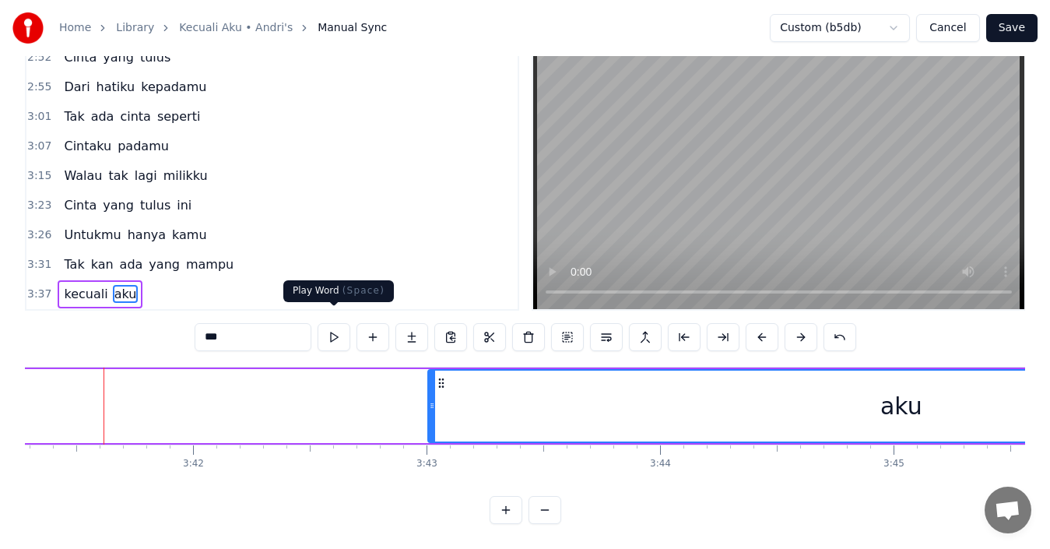
click at [333, 325] on button at bounding box center [334, 337] width 33 height 28
click at [334, 323] on button at bounding box center [334, 337] width 33 height 28
click at [335, 323] on button at bounding box center [334, 337] width 33 height 28
click at [332, 323] on button at bounding box center [334, 337] width 33 height 28
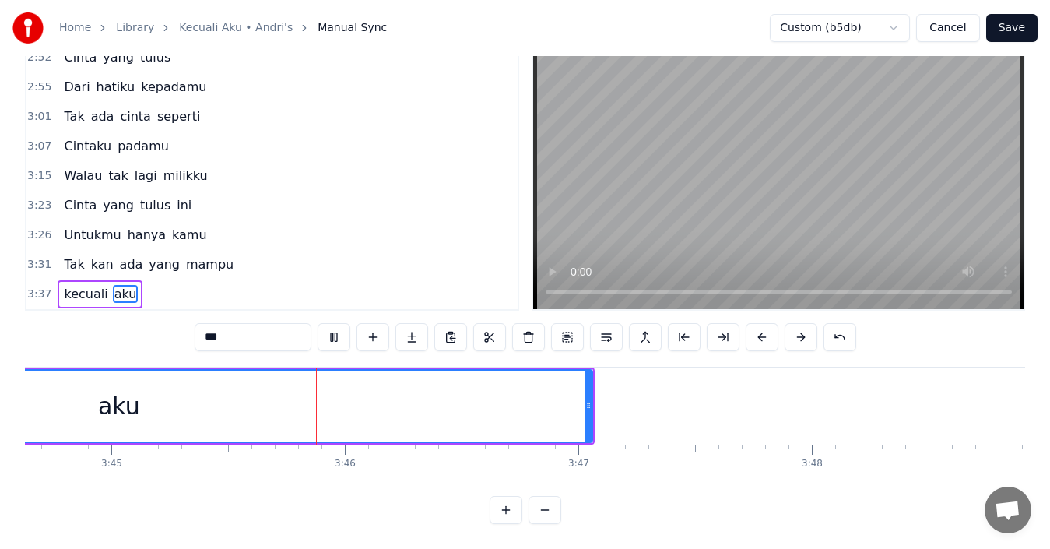
scroll to position [0, 52561]
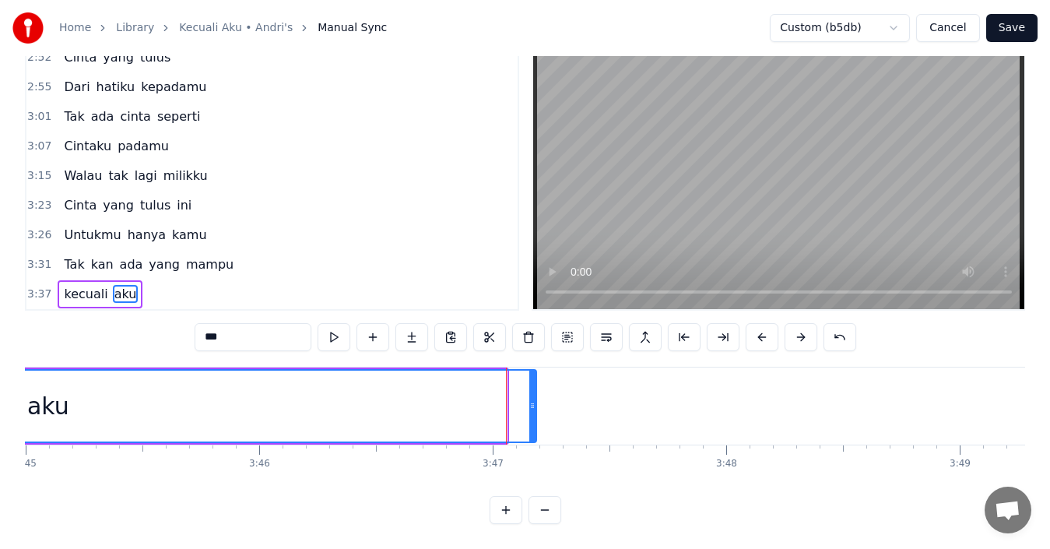
drag, startPoint x: 503, startPoint y: 393, endPoint x: 533, endPoint y: 385, distance: 30.6
click at [533, 385] on div at bounding box center [533, 406] width 6 height 71
click at [336, 325] on button at bounding box center [334, 337] width 33 height 28
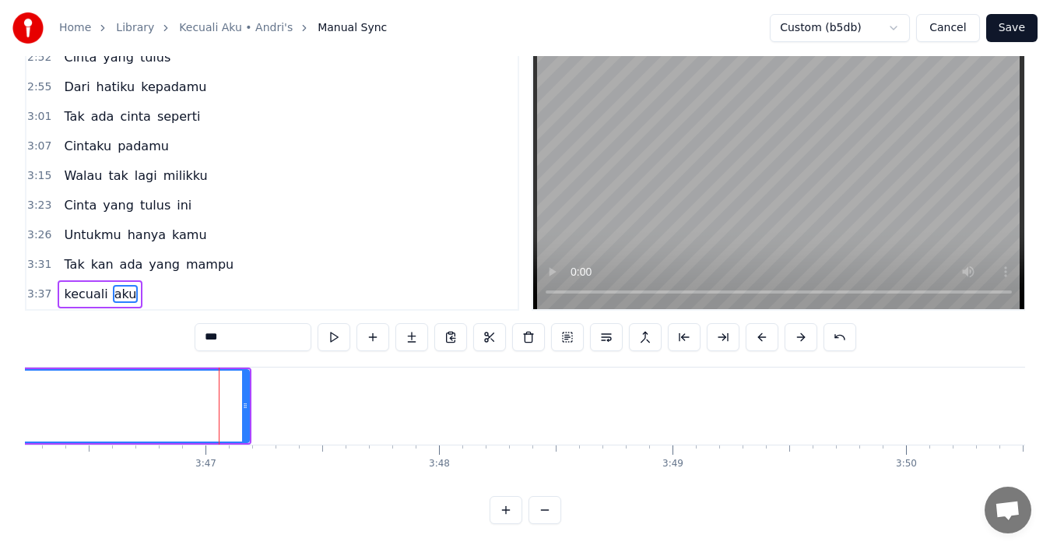
scroll to position [0, 52934]
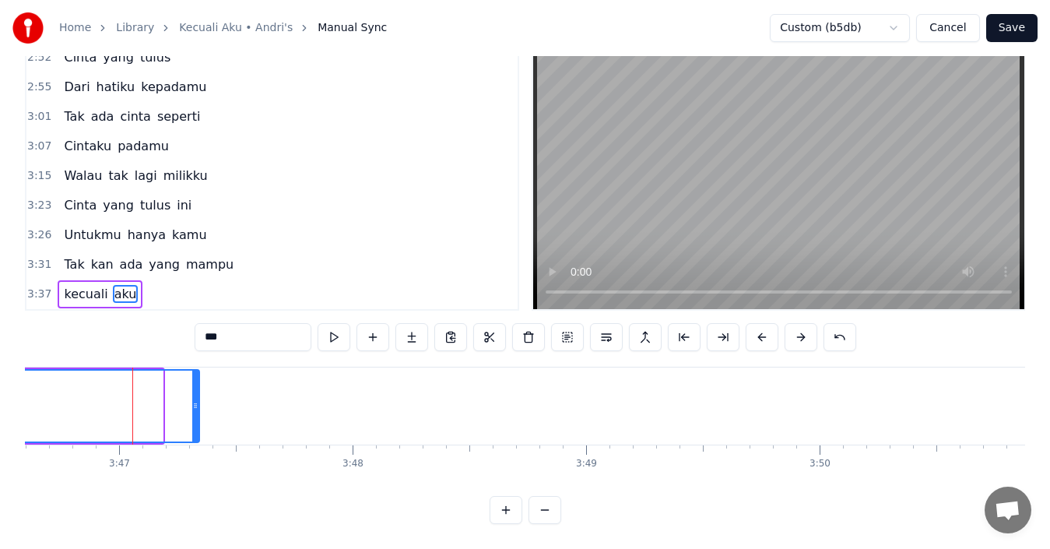
drag, startPoint x: 161, startPoint y: 389, endPoint x: 198, endPoint y: 389, distance: 36.6
click at [198, 399] on icon at bounding box center [195, 405] width 6 height 12
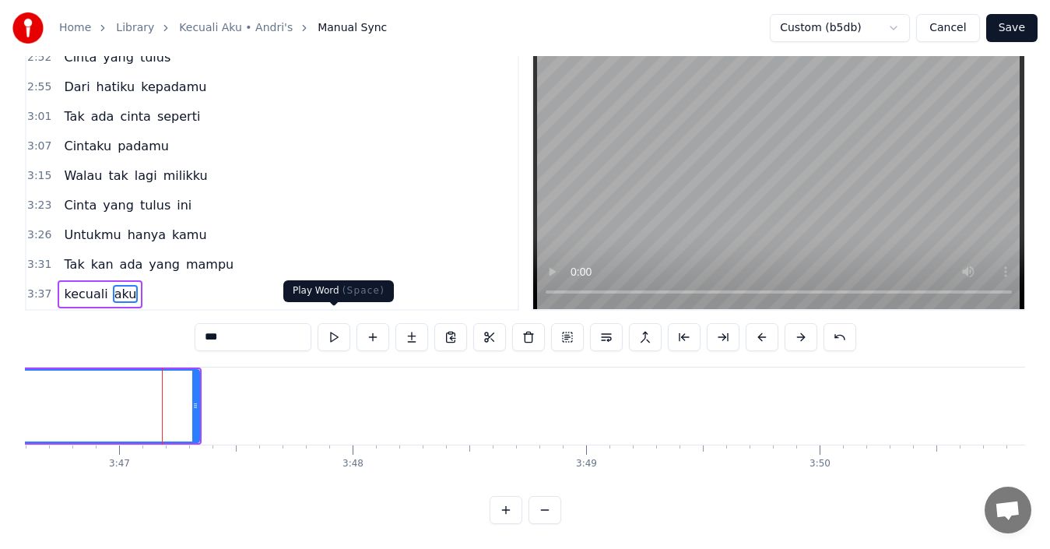
click at [333, 323] on button at bounding box center [334, 337] width 33 height 28
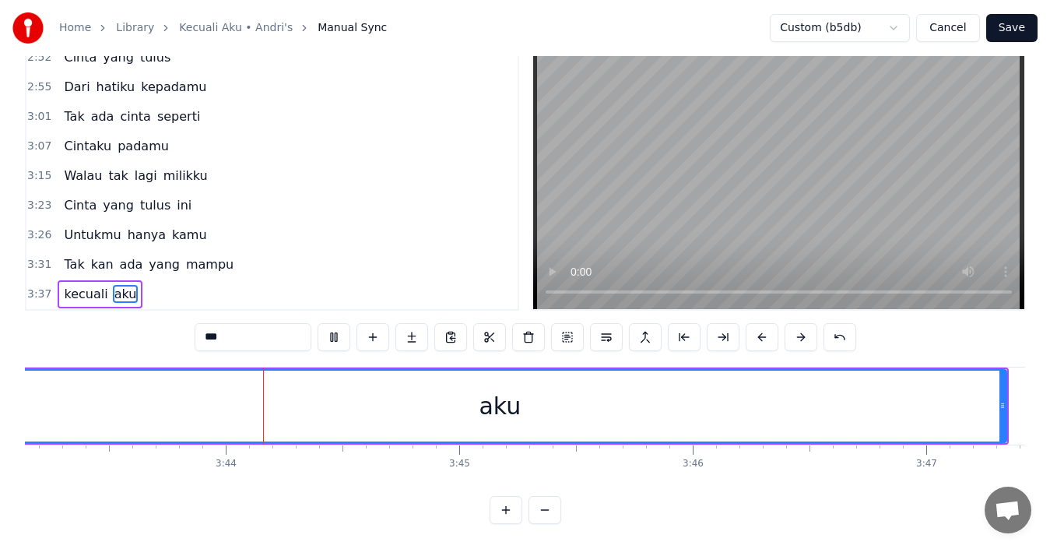
click at [69, 288] on span "kecuali" at bounding box center [85, 294] width 47 height 18
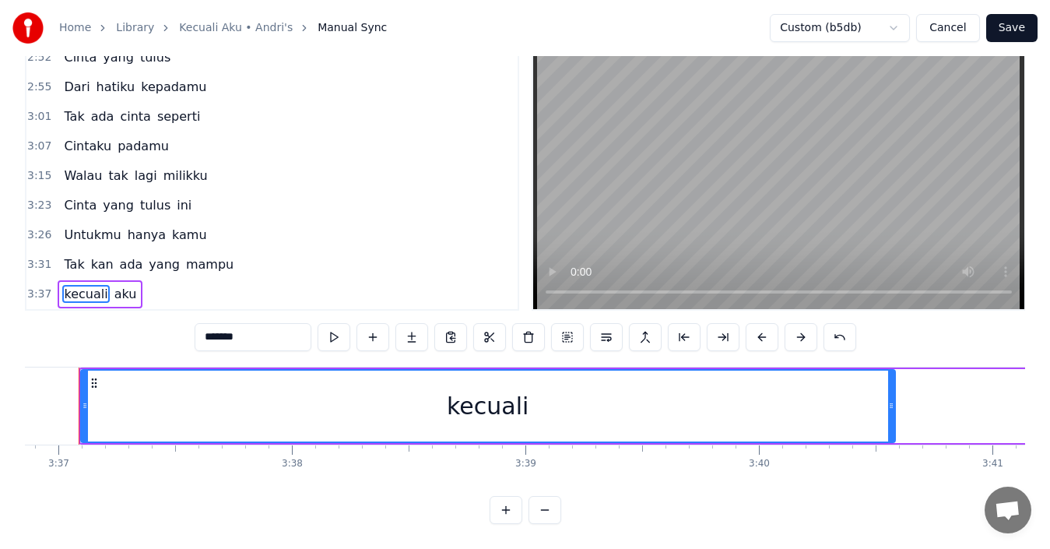
scroll to position [0, 50634]
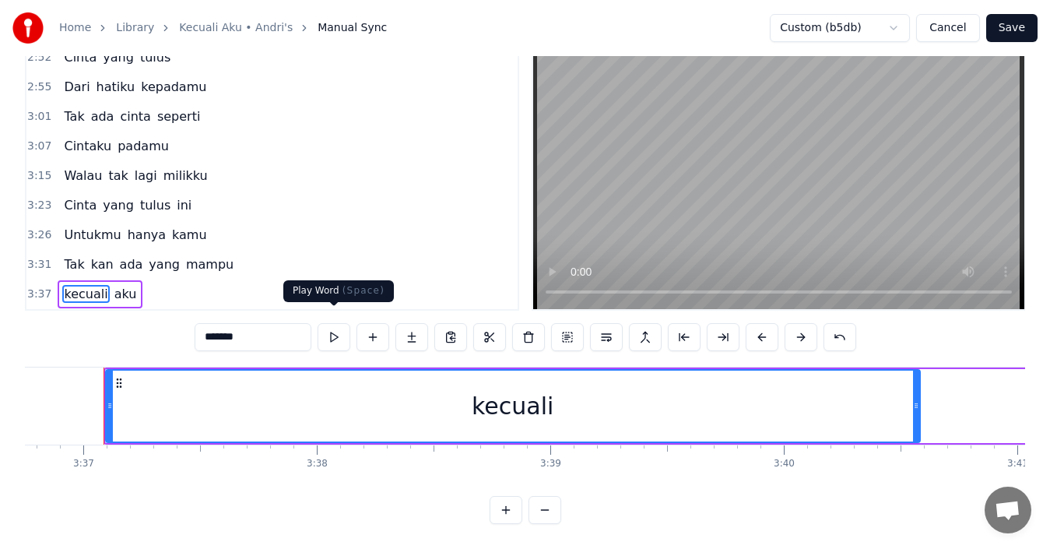
click at [339, 327] on button at bounding box center [334, 337] width 33 height 28
click at [120, 285] on span "aku" at bounding box center [126, 294] width 26 height 18
type input "***"
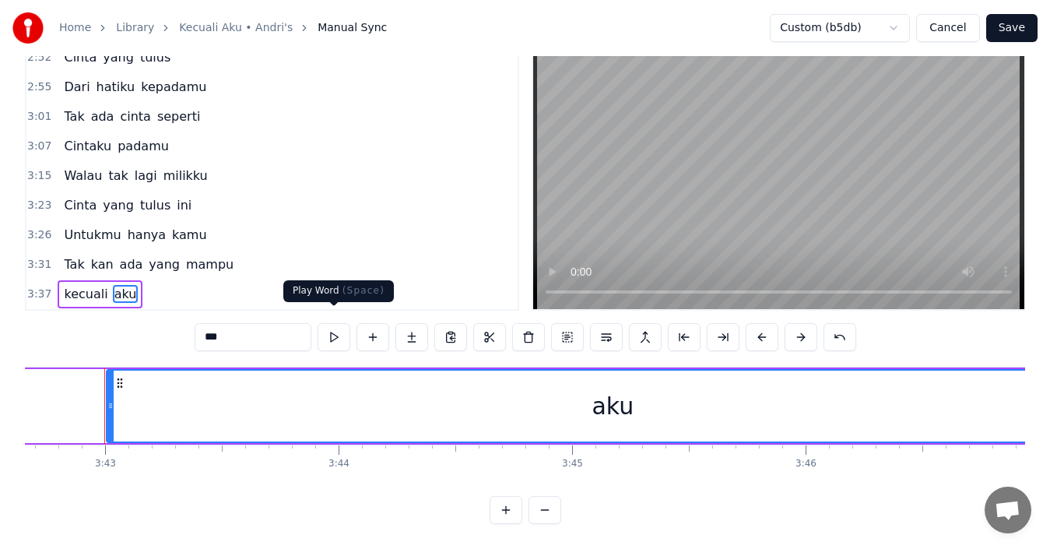
scroll to position [0, 52015]
click at [333, 323] on button at bounding box center [334, 337] width 33 height 28
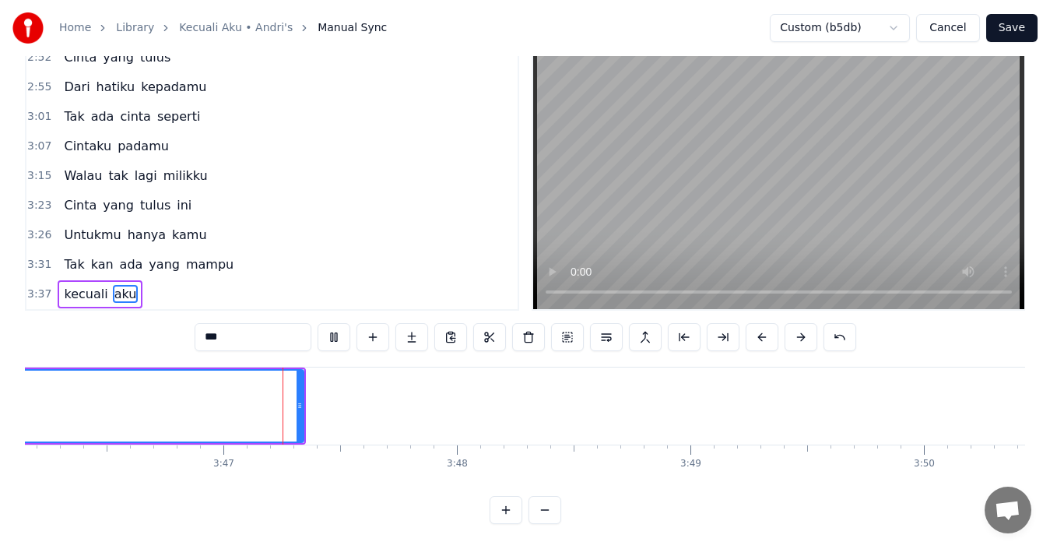
scroll to position [0, 52870]
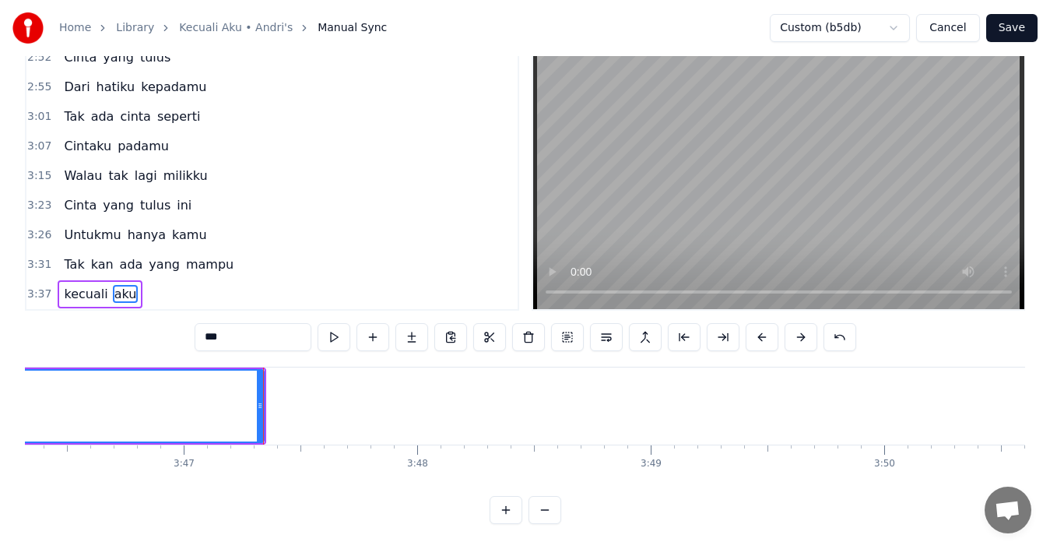
click at [1016, 19] on button "Save" at bounding box center [1012, 28] width 51 height 28
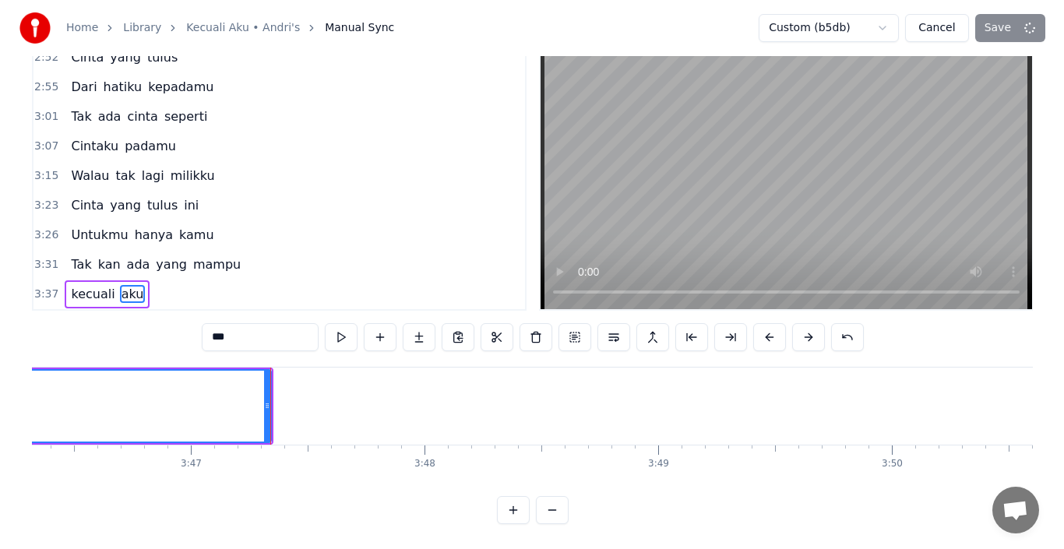
scroll to position [17, 0]
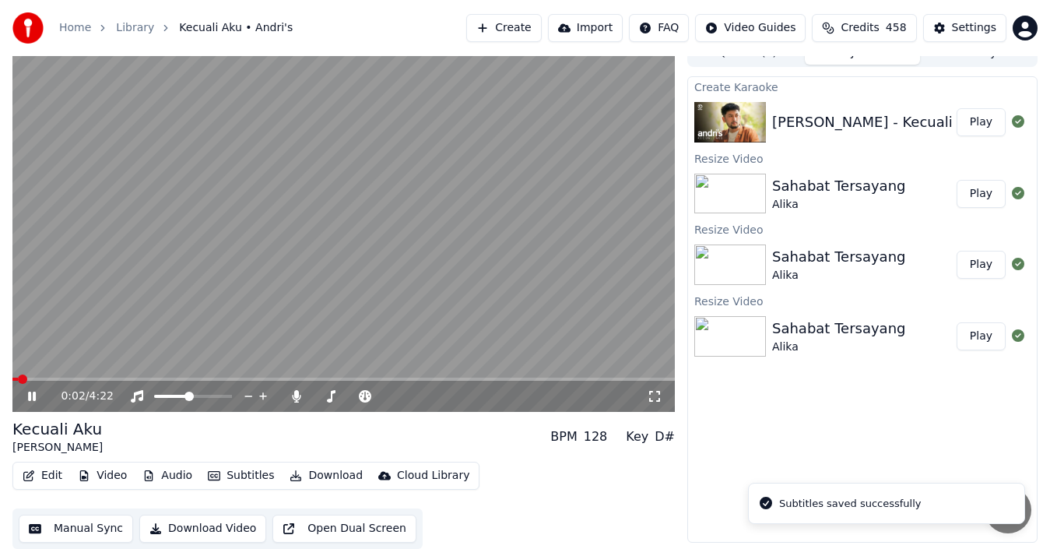
click at [31, 395] on icon at bounding box center [32, 396] width 8 height 9
click at [542, 28] on button "Create" at bounding box center [504, 28] width 76 height 28
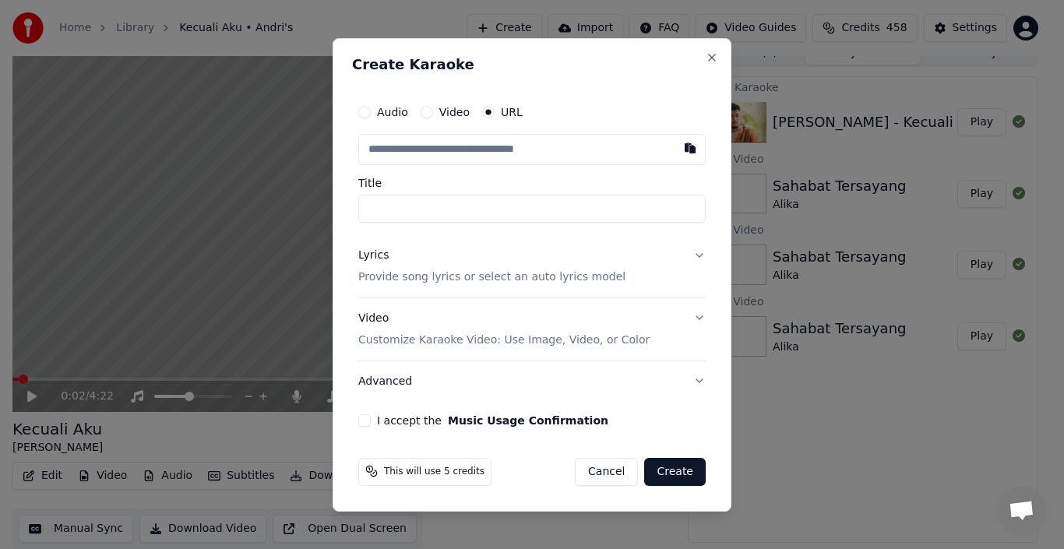
click at [486, 151] on input "text" at bounding box center [531, 149] width 347 height 31
type input "**********"
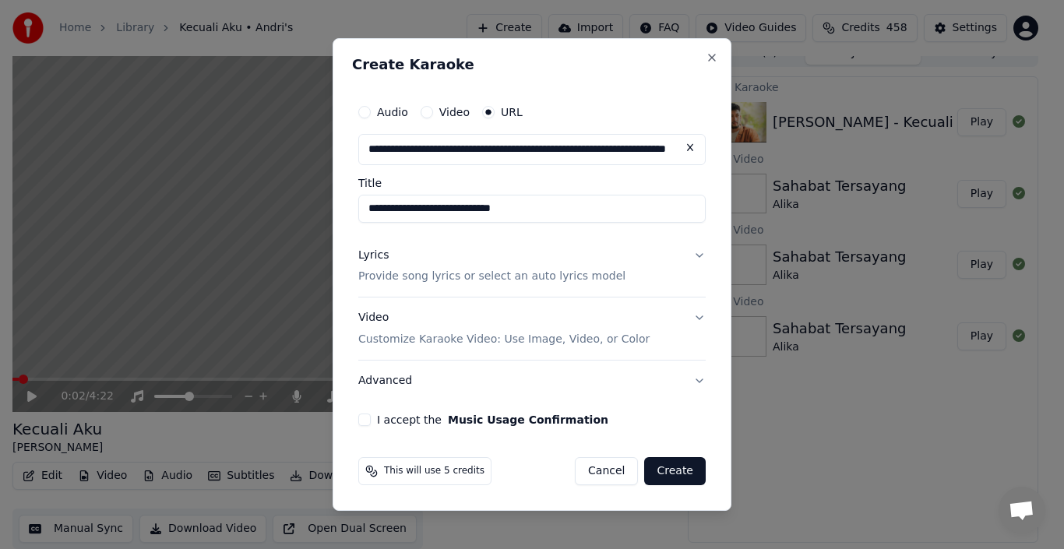
type input "**********"
click at [703, 253] on button "Lyrics Provide song lyrics or select an auto lyrics model" at bounding box center [531, 266] width 347 height 62
type input "**********"
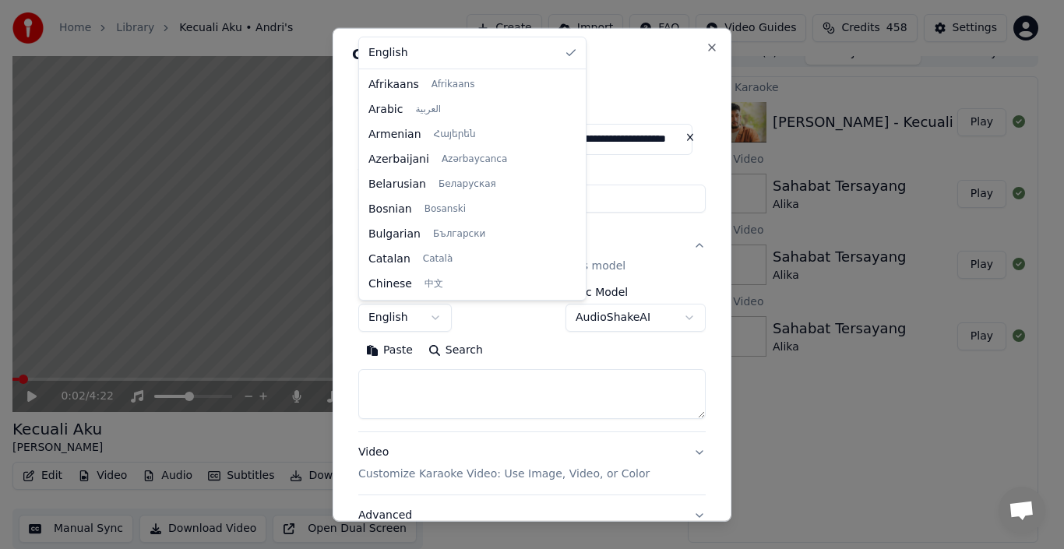
click at [435, 322] on body "**********" at bounding box center [525, 257] width 1050 height 549
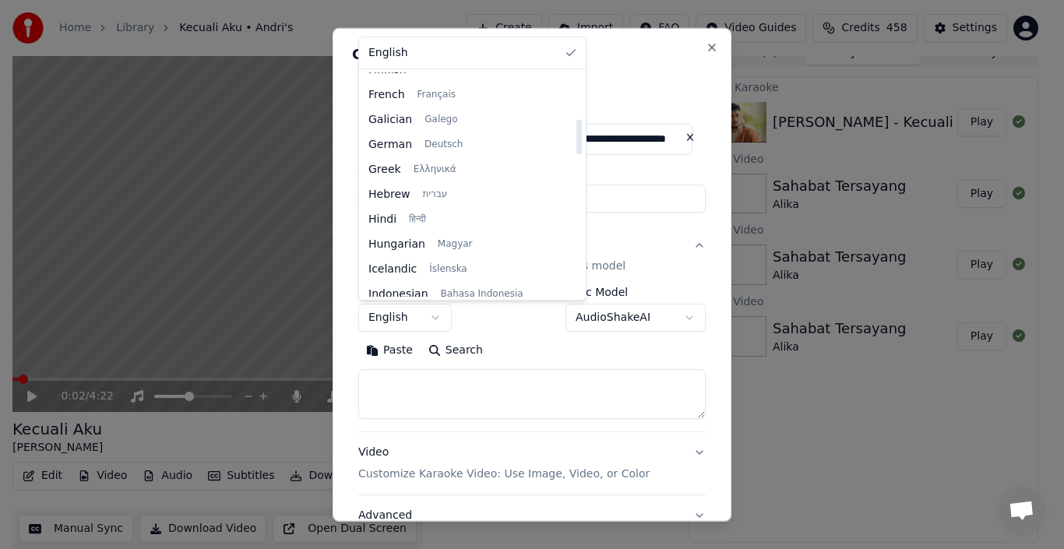
scroll to position [389, 0]
select select "**"
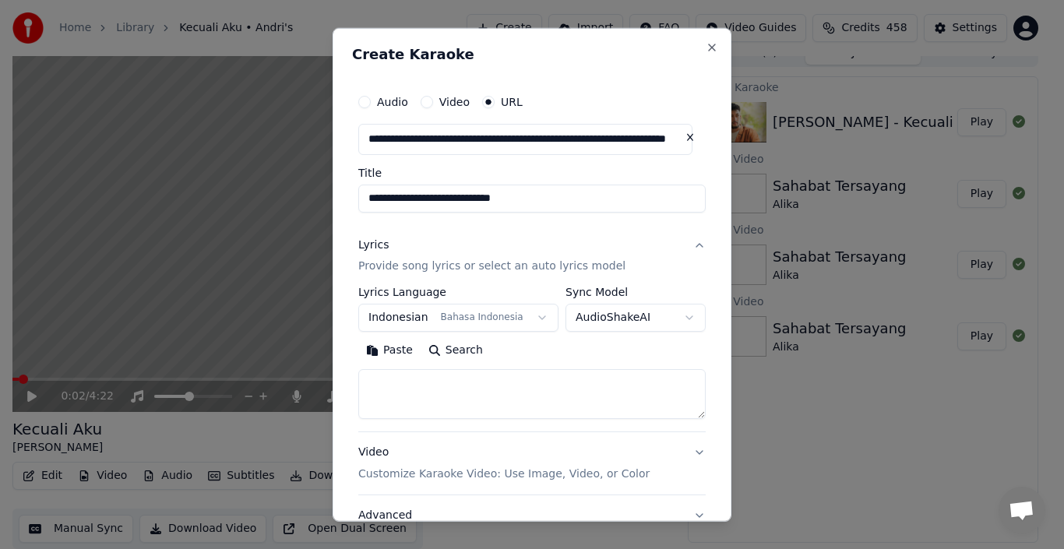
click at [667, 315] on body "**********" at bounding box center [525, 257] width 1050 height 549
click at [441, 382] on textarea at bounding box center [531, 394] width 347 height 50
paste textarea "**********"
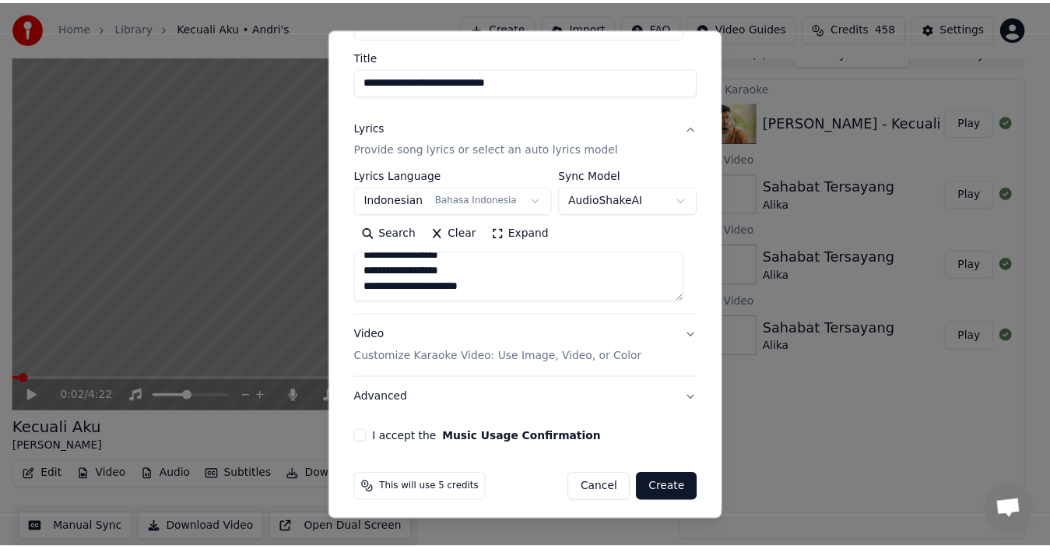
scroll to position [124, 0]
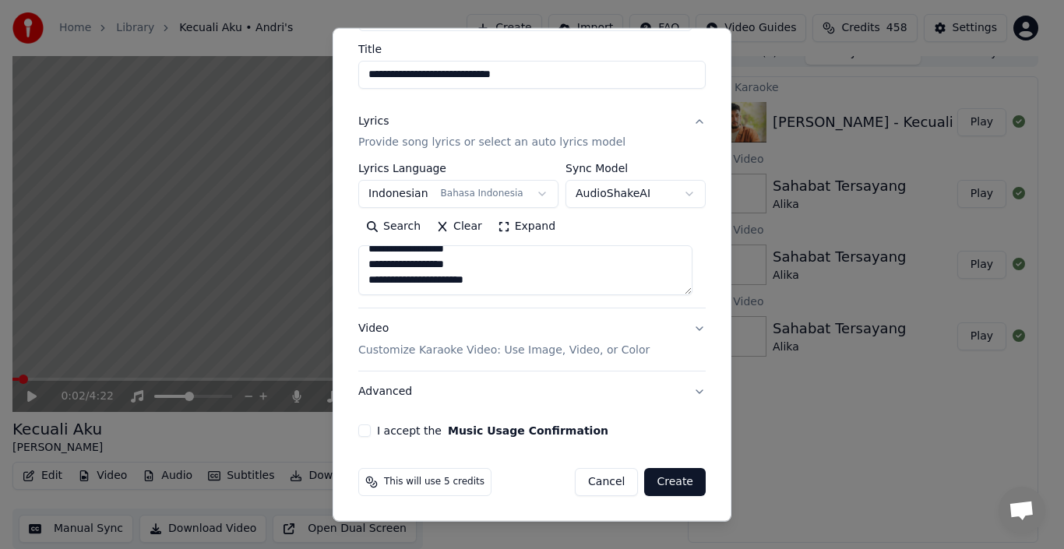
type textarea "**********"
click at [368, 431] on button "I accept the Music Usage Confirmation" at bounding box center [364, 430] width 12 height 12
click at [654, 484] on button "Create" at bounding box center [675, 482] width 62 height 28
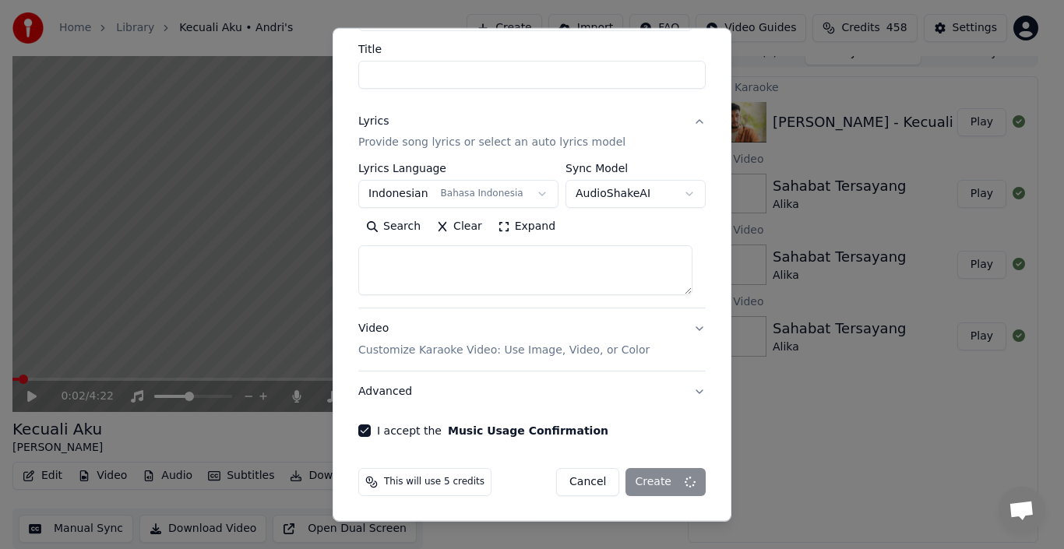
select select
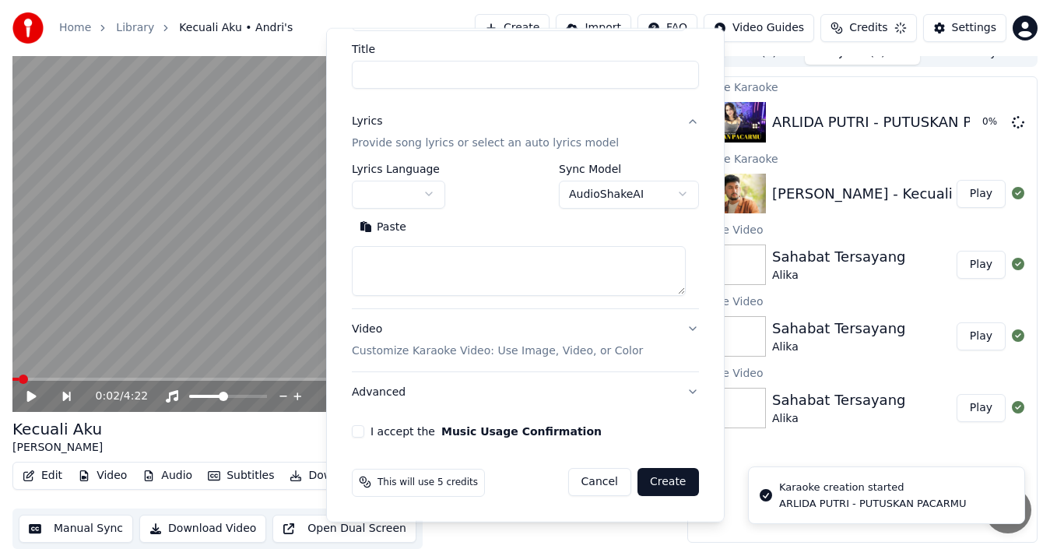
scroll to position [0, 0]
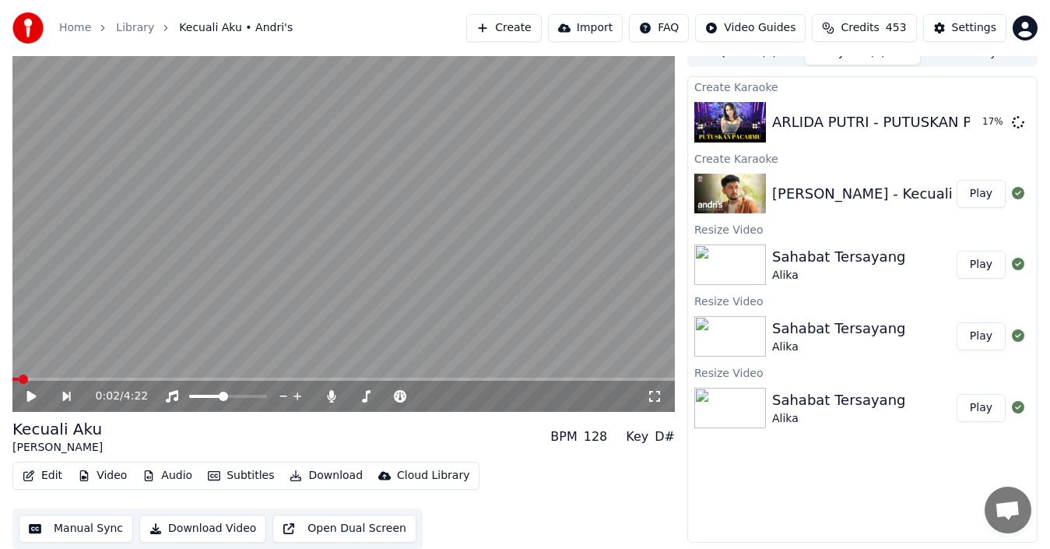
click at [1027, 28] on html "Home Library Kecuali Aku • Andri's Create Import FAQ Video Guides Credits 453 S…" at bounding box center [525, 257] width 1050 height 549
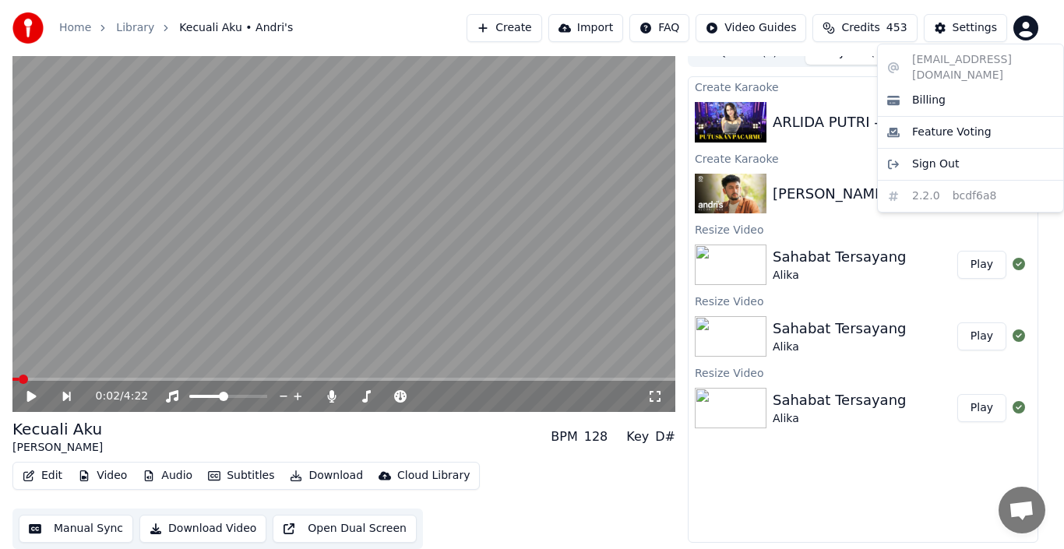
click at [1027, 28] on html "Home Library Kecuali Aku • Andri's Create Import FAQ Video Guides Credits 453 S…" at bounding box center [532, 257] width 1064 height 549
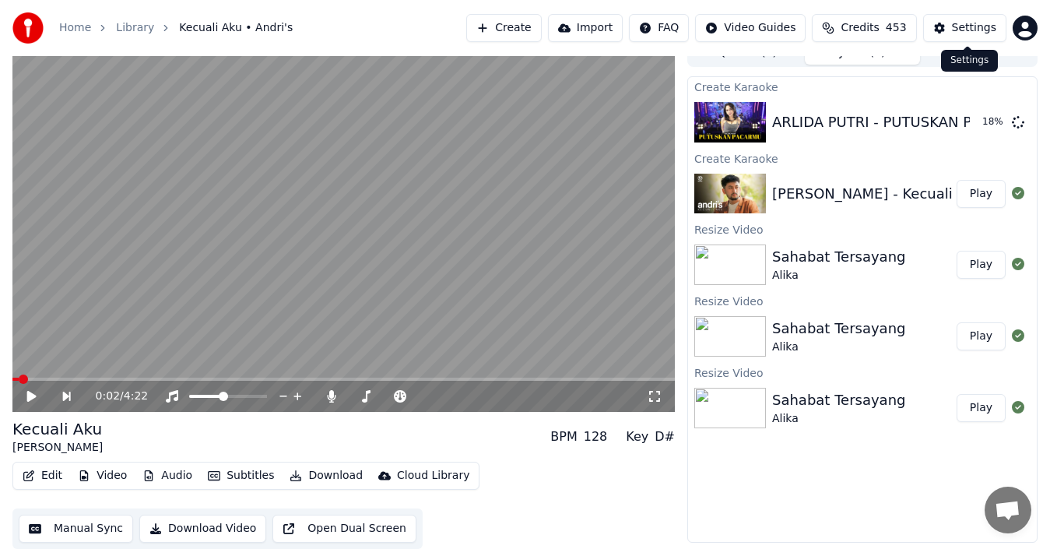
click at [981, 30] on div "Settings" at bounding box center [974, 28] width 44 height 16
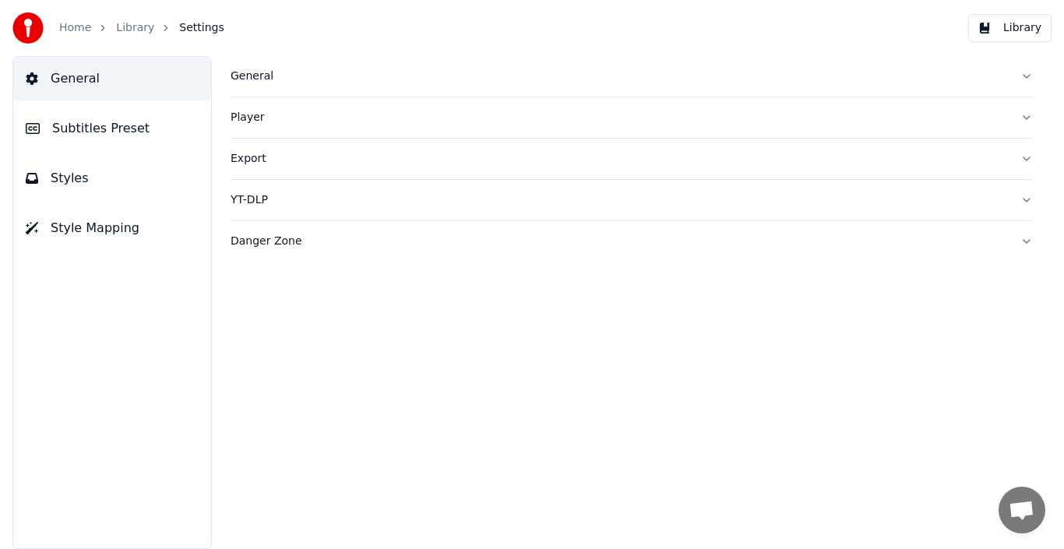
click at [1015, 32] on button "Library" at bounding box center [1009, 28] width 83 height 28
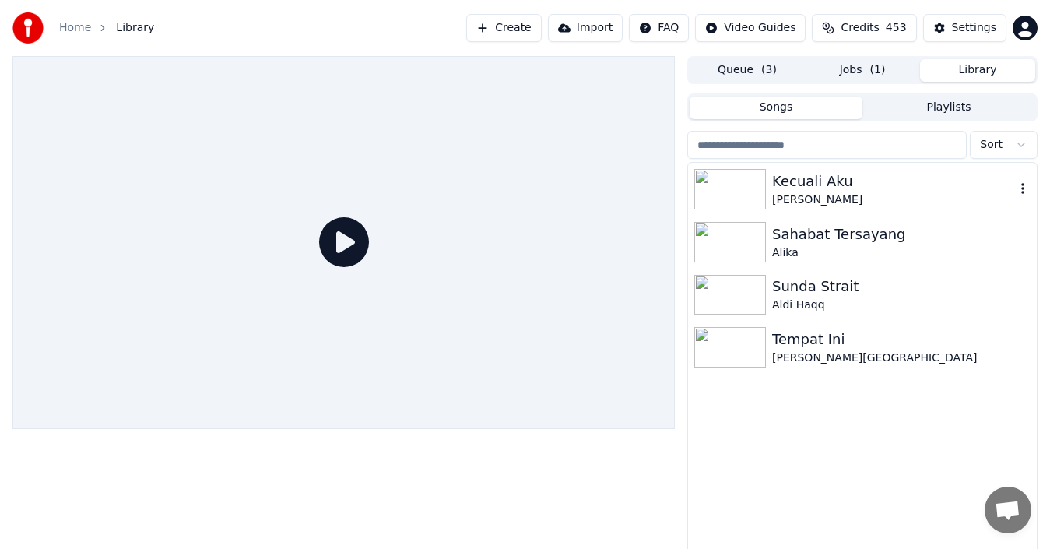
click at [1025, 185] on icon "button" at bounding box center [1023, 188] width 16 height 12
click at [76, 27] on link "Home" at bounding box center [75, 28] width 32 height 16
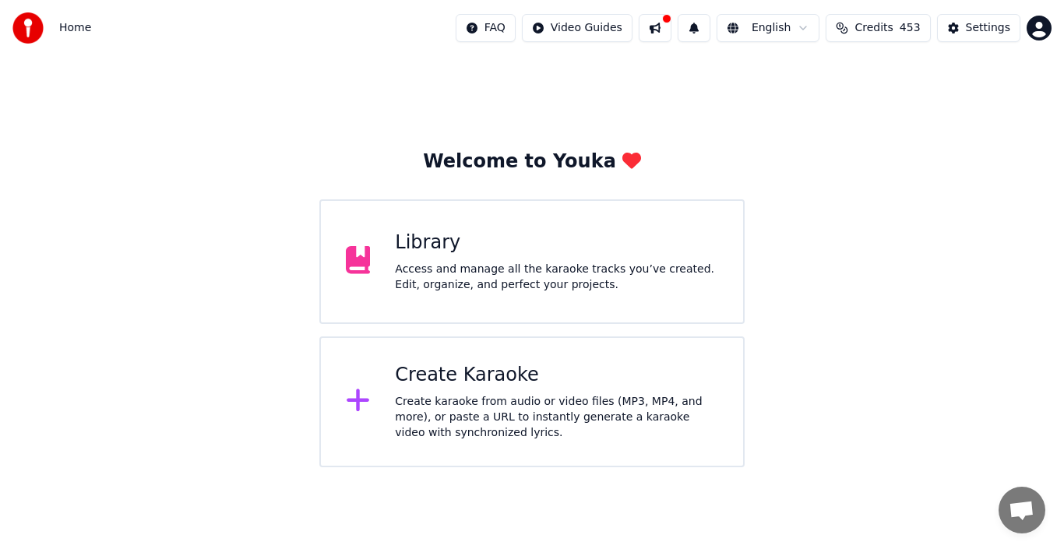
click at [446, 253] on div "Library" at bounding box center [556, 242] width 323 height 25
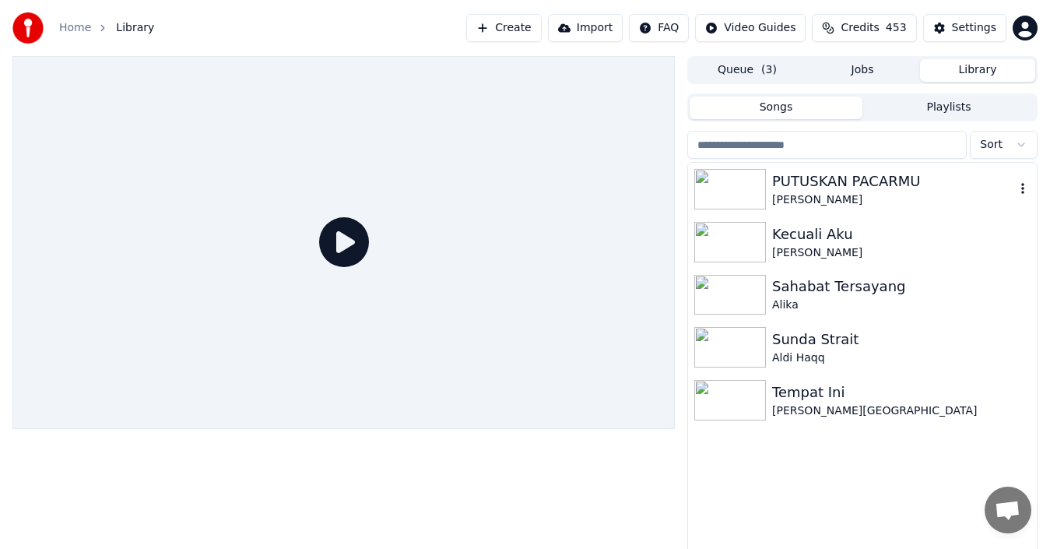
click at [889, 185] on div "PUTUSKAN PACARMU" at bounding box center [893, 182] width 243 height 22
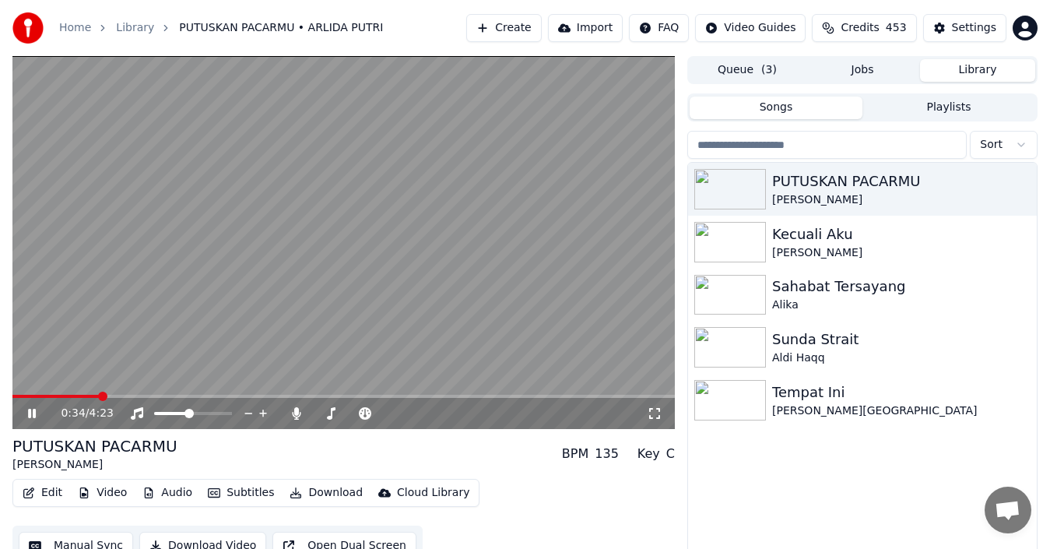
click at [80, 23] on link "Home" at bounding box center [75, 28] width 32 height 16
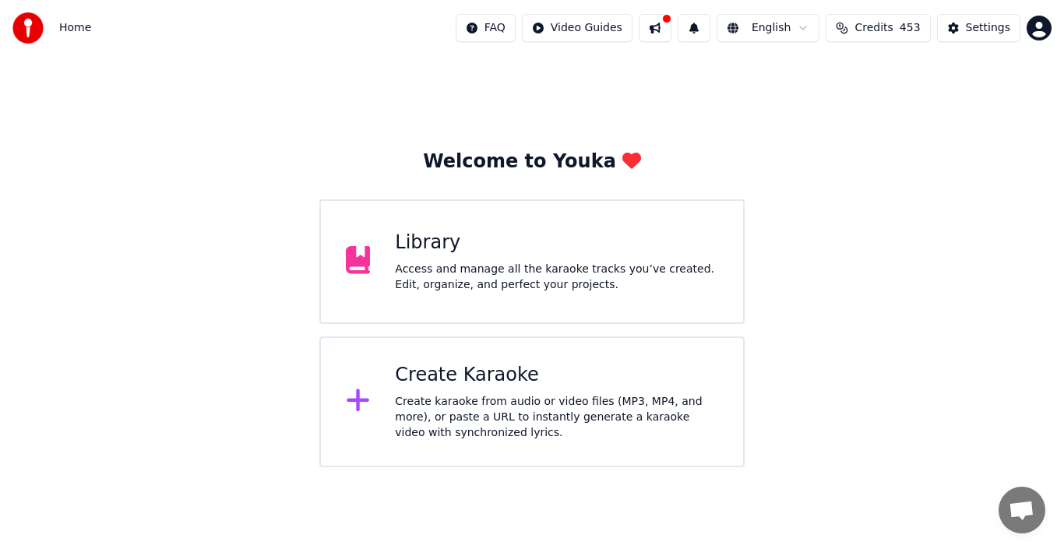
click at [454, 266] on div "Access and manage all the karaoke tracks you’ve created. Edit, organize, and pe…" at bounding box center [556, 277] width 323 height 31
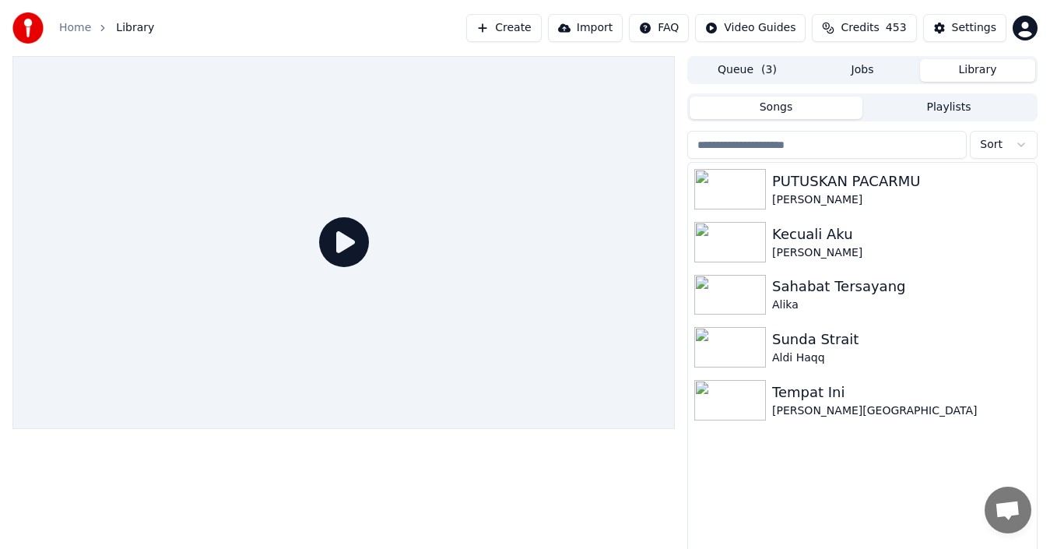
click at [363, 238] on icon at bounding box center [344, 242] width 50 height 50
click at [345, 248] on icon at bounding box center [344, 242] width 50 height 50
click at [917, 108] on button "Playlists" at bounding box center [949, 108] width 173 height 23
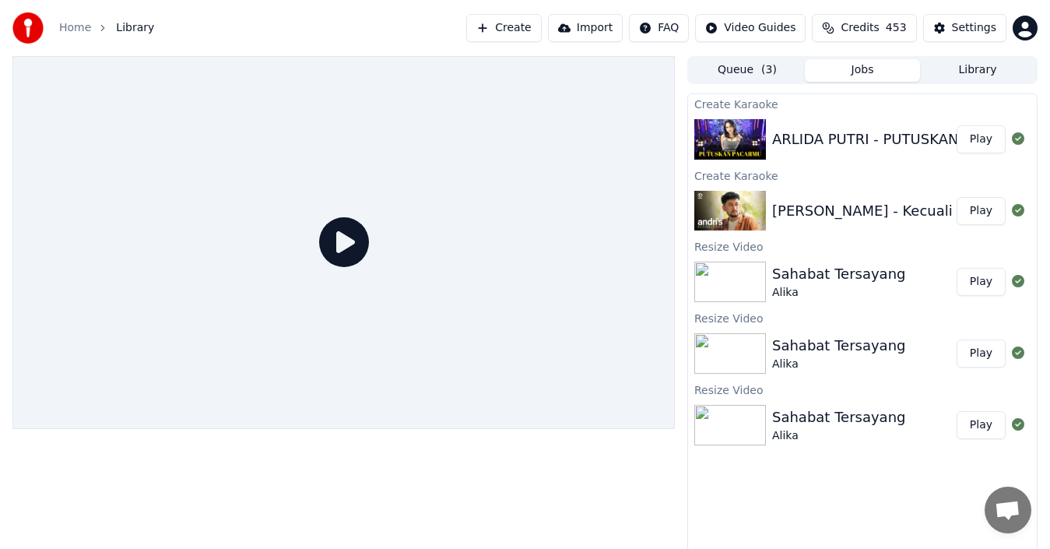
click at [880, 70] on button "Jobs" at bounding box center [862, 70] width 115 height 23
click at [996, 139] on button "Play" at bounding box center [981, 139] width 49 height 28
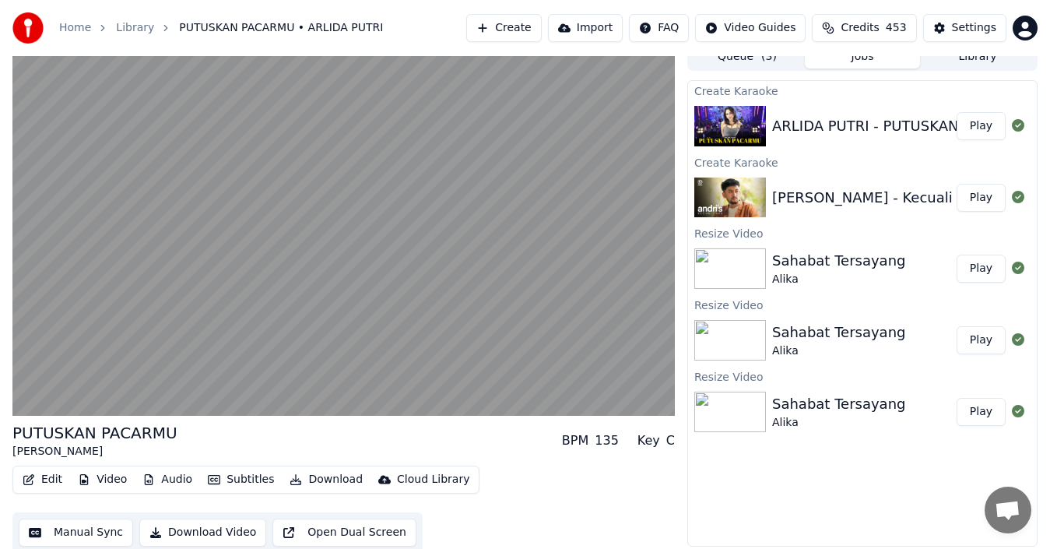
scroll to position [17, 0]
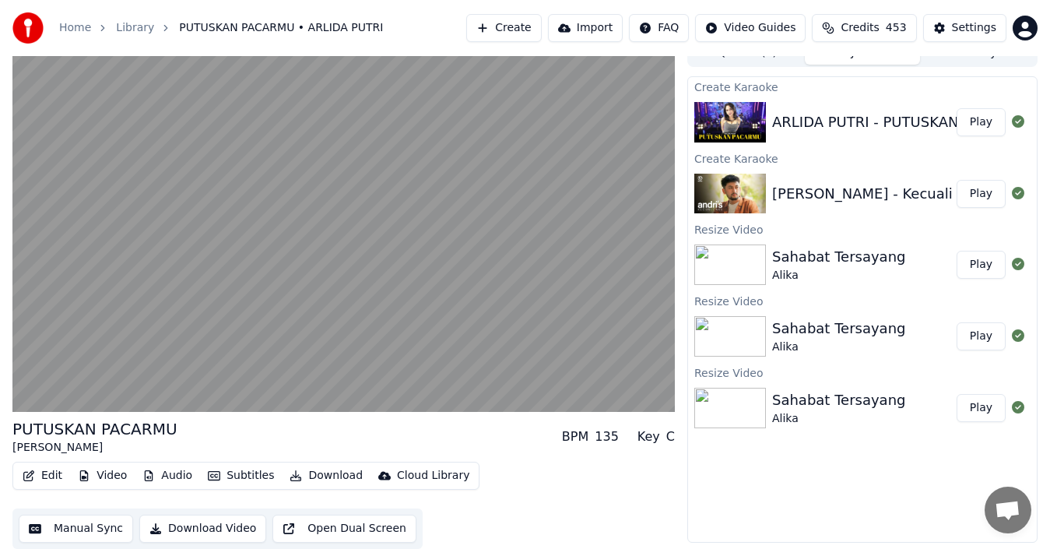
click at [93, 527] on button "Manual Sync" at bounding box center [76, 529] width 114 height 28
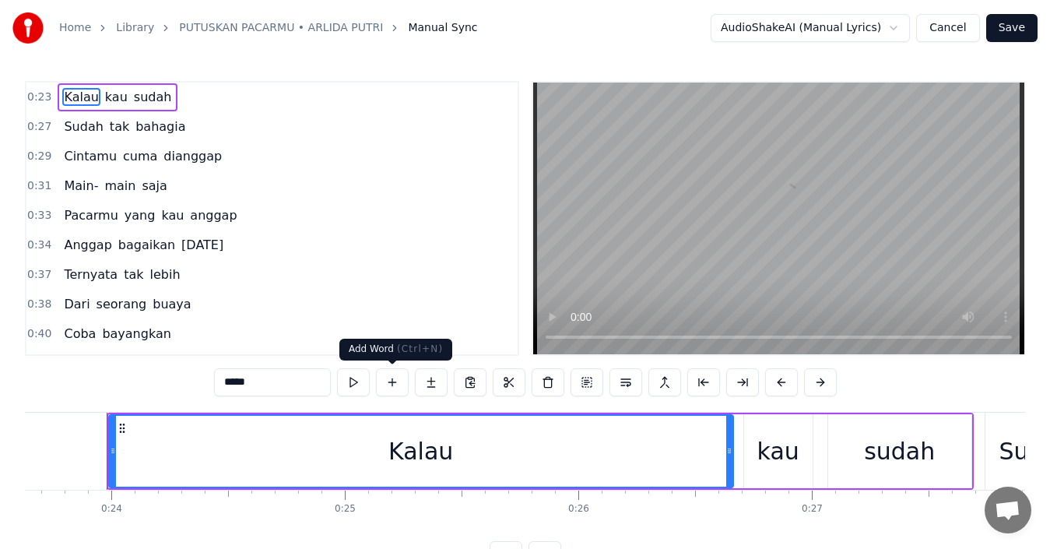
scroll to position [0, 5523]
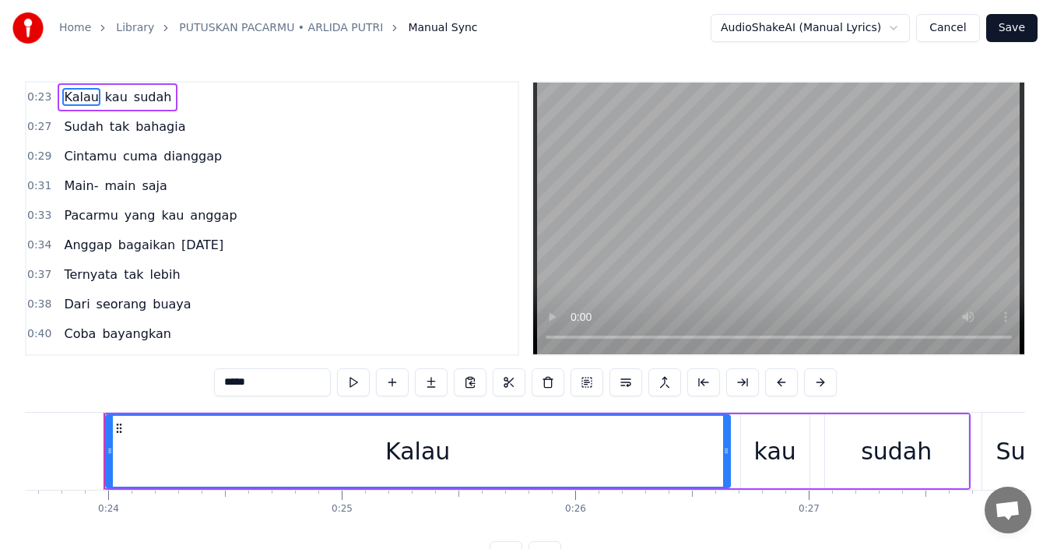
click at [78, 97] on span "Kalau" at bounding box center [80, 97] width 37 height 18
click at [357, 380] on button at bounding box center [353, 382] width 33 height 28
click at [357, 381] on button at bounding box center [353, 382] width 33 height 28
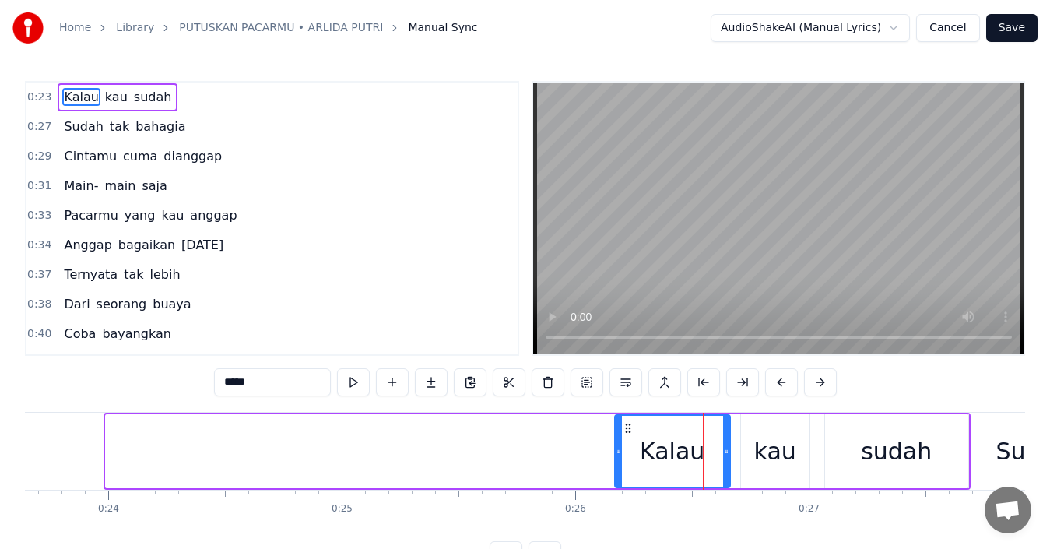
drag, startPoint x: 109, startPoint y: 455, endPoint x: 618, endPoint y: 496, distance: 510.9
click at [618, 496] on div "Kalau kau sudah Sudah tak bahagia Cintamu cuma dianggap Main- main saja Pacarmu…" at bounding box center [525, 470] width 1001 height 117
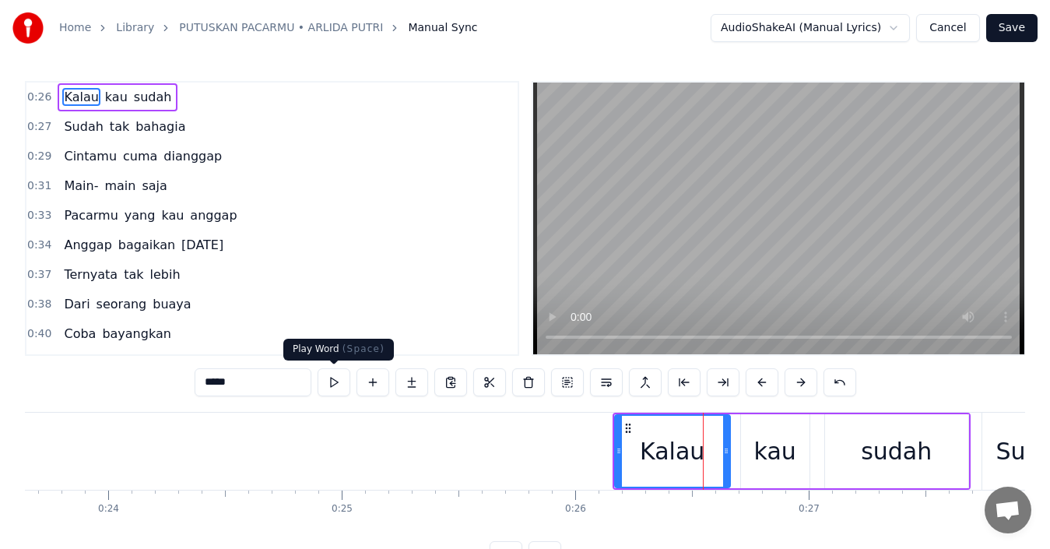
click at [336, 389] on button at bounding box center [334, 382] width 33 height 28
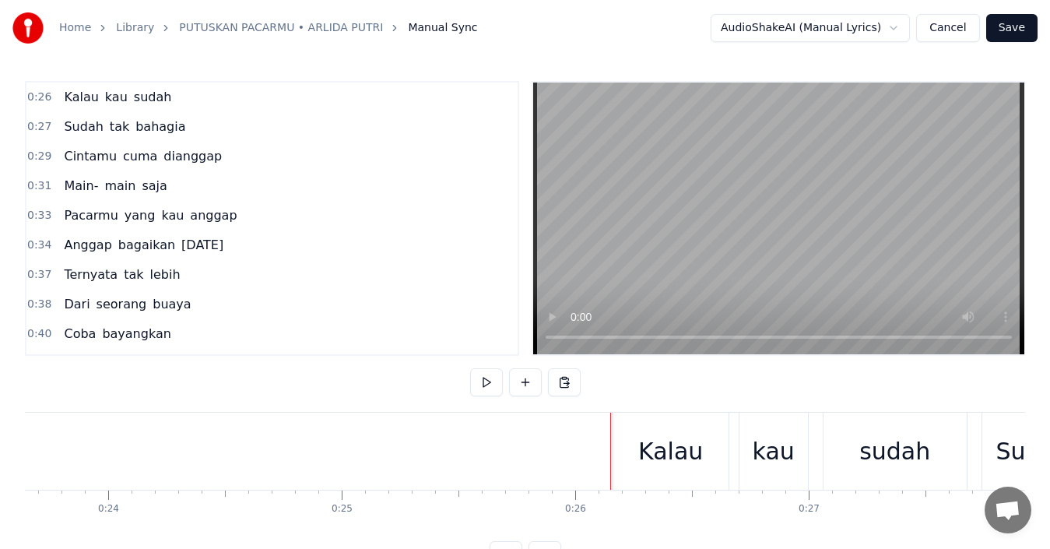
click at [664, 443] on div "Kalau" at bounding box center [671, 451] width 65 height 35
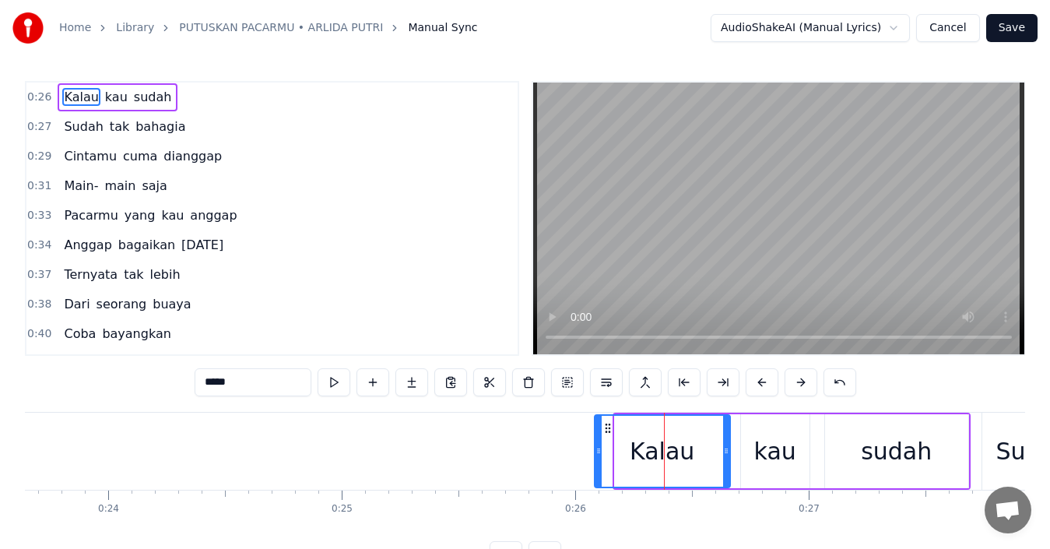
drag, startPoint x: 616, startPoint y: 449, endPoint x: 593, endPoint y: 449, distance: 23.4
click at [596, 449] on icon at bounding box center [599, 451] width 6 height 12
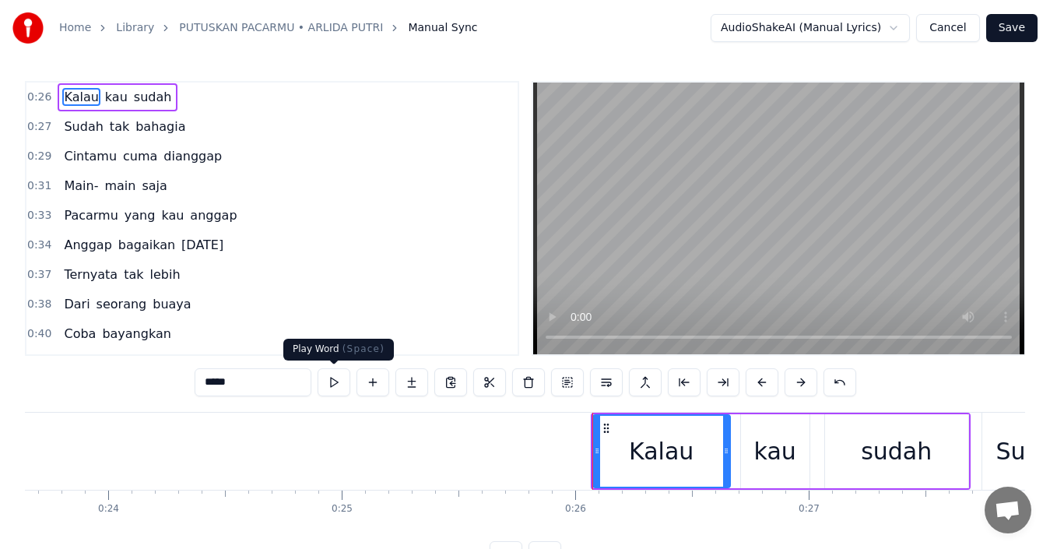
click at [336, 388] on button at bounding box center [334, 382] width 33 height 28
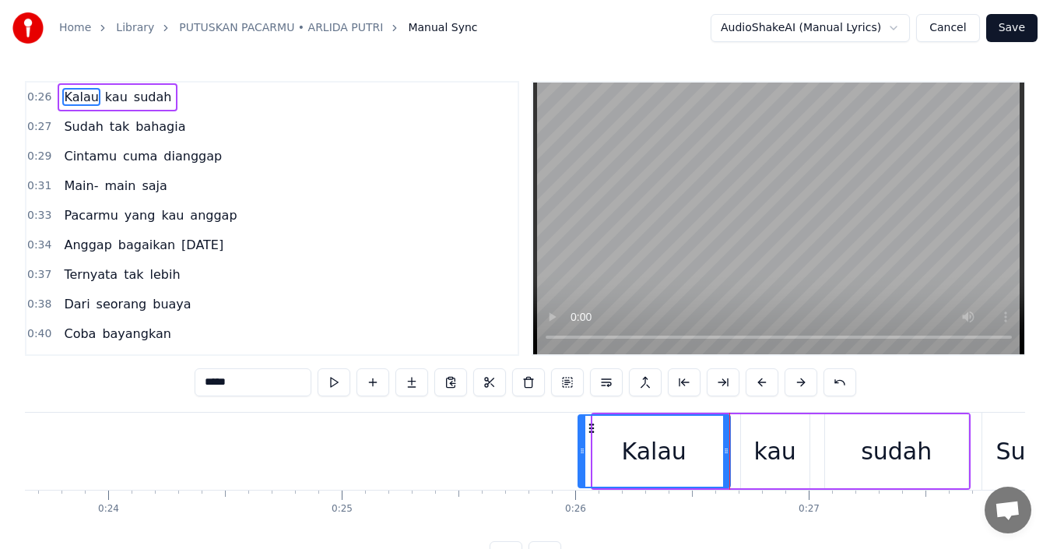
drag, startPoint x: 595, startPoint y: 451, endPoint x: 580, endPoint y: 453, distance: 15.0
click at [580, 453] on icon at bounding box center [582, 451] width 6 height 12
click at [333, 386] on button at bounding box center [334, 382] width 33 height 28
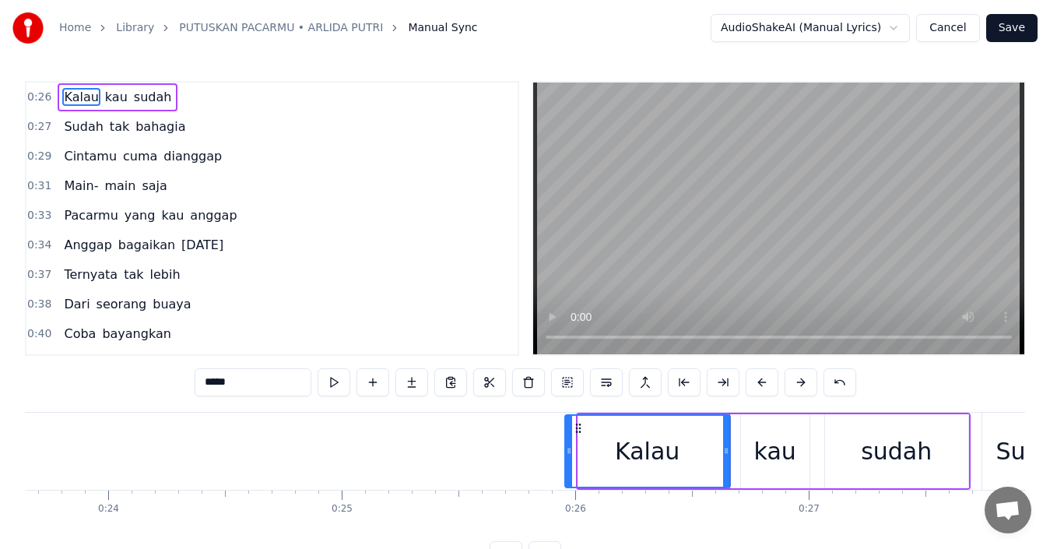
drag, startPoint x: 581, startPoint y: 454, endPoint x: 568, endPoint y: 454, distance: 13.2
click at [568, 454] on icon at bounding box center [569, 451] width 6 height 12
click at [1020, 23] on button "Save" at bounding box center [1012, 28] width 51 height 28
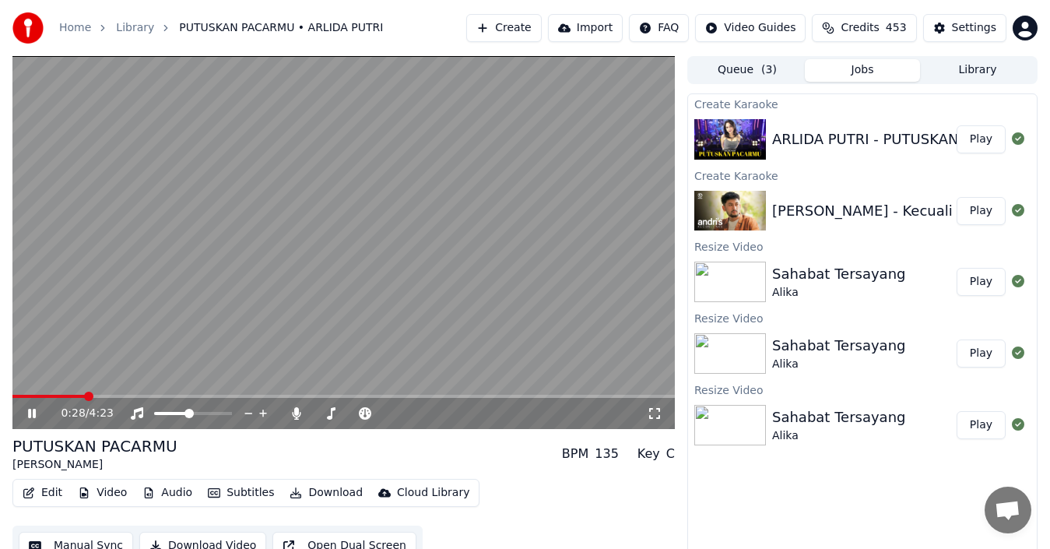
click at [31, 409] on icon at bounding box center [43, 413] width 36 height 12
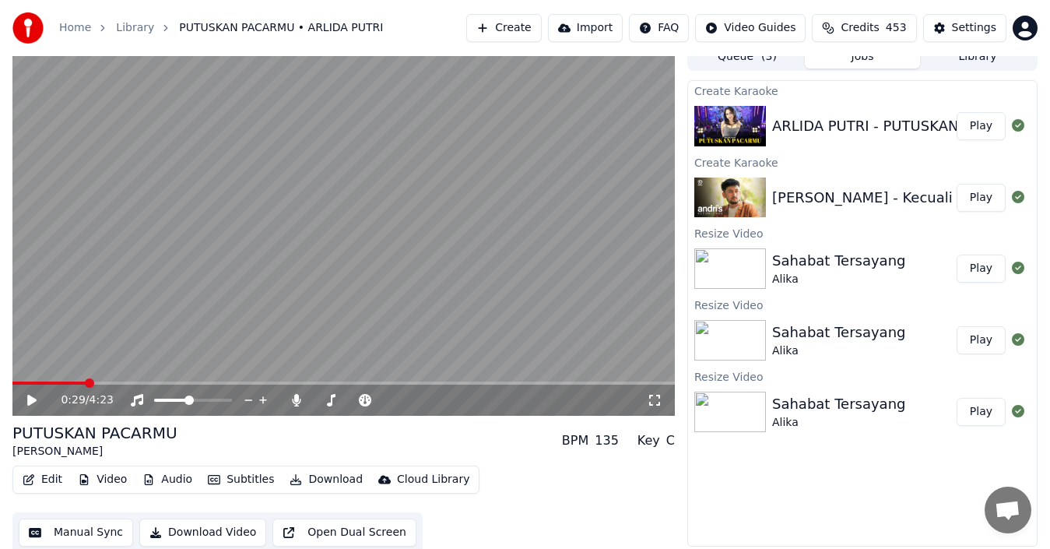
scroll to position [17, 0]
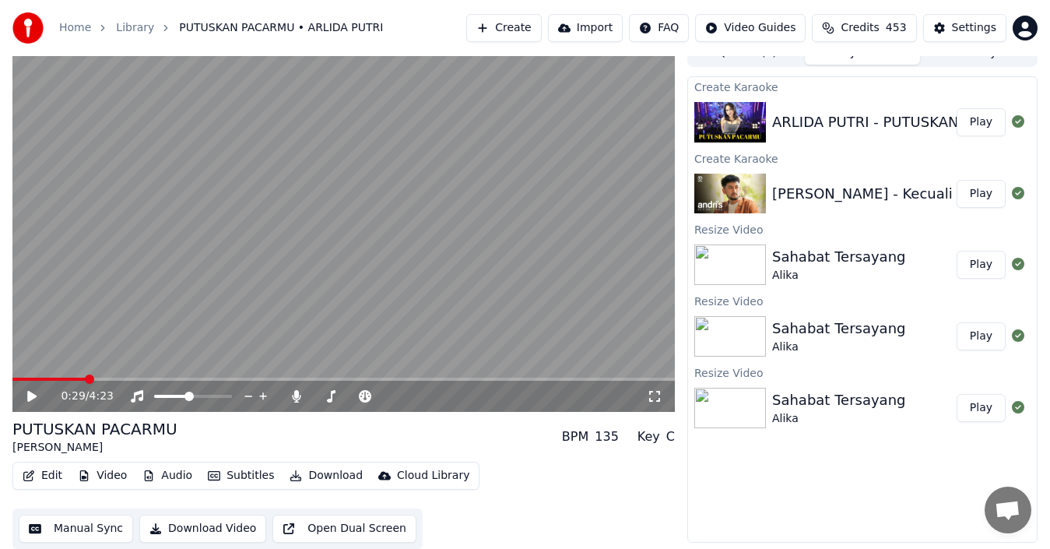
click at [94, 530] on button "Manual Sync" at bounding box center [76, 529] width 114 height 28
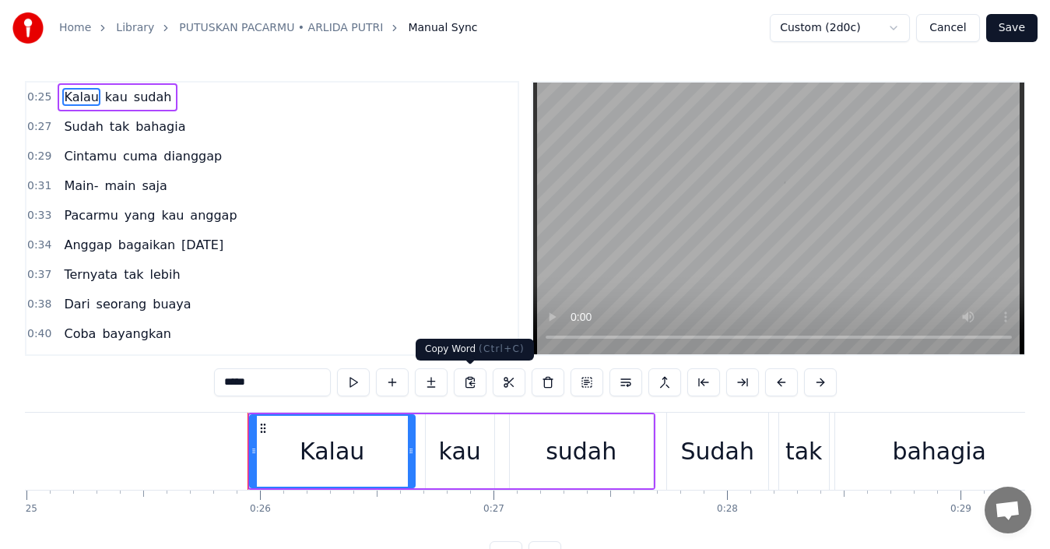
scroll to position [0, 5983]
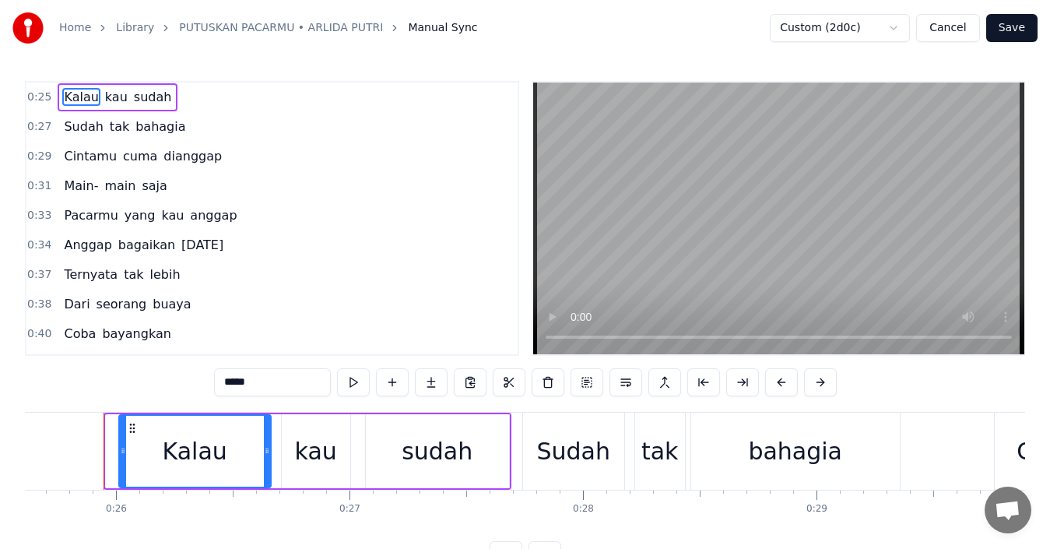
drag, startPoint x: 111, startPoint y: 453, endPoint x: 125, endPoint y: 456, distance: 13.6
click at [125, 456] on icon at bounding box center [123, 451] width 6 height 12
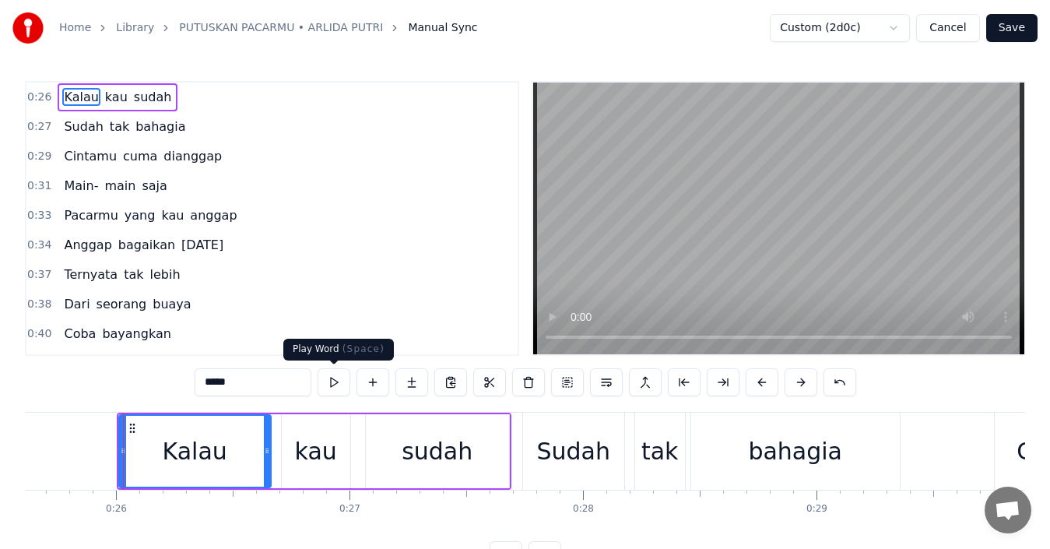
click at [333, 384] on button at bounding box center [334, 382] width 33 height 28
click at [1025, 31] on button "Save" at bounding box center [1012, 28] width 51 height 28
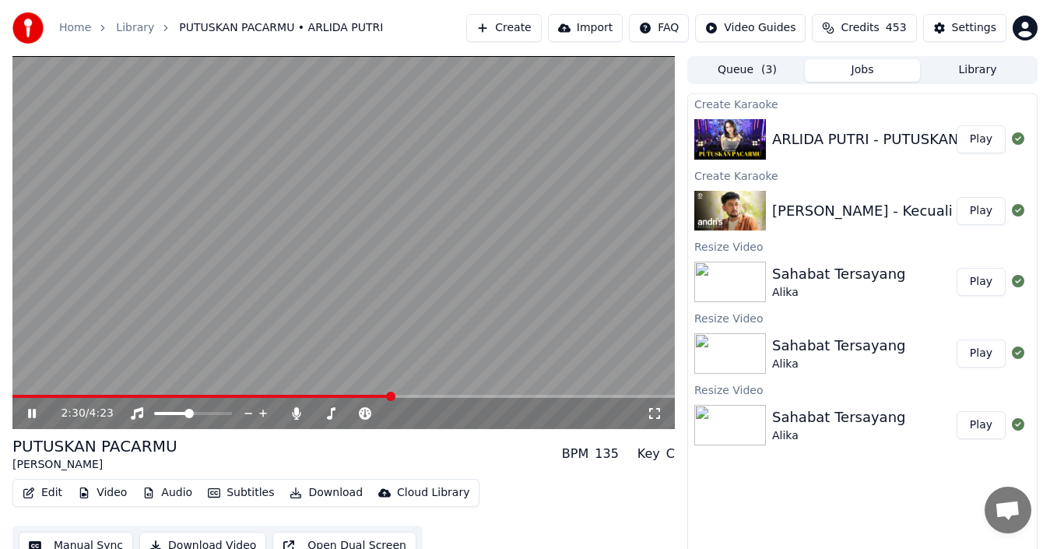
click at [33, 417] on icon at bounding box center [32, 413] width 8 height 9
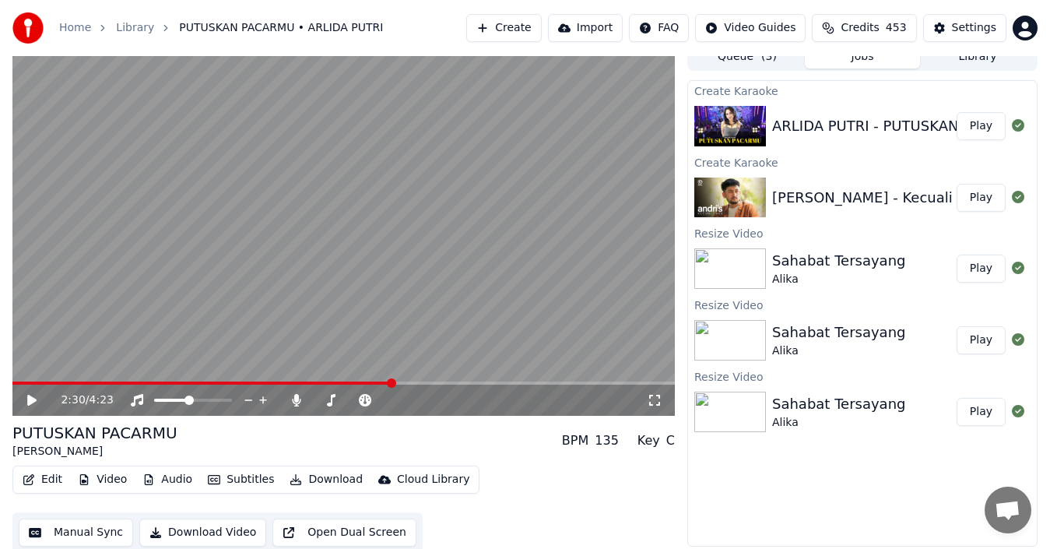
scroll to position [17, 0]
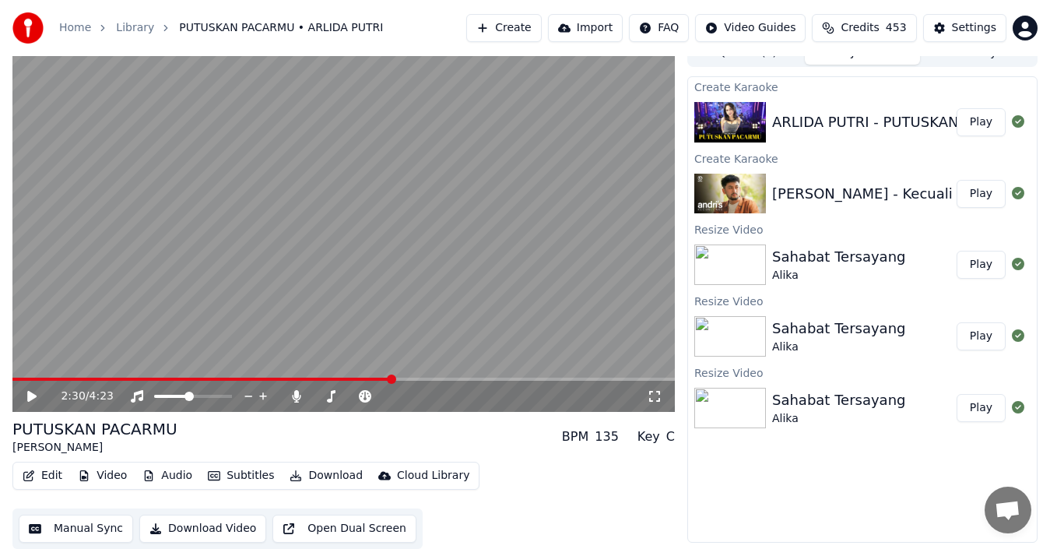
click at [98, 527] on button "Manual Sync" at bounding box center [76, 529] width 114 height 28
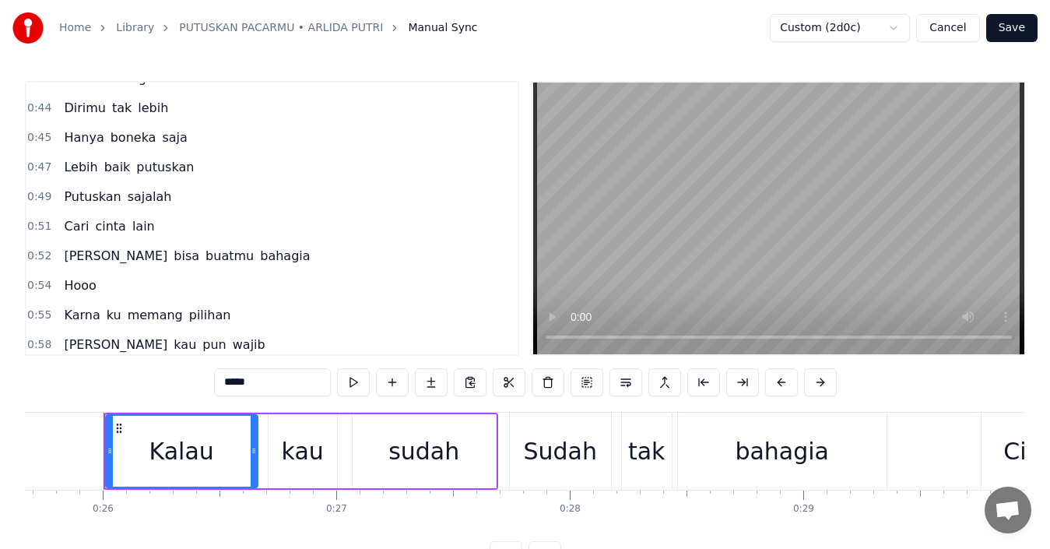
scroll to position [311, 0]
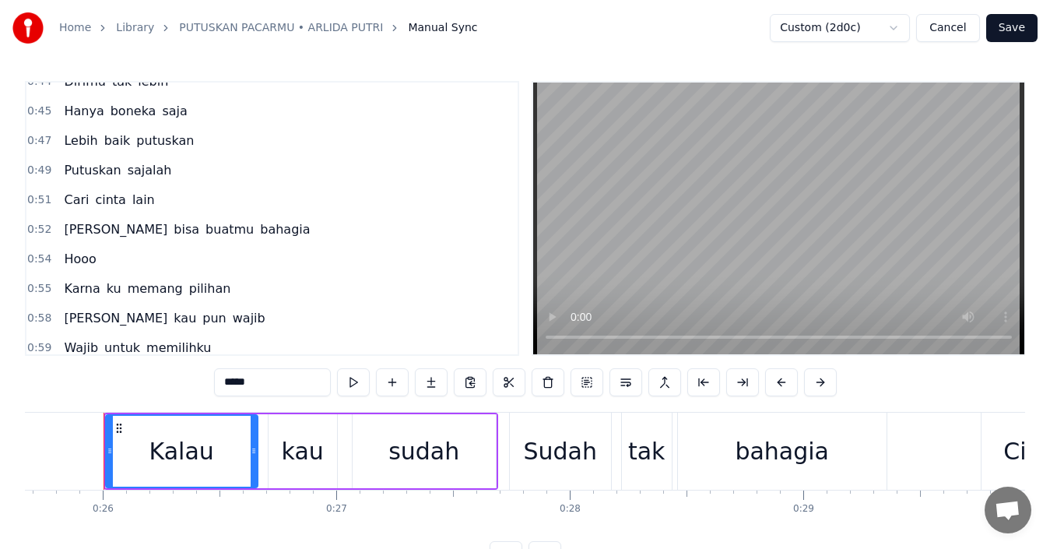
click at [82, 261] on span "Hooo" at bounding box center [79, 259] width 35 height 18
type input "****"
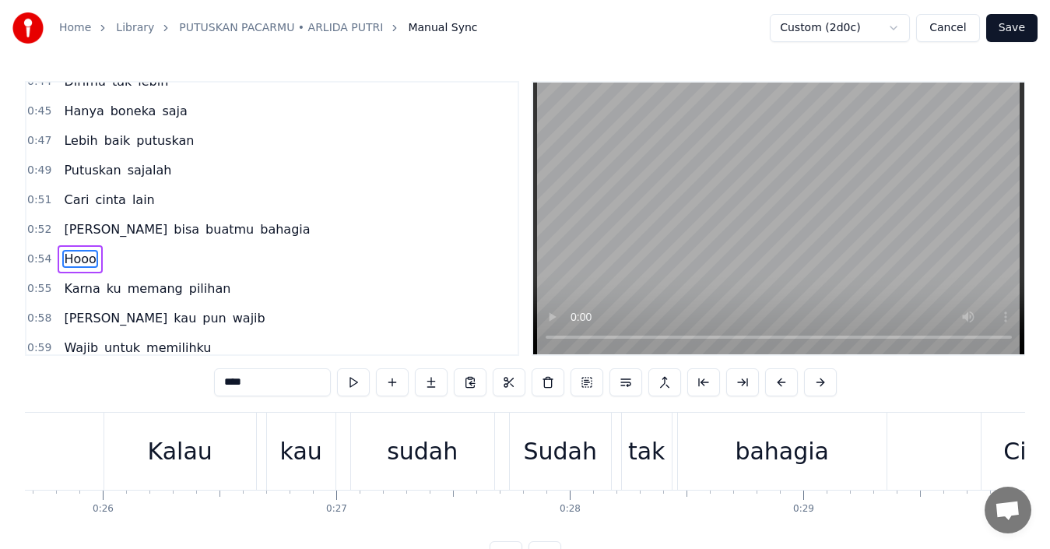
scroll to position [352, 0]
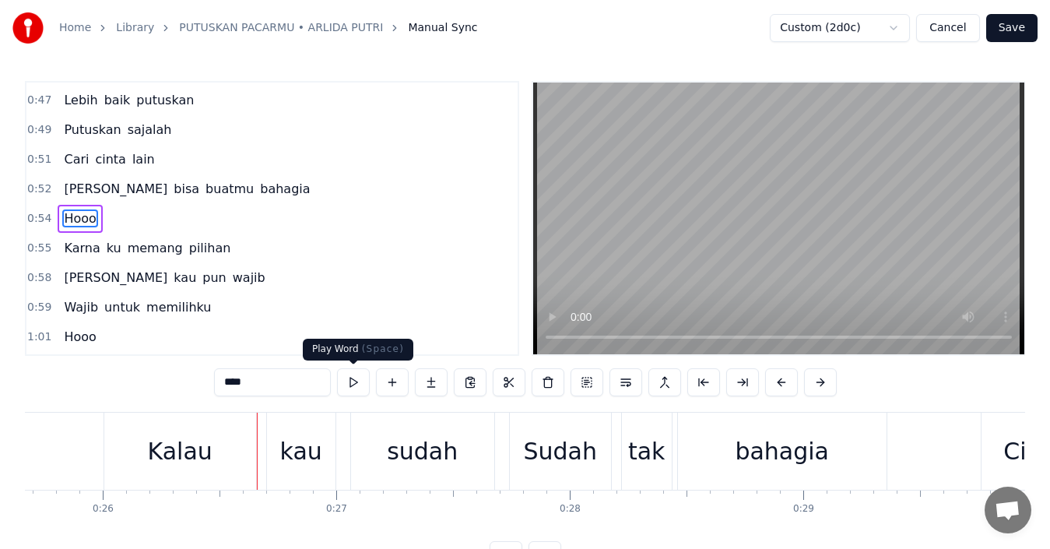
click at [357, 376] on button at bounding box center [353, 382] width 33 height 28
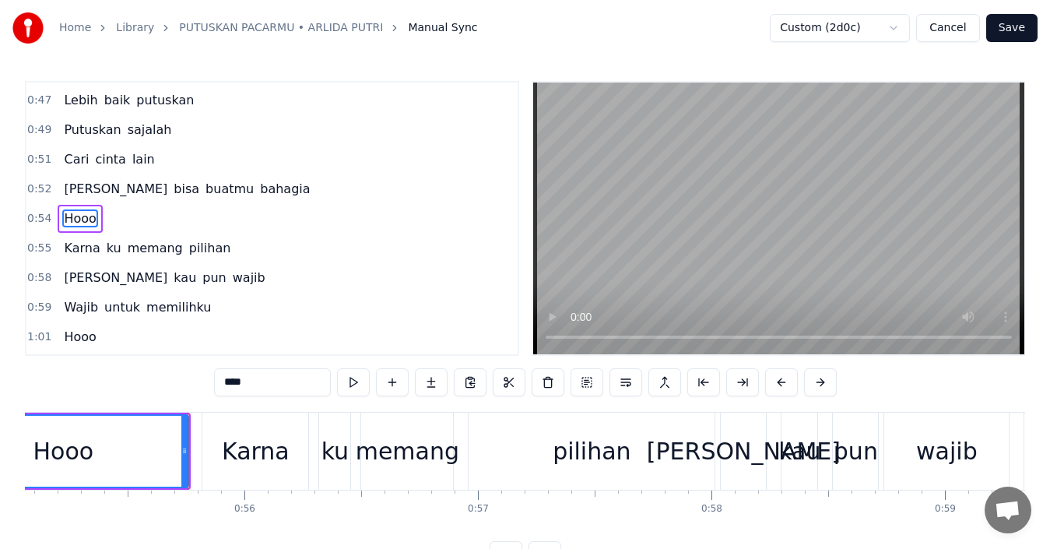
scroll to position [0, 12947]
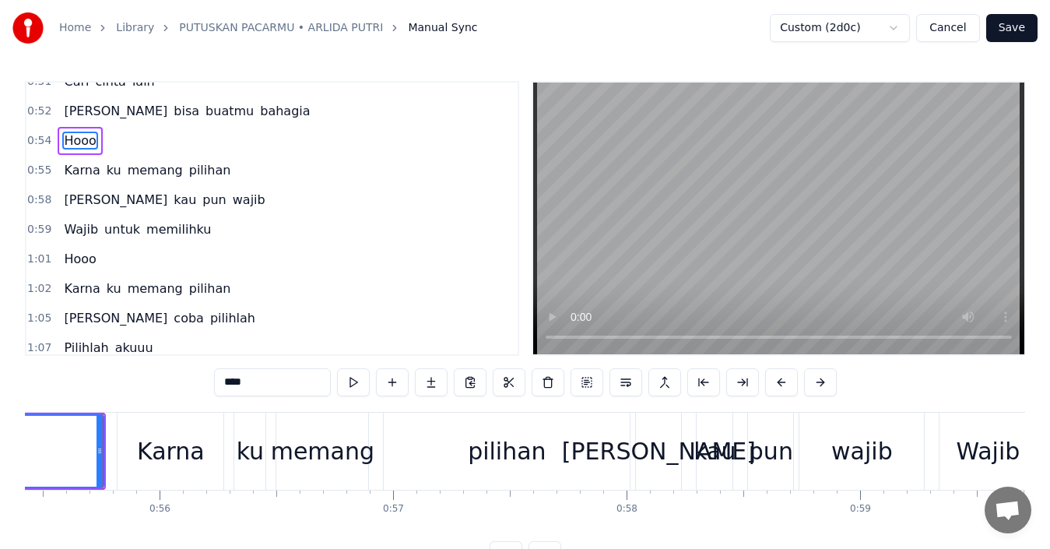
click at [81, 260] on span "Hooo" at bounding box center [79, 259] width 35 height 18
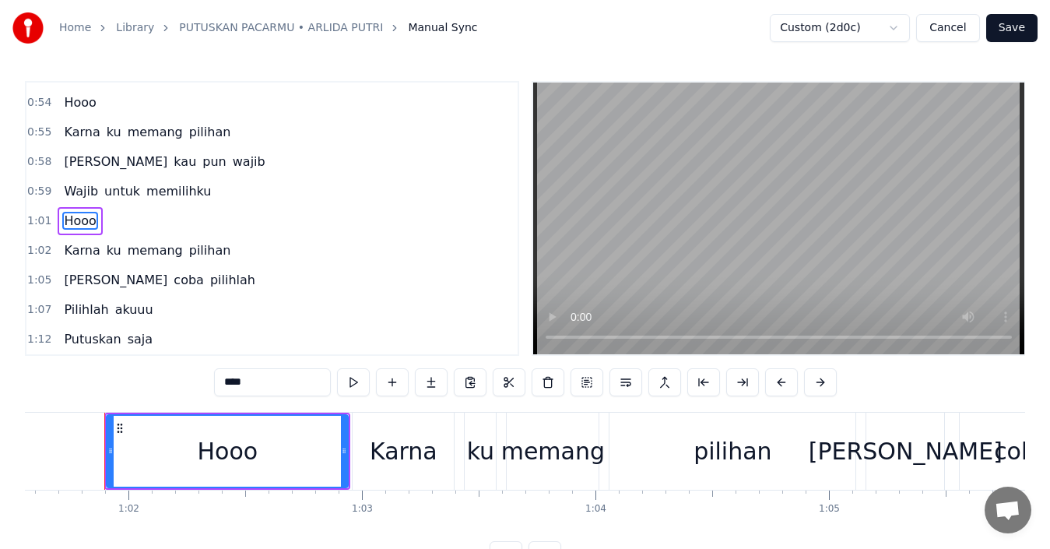
scroll to position [0, 14382]
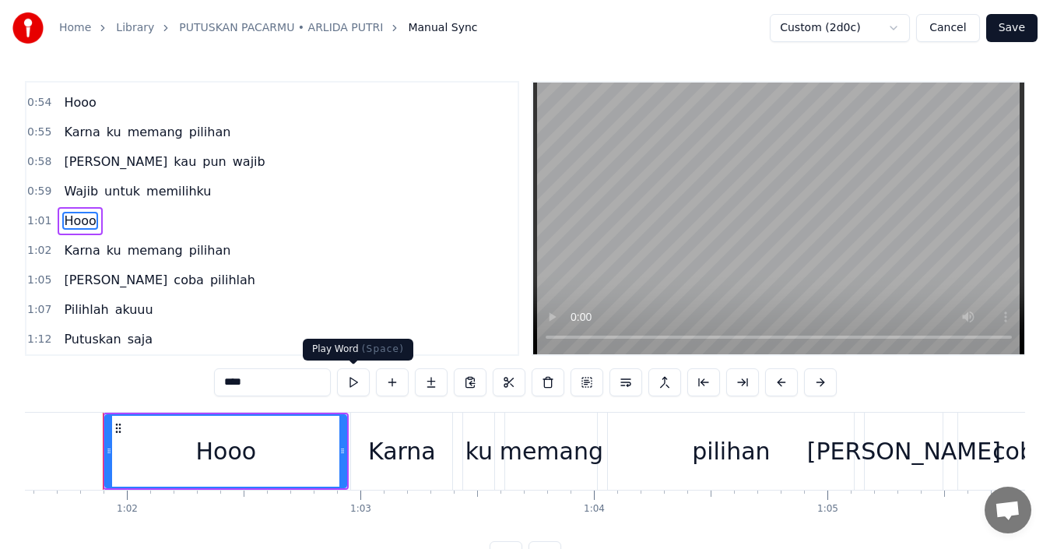
click at [351, 377] on button at bounding box center [353, 382] width 33 height 28
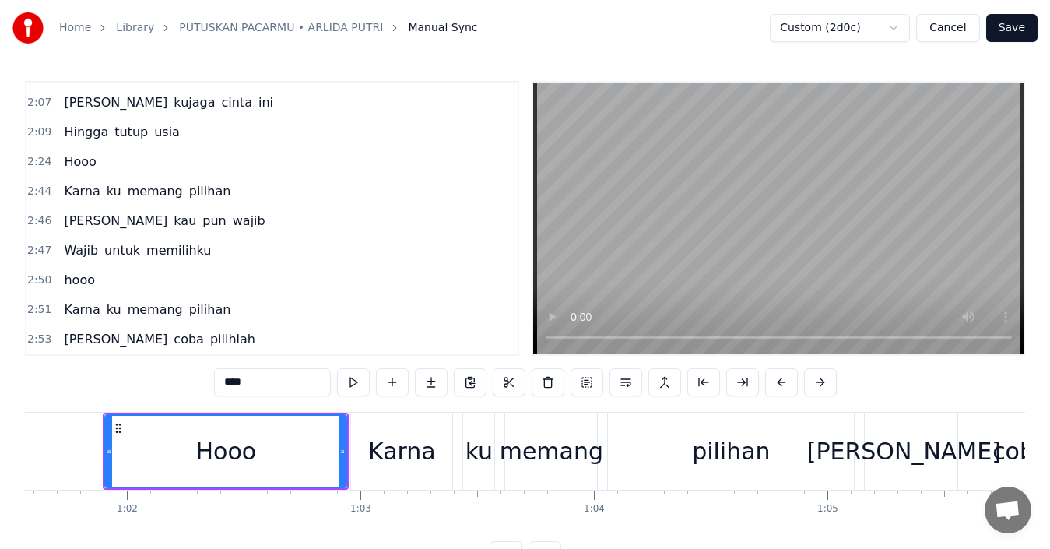
scroll to position [1558, 0]
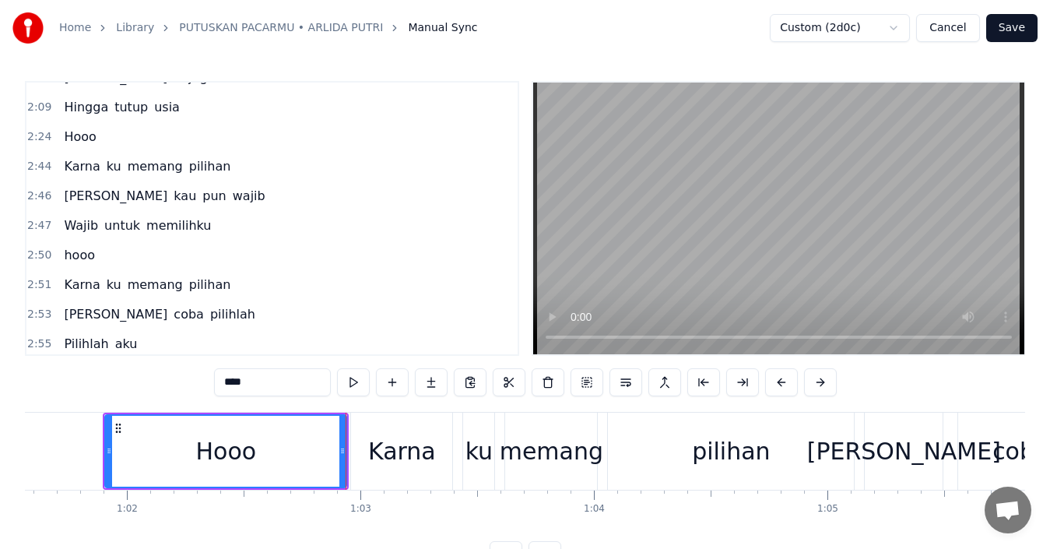
click at [93, 253] on div "hooo" at bounding box center [80, 255] width 44 height 28
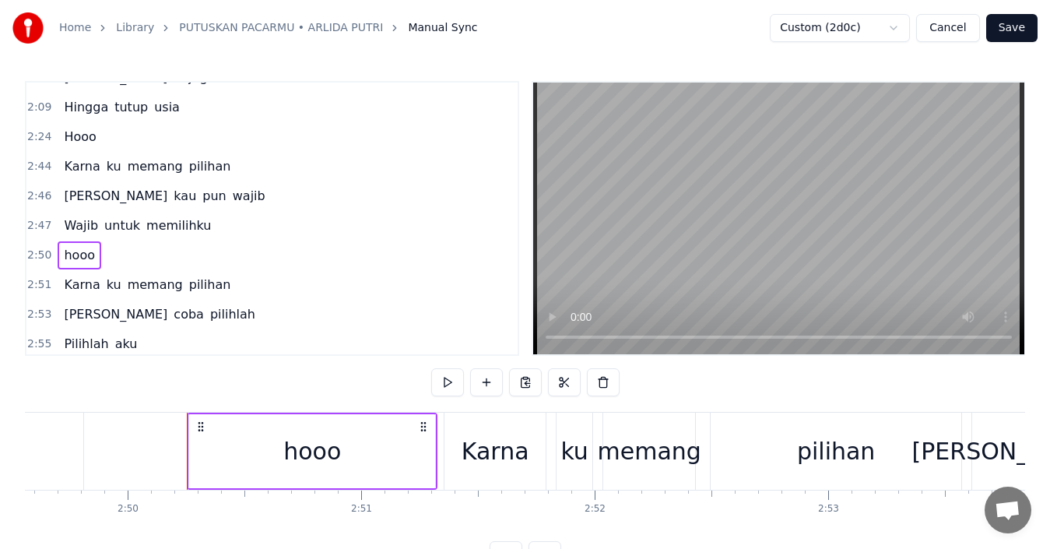
scroll to position [0, 39694]
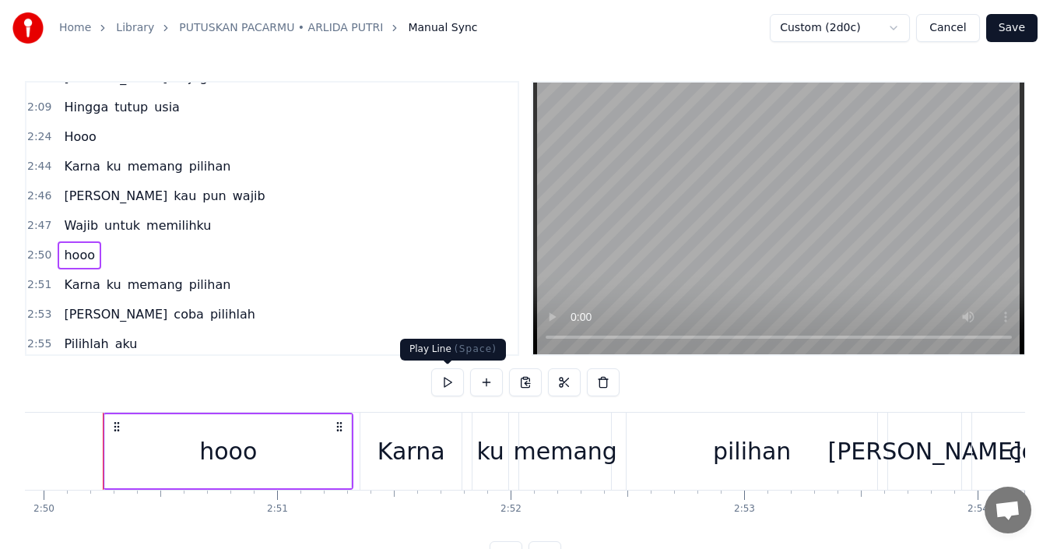
click at [446, 381] on button at bounding box center [447, 382] width 33 height 28
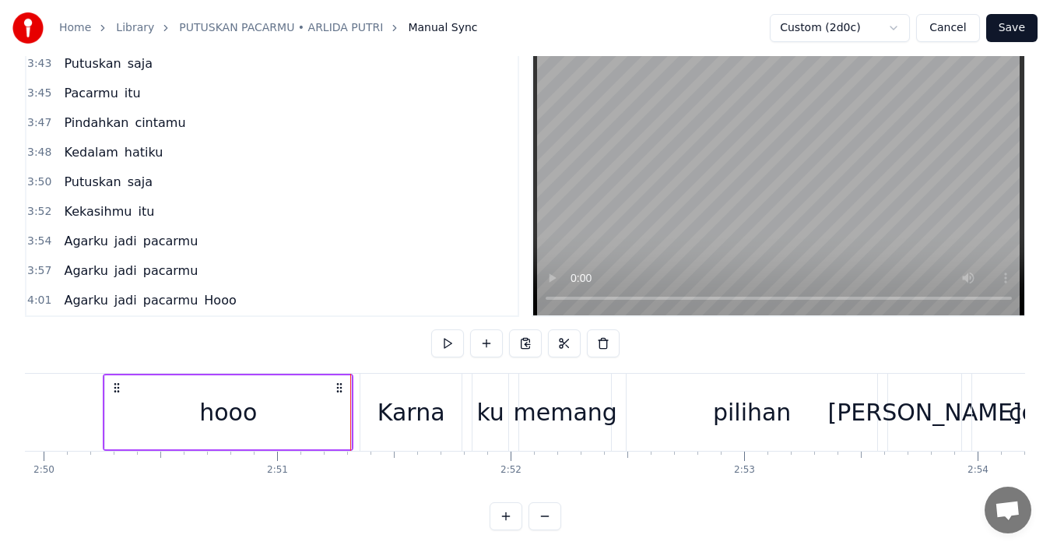
scroll to position [58, 0]
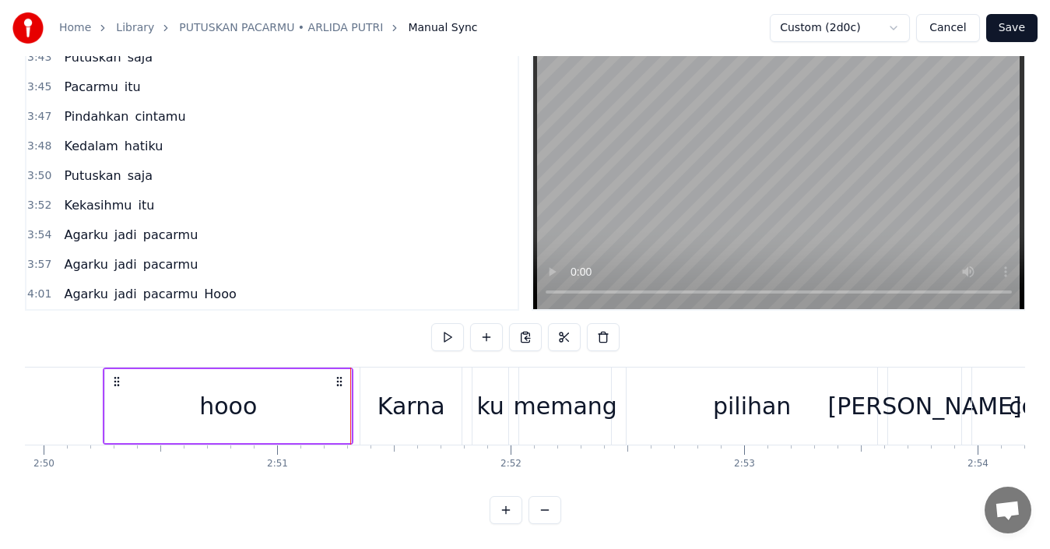
click at [204, 285] on span "Hooo" at bounding box center [219, 294] width 35 height 18
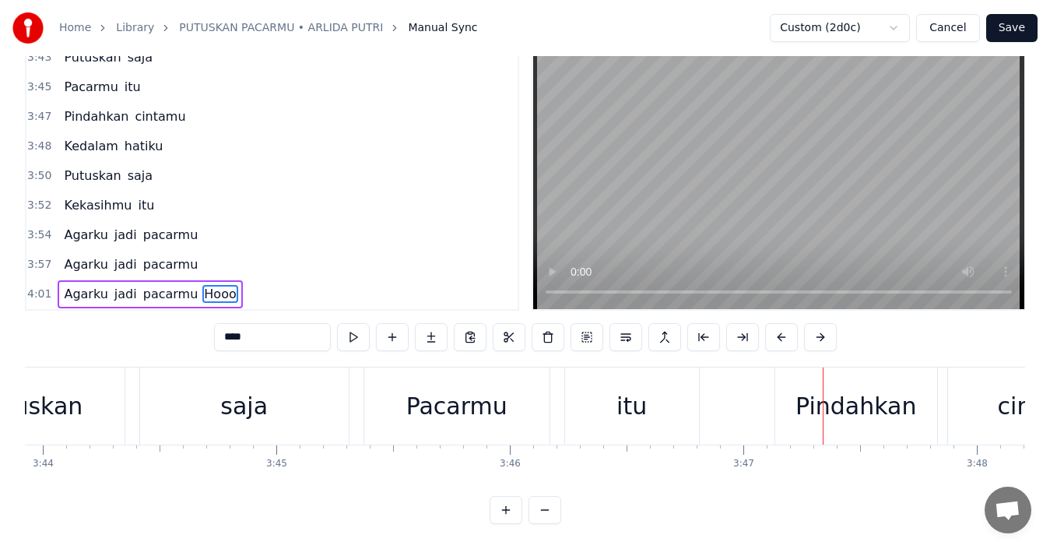
scroll to position [0, 53029]
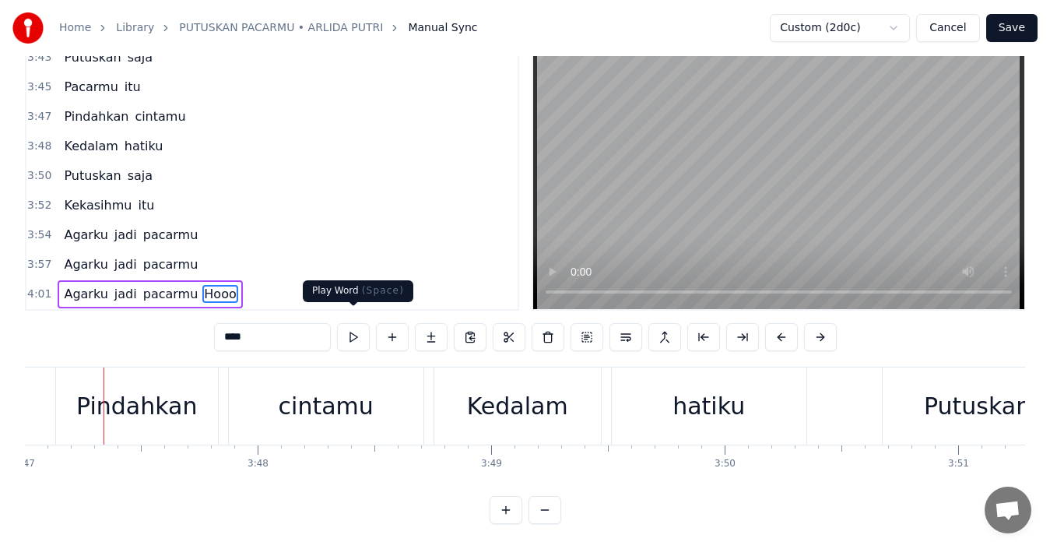
click at [355, 325] on button at bounding box center [353, 337] width 33 height 28
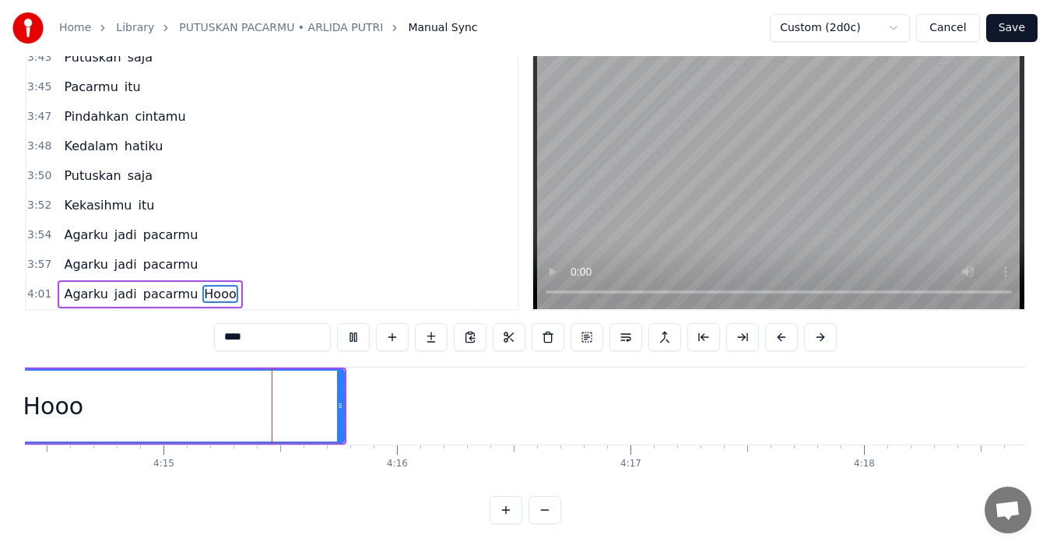
scroll to position [0, 59518]
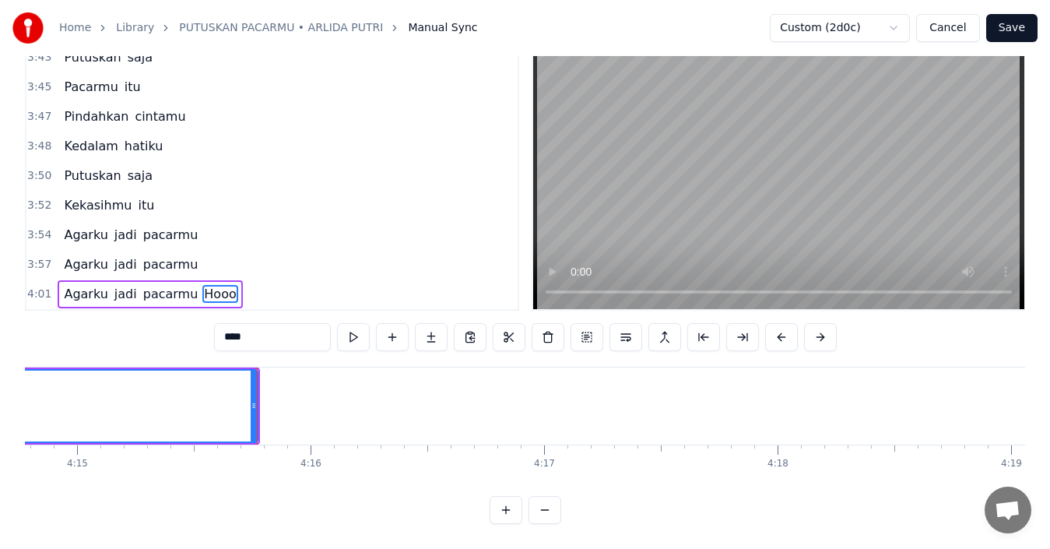
click at [149, 285] on span "pacarmu" at bounding box center [171, 294] width 58 height 18
type input "*******"
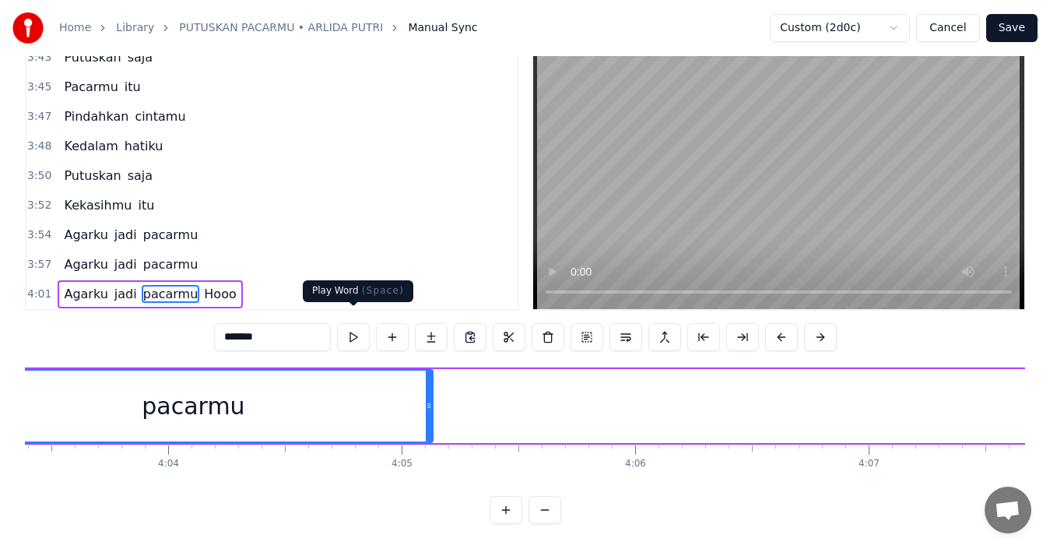
scroll to position [0, 56705]
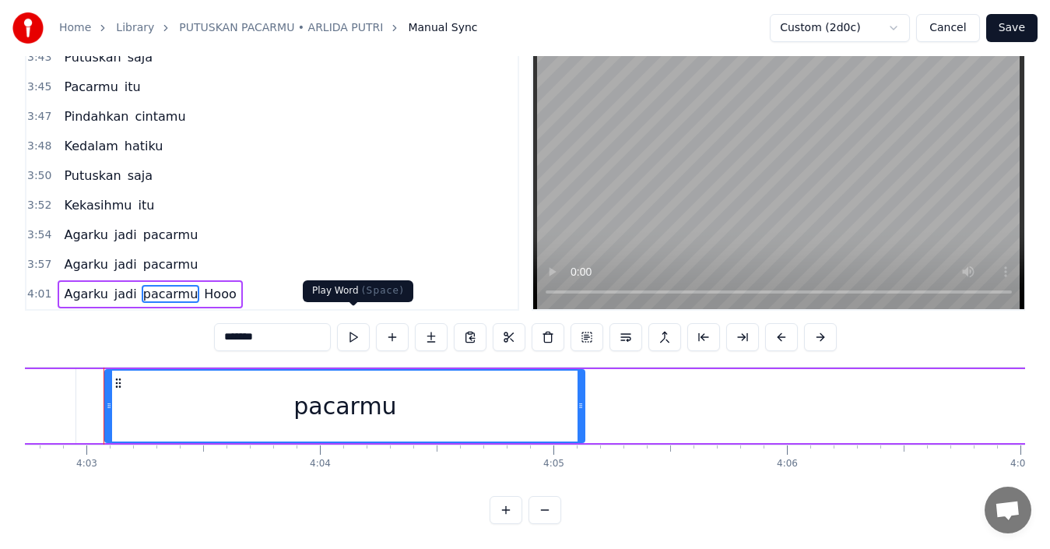
click at [354, 325] on button at bounding box center [353, 337] width 33 height 28
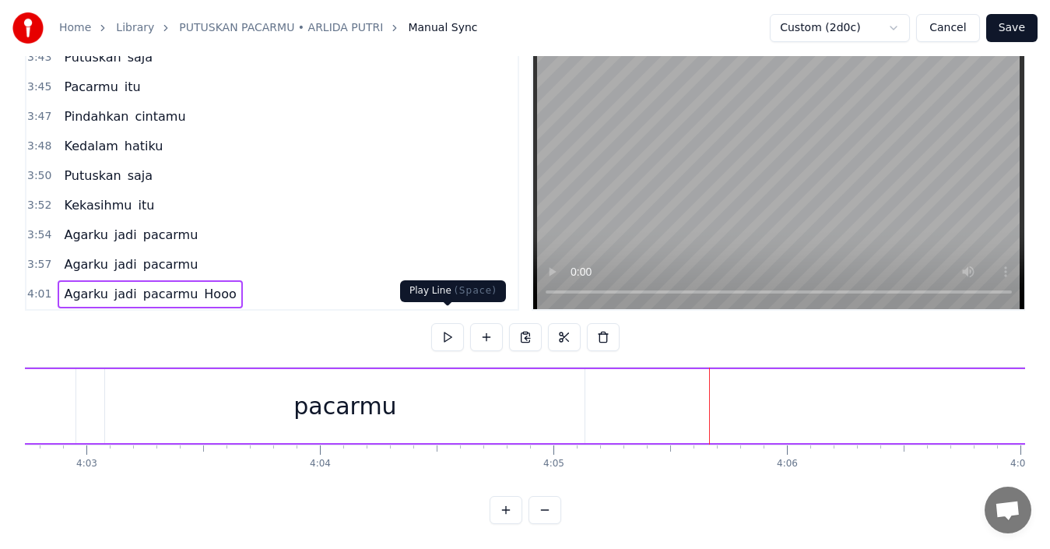
click at [445, 323] on button at bounding box center [447, 337] width 33 height 28
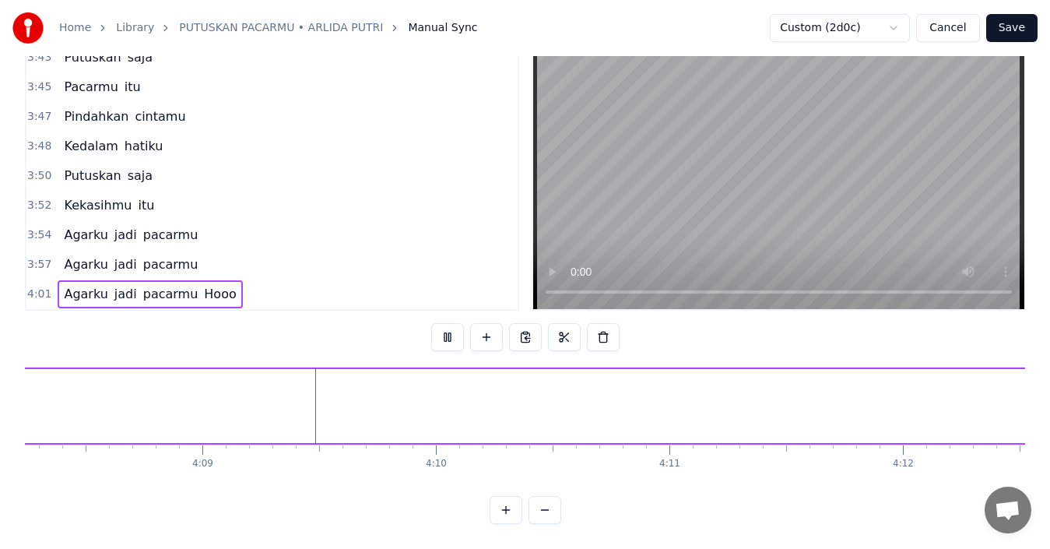
scroll to position [0, 58075]
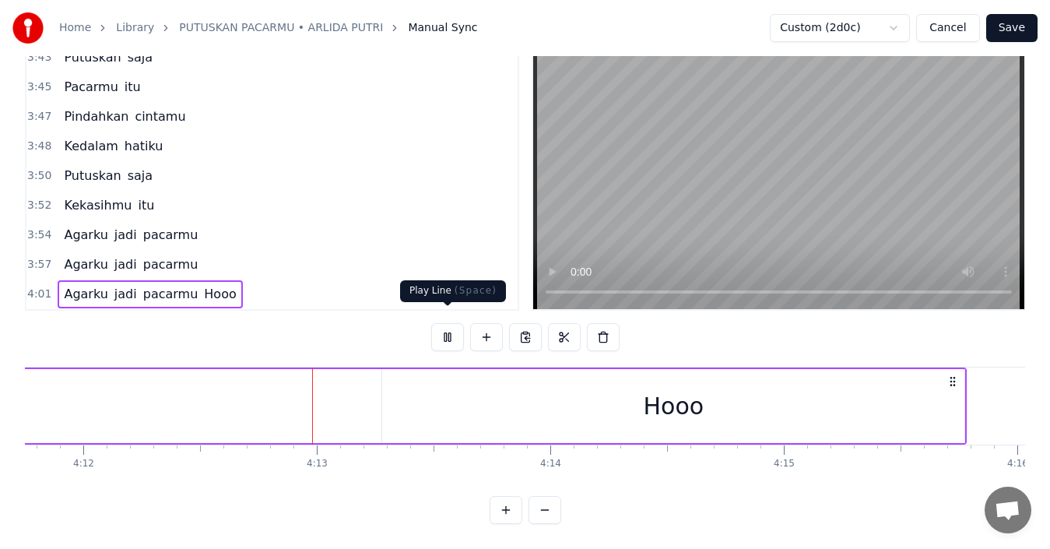
click at [452, 328] on button at bounding box center [447, 337] width 33 height 28
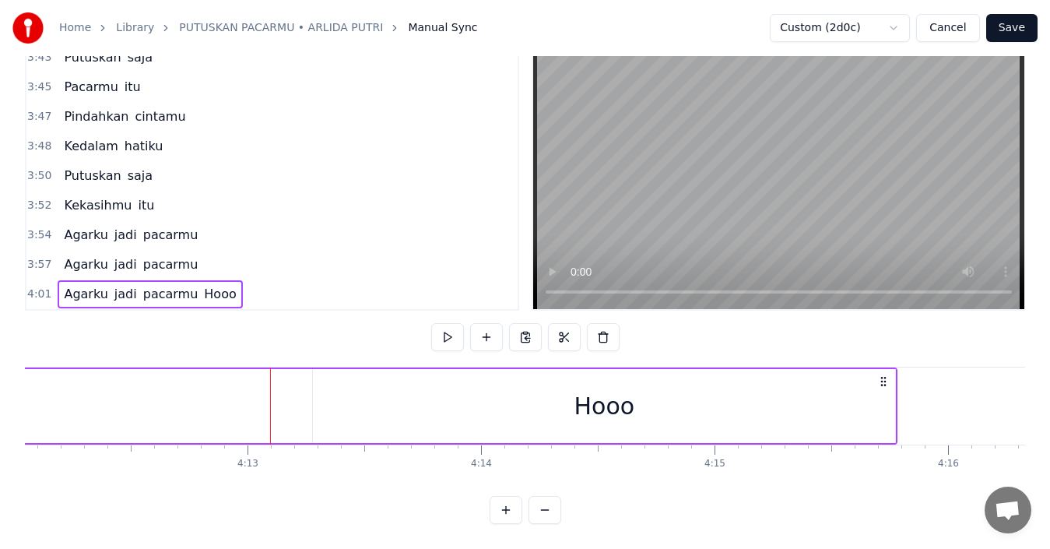
scroll to position [0, 58942]
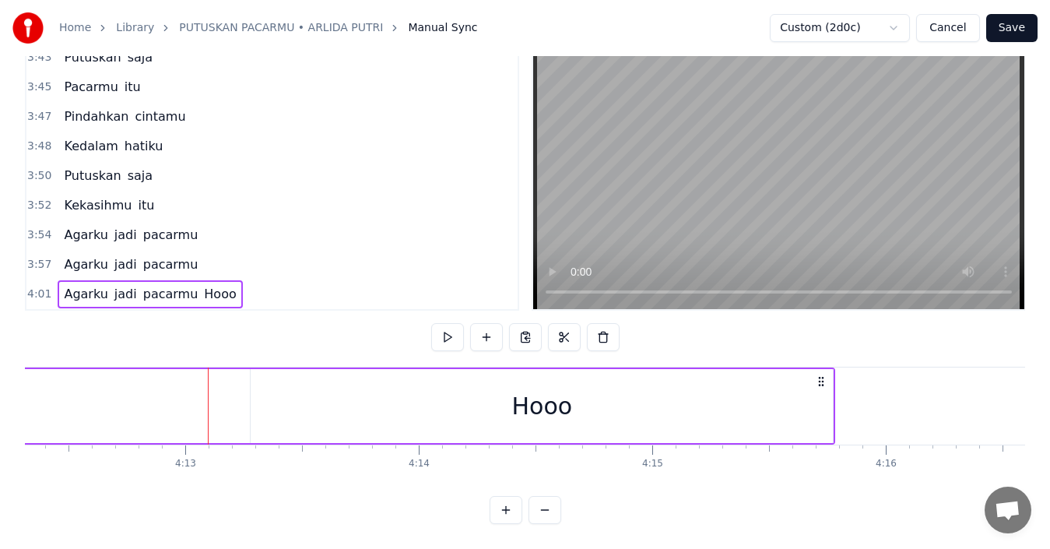
drag, startPoint x: 393, startPoint y: 382, endPoint x: 350, endPoint y: 380, distance: 43.6
click at [350, 380] on div "Hooo" at bounding box center [542, 406] width 582 height 74
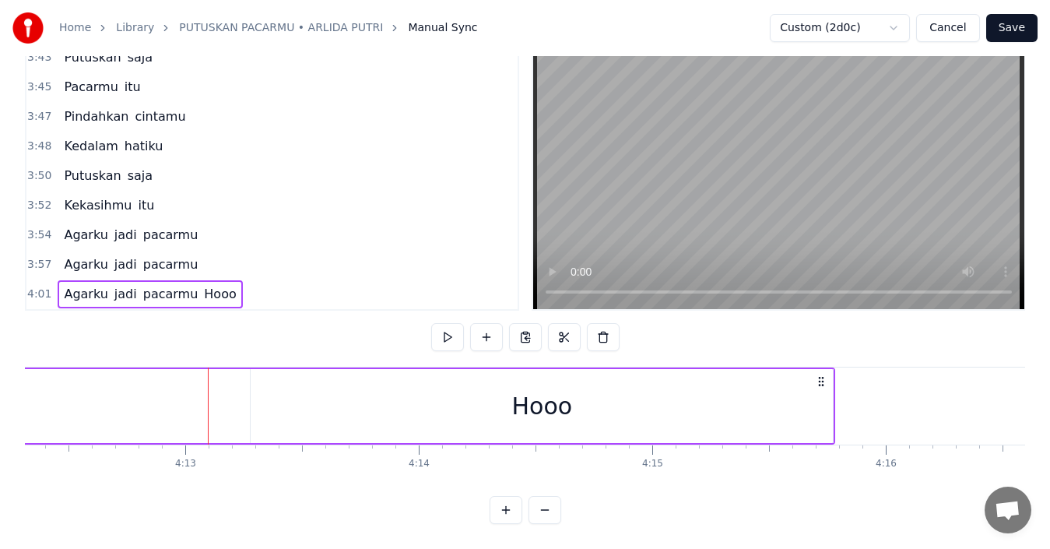
click at [202, 285] on span "Hooo" at bounding box center [219, 294] width 35 height 18
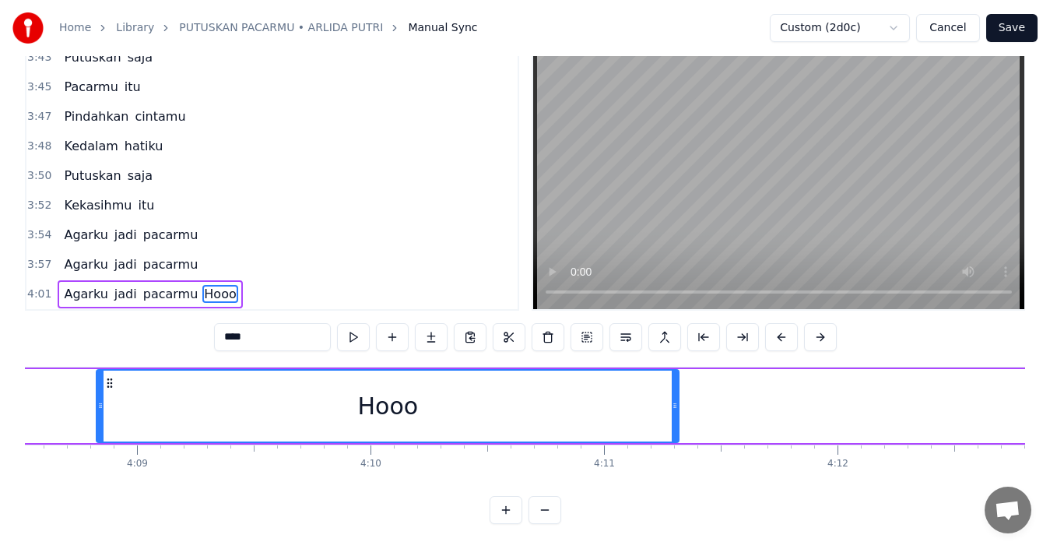
drag, startPoint x: 263, startPoint y: 368, endPoint x: 98, endPoint y: 404, distance: 168.9
click at [98, 404] on div "Hooo" at bounding box center [387, 406] width 581 height 71
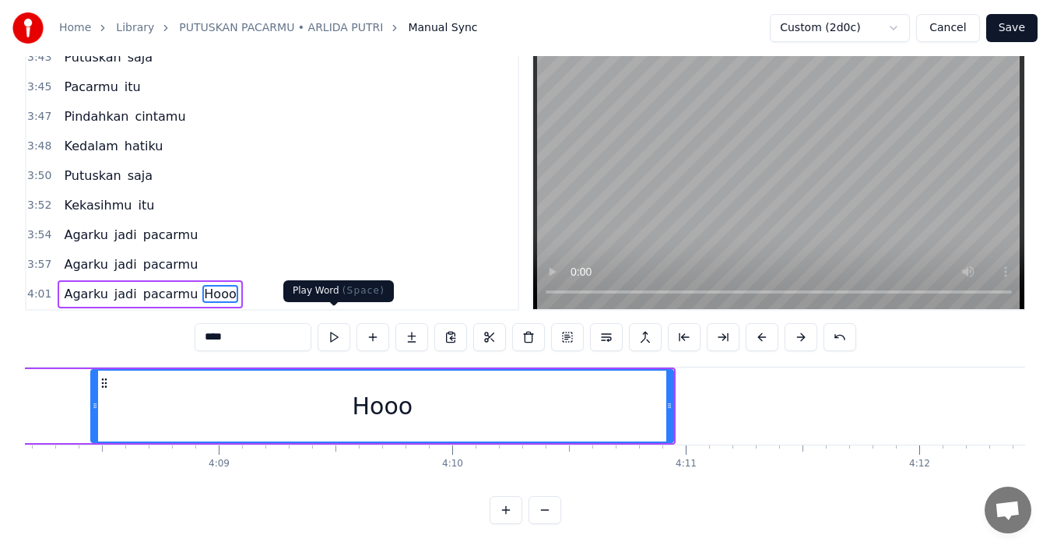
click at [330, 323] on button at bounding box center [334, 337] width 33 height 28
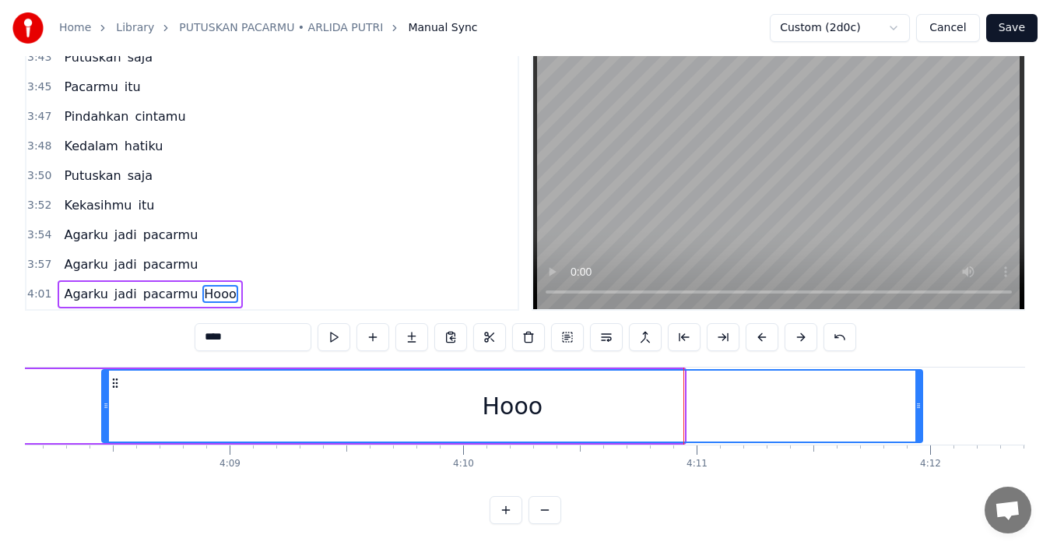
drag, startPoint x: 681, startPoint y: 398, endPoint x: 900, endPoint y: 385, distance: 219.2
click at [921, 384] on div at bounding box center [919, 406] width 6 height 71
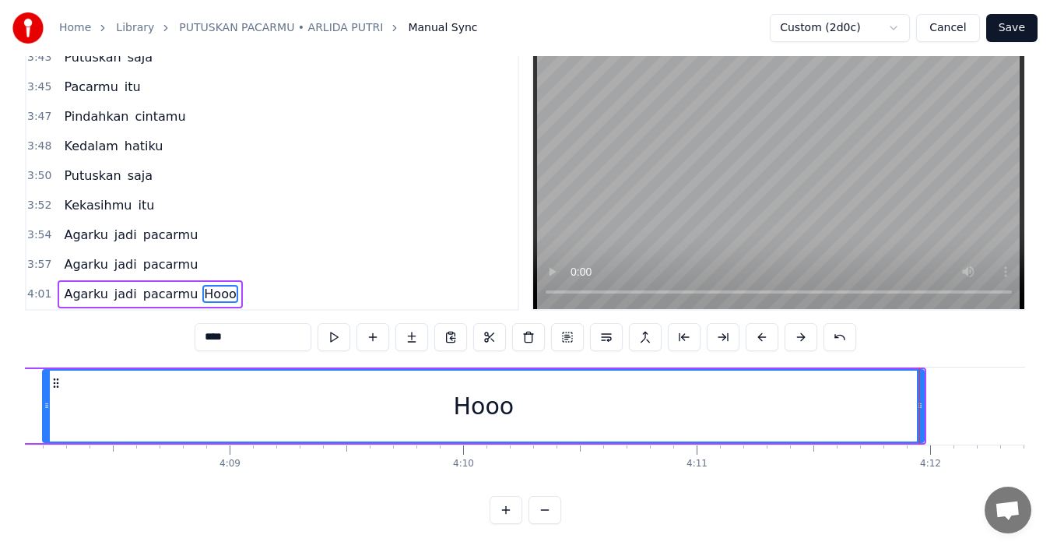
drag, startPoint x: 103, startPoint y: 397, endPoint x: 44, endPoint y: 399, distance: 59.2
click at [44, 399] on div at bounding box center [47, 406] width 6 height 71
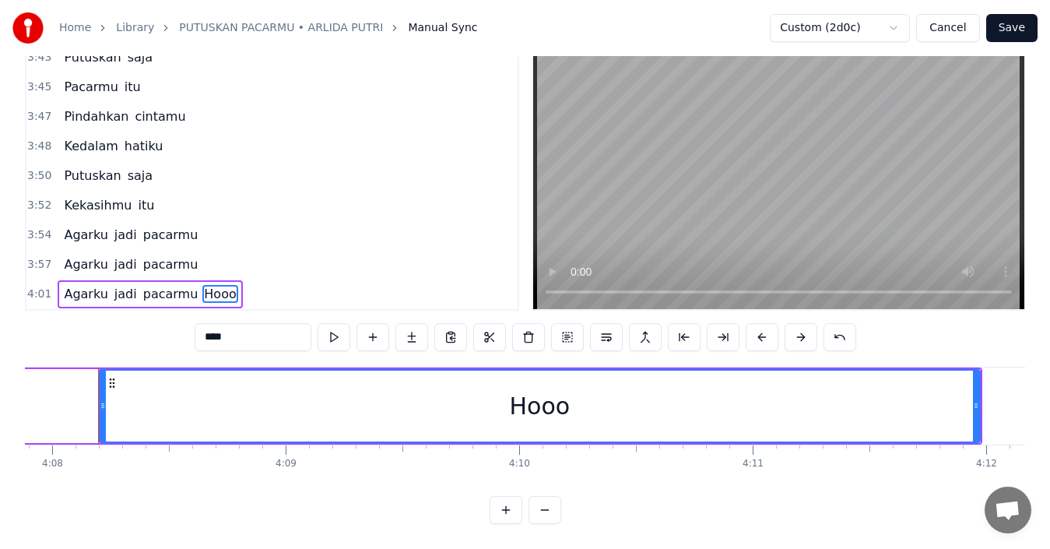
scroll to position [0, 57903]
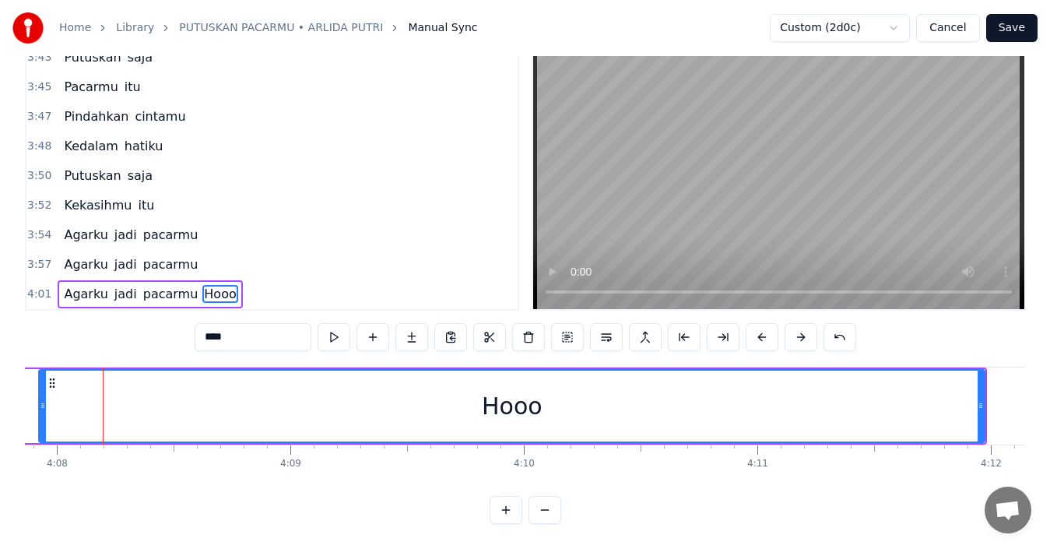
drag, startPoint x: 105, startPoint y: 396, endPoint x: 40, endPoint y: 397, distance: 64.6
click at [40, 399] on icon at bounding box center [43, 405] width 6 height 12
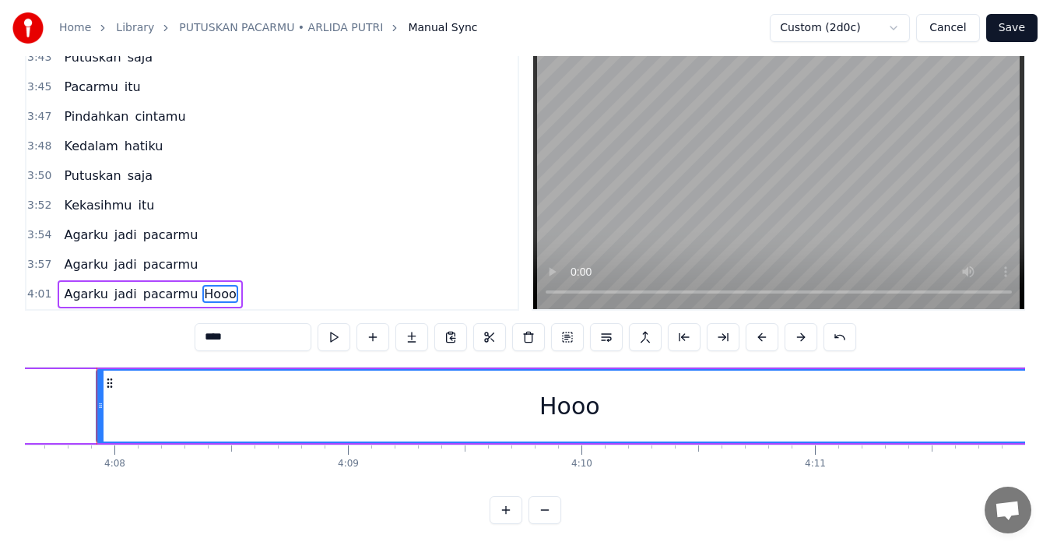
scroll to position [0, 57839]
click at [340, 323] on button at bounding box center [334, 337] width 33 height 28
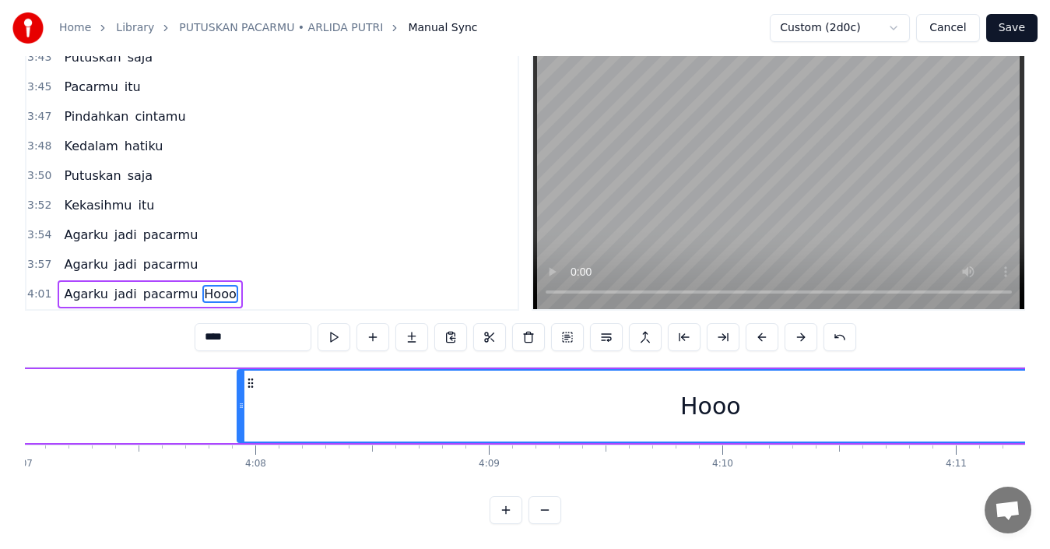
scroll to position [0, 57694]
drag, startPoint x: 248, startPoint y: 388, endPoint x: 186, endPoint y: 391, distance: 62.4
click at [186, 399] on icon at bounding box center [188, 405] width 6 height 12
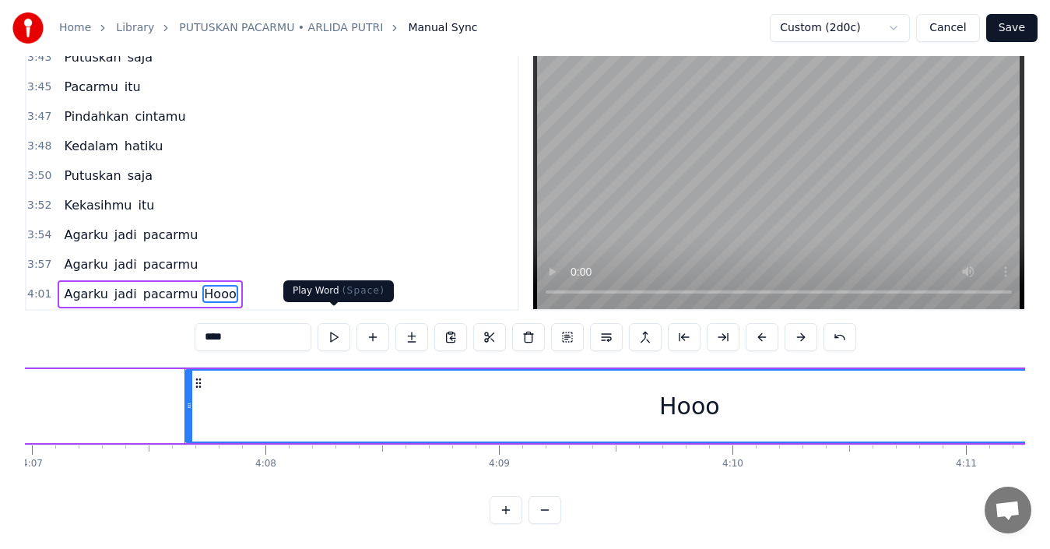
click at [332, 326] on button at bounding box center [334, 337] width 33 height 28
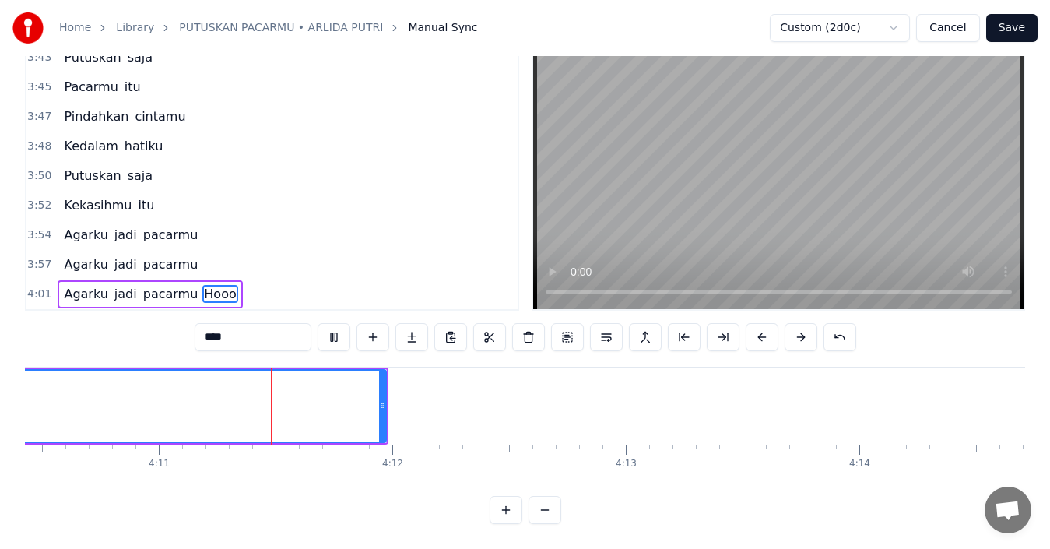
scroll to position [0, 58565]
drag, startPoint x: 321, startPoint y: 389, endPoint x: 331, endPoint y: 389, distance: 10.2
click at [331, 399] on icon at bounding box center [328, 405] width 6 height 12
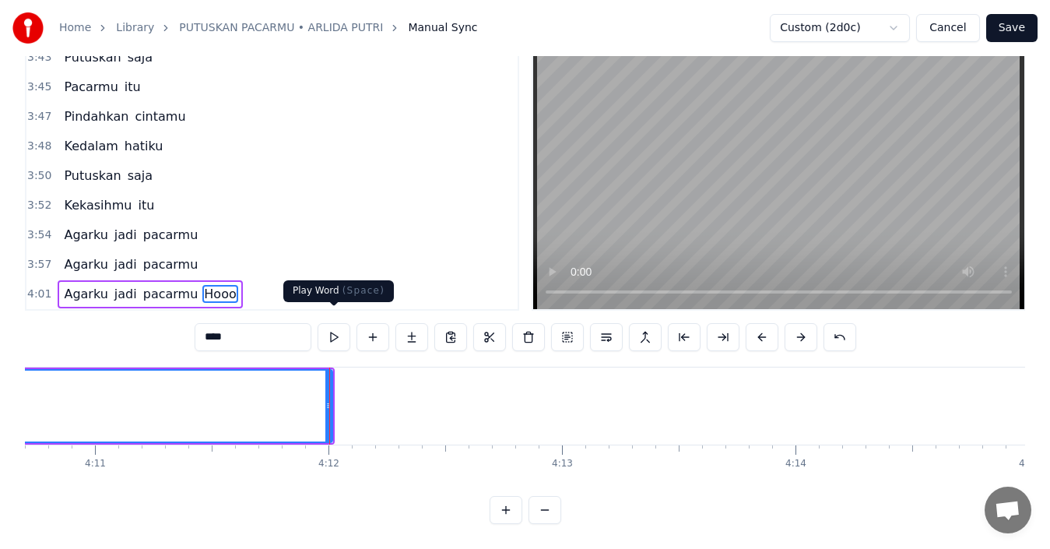
click at [335, 325] on button at bounding box center [334, 337] width 33 height 28
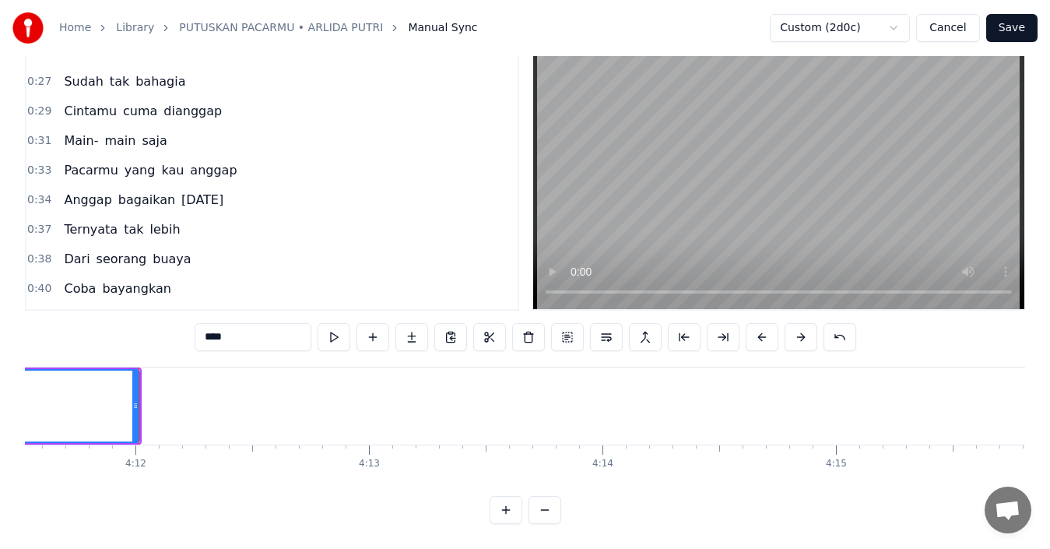
scroll to position [0, 0]
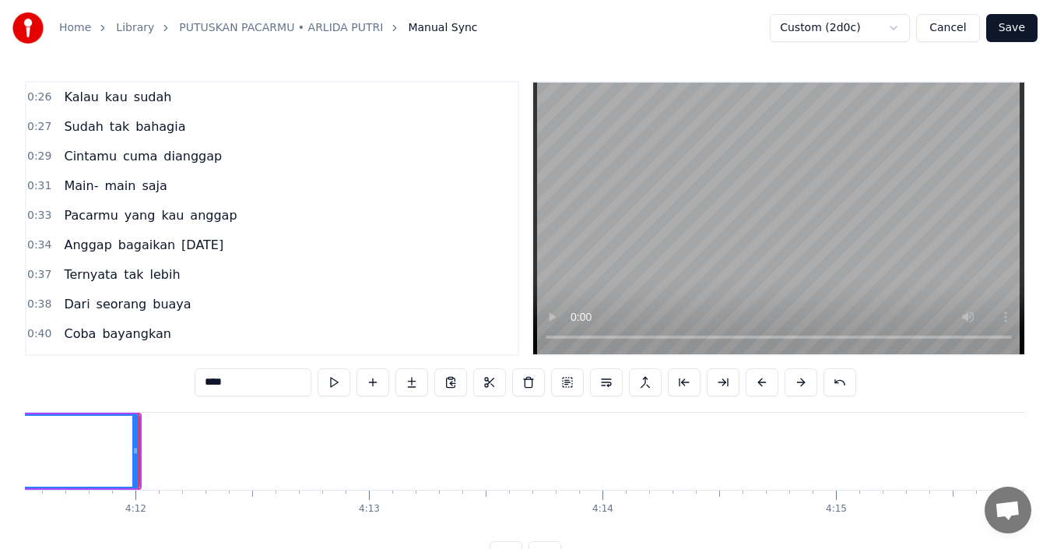
click at [82, 97] on span "Kalau" at bounding box center [80, 97] width 37 height 18
type input "*****"
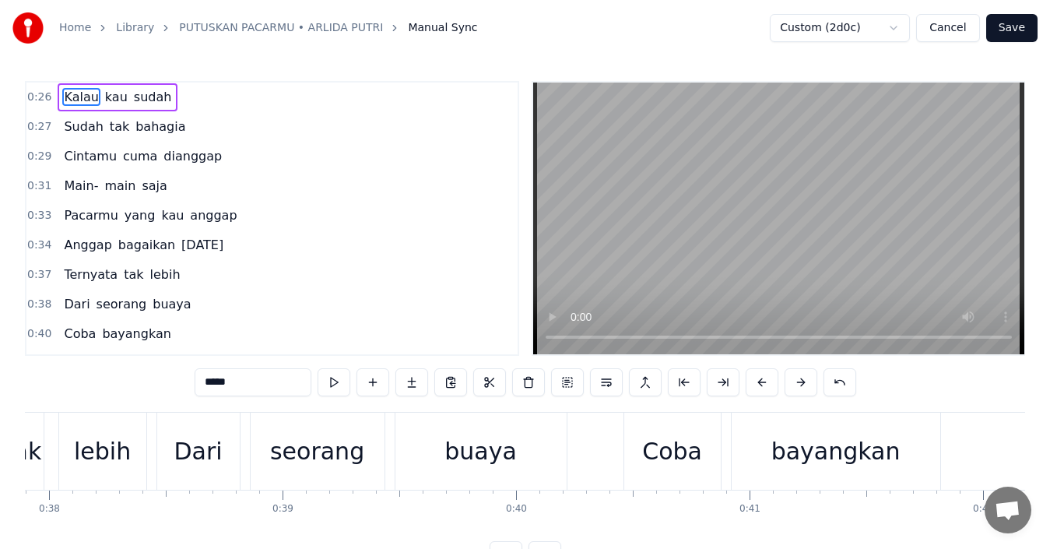
scroll to position [0, 5996]
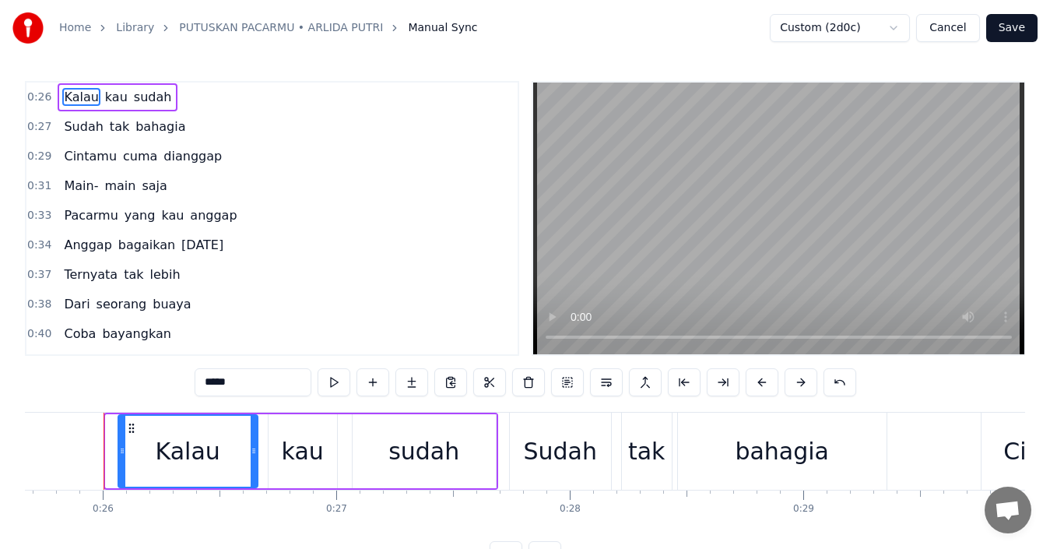
drag, startPoint x: 111, startPoint y: 452, endPoint x: 123, endPoint y: 449, distance: 13.1
click at [123, 449] on icon at bounding box center [122, 451] width 6 height 12
click at [325, 384] on button at bounding box center [334, 382] width 33 height 28
click at [1016, 32] on button "Save" at bounding box center [1012, 28] width 51 height 28
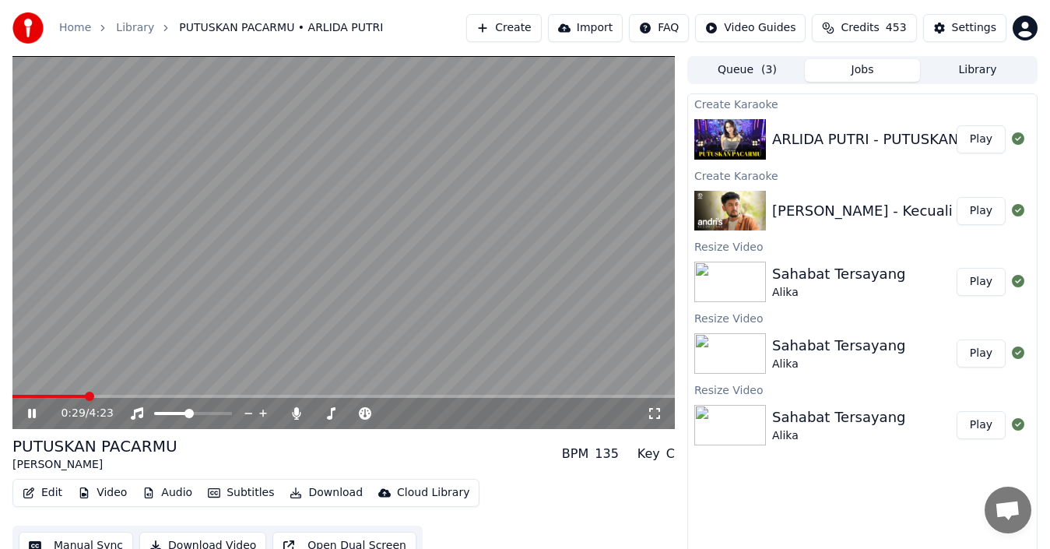
click at [34, 416] on icon at bounding box center [32, 413] width 8 height 9
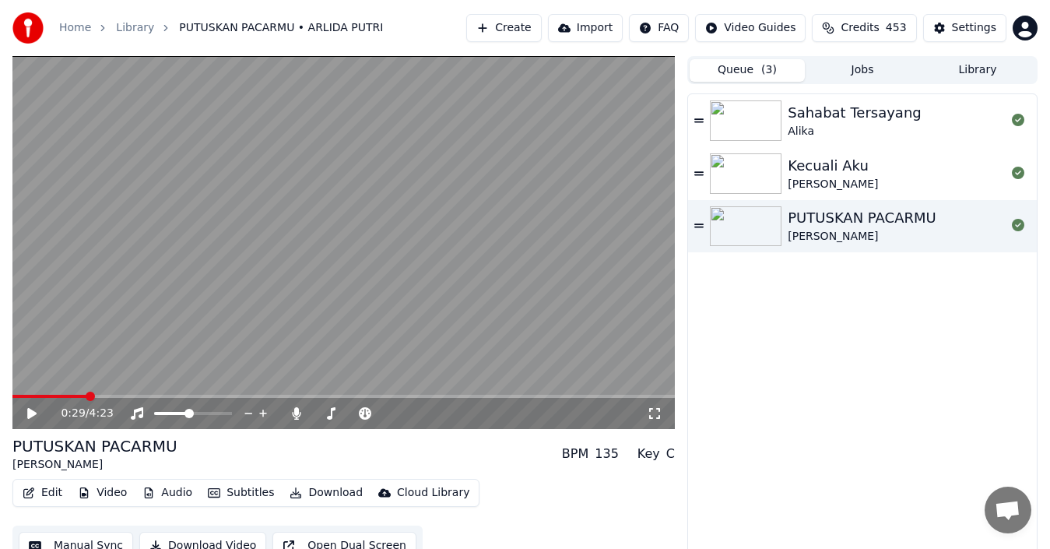
click at [741, 76] on button "Queue ( 3 )" at bounding box center [747, 70] width 115 height 23
click at [999, 74] on button "Library" at bounding box center [977, 70] width 115 height 23
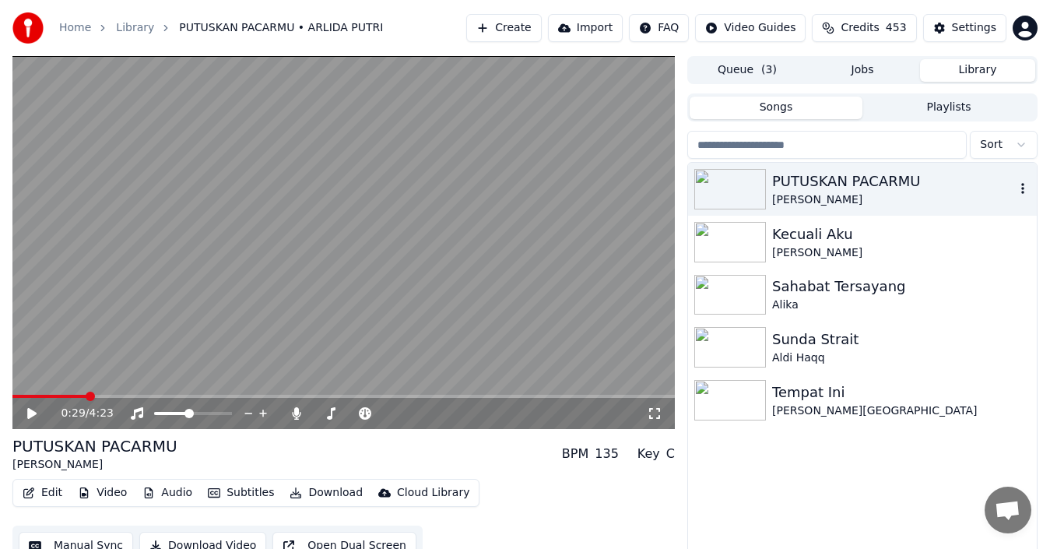
click at [1024, 185] on icon "button" at bounding box center [1023, 188] width 3 height 11
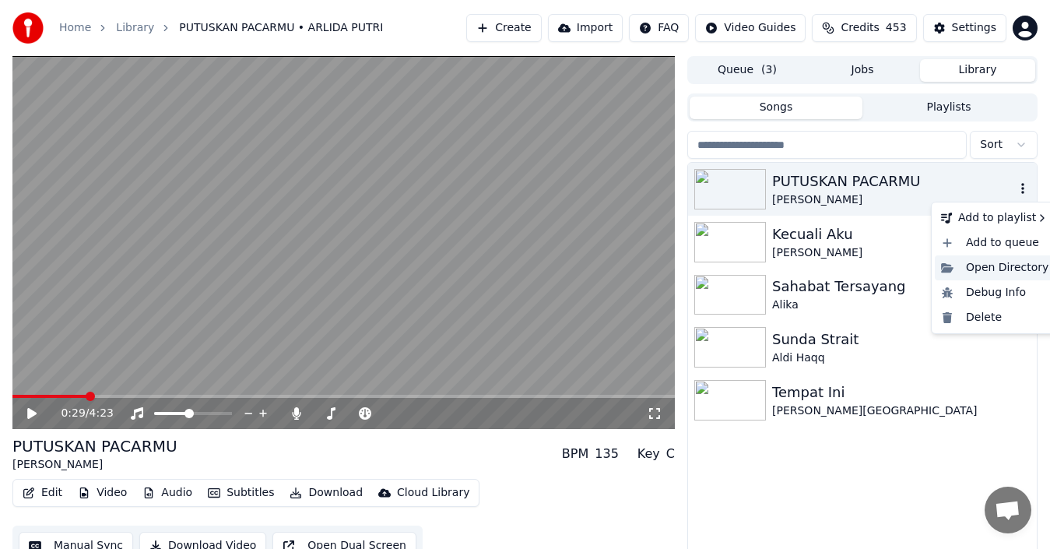
click at [1007, 269] on div "Open Directory" at bounding box center [995, 267] width 120 height 25
click at [1026, 188] on icon "button" at bounding box center [1023, 188] width 16 height 12
click at [896, 217] on div "New playlist" at bounding box center [888, 221] width 104 height 25
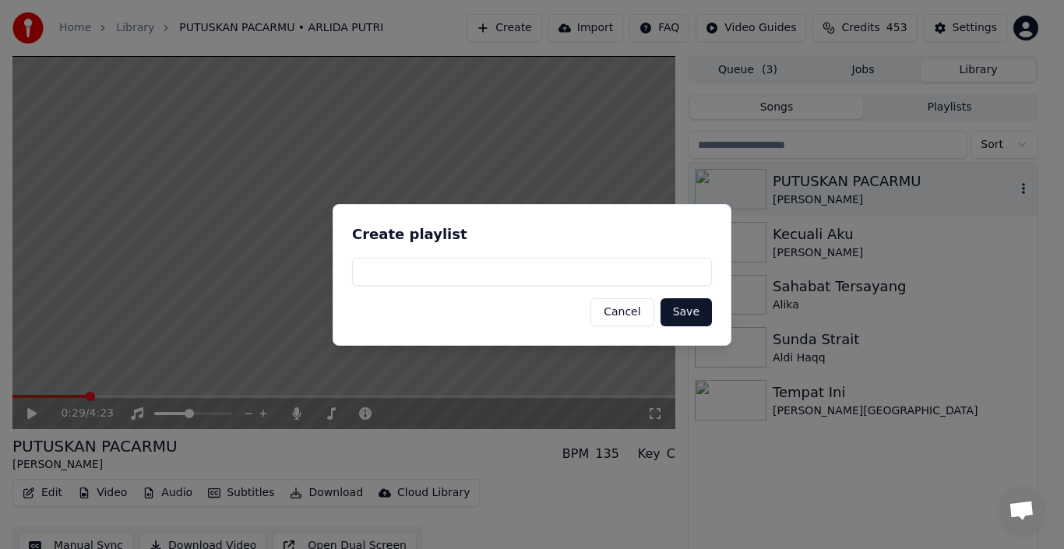
click at [621, 311] on button "Cancel" at bounding box center [621, 312] width 63 height 28
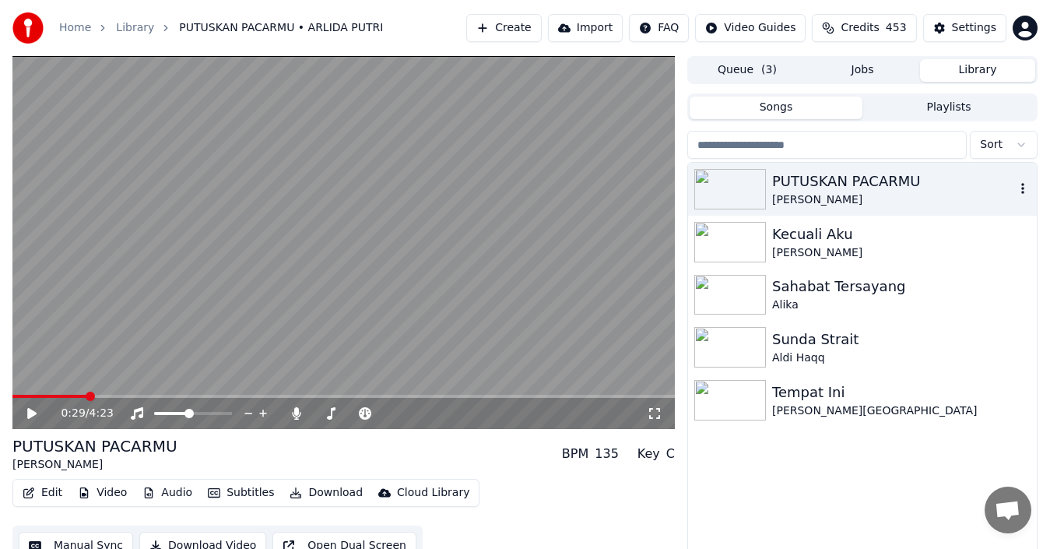
click at [1023, 187] on icon "button" at bounding box center [1023, 188] width 16 height 12
click at [412, 11] on div "Home Library PUTUSKAN PACARMU • ARLIDA PUTRI Create Import FAQ Video Guides Cre…" at bounding box center [525, 28] width 1050 height 56
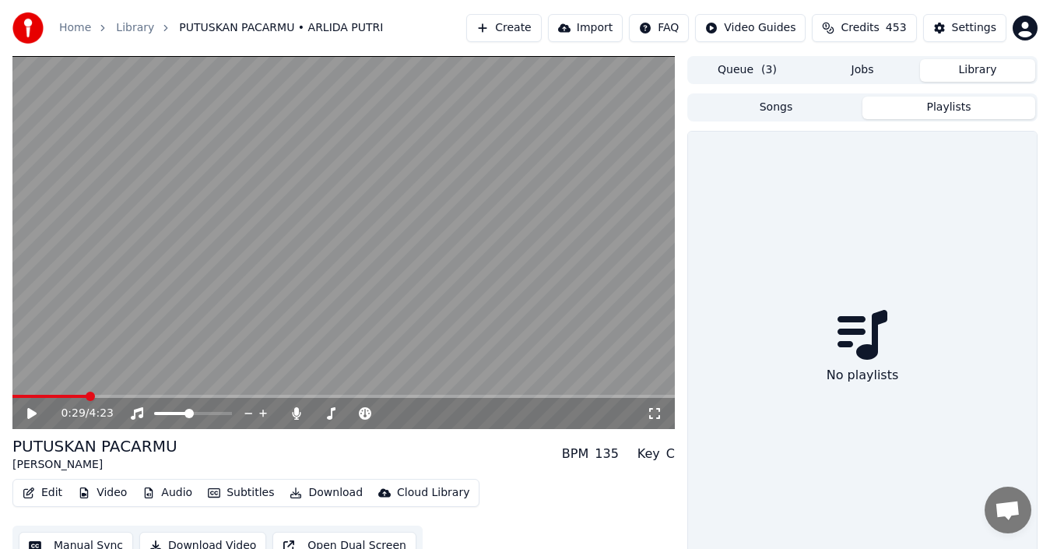
click at [911, 114] on button "Playlists" at bounding box center [949, 108] width 173 height 23
click at [812, 105] on button "Songs" at bounding box center [776, 108] width 173 height 23
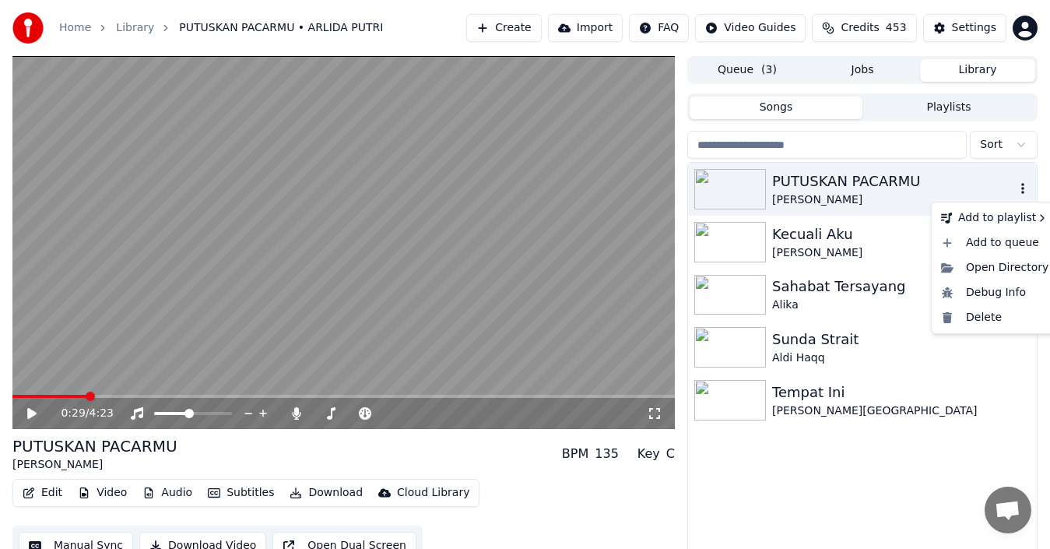
click at [1023, 188] on icon "button" at bounding box center [1023, 188] width 16 height 12
click at [1000, 245] on div "Add to queue" at bounding box center [995, 242] width 120 height 25
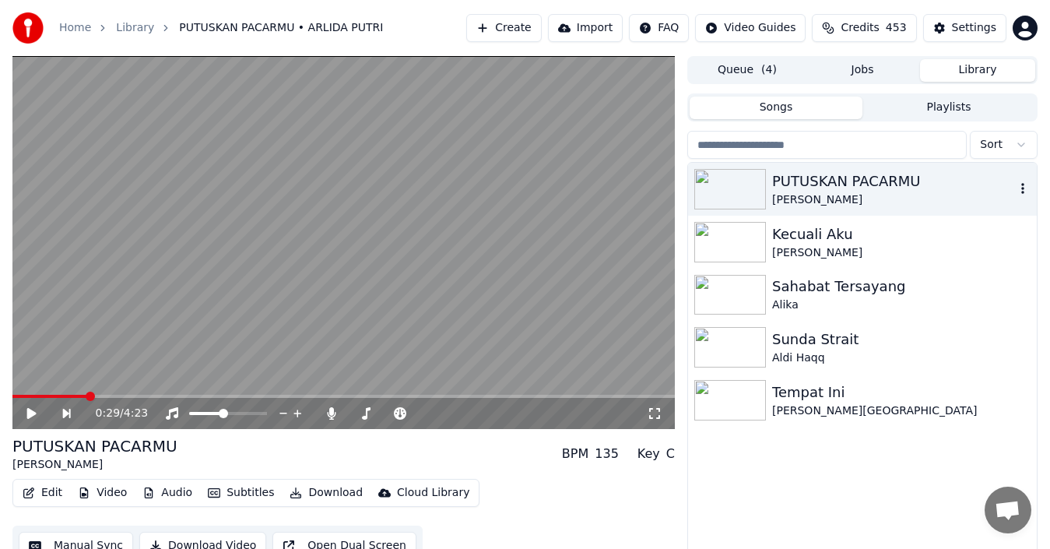
click at [1026, 187] on icon "button" at bounding box center [1023, 188] width 16 height 12
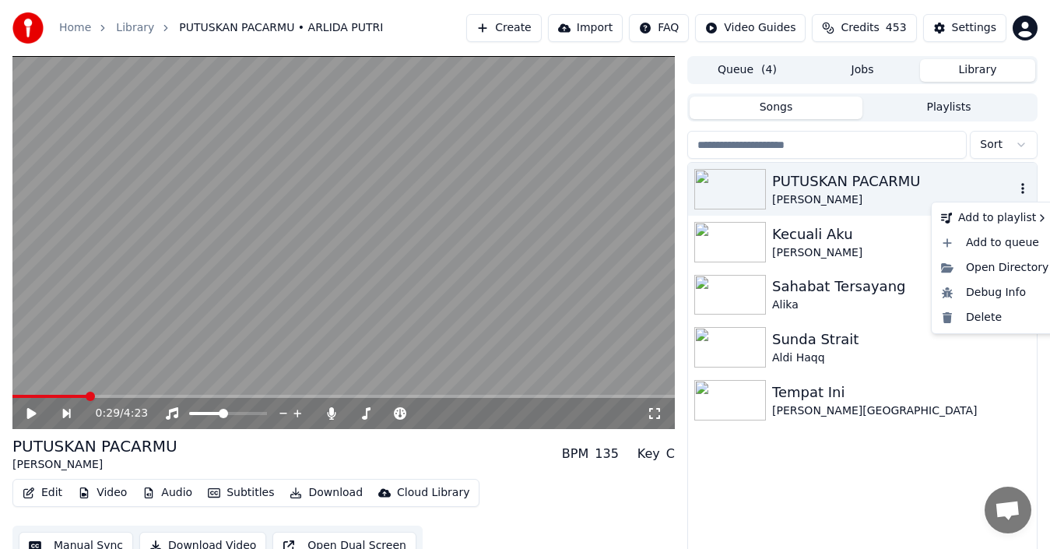
click at [1027, 185] on icon "button" at bounding box center [1023, 188] width 16 height 12
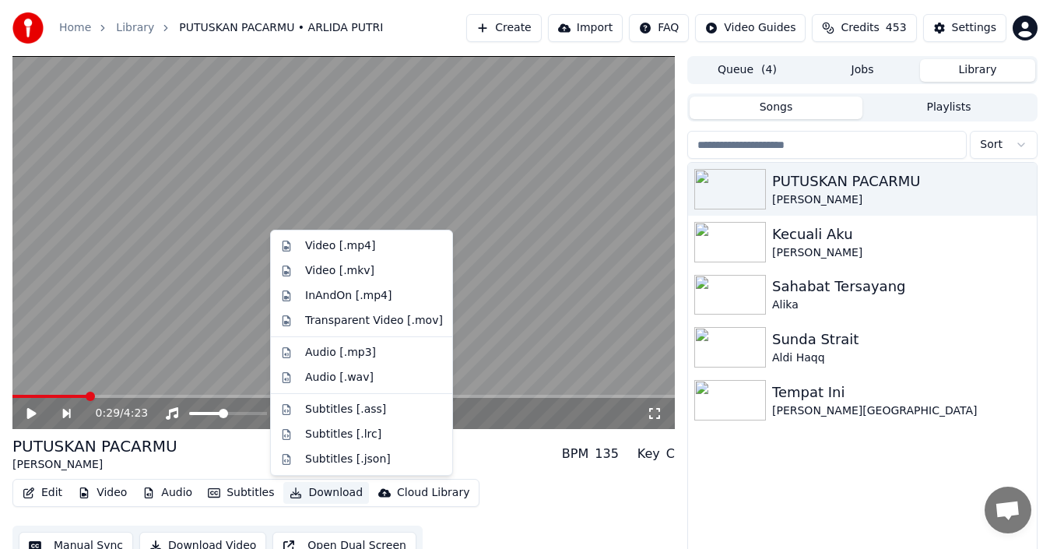
click at [322, 493] on button "Download" at bounding box center [326, 493] width 86 height 22
click at [361, 247] on div "Video [.mp4]" at bounding box center [340, 246] width 70 height 16
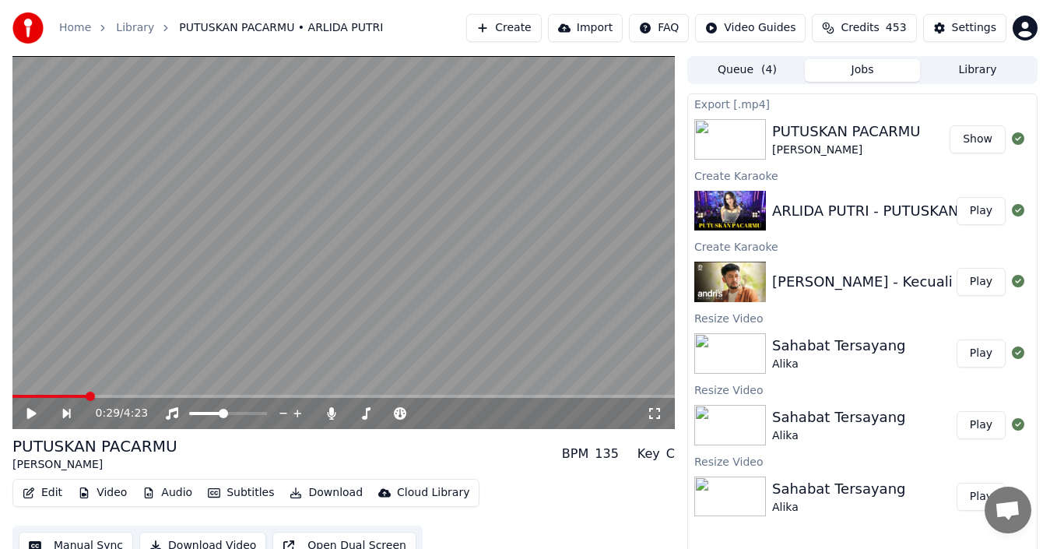
click at [983, 136] on button "Show" at bounding box center [978, 139] width 56 height 28
